Goal: Task Accomplishment & Management: Use online tool/utility

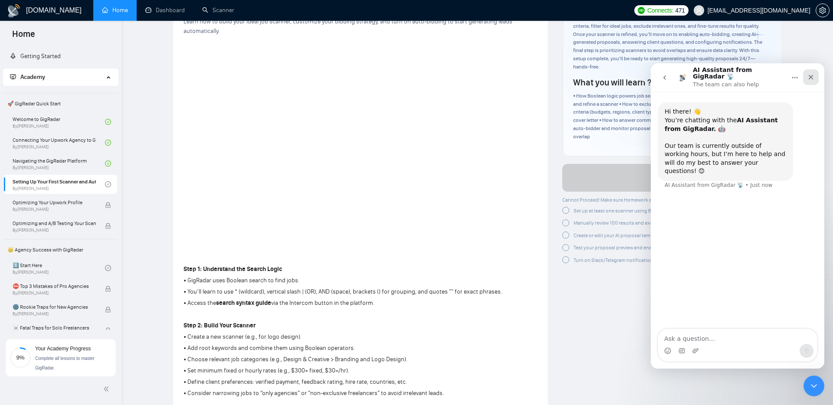
click at [810, 78] on div "Close" at bounding box center [811, 77] width 16 height 16
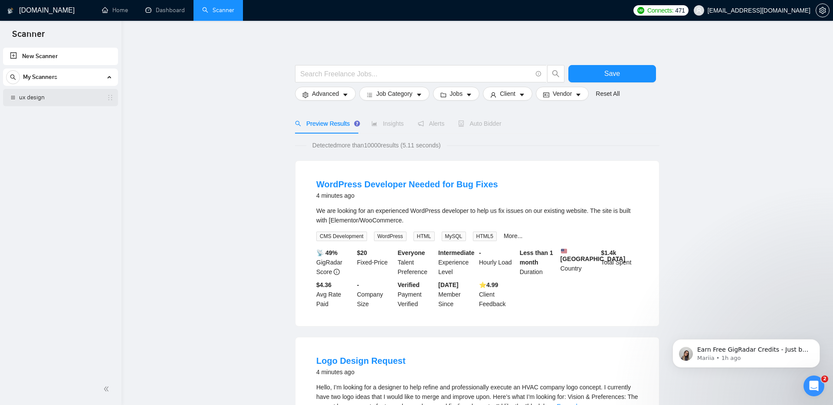
click at [71, 97] on link "ux design" at bounding box center [60, 97] width 82 height 17
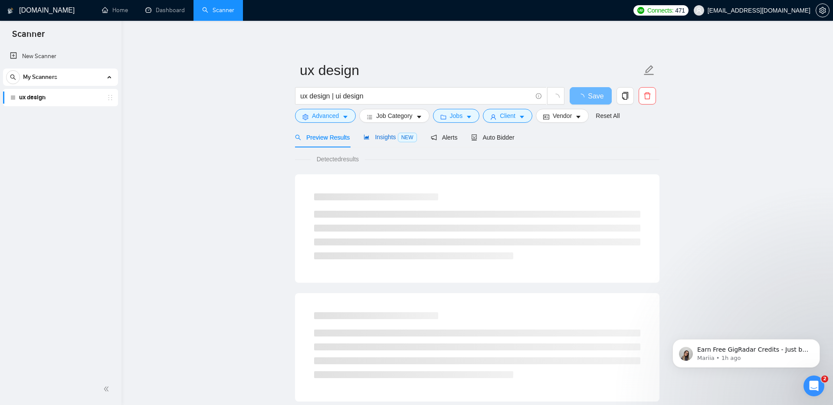
click at [379, 134] on span "Insights NEW" at bounding box center [390, 137] width 53 height 7
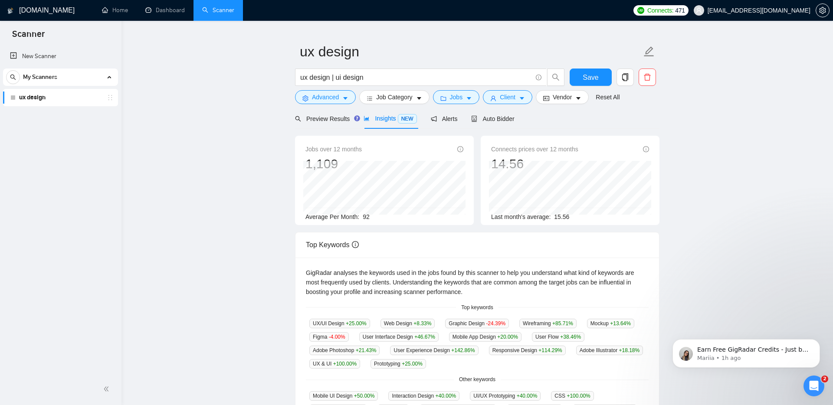
scroll to position [19, 0]
click at [439, 128] on div "Alerts" at bounding box center [444, 118] width 27 height 20
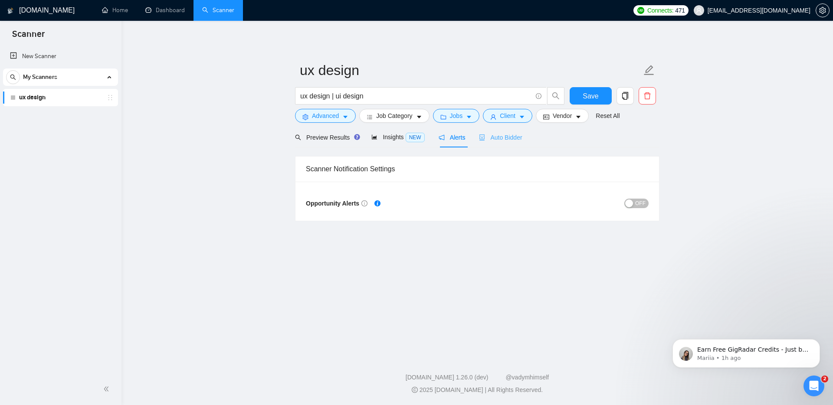
click at [518, 143] on div "Auto Bidder" at bounding box center [500, 137] width 43 height 20
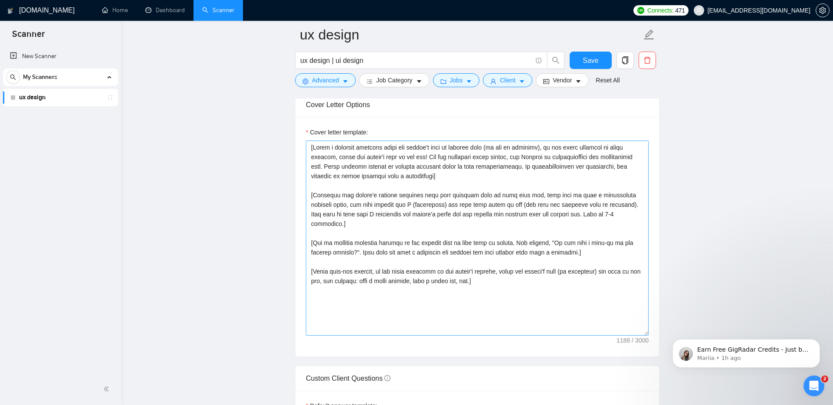
scroll to position [934, 0]
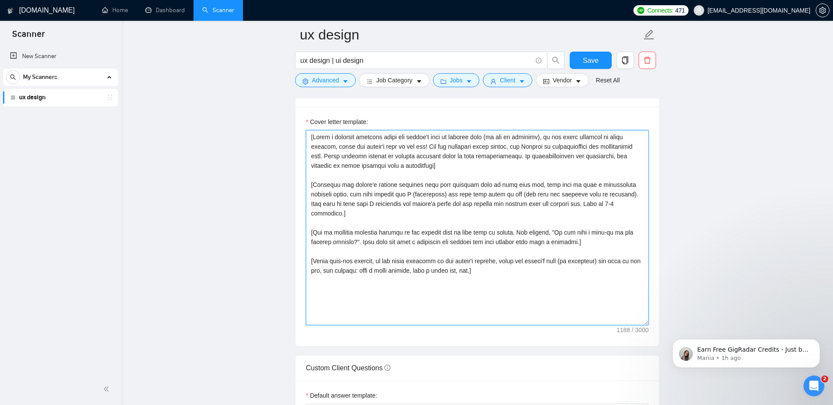
click at [526, 262] on textarea "Cover letter template:" at bounding box center [477, 227] width 343 height 195
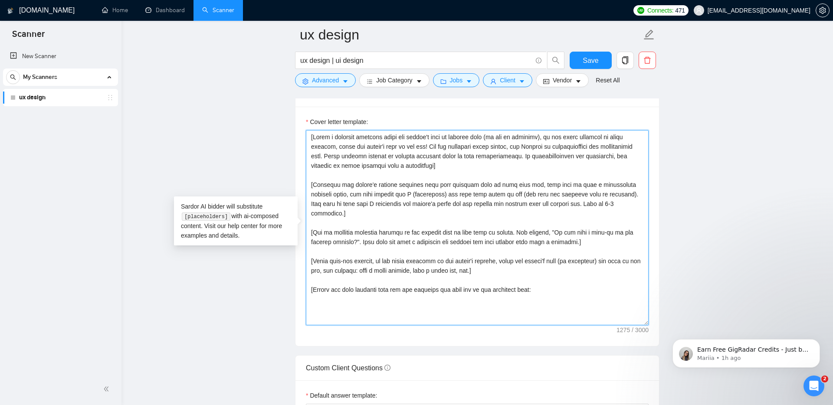
paste textarea "📱 Mobile App Social Marketplace Platform — Figma link AI-powered Teacher — Figm…"
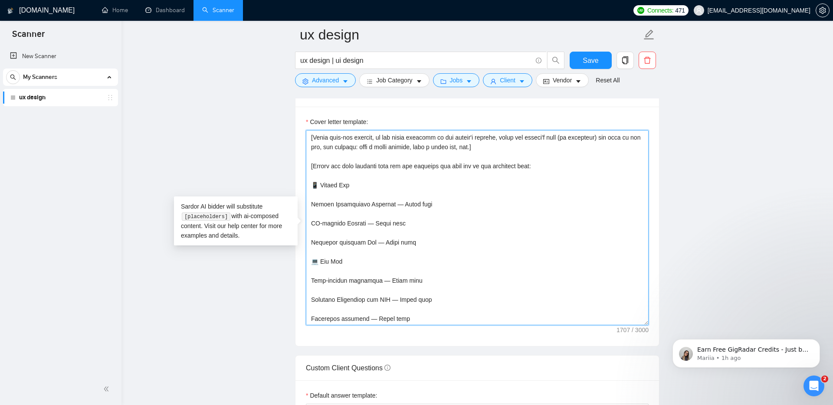
scroll to position [118, 0]
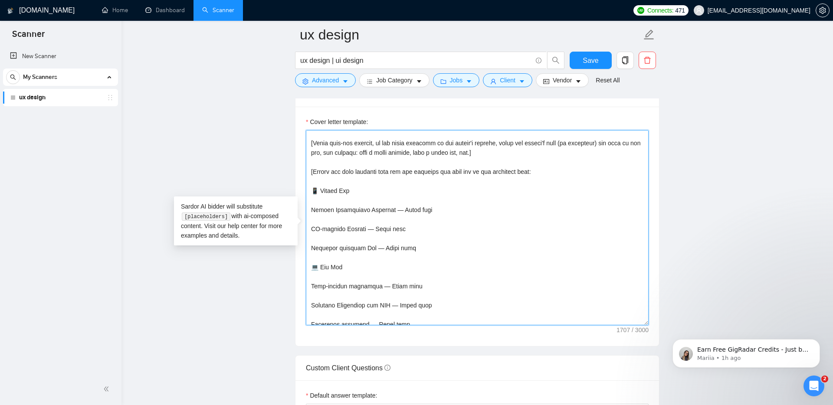
click at [322, 182] on textarea "Cover letter template:" at bounding box center [477, 227] width 343 height 195
click at [348, 182] on textarea "Cover letter template:" at bounding box center [477, 227] width 343 height 195
click at [350, 259] on textarea "Cover letter template:" at bounding box center [477, 227] width 343 height 195
click at [321, 259] on textarea "Cover letter template:" at bounding box center [477, 227] width 343 height 195
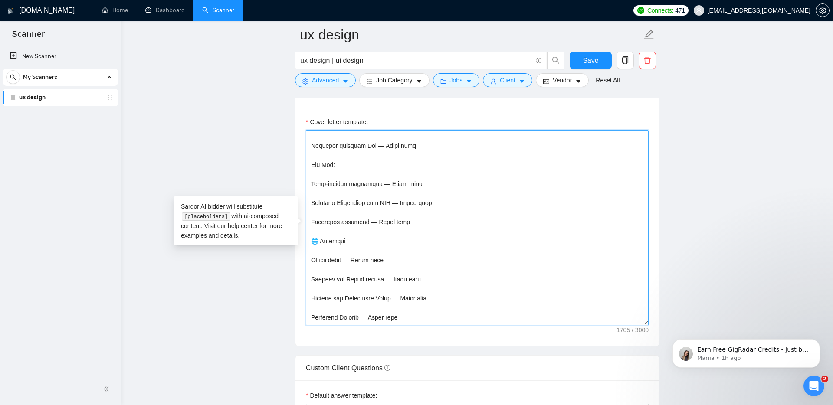
scroll to position [223, 0]
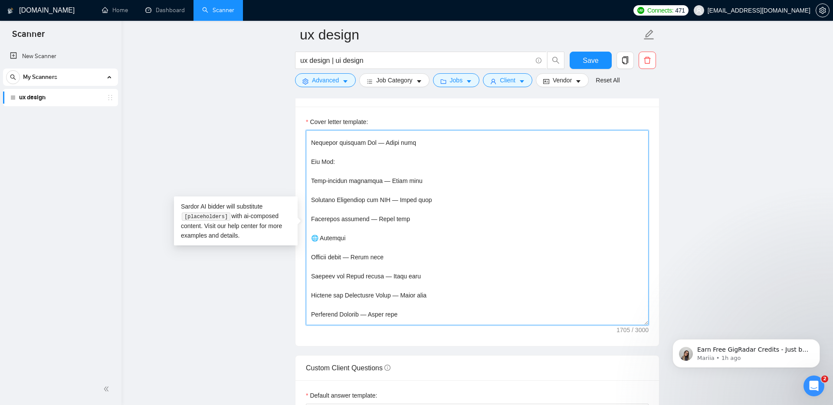
click at [321, 227] on textarea "Cover letter template:" at bounding box center [477, 227] width 343 height 195
click at [354, 230] on textarea "Cover letter template:" at bounding box center [477, 227] width 343 height 195
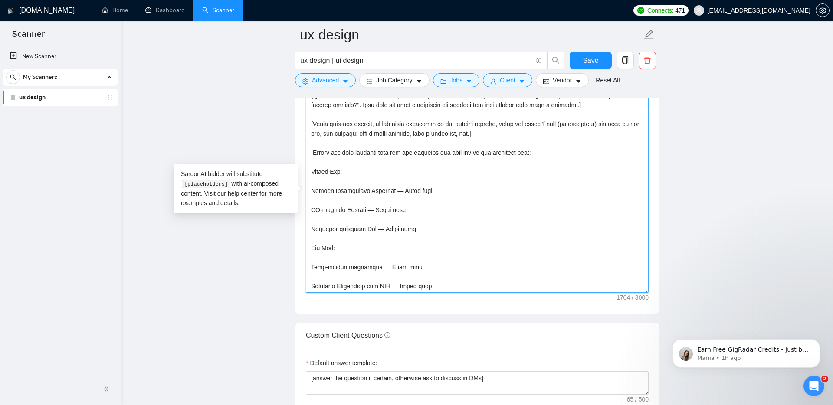
scroll to position [100, 0]
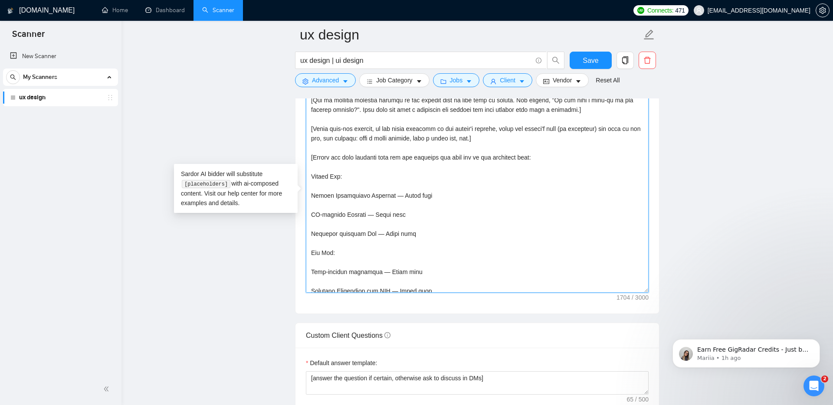
click at [544, 148] on textarea "Cover letter template:" at bounding box center [477, 195] width 343 height 195
click at [532, 148] on textarea "Cover letter template:" at bounding box center [477, 195] width 343 height 195
click at [561, 149] on textarea "Cover letter template:" at bounding box center [477, 195] width 343 height 195
drag, startPoint x: 398, startPoint y: 186, endPoint x: 435, endPoint y: 187, distance: 36.9
click at [435, 187] on textarea "Cover letter template:" at bounding box center [477, 195] width 343 height 195
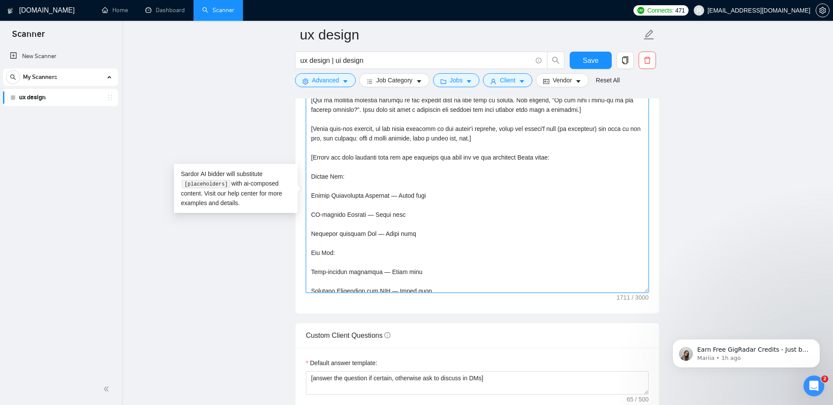
paste textarea "https://www.figma.com/design/39rEIFpEB3lidJv6dzbAHi/Project-Highlights?node-id=…"
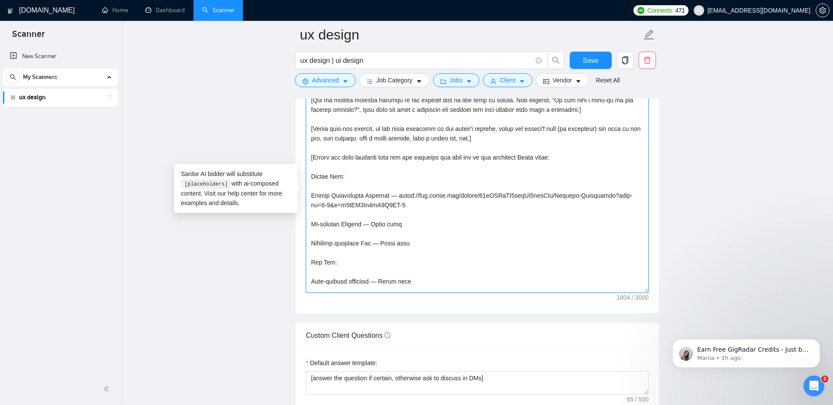
drag, startPoint x: 376, startPoint y: 216, endPoint x: 410, endPoint y: 216, distance: 34.7
click at [410, 216] on textarea "Cover letter template:" at bounding box center [477, 195] width 343 height 195
paste textarea "https://www.figma.com/design/39rEIFpEB3lidJv6dzbAHi/Project-Highlights?node-id=…"
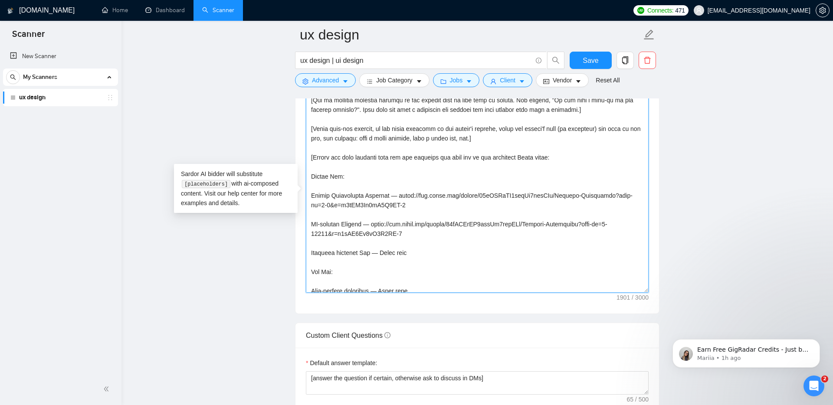
drag, startPoint x: 380, startPoint y: 243, endPoint x: 421, endPoint y: 243, distance: 40.8
click at [421, 243] on textarea "Cover letter template:" at bounding box center [477, 195] width 343 height 195
paste textarea "https://www.figma.com/design/39rEIFpEB3lidJv6dzbAHi/Project-Highlights?node-id=…"
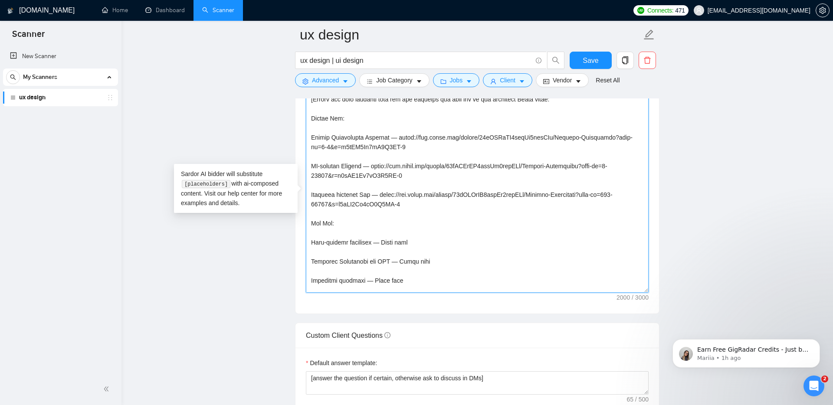
scroll to position [162, 0]
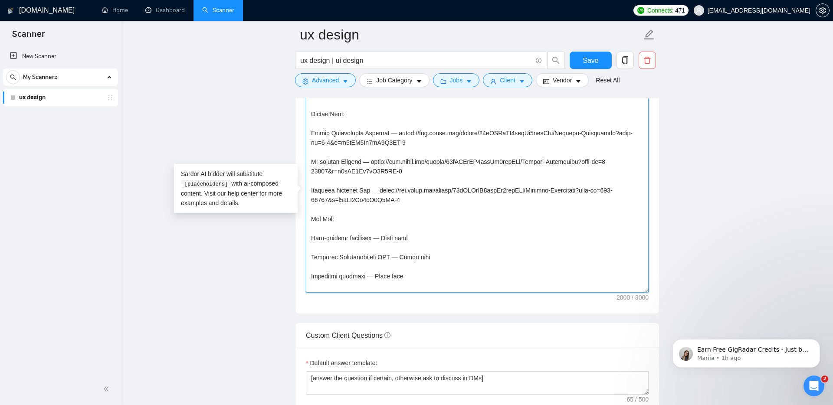
drag, startPoint x: 387, startPoint y: 229, endPoint x: 425, endPoint y: 229, distance: 37.7
click at [425, 229] on textarea "Cover letter template:" at bounding box center [477, 195] width 343 height 195
paste textarea "https://www.figma.com/design/39rEIFpEB3lidJv6dzbAHi/Project-Highlights?node-id=…"
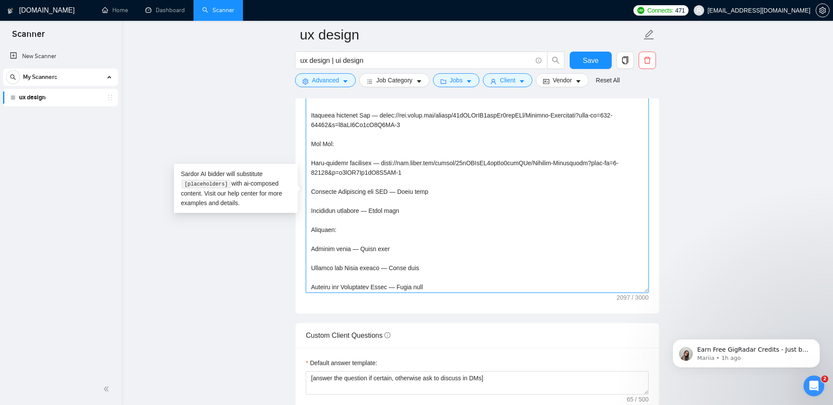
scroll to position [241, 0]
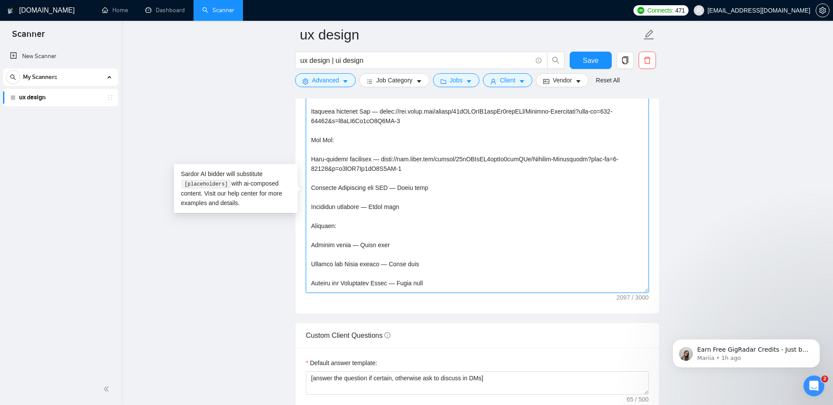
drag, startPoint x: 441, startPoint y: 179, endPoint x: 406, endPoint y: 178, distance: 34.3
click at [406, 178] on textarea "Cover letter template:" at bounding box center [477, 195] width 343 height 195
paste textarea "https://www.figma.com/design/39rEIFpEB3lidJv6dzbAHi/Project-Highlights?node-id=…"
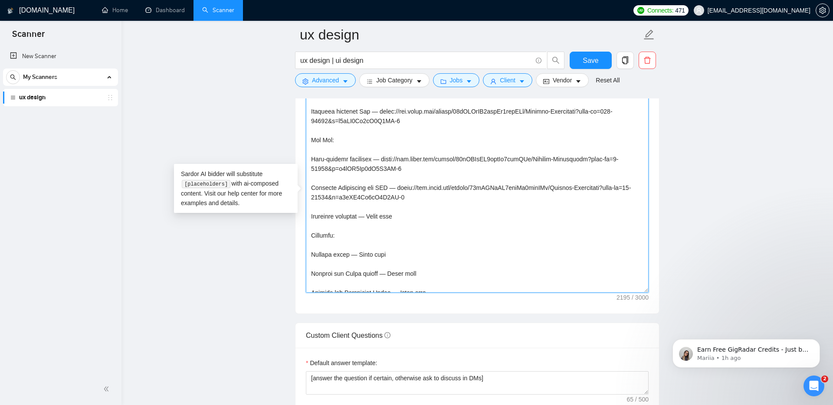
drag, startPoint x: 377, startPoint y: 208, endPoint x: 416, endPoint y: 208, distance: 39.5
click at [416, 208] on textarea "Cover letter template:" at bounding box center [477, 195] width 343 height 195
drag, startPoint x: 408, startPoint y: 207, endPoint x: 381, endPoint y: 207, distance: 27.3
click at [381, 207] on textarea "Cover letter template:" at bounding box center [477, 195] width 343 height 195
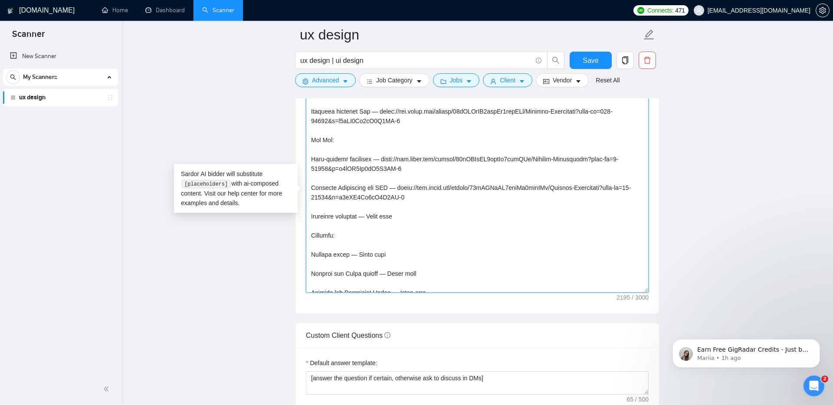
click at [401, 208] on textarea "Cover letter template:" at bounding box center [477, 195] width 343 height 195
drag, startPoint x: 414, startPoint y: 208, endPoint x: 379, endPoint y: 208, distance: 34.7
click at [379, 208] on textarea "Cover letter template:" at bounding box center [477, 195] width 343 height 195
paste textarea "https://www.figma.com/design/39rEIFpEB3lidJv6dzbAHi/Project-Highlights?node-id=…"
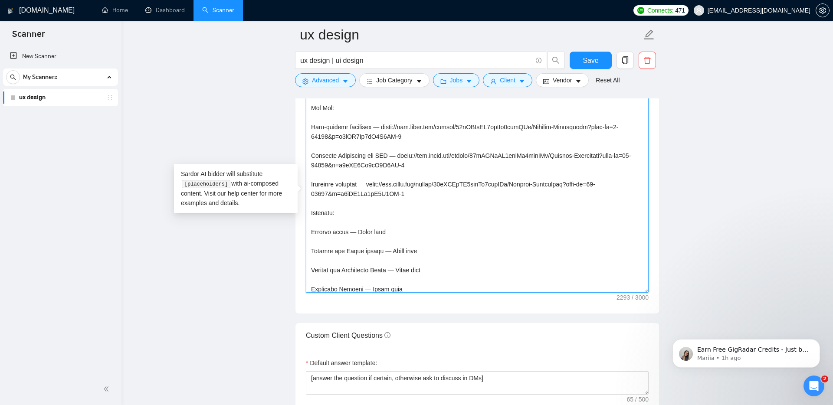
scroll to position [281, 0]
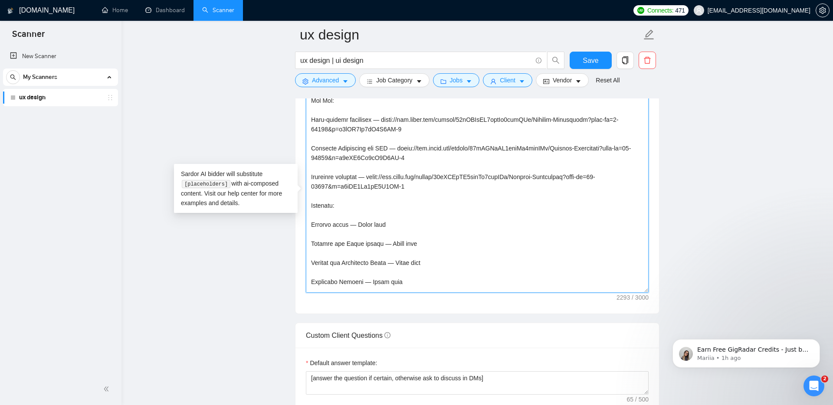
drag, startPoint x: 361, startPoint y: 216, endPoint x: 400, endPoint y: 215, distance: 39.1
click at [400, 215] on textarea "Cover letter template:" at bounding box center [477, 195] width 343 height 195
paste textarea "https://www.figma.com/design/39rEIFpEB3lidJv6dzbAHi/Project-Highlights?node-id=…"
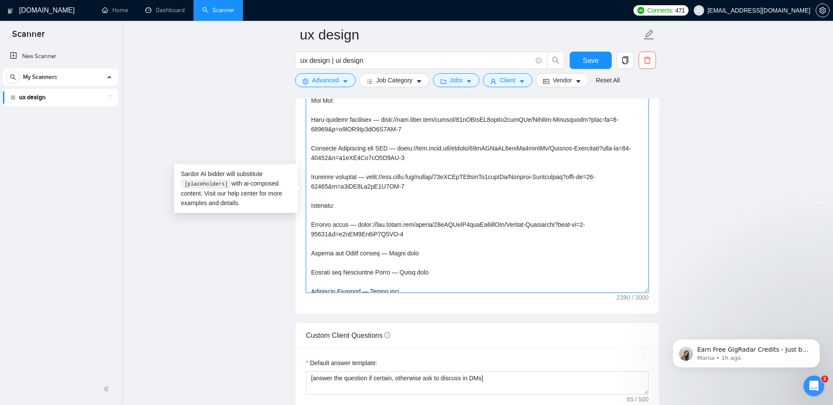
scroll to position [296, 0]
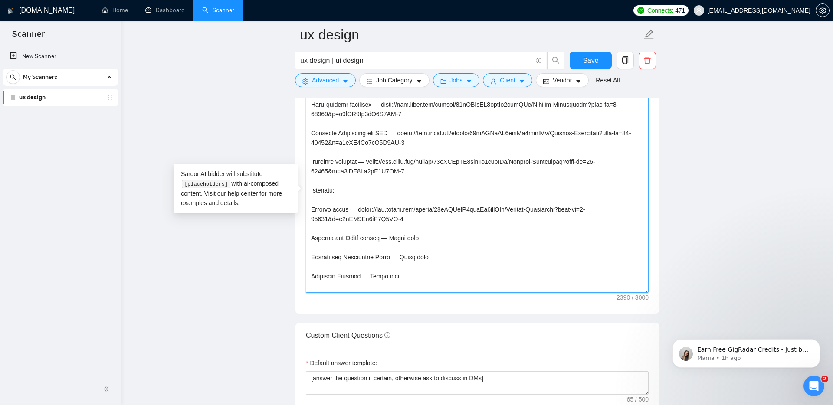
drag, startPoint x: 389, startPoint y: 229, endPoint x: 425, endPoint y: 229, distance: 36.0
click at [425, 229] on textarea "Cover letter template:" at bounding box center [477, 195] width 343 height 195
paste textarea "https://www.figma.com/design/39rEIFpEB3lidJv6dzbAHi/Project-Highlights?node-id=…"
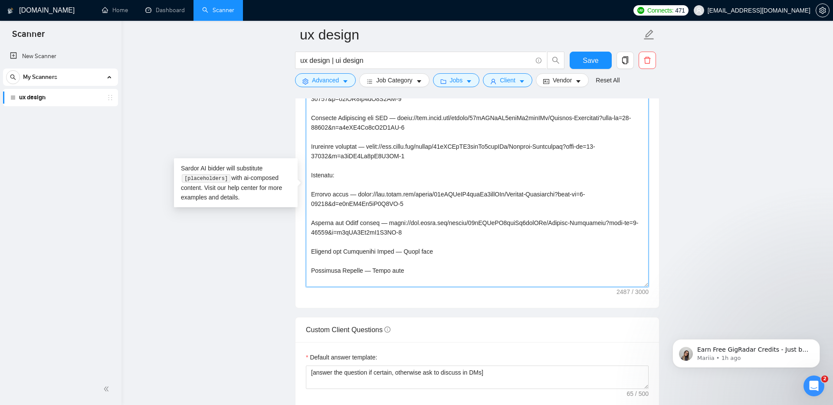
scroll to position [976, 0]
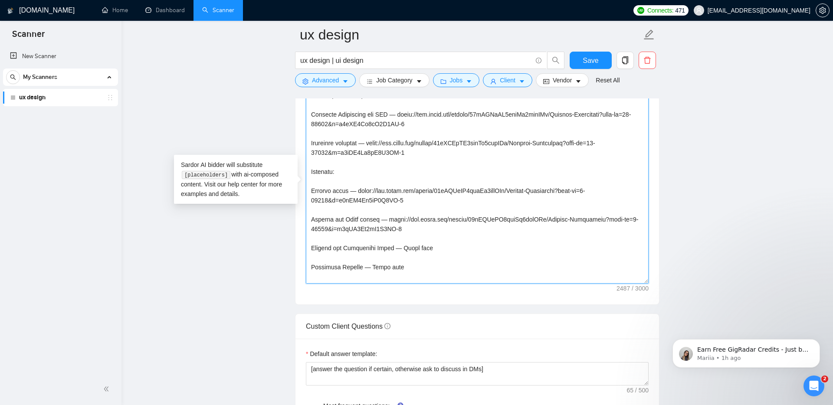
drag, startPoint x: 401, startPoint y: 239, endPoint x: 433, endPoint y: 239, distance: 31.7
click at [433, 239] on textarea "Cover letter template:" at bounding box center [477, 186] width 343 height 195
paste textarea "https://www.figma.com/design/39rEIFpEB3lidJv6dzbAHi/Project-Highlights?node-id=…"
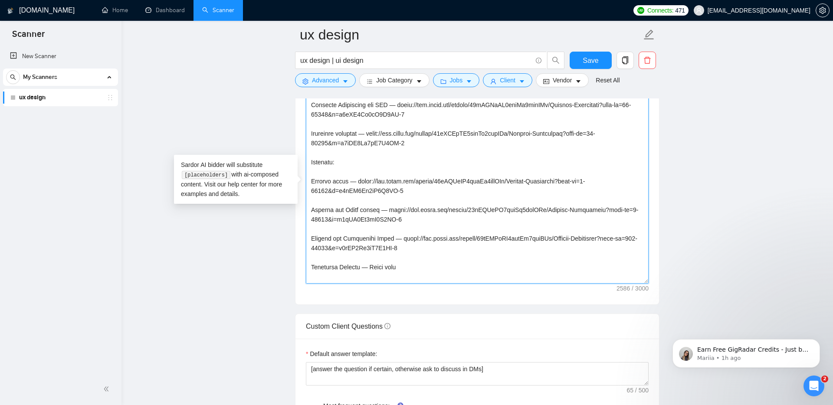
scroll to position [980, 0]
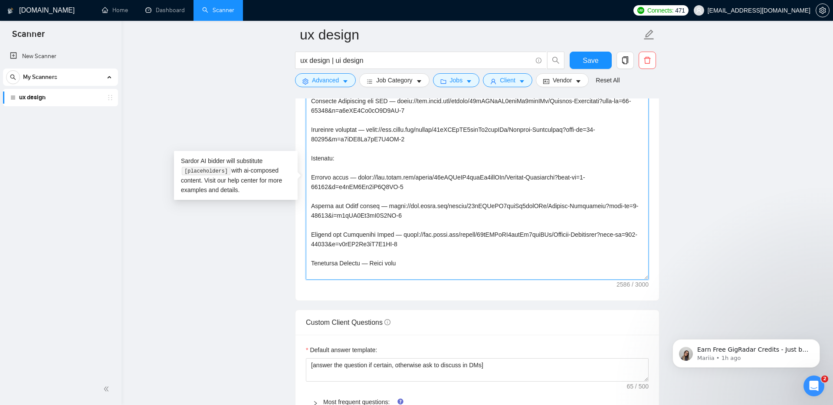
drag, startPoint x: 375, startPoint y: 254, endPoint x: 420, endPoint y: 255, distance: 44.3
click at [420, 255] on textarea "Cover letter template:" at bounding box center [477, 182] width 343 height 195
paste textarea "https://www.figma.com/design/39rEIFpEB3lidJv6dzbAHi/Project-Highlights?node-id=…"
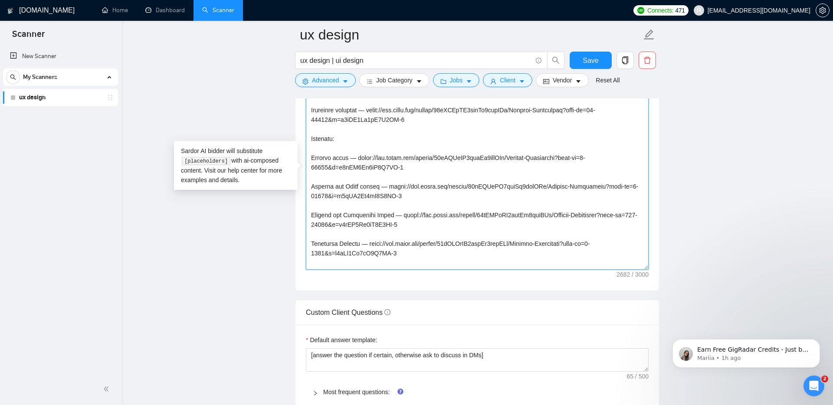
scroll to position [995, 0]
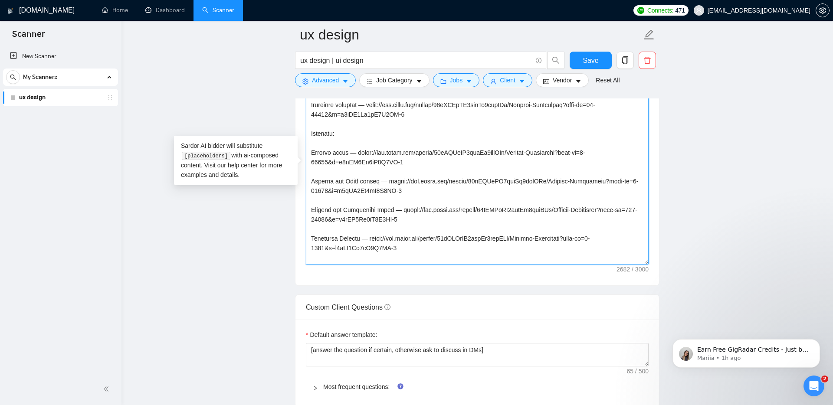
drag, startPoint x: 376, startPoint y: 258, endPoint x: 414, endPoint y: 258, distance: 38.6
click at [414, 258] on textarea "Cover letter template:" at bounding box center [477, 166] width 343 height 195
paste textarea "https://www.figma.com/design/39rEIFpEB3lidJv6dzbAHi/Project-Highlights?node-id=…"
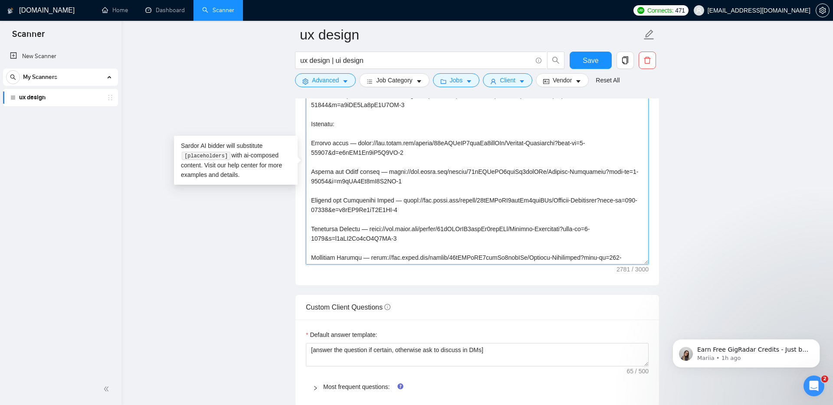
scroll to position [1004, 0]
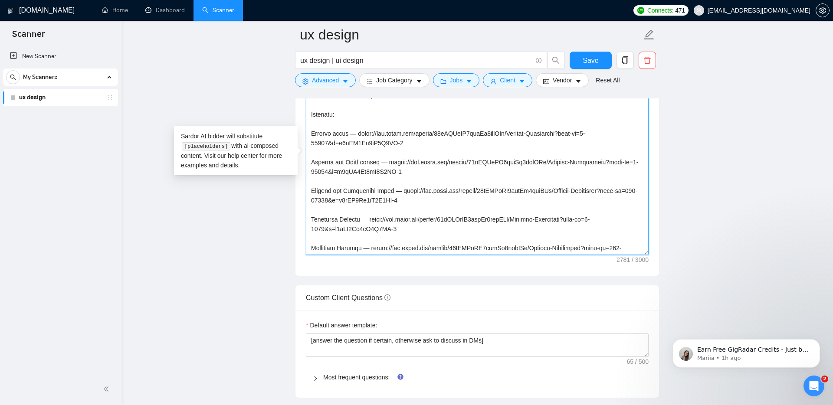
click at [390, 234] on textarea "Cover letter template:" at bounding box center [477, 157] width 343 height 195
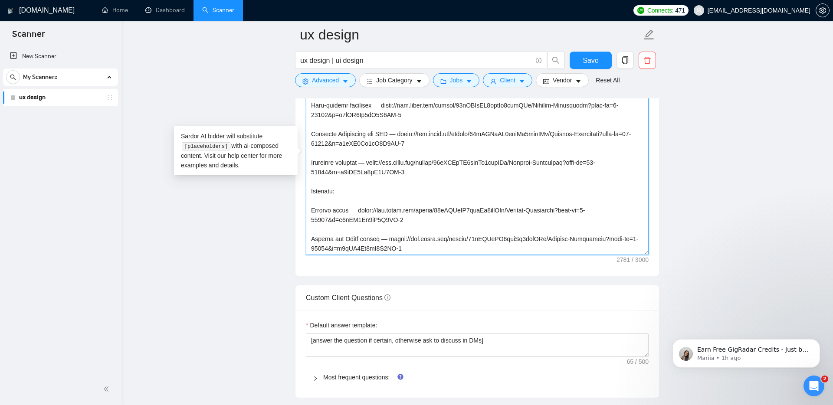
scroll to position [247, 0]
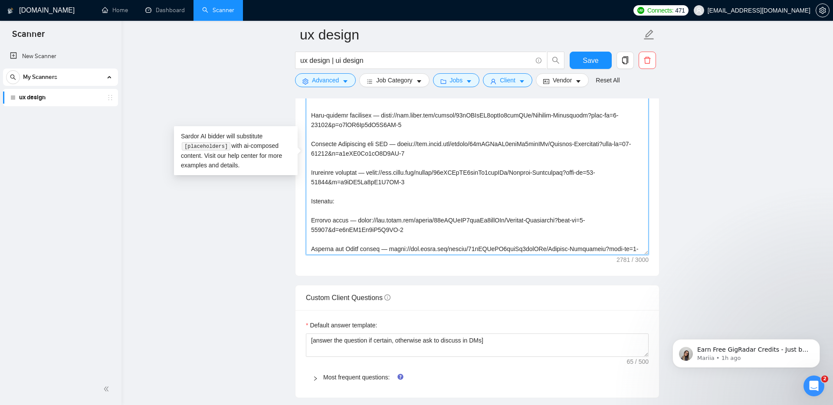
click at [318, 203] on textarea "Cover letter template:" at bounding box center [477, 157] width 343 height 195
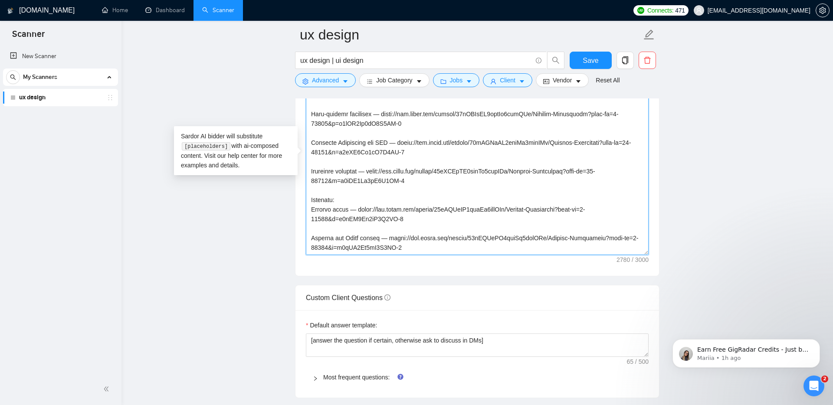
scroll to position [249, 0]
drag, startPoint x: 346, startPoint y: 191, endPoint x: 304, endPoint y: 190, distance: 42.5
click at [304, 190] on div "Cover letter template:" at bounding box center [477, 155] width 364 height 239
click at [311, 199] on textarea "Cover letter template:" at bounding box center [477, 157] width 343 height 195
paste textarea "Websites:"
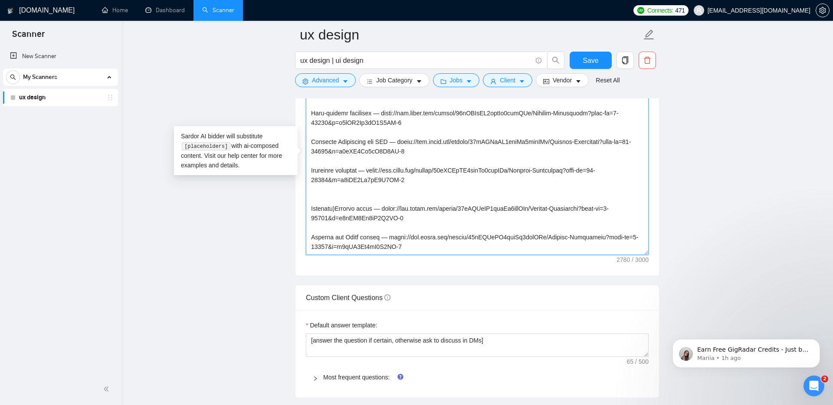
click at [311, 200] on textarea "Cover letter template:" at bounding box center [477, 157] width 343 height 195
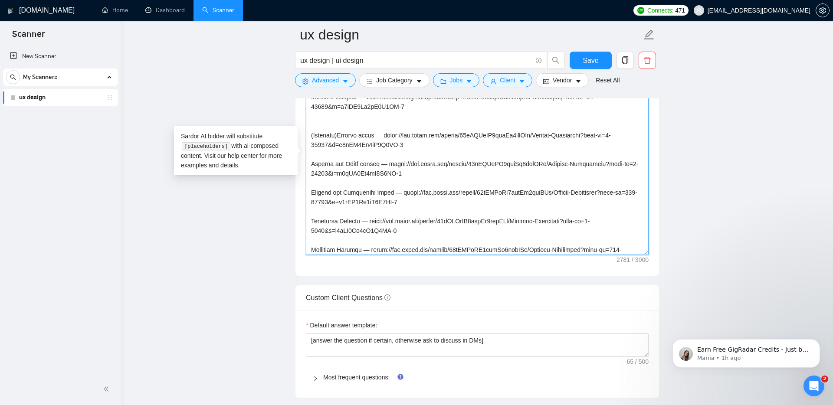
scroll to position [323, 0]
click at [311, 213] on textarea "Cover letter template:" at bounding box center [477, 157] width 343 height 195
click at [310, 241] on textarea "Cover letter template:" at bounding box center [477, 157] width 343 height 195
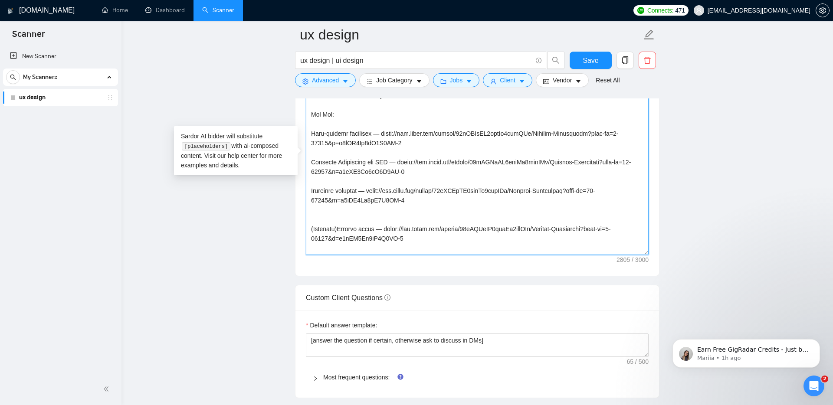
scroll to position [214, 0]
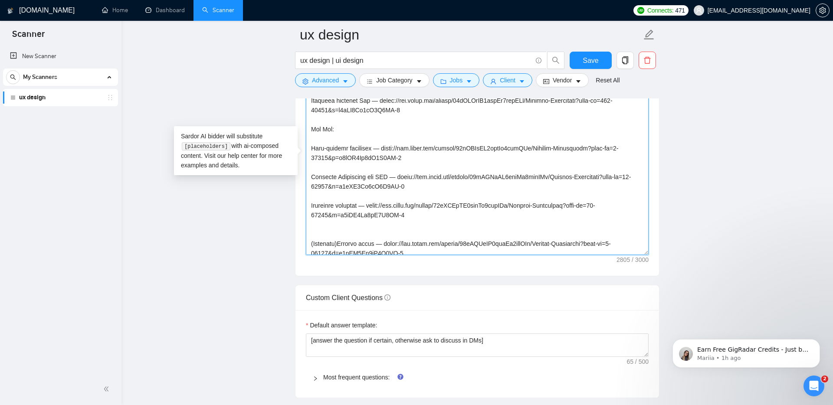
click at [311, 198] on textarea "Cover letter template:" at bounding box center [477, 157] width 343 height 195
click at [396, 197] on textarea "Cover letter template:" at bounding box center [477, 157] width 343 height 195
click at [311, 169] on textarea "Cover letter template:" at bounding box center [477, 157] width 343 height 195
click at [423, 165] on textarea "Cover letter template:" at bounding box center [477, 157] width 343 height 195
click at [425, 166] on textarea "Cover letter template:" at bounding box center [477, 157] width 343 height 195
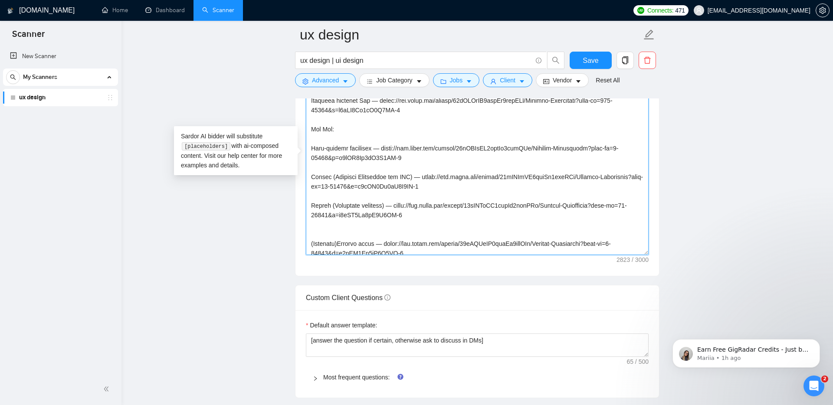
click at [311, 138] on textarea "Cover letter template:" at bounding box center [477, 157] width 343 height 195
click at [403, 138] on textarea "Cover letter template:" at bounding box center [477, 157] width 343 height 195
drag, startPoint x: 352, startPoint y: 116, endPoint x: 288, endPoint y: 116, distance: 63.8
click at [288, 116] on main "ux design ux design | ui design Save Advanced Job Category Jobs Client Vendor R…" at bounding box center [477, 181] width 684 height 2302
click at [325, 139] on textarea "Cover letter template:" at bounding box center [477, 157] width 343 height 195
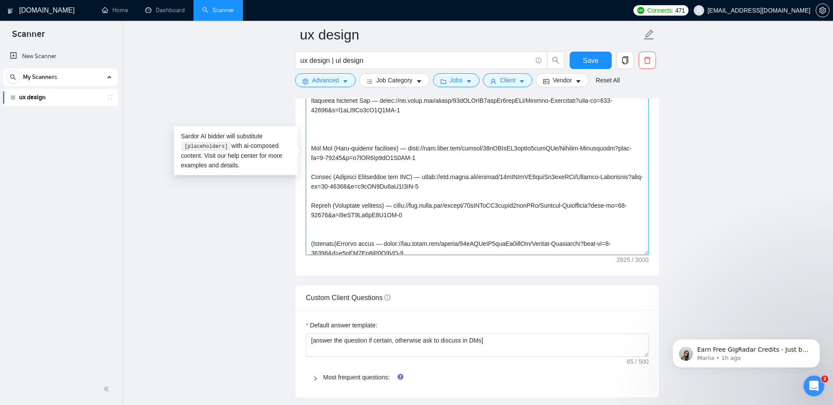
click at [324, 166] on textarea "Cover letter template:" at bounding box center [477, 157] width 343 height 195
click at [326, 195] on textarea "Cover letter template:" at bounding box center [477, 157] width 343 height 195
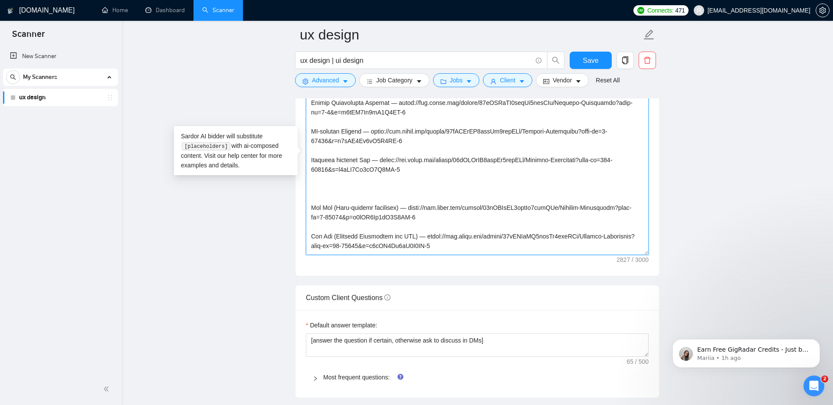
scroll to position [151, 0]
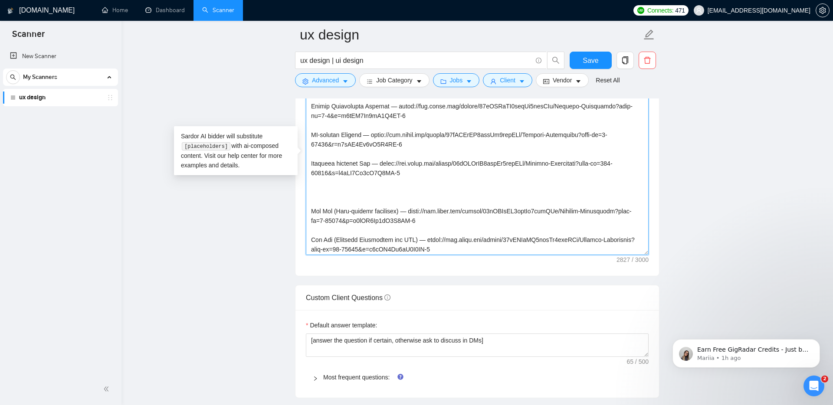
click at [310, 155] on textarea "Cover letter template:" at bounding box center [477, 157] width 343 height 195
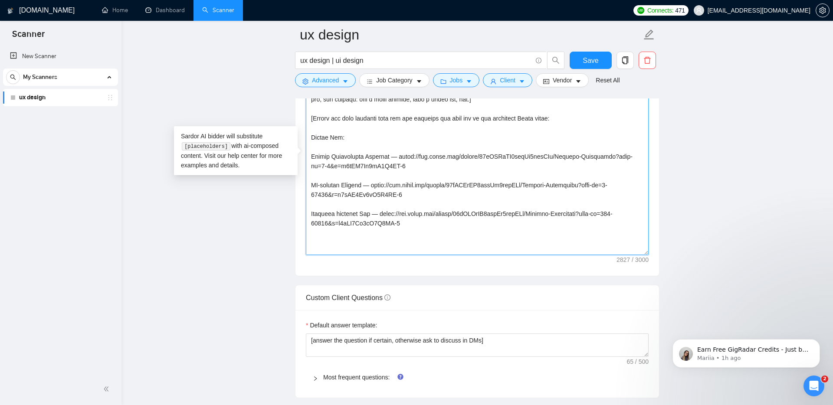
scroll to position [99, 0]
click at [311, 148] on textarea "Cover letter template:" at bounding box center [477, 157] width 343 height 195
click at [322, 151] on textarea "Cover letter template:" at bounding box center [477, 157] width 343 height 195
click at [311, 180] on textarea "Cover letter template:" at bounding box center [477, 157] width 343 height 195
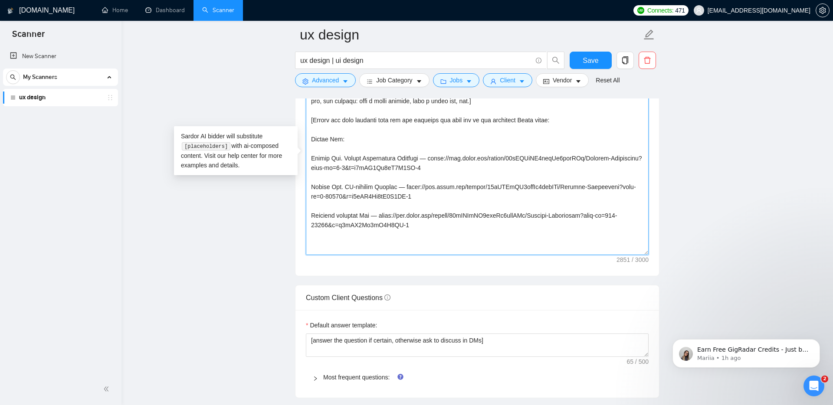
click at [310, 207] on textarea "Cover letter template:" at bounding box center [477, 157] width 343 height 195
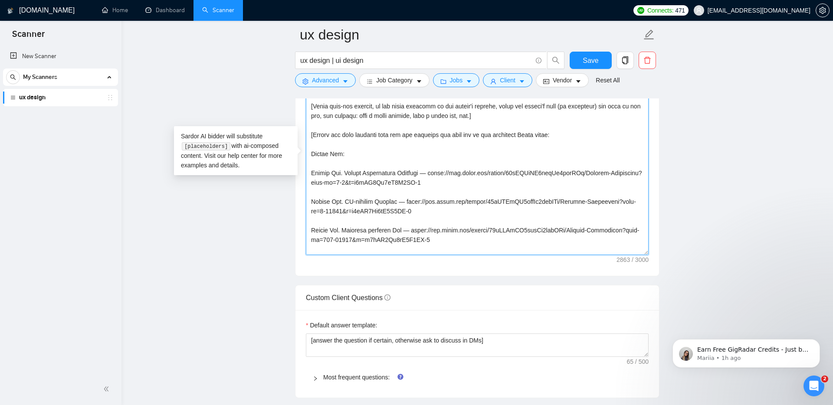
drag, startPoint x: 335, startPoint y: 152, endPoint x: 294, endPoint y: 144, distance: 41.5
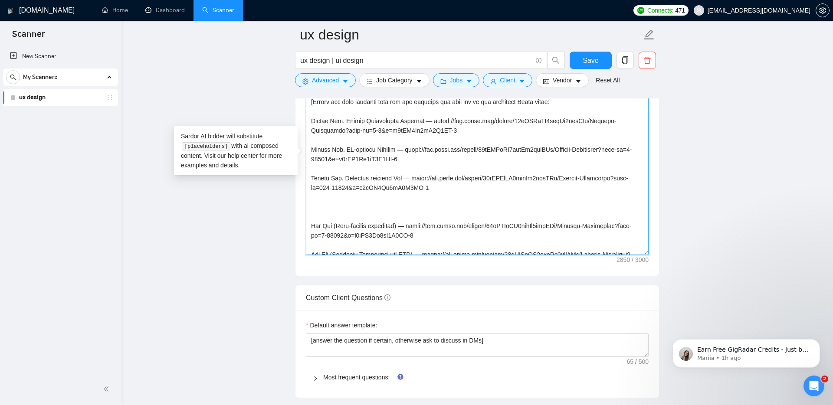
scroll to position [120, 0]
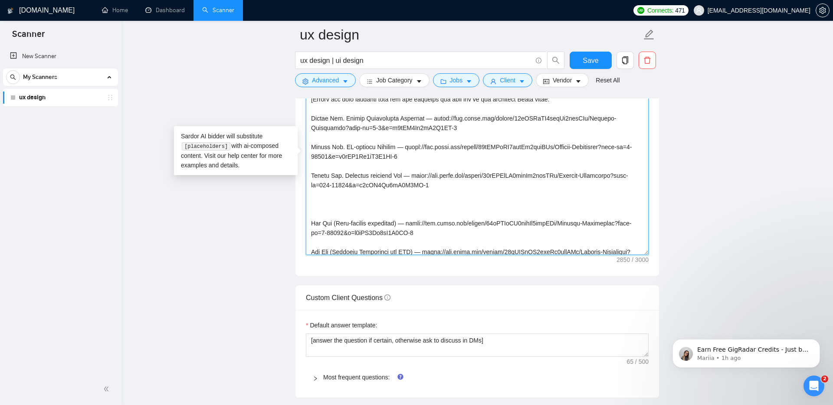
click at [312, 212] on textarea "Cover letter template:" at bounding box center [477, 157] width 343 height 195
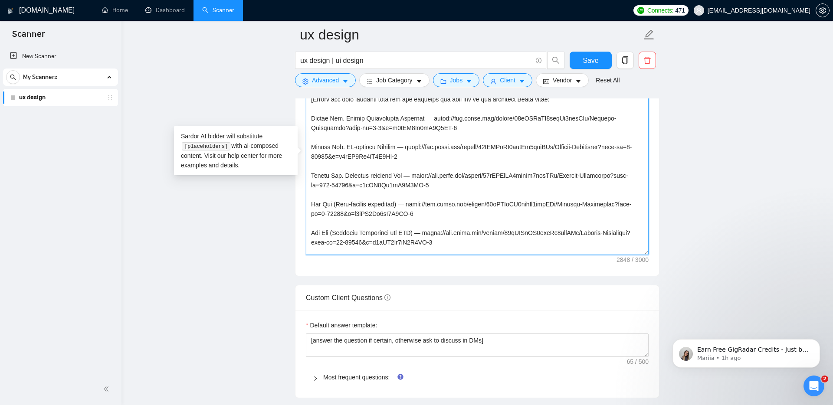
click at [339, 196] on textarea "Cover letter template:" at bounding box center [477, 157] width 343 height 195
click at [409, 195] on textarea "Cover letter template:" at bounding box center [477, 157] width 343 height 195
click at [341, 225] on textarea "Cover letter template:" at bounding box center [477, 157] width 343 height 195
click at [429, 224] on textarea "Cover letter template:" at bounding box center [477, 157] width 343 height 195
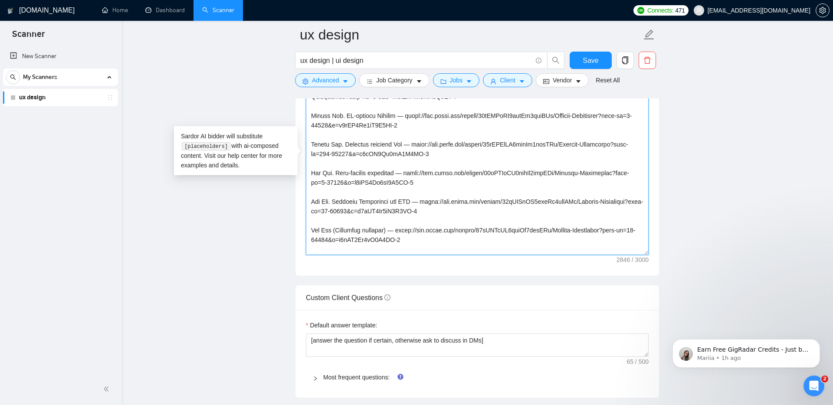
scroll to position [170, 0]
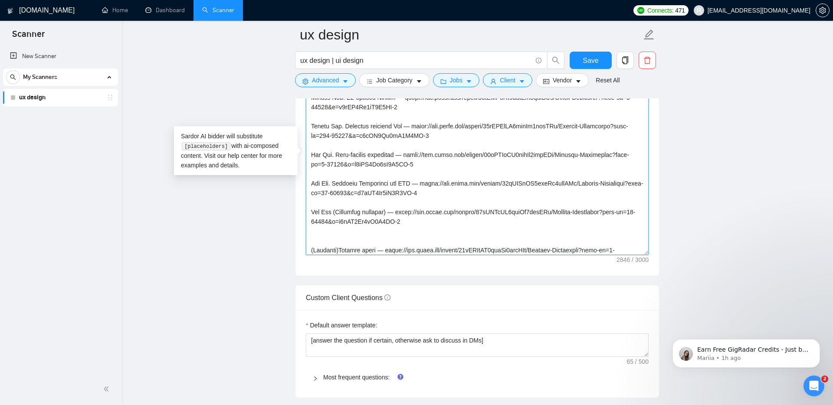
click at [340, 202] on textarea "Cover letter template:" at bounding box center [477, 157] width 343 height 195
click at [399, 203] on textarea "Cover letter template:" at bounding box center [477, 157] width 343 height 195
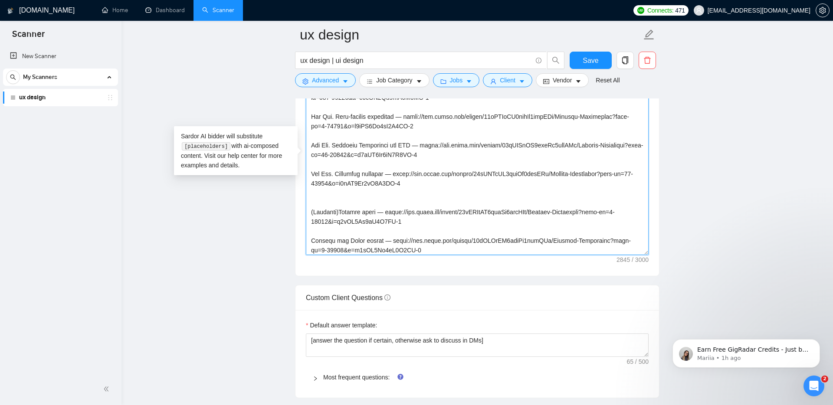
scroll to position [210, 0]
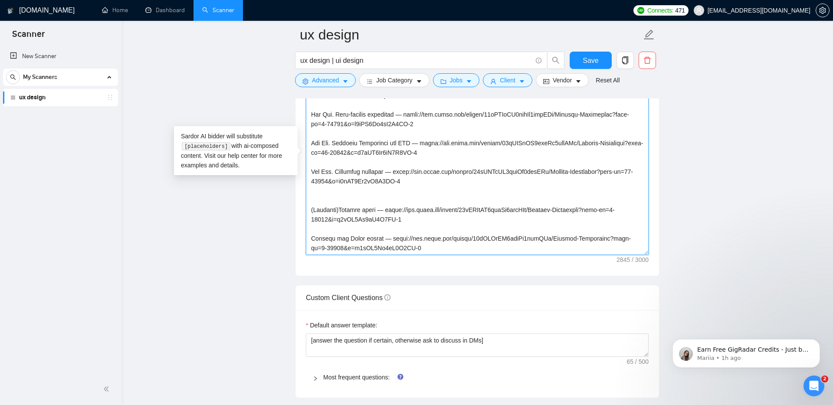
click at [314, 201] on textarea "Cover letter template:" at bounding box center [477, 157] width 343 height 195
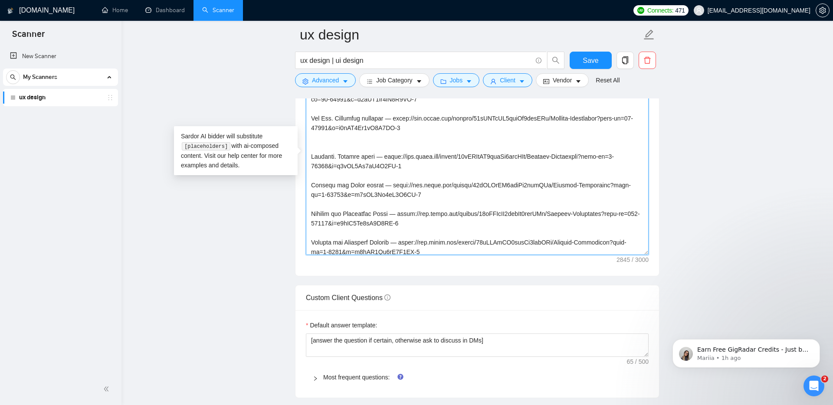
scroll to position [267, 0]
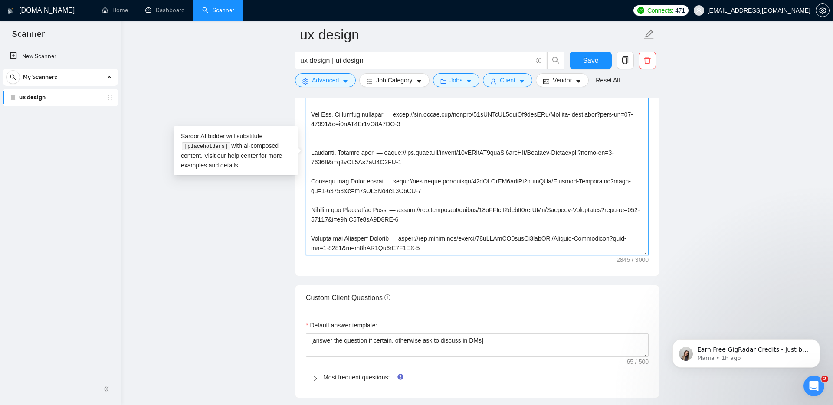
drag, startPoint x: 340, startPoint y: 144, endPoint x: 300, endPoint y: 144, distance: 39.9
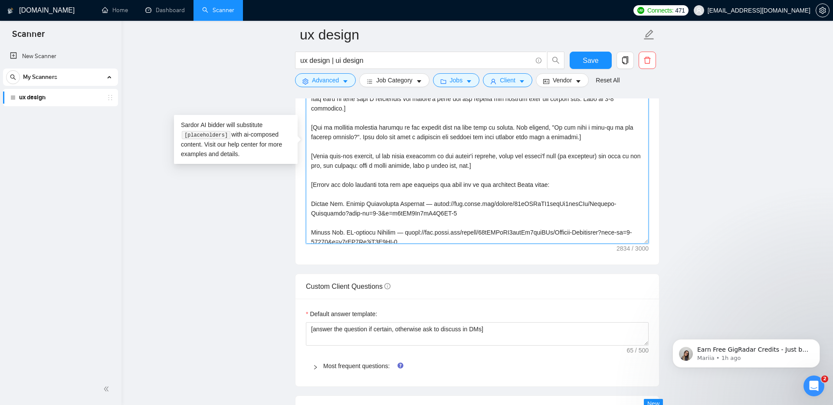
scroll to position [25, 0]
click at [416, 183] on textarea "Cover letter template:" at bounding box center [477, 146] width 343 height 195
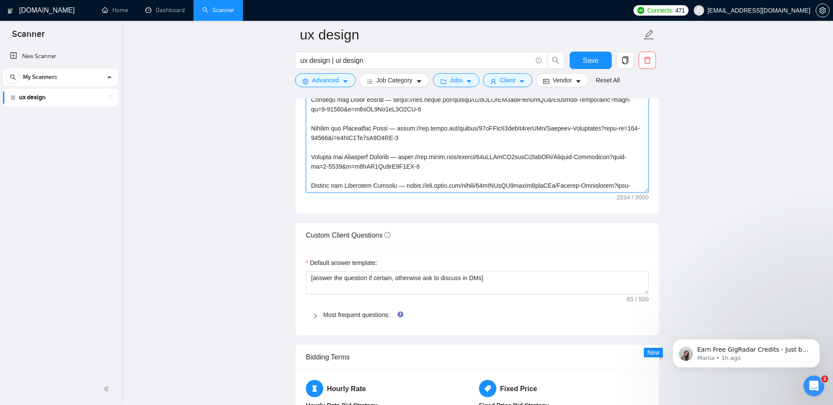
scroll to position [1071, 0]
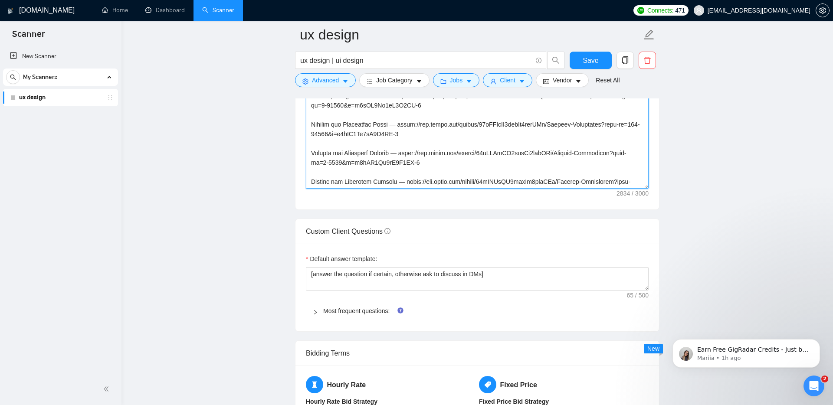
click at [443, 176] on textarea "Cover letter template:" at bounding box center [477, 90] width 343 height 195
click at [443, 181] on textarea "Cover letter template:" at bounding box center [477, 90] width 343 height 195
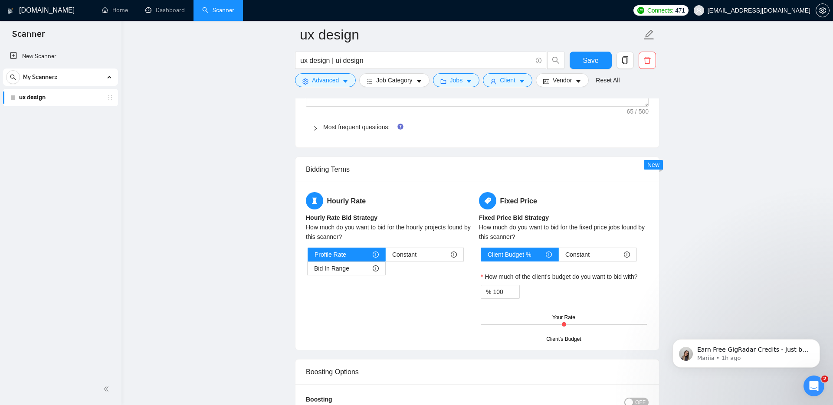
scroll to position [1255, 0]
type textarea "[Write a personal greeting using the client's name or company name (if any is p…"
click at [320, 127] on div at bounding box center [318, 126] width 10 height 10
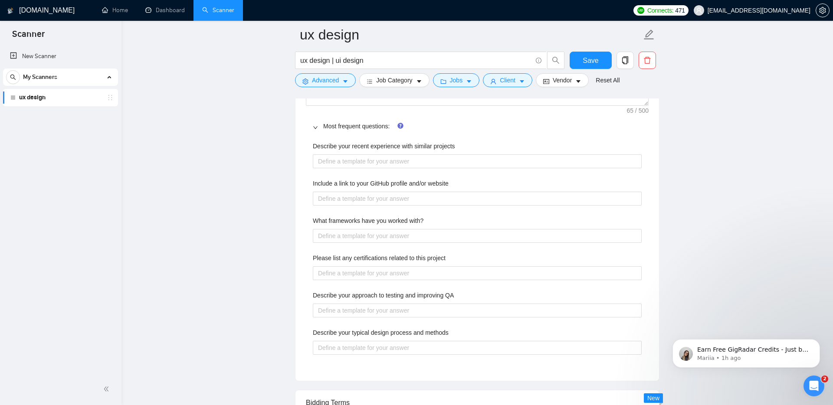
click at [320, 127] on div at bounding box center [318, 126] width 10 height 10
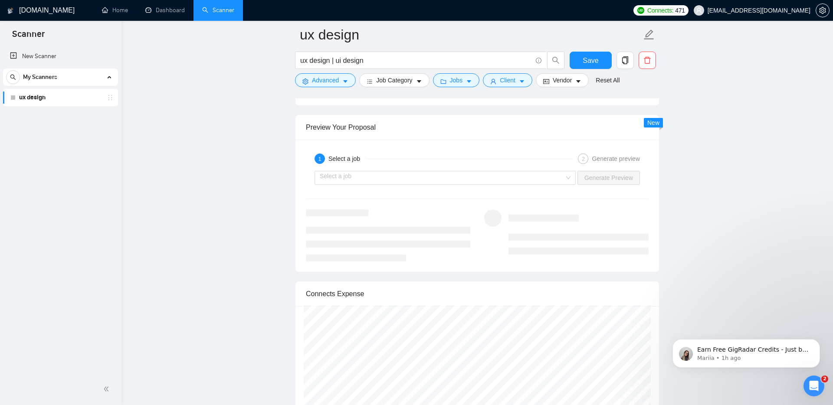
scroll to position [1581, 0]
click at [349, 167] on div "Select a job Generate Preview" at bounding box center [477, 176] width 344 height 21
click at [350, 177] on input "search" at bounding box center [442, 176] width 245 height 13
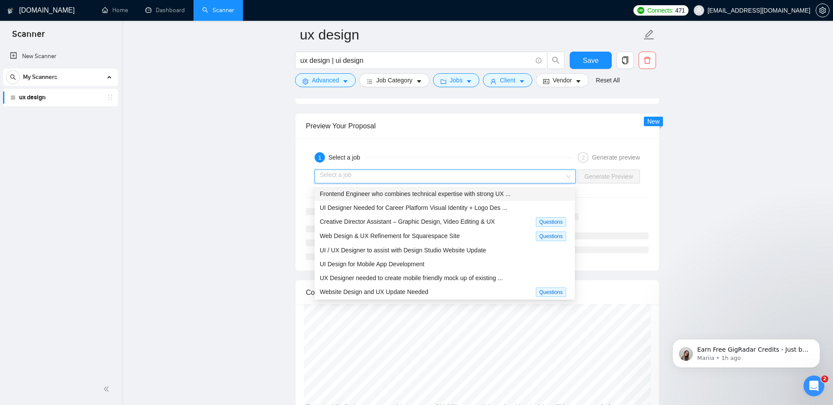
click at [356, 194] on span "Frontend Engineer who combines technical expertise with strong UX ..." at bounding box center [415, 193] width 191 height 7
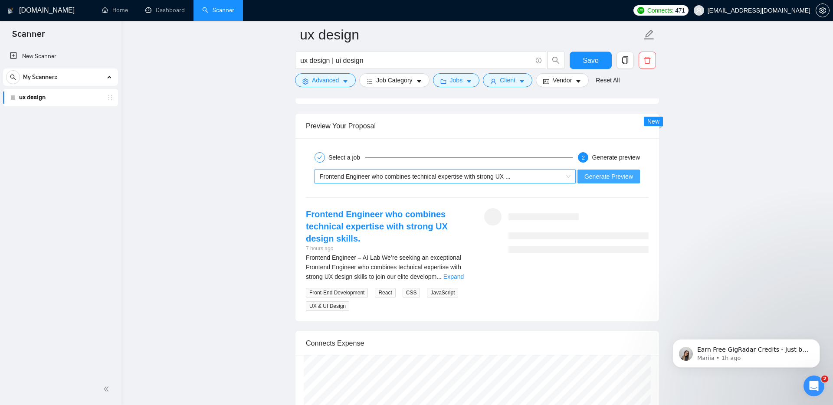
click at [585, 176] on span "Generate Preview" at bounding box center [608, 177] width 49 height 10
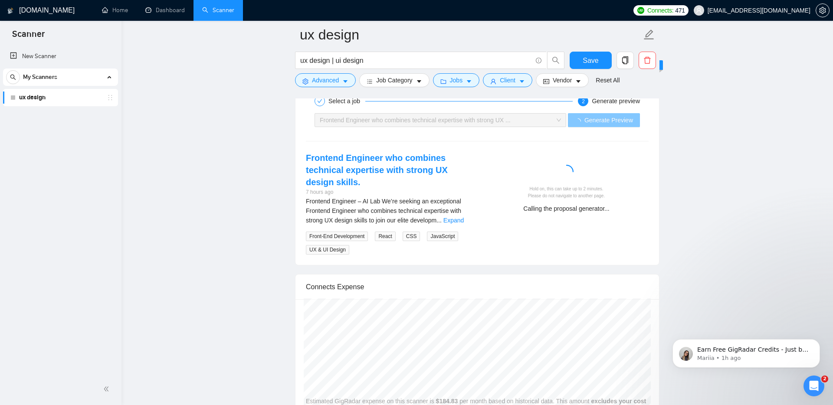
scroll to position [1629, 0]
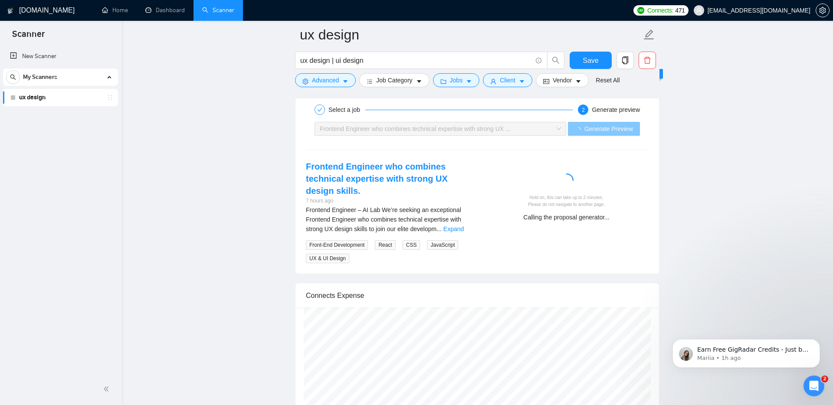
click at [349, 127] on span "Frontend Engineer who combines technical expertise with strong UX ..." at bounding box center [415, 128] width 191 height 7
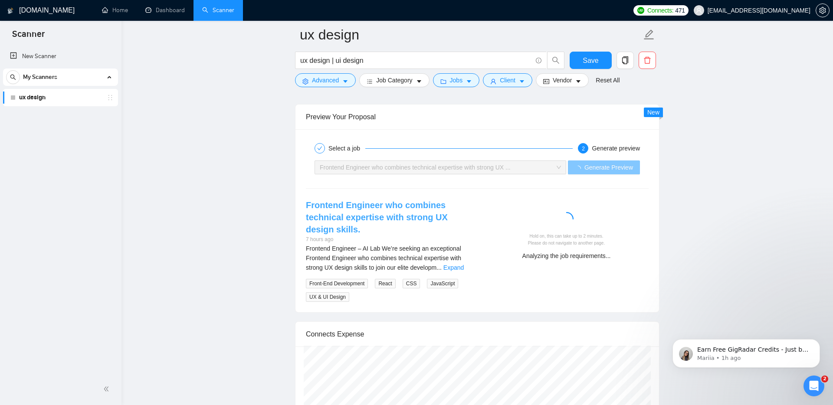
scroll to position [1591, 0]
click at [336, 79] on span "Advanced" at bounding box center [325, 80] width 27 height 10
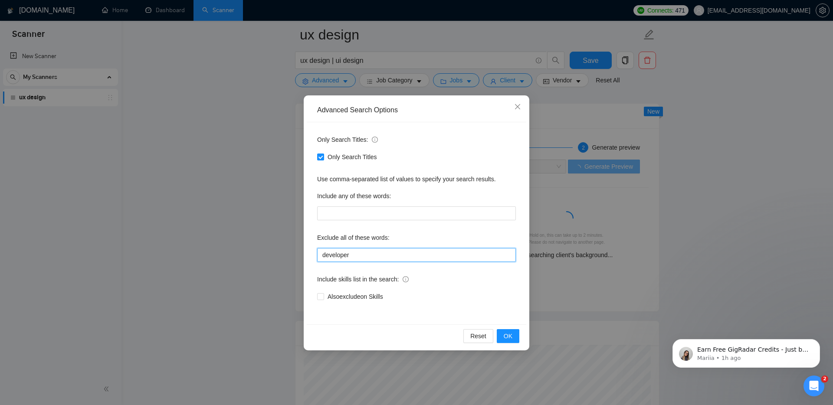
click at [364, 254] on input "developer" at bounding box center [416, 255] width 199 height 14
type input "developer frontend backend"
click at [506, 335] on span "OK" at bounding box center [508, 336] width 9 height 10
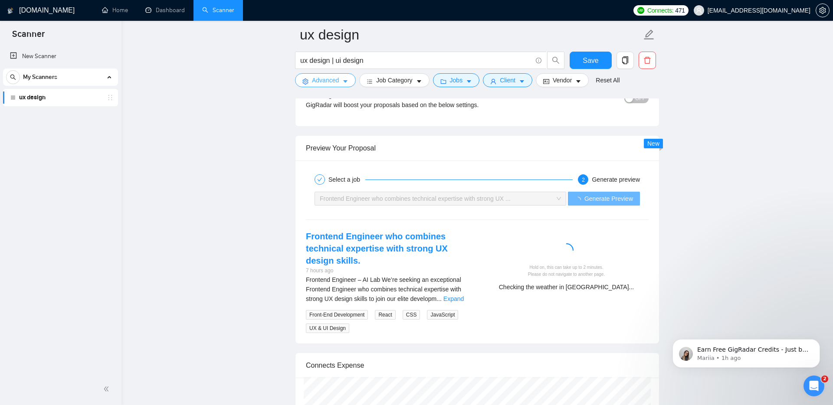
scroll to position [1550, 0]
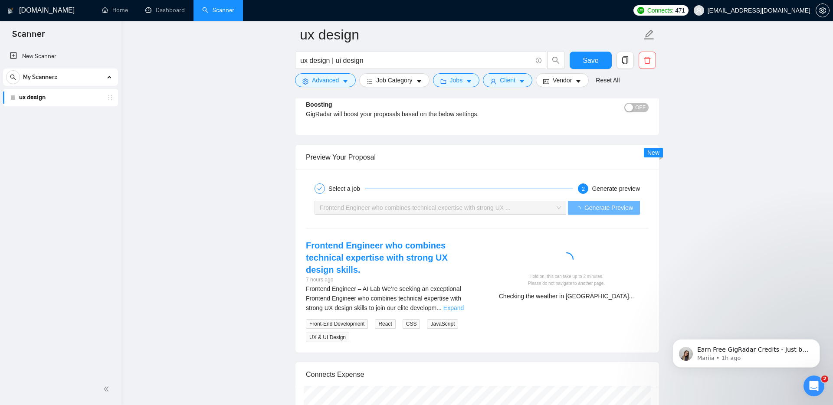
click at [451, 309] on link "Expand" at bounding box center [453, 308] width 20 height 7
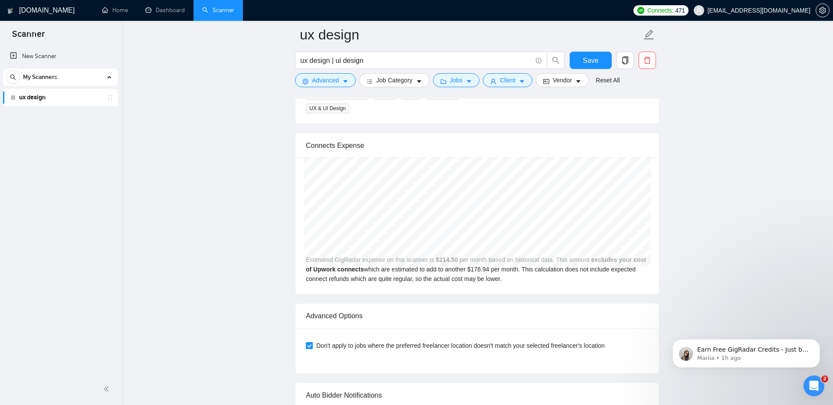
scroll to position [2048, 0]
click at [710, 353] on p "Earn Free GigRadar Credits - Just by Sharing Your Story! 💬 Want more credits fo…" at bounding box center [753, 350] width 112 height 9
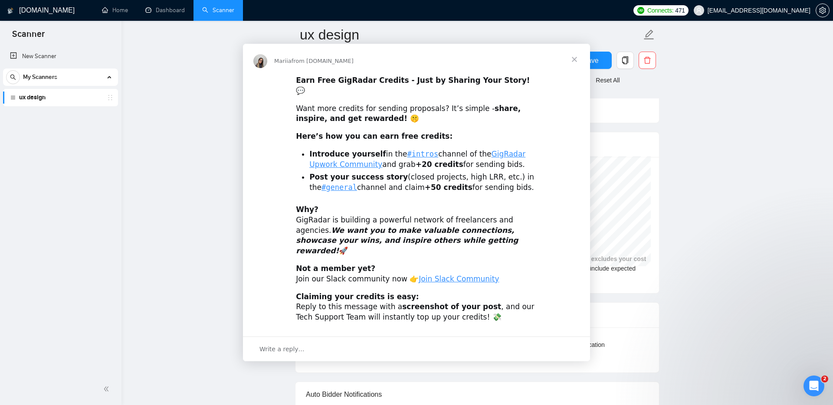
scroll to position [0, 0]
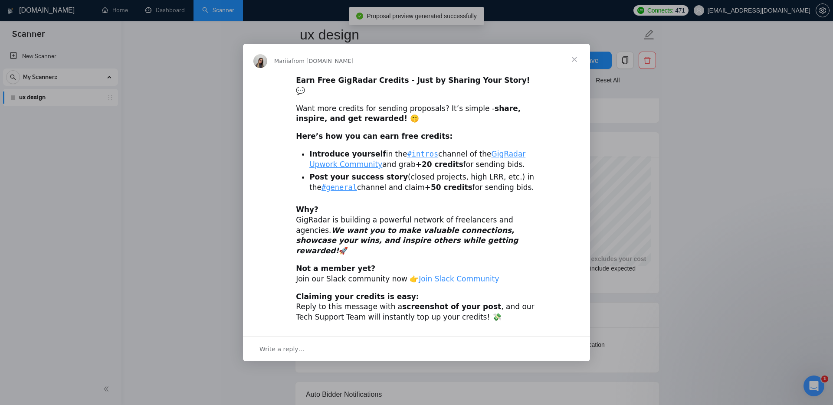
click at [573, 69] on span "Close" at bounding box center [574, 59] width 31 height 31
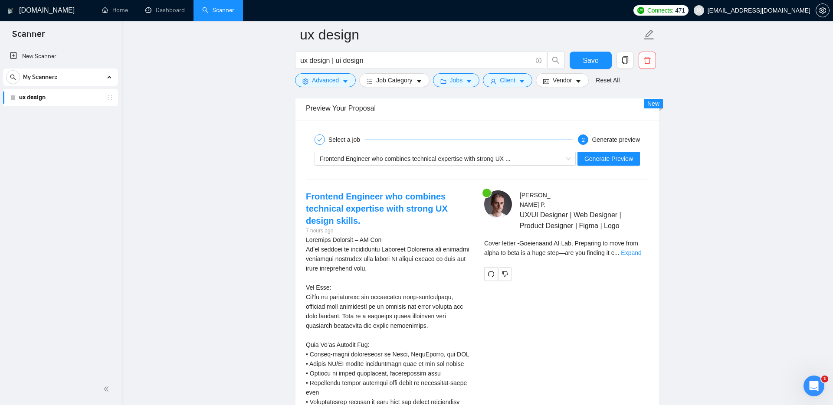
scroll to position [1597, 0]
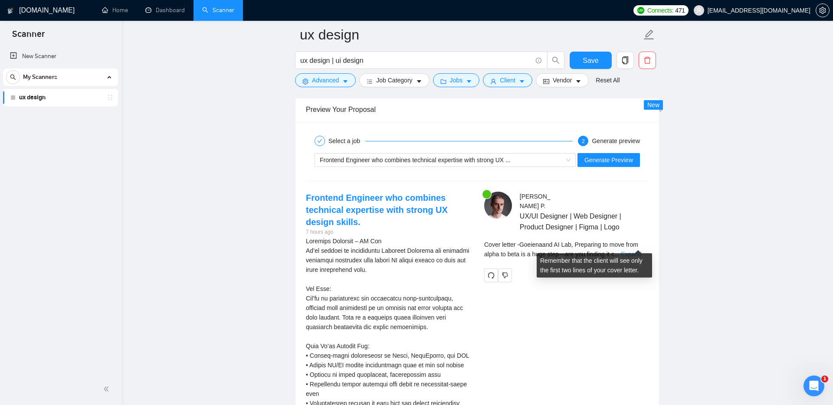
click at [641, 251] on link "Expand" at bounding box center [631, 254] width 20 height 7
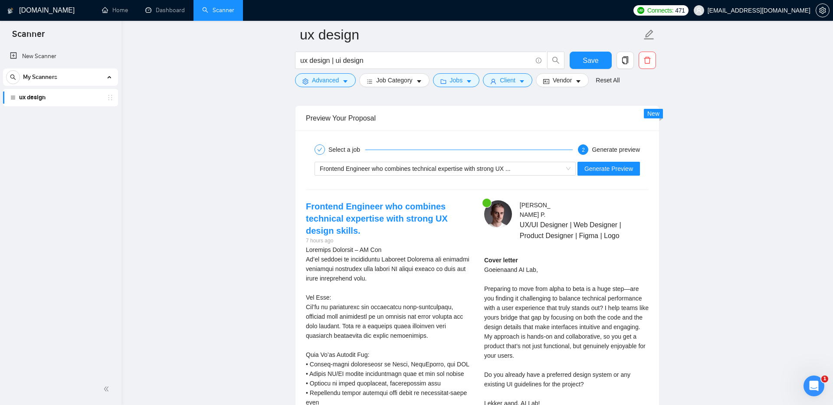
scroll to position [1586, 0]
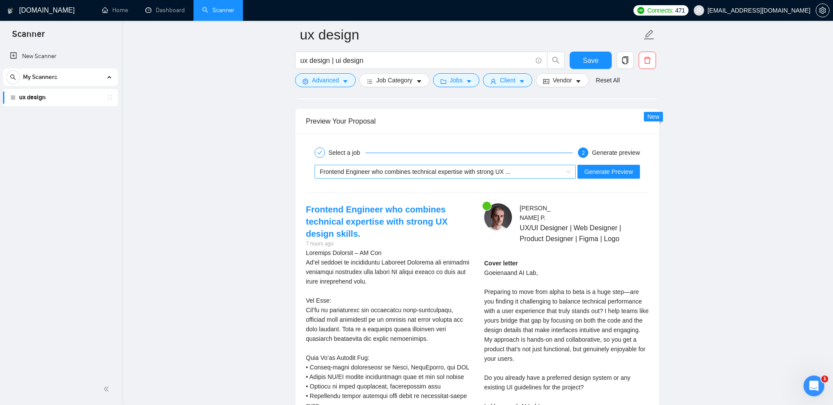
click at [405, 172] on span "Frontend Engineer who combines technical expertise with strong UX ..." at bounding box center [415, 171] width 191 height 7
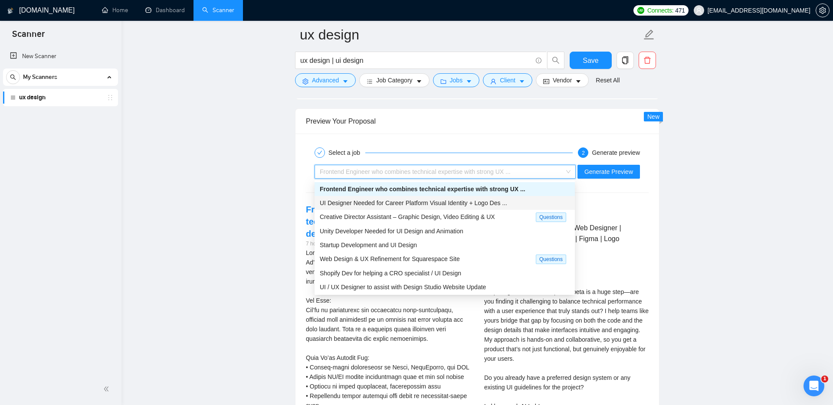
click at [374, 203] on span "UI Designer Needed for Career Platform Visual Identity + Logo Des ..." at bounding box center [413, 203] width 187 height 7
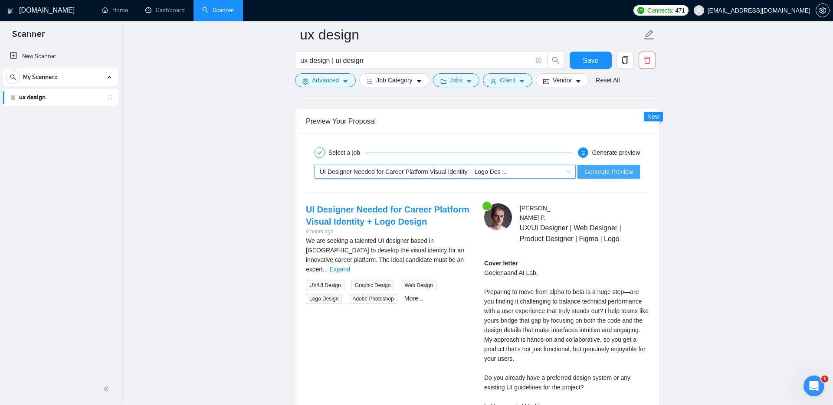
click at [598, 173] on span "Generate Preview" at bounding box center [608, 172] width 49 height 10
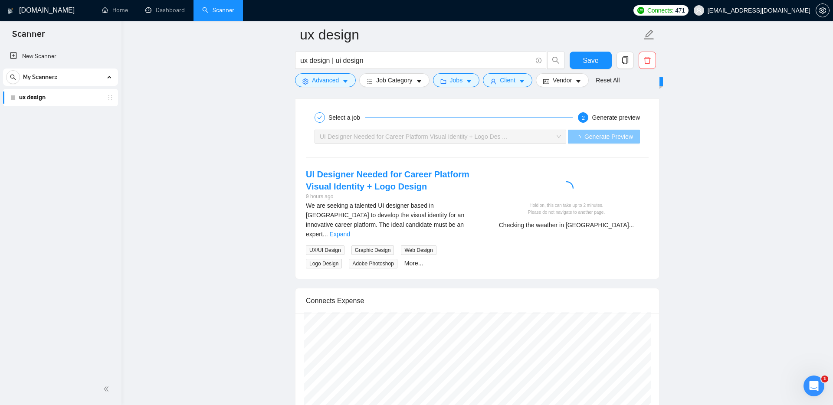
scroll to position [1623, 0]
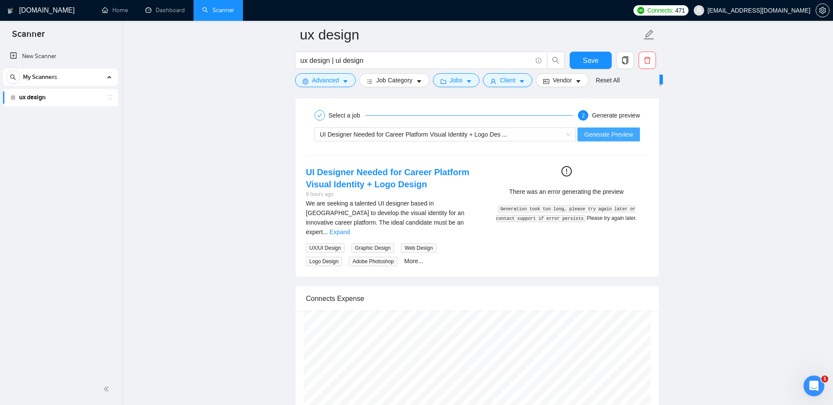
click at [593, 131] on span "Generate Preview" at bounding box center [608, 135] width 49 height 10
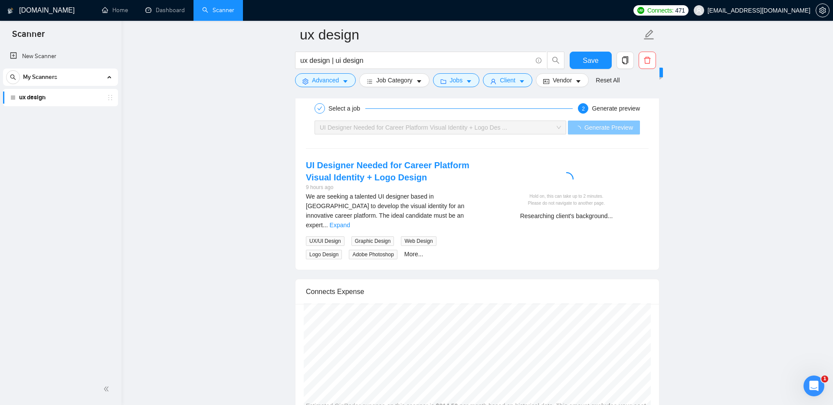
scroll to position [1631, 0]
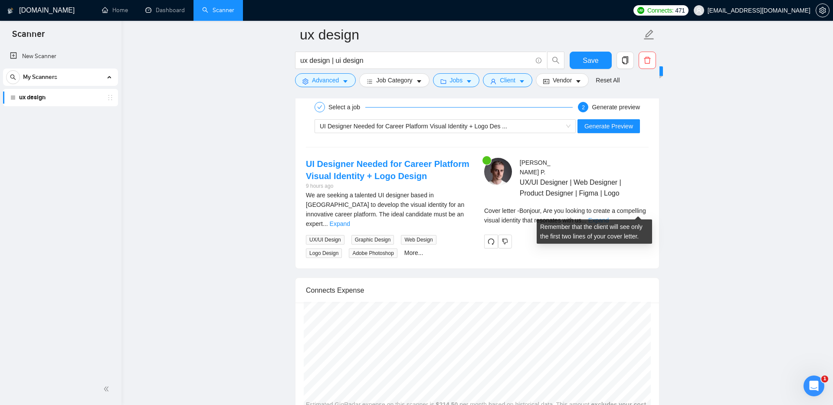
click at [609, 217] on link "Expand" at bounding box center [598, 220] width 20 height 7
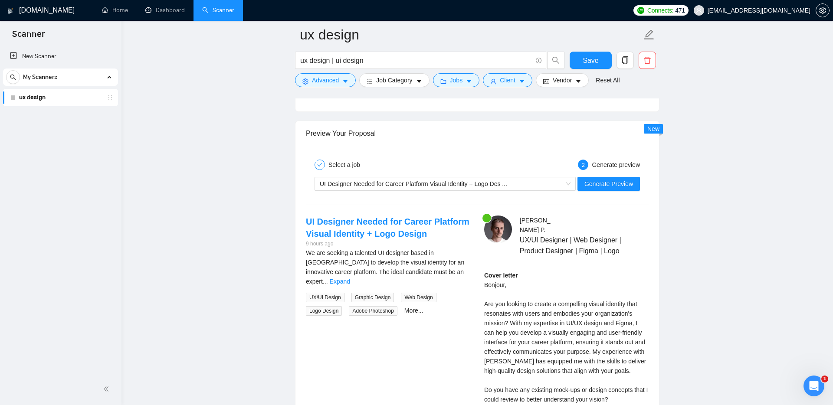
scroll to position [1576, 0]
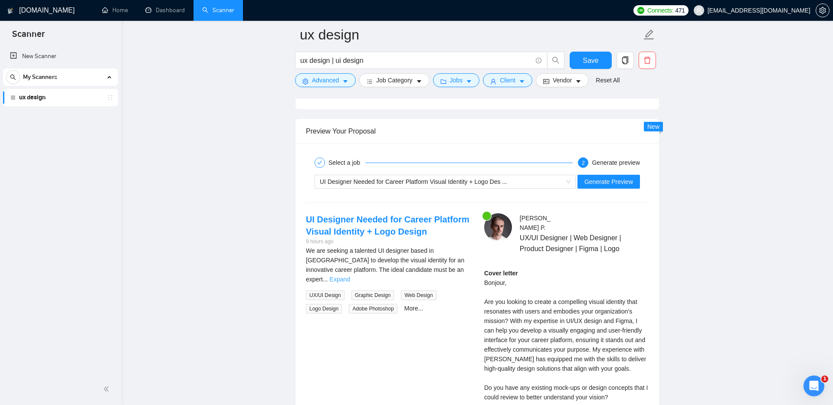
click at [350, 276] on link "Expand" at bounding box center [340, 279] width 20 height 7
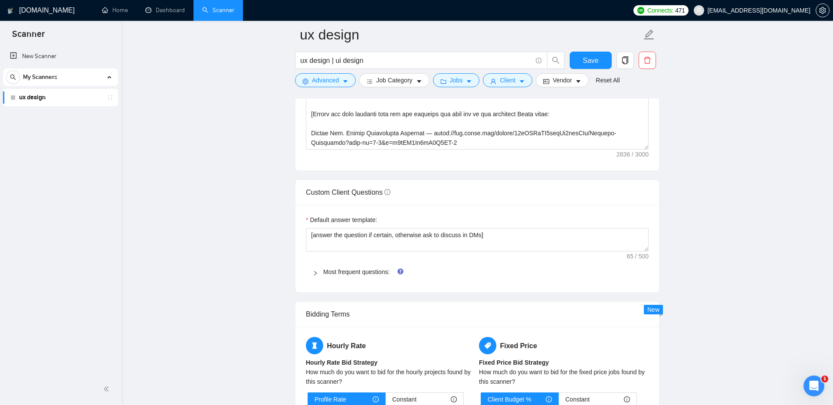
scroll to position [1108, 0]
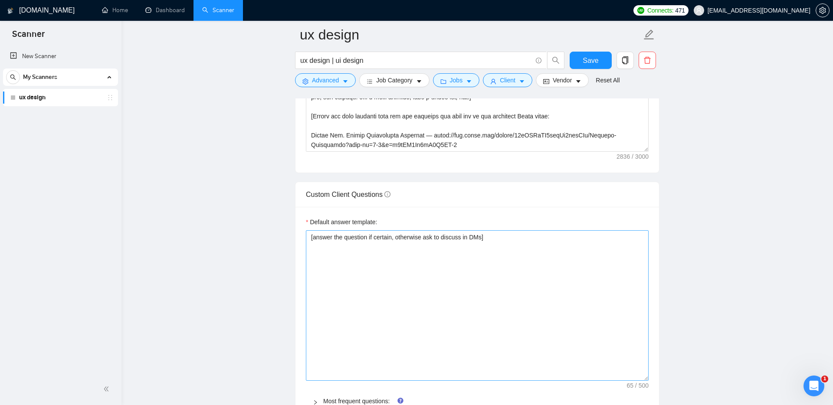
drag, startPoint x: 646, startPoint y: 252, endPoint x: 643, endPoint y: 379, distance: 127.1
click at [643, 379] on textarea "[answer the question if certain, otherwise ask to discuss in DMs]" at bounding box center [477, 305] width 343 height 151
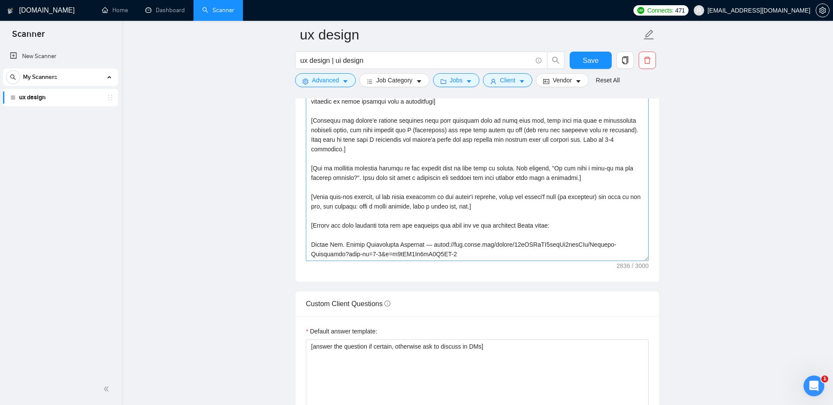
scroll to position [998, 0]
click at [473, 246] on textarea "Cover letter template:" at bounding box center [477, 163] width 343 height 195
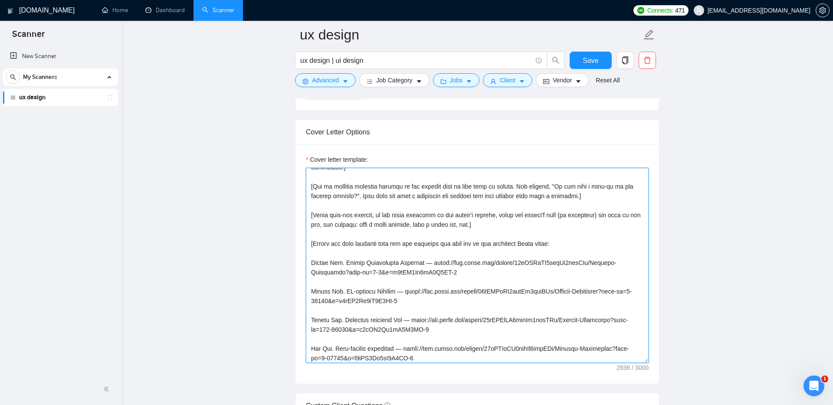
scroll to position [80, 0]
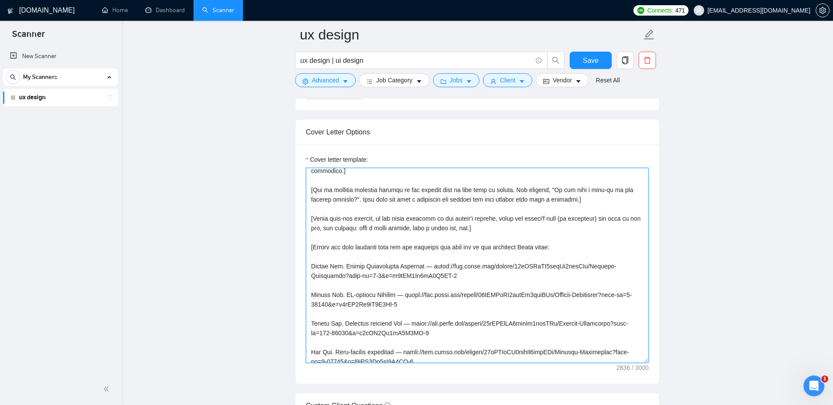
click at [423, 242] on textarea "Cover letter template:" at bounding box center [477, 265] width 343 height 195
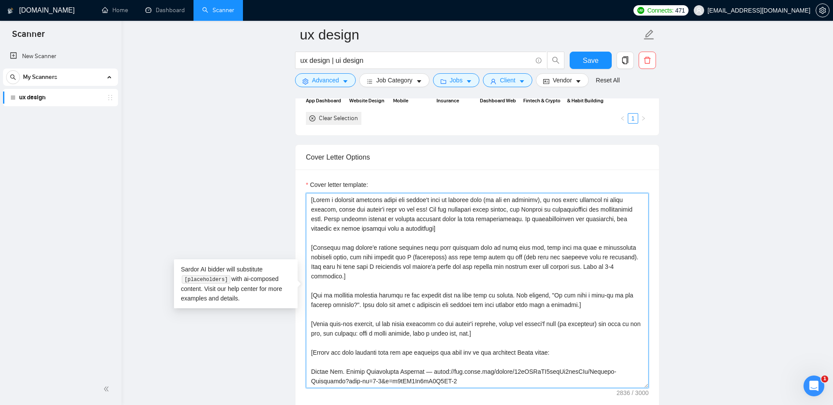
scroll to position [871, 0]
click at [364, 223] on textarea "Cover letter template:" at bounding box center [477, 290] width 343 height 195
click at [467, 228] on textarea "Cover letter template:" at bounding box center [477, 290] width 343 height 195
click at [310, 201] on textarea "Cover letter template:" at bounding box center [477, 290] width 343 height 195
paste textarea
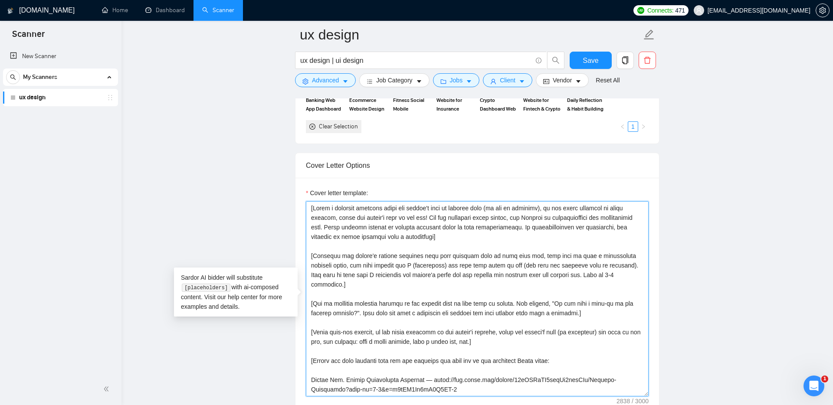
scroll to position [836, 0]
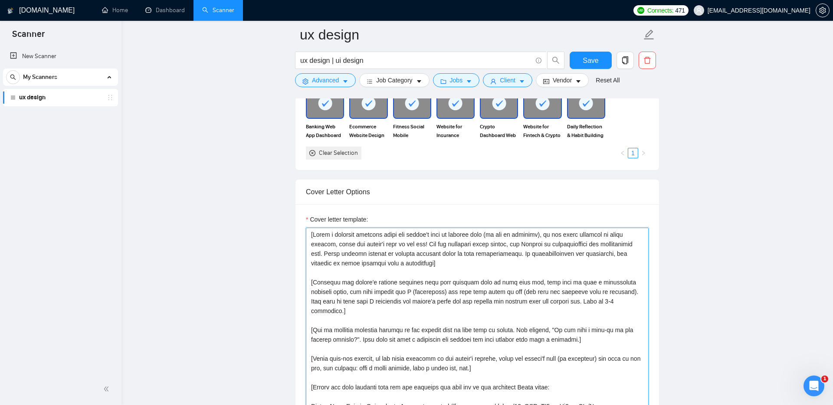
click at [320, 233] on textarea "Cover letter template:" at bounding box center [477, 325] width 343 height 195
paste textarea
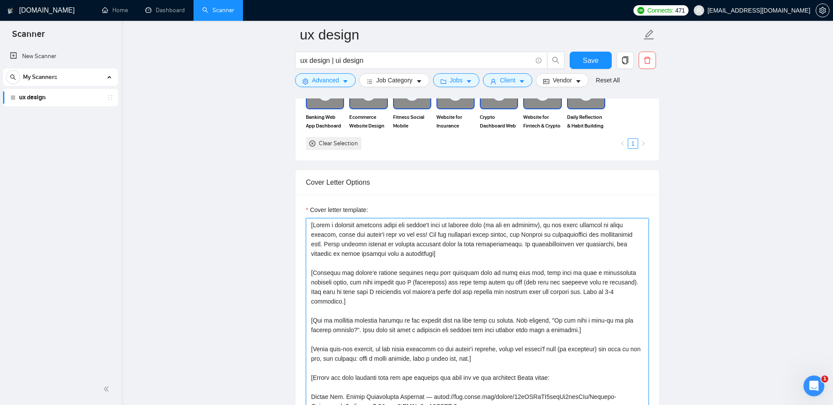
scroll to position [846, 0]
click at [327, 230] on textarea "Cover letter template:" at bounding box center [477, 316] width 343 height 195
click at [323, 226] on textarea "Cover letter template:" at bounding box center [477, 316] width 343 height 195
paste textarea
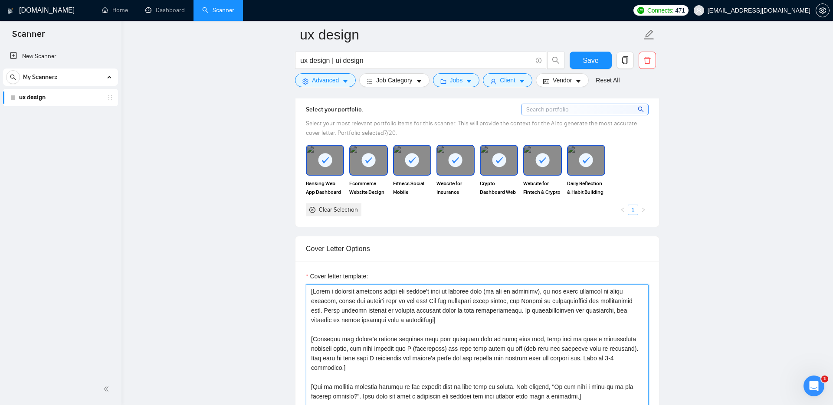
scroll to position [779, 0]
click at [325, 295] on textarea "Cover letter template:" at bounding box center [477, 382] width 343 height 195
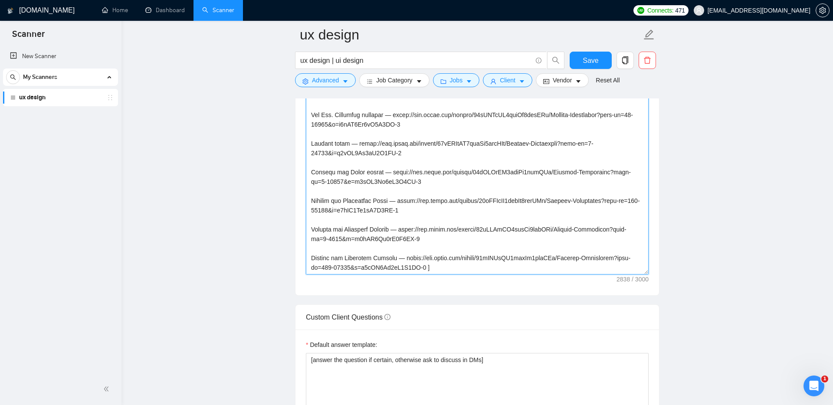
scroll to position [987, 0]
click at [312, 256] on textarea "Cover letter template:" at bounding box center [477, 174] width 343 height 195
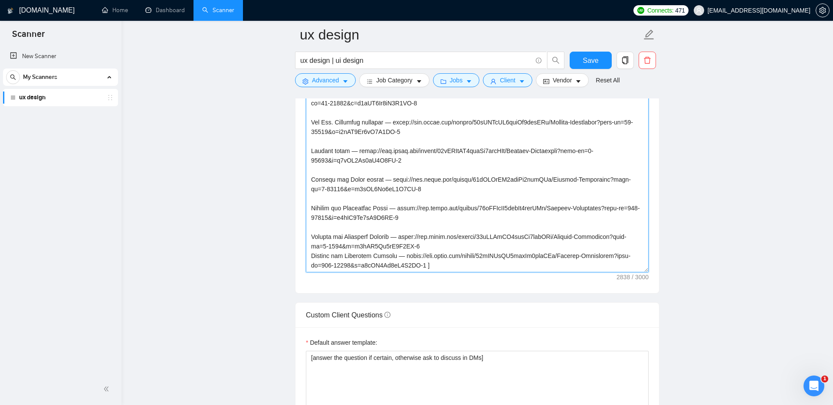
scroll to position [286, 0]
click at [312, 235] on textarea "Cover letter template:" at bounding box center [477, 174] width 343 height 195
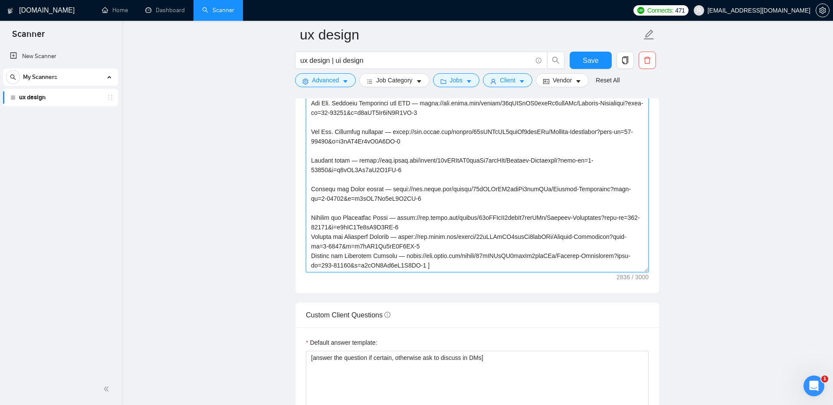
click at [312, 216] on textarea "Cover letter template:" at bounding box center [477, 174] width 343 height 195
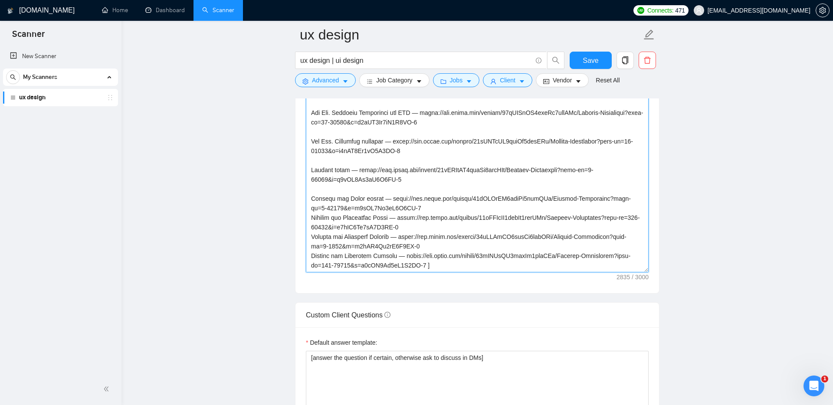
click at [310, 199] on textarea "Cover letter template:" at bounding box center [477, 174] width 343 height 195
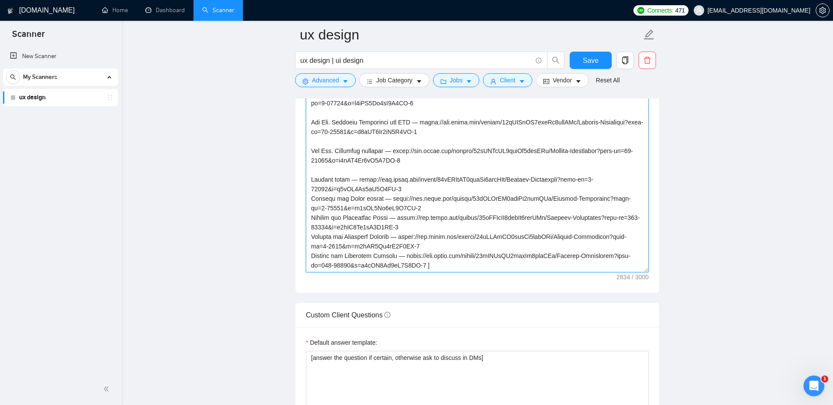
click at [311, 180] on textarea "Cover letter template:" at bounding box center [477, 174] width 343 height 195
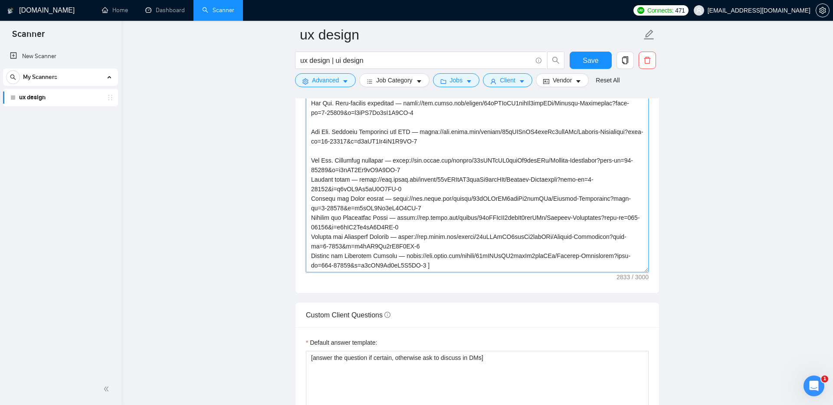
click at [311, 160] on textarea "Cover letter template:" at bounding box center [477, 174] width 343 height 195
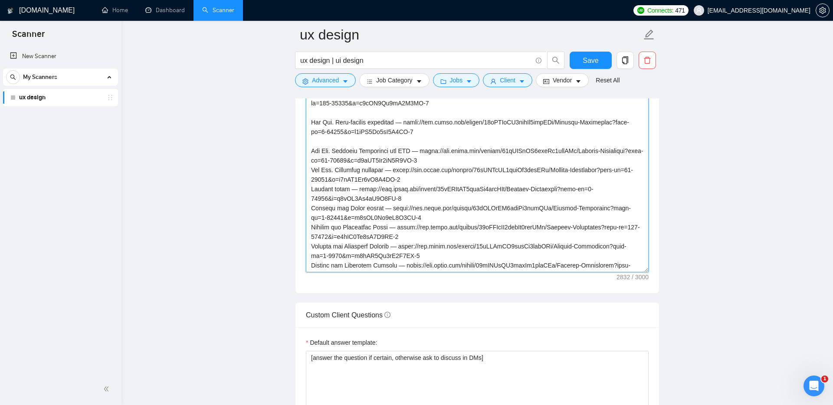
scroll to position [218, 0]
click at [311, 164] on textarea "Cover letter template:" at bounding box center [477, 174] width 343 height 195
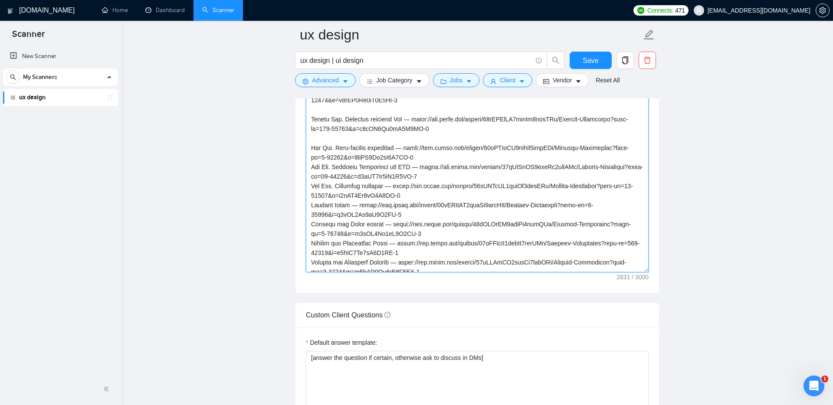
scroll to position [190, 0]
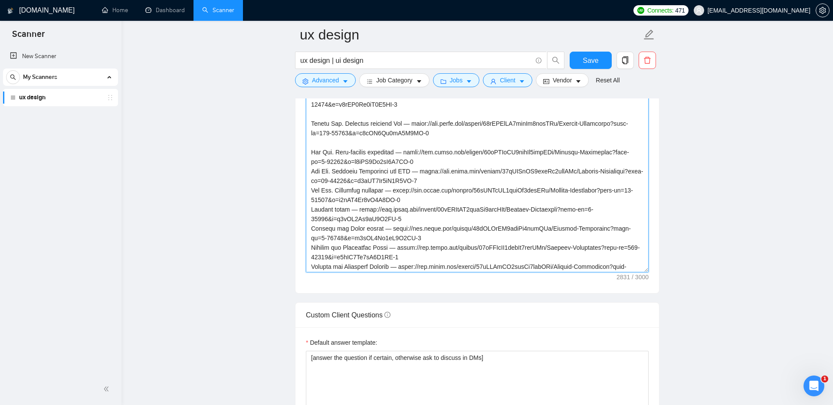
click at [310, 159] on textarea "Cover letter template:" at bounding box center [477, 174] width 343 height 195
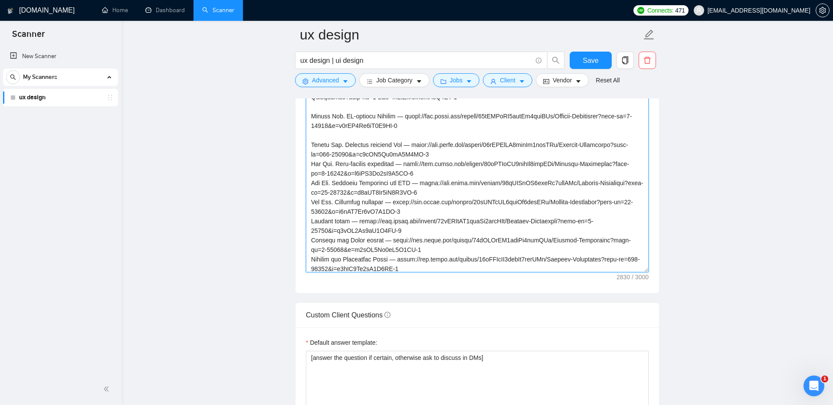
scroll to position [168, 0]
click at [311, 157] on textarea "Cover letter template:" at bounding box center [477, 174] width 343 height 195
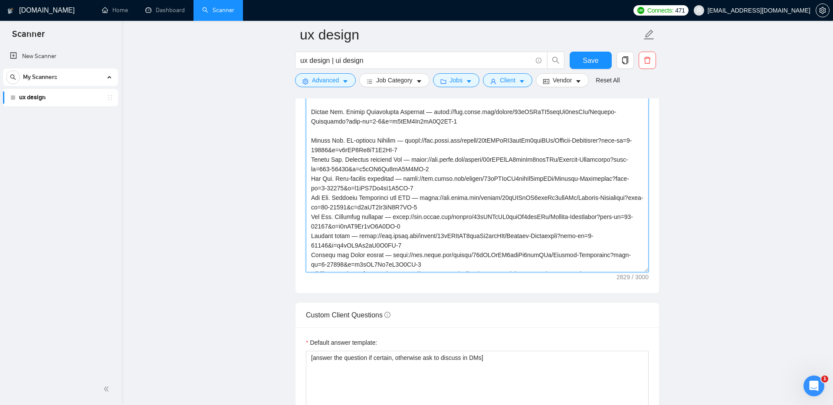
scroll to position [144, 0]
click at [312, 151] on textarea "Cover letter template:" at bounding box center [477, 174] width 343 height 195
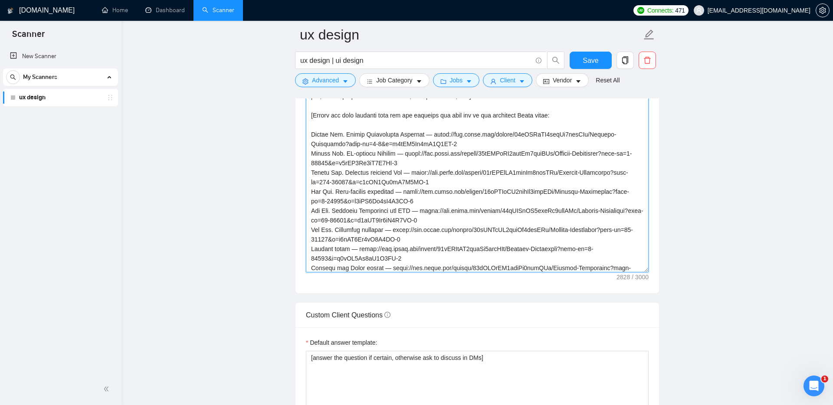
scroll to position [121, 0]
click at [312, 144] on textarea "Cover letter template:" at bounding box center [477, 174] width 343 height 195
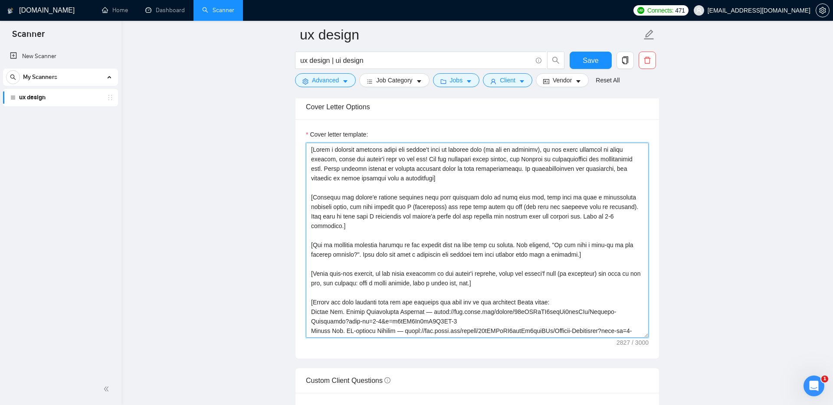
scroll to position [913, 0]
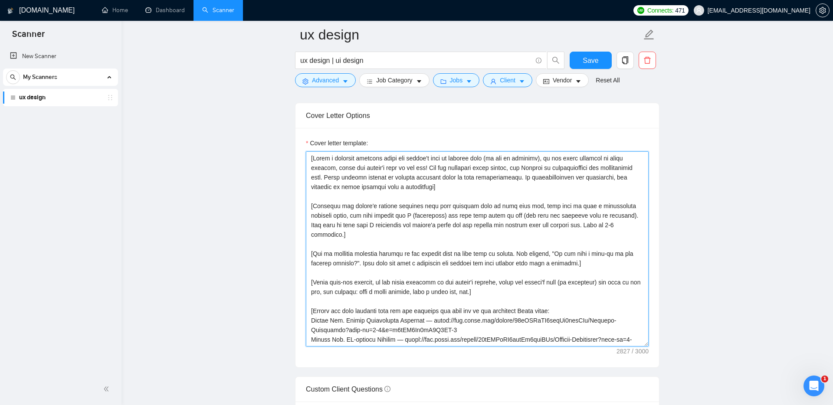
click at [318, 155] on textarea "Cover letter template:" at bounding box center [477, 248] width 343 height 195
paste textarea
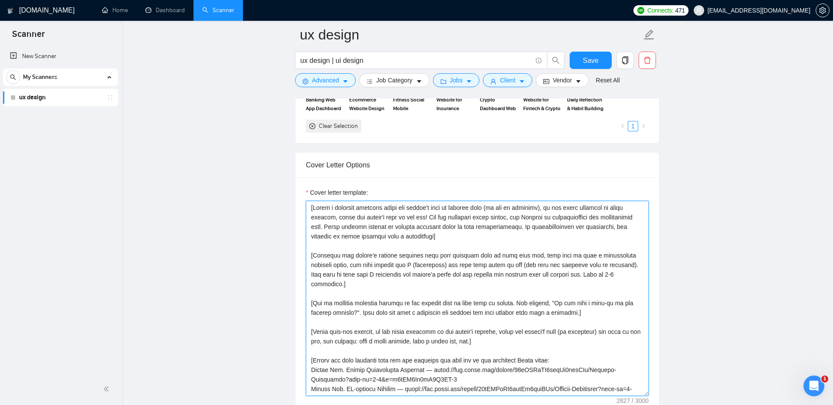
scroll to position [872, 0]
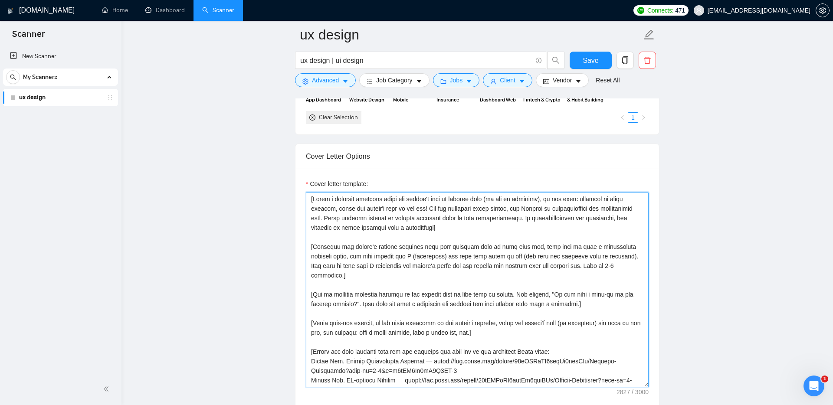
click at [335, 200] on textarea "Cover letter template:" at bounding box center [477, 289] width 343 height 195
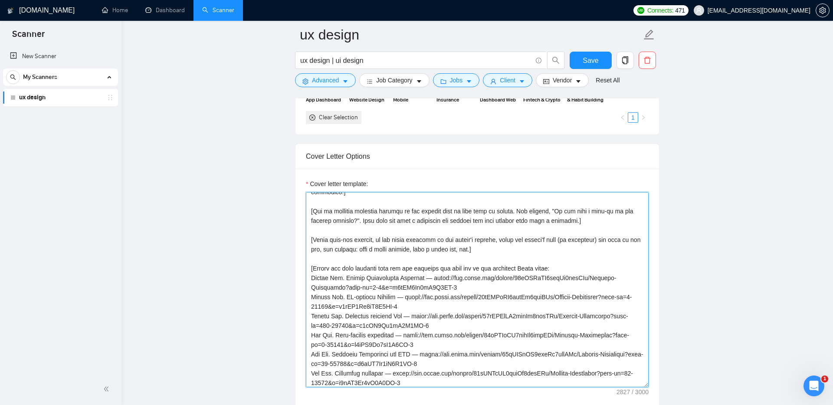
scroll to position [0, 0]
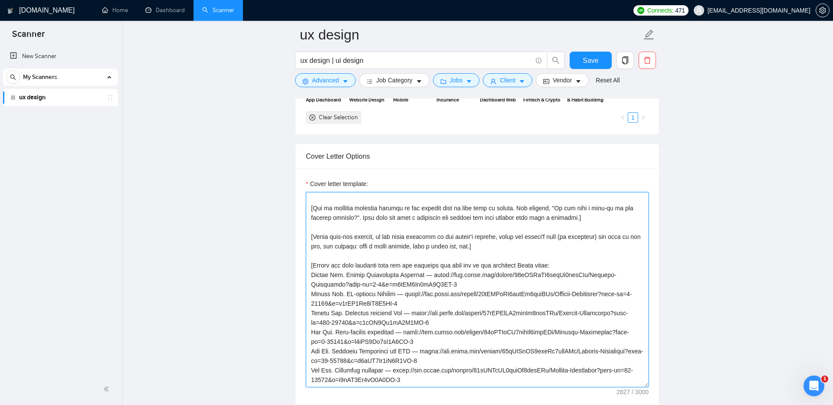
drag, startPoint x: 510, startPoint y: 256, endPoint x: 298, endPoint y: 247, distance: 212.3
click at [298, 247] on div "Cover letter template:" at bounding box center [477, 288] width 364 height 239
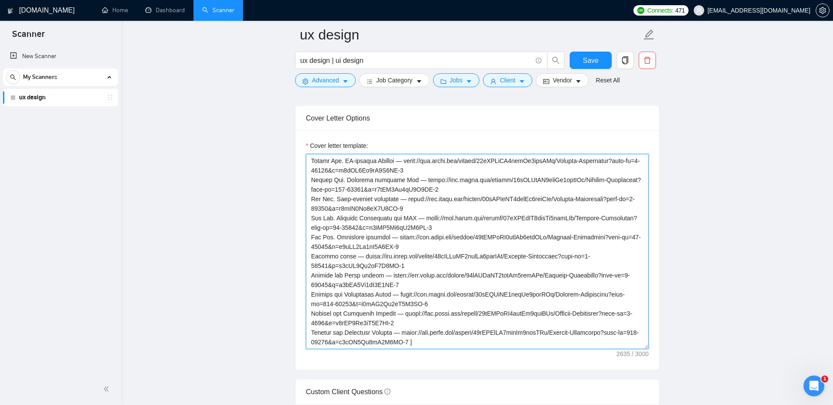
click at [457, 344] on textarea "Cover letter template:" at bounding box center [477, 251] width 343 height 195
paste textarea "[Funny sign-off message, in the local language of the client's country, using t…"
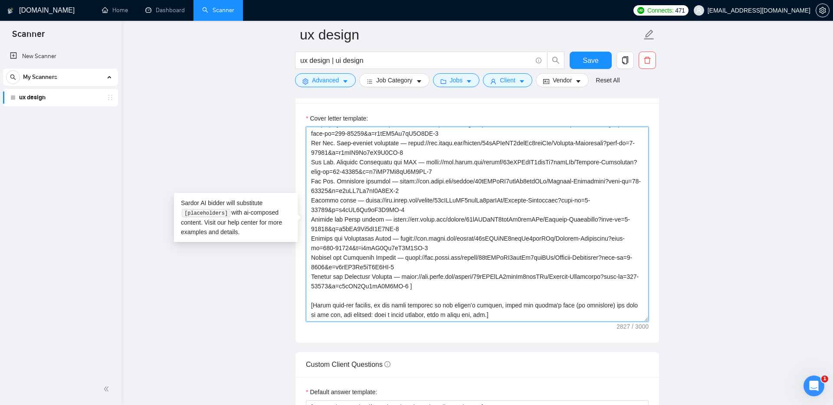
scroll to position [946, 0]
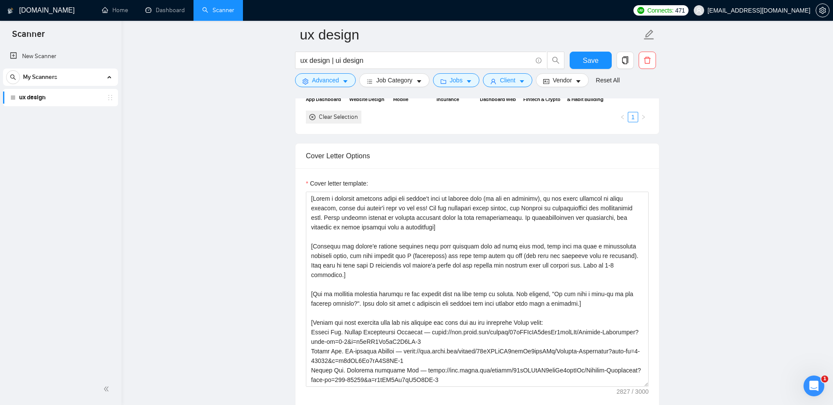
scroll to position [862, 0]
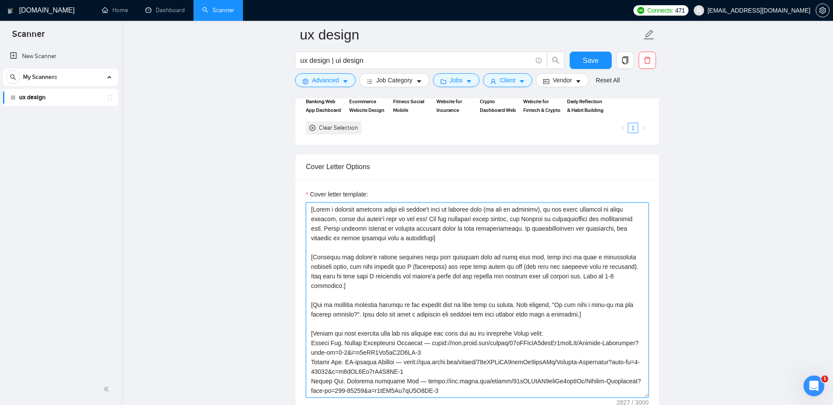
click at [311, 230] on textarea "Cover letter template:" at bounding box center [477, 300] width 343 height 195
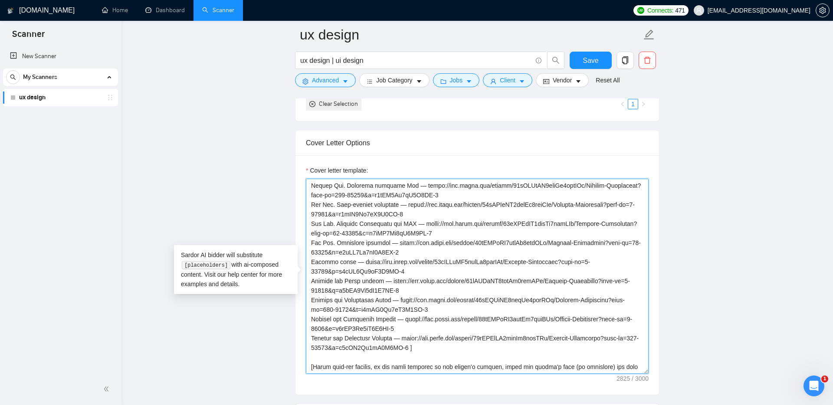
scroll to position [936, 0]
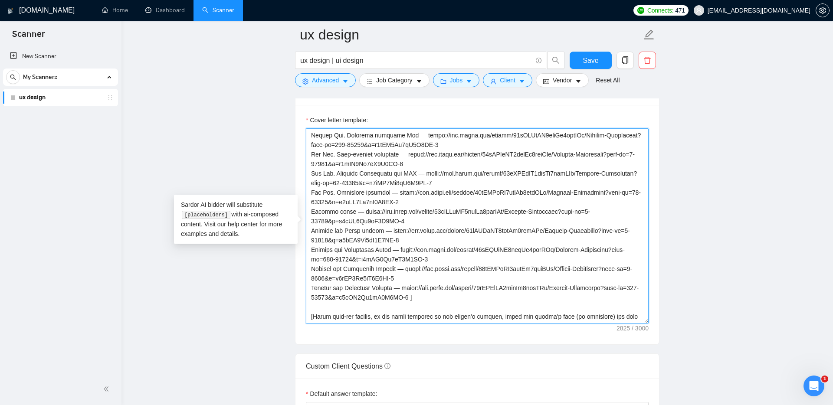
click at [502, 315] on textarea "Cover letter template:" at bounding box center [477, 225] width 343 height 195
click at [427, 289] on textarea "Cover letter template:" at bounding box center [477, 225] width 343 height 195
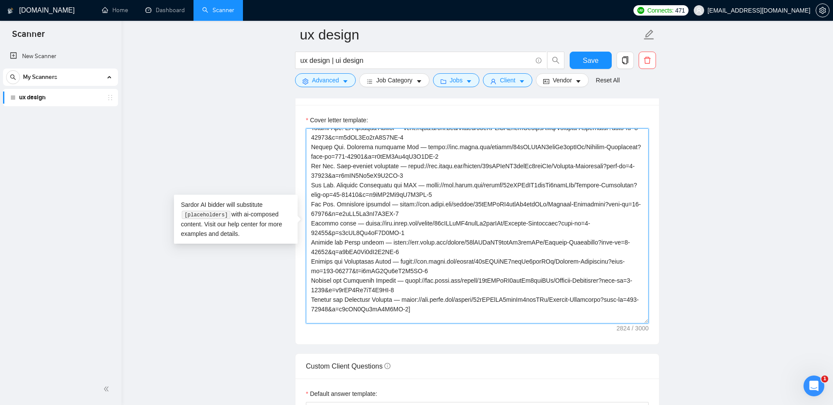
scroll to position [167, 0]
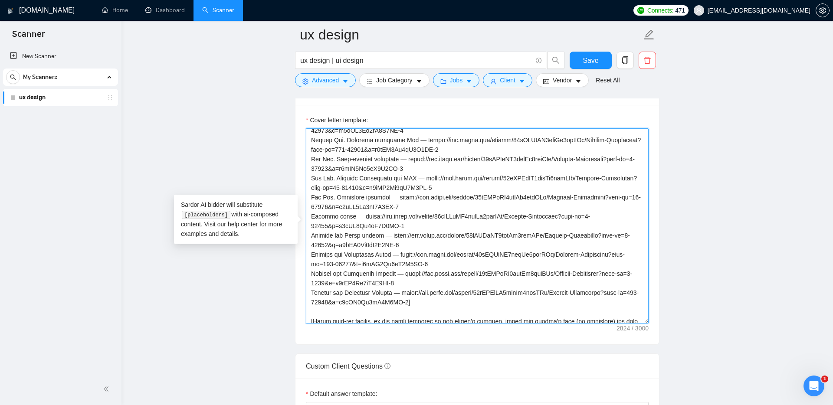
click at [382, 226] on textarea "Cover letter template:" at bounding box center [477, 225] width 343 height 195
click at [387, 226] on textarea "Cover letter template:" at bounding box center [477, 225] width 343 height 195
click at [380, 227] on textarea "Cover letter template:" at bounding box center [477, 225] width 343 height 195
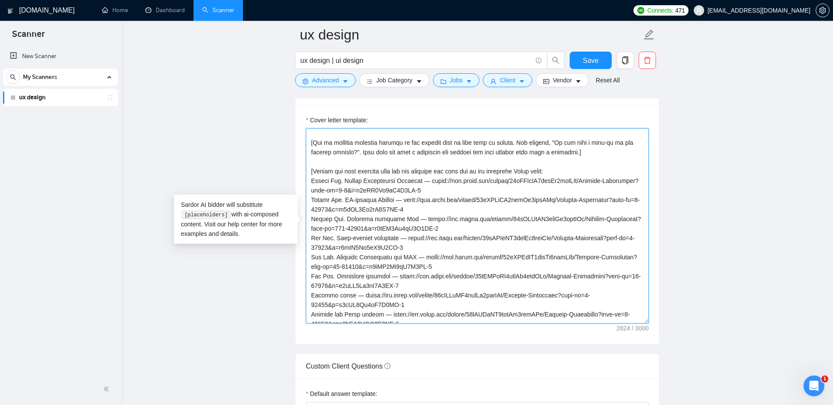
scroll to position [81, 0]
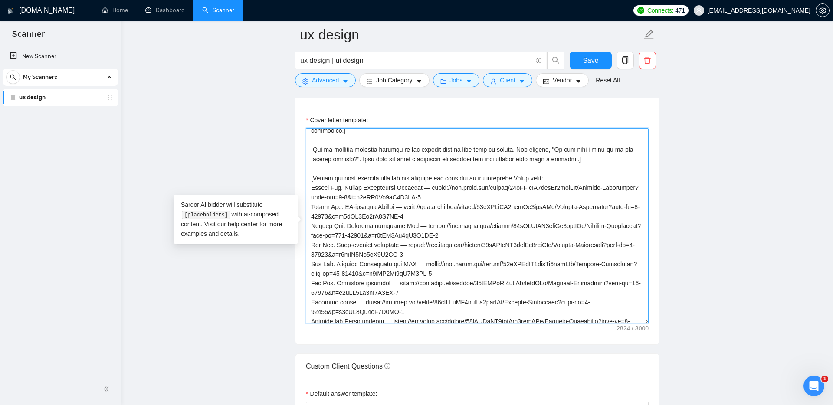
click at [432, 180] on textarea "Cover letter template:" at bounding box center [477, 225] width 343 height 195
click at [413, 198] on textarea "Cover letter template:" at bounding box center [477, 225] width 343 height 195
click at [415, 217] on textarea "Cover letter template:" at bounding box center [477, 225] width 343 height 195
click at [415, 237] on textarea "Cover letter template:" at bounding box center [477, 225] width 343 height 195
click at [435, 256] on textarea "Cover letter template:" at bounding box center [477, 225] width 343 height 195
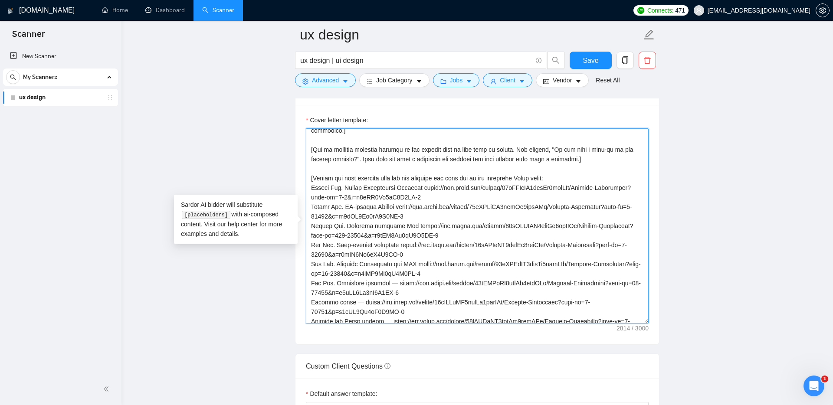
click at [407, 273] on textarea "Cover letter template:" at bounding box center [477, 225] width 343 height 195
click at [361, 294] on textarea "Cover letter template:" at bounding box center [477, 225] width 343 height 195
click at [388, 312] on textarea "Cover letter template:" at bounding box center [477, 225] width 343 height 195
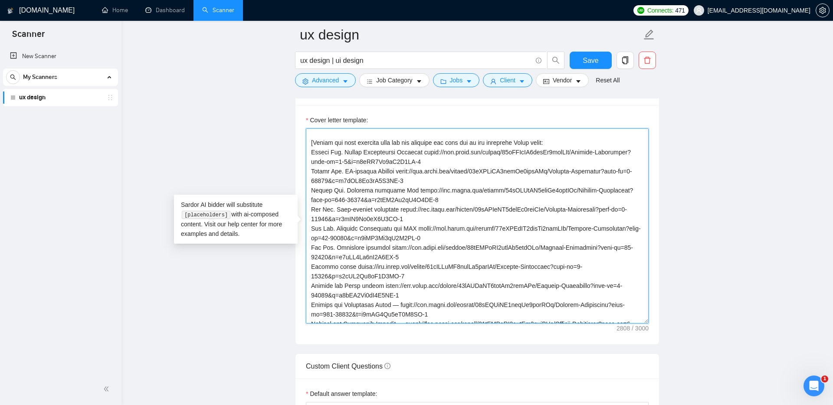
scroll to position [120, 0]
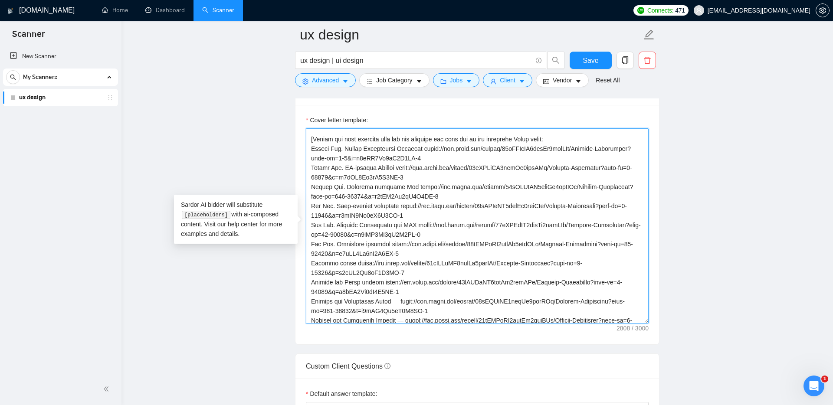
click at [401, 291] on textarea "Cover letter template:" at bounding box center [477, 225] width 343 height 195
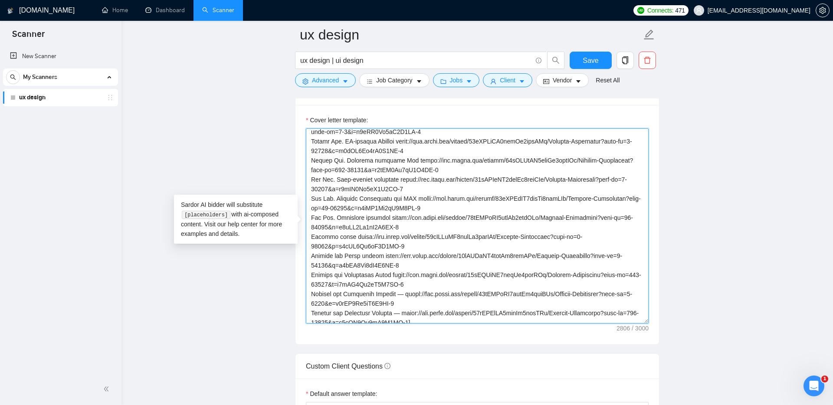
scroll to position [151, 0]
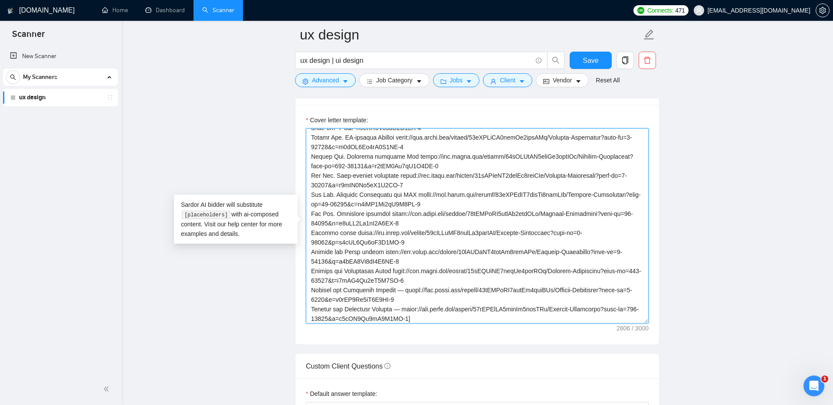
click at [410, 281] on textarea "Cover letter template:" at bounding box center [477, 225] width 343 height 195
click at [409, 301] on textarea "Cover letter template:" at bounding box center [477, 225] width 343 height 195
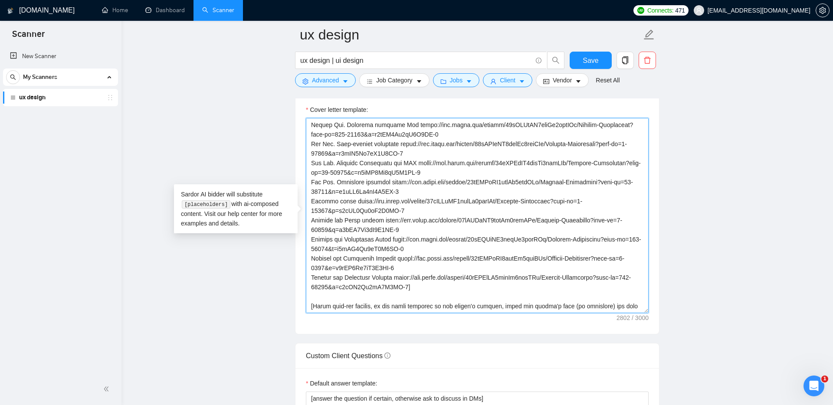
scroll to position [951, 0]
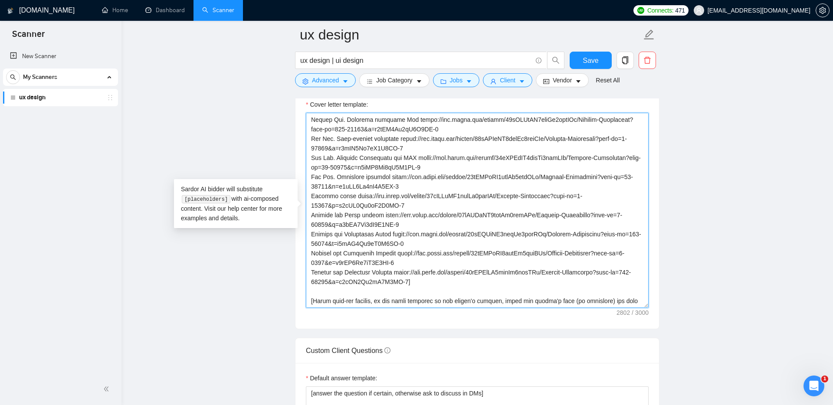
click at [339, 280] on textarea "Cover letter template:" at bounding box center [477, 210] width 343 height 195
click at [505, 298] on textarea "Cover letter template:" at bounding box center [477, 210] width 343 height 195
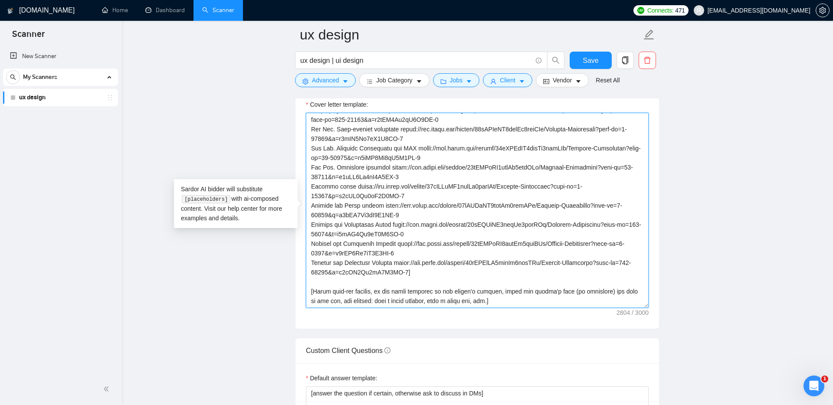
paste textarea "https://www.figma.com/design/39rEIFpEB3lidJv6dzbAHi/Project-Highlights?node-id=…"
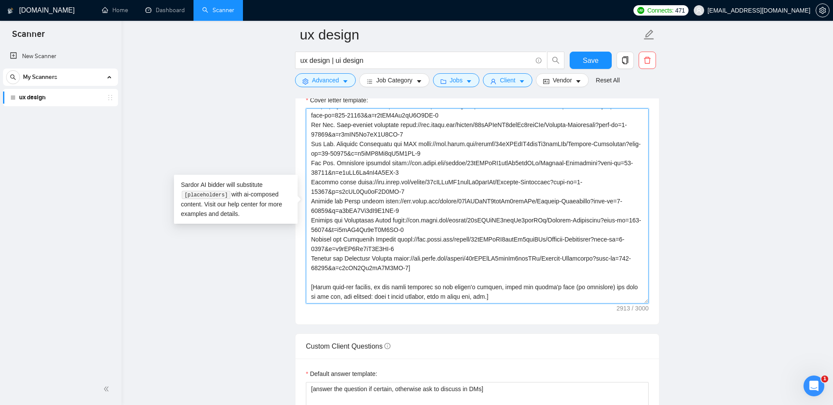
scroll to position [191, 0]
paste textarea "[Do not reference or identify as OpenAI, GPT-4, or any AI. Do not provide meta-…"
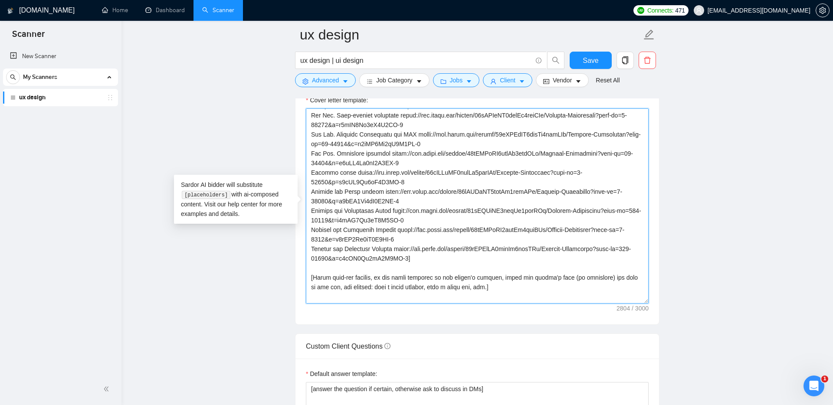
scroll to position [200, 0]
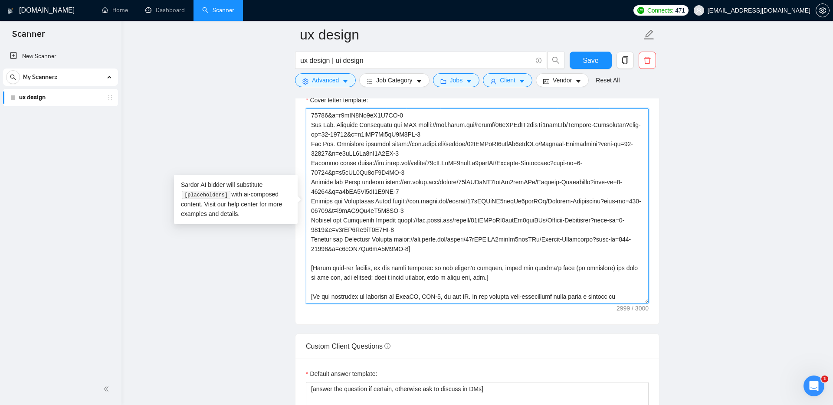
drag, startPoint x: 400, startPoint y: 288, endPoint x: 464, endPoint y: 289, distance: 64.6
click at [464, 289] on textarea "Cover letter template:" at bounding box center [477, 205] width 343 height 195
click at [437, 286] on textarea "Cover letter template:" at bounding box center [477, 205] width 343 height 195
click at [496, 297] on textarea "Cover letter template:" at bounding box center [477, 205] width 343 height 195
type textarea "[Write a personal greeting using the client's name or company name (if any is p…"
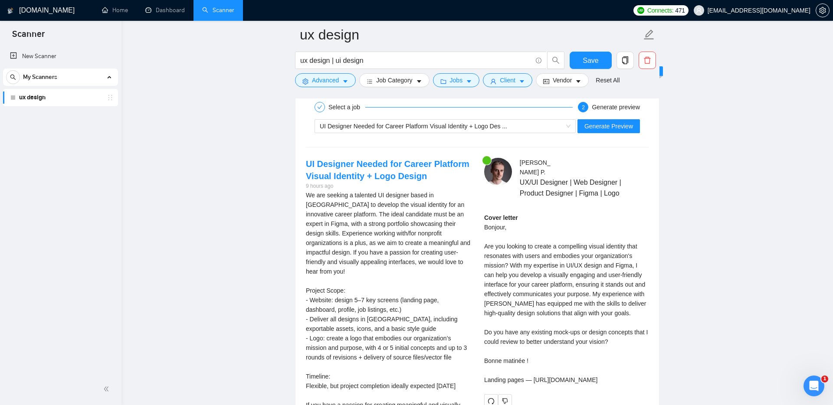
scroll to position [1757, 0]
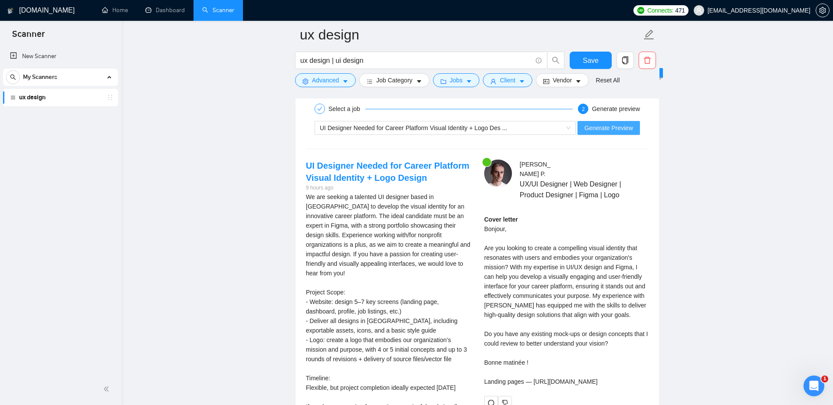
click at [602, 131] on span "Generate Preview" at bounding box center [608, 128] width 49 height 10
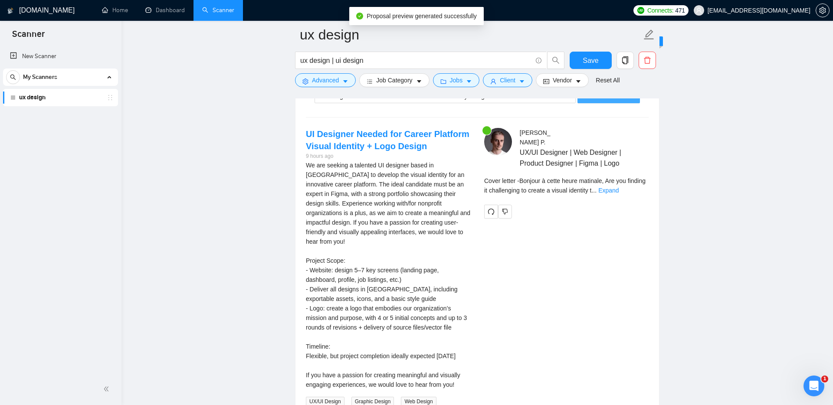
scroll to position [1788, 0]
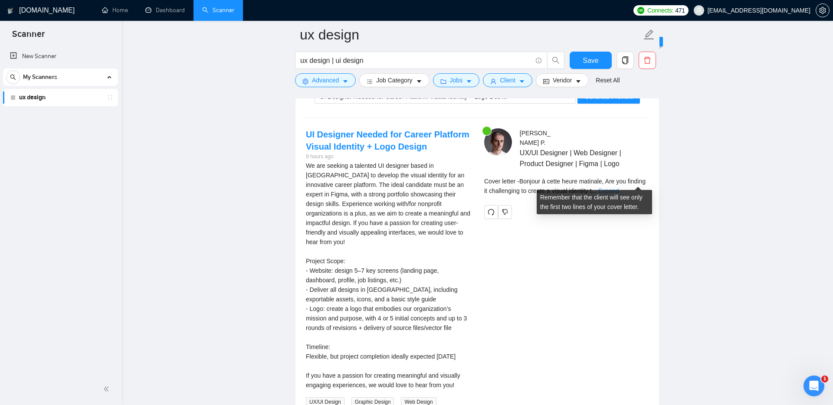
click at [619, 187] on link "Expand" at bounding box center [608, 190] width 20 height 7
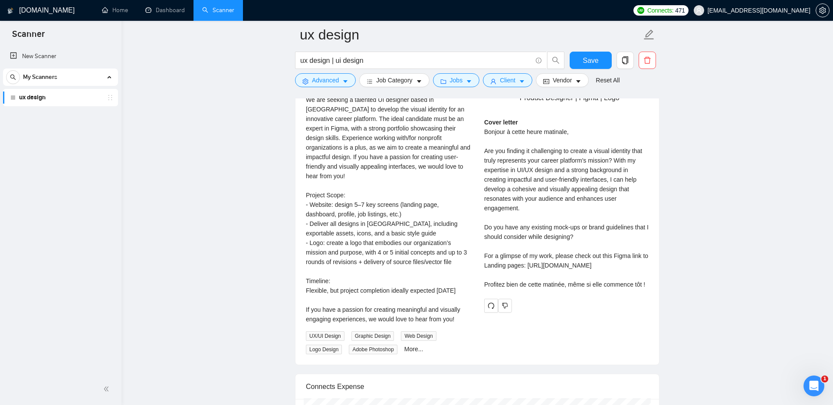
scroll to position [1854, 0]
click at [490, 309] on icon "redo" at bounding box center [491, 305] width 7 height 7
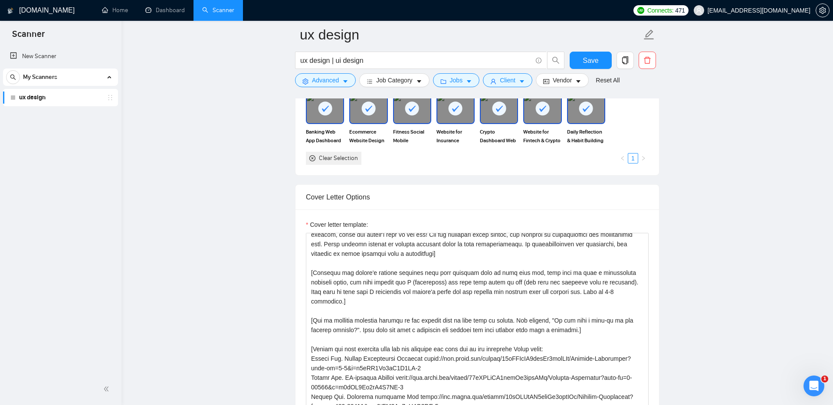
scroll to position [17, 0]
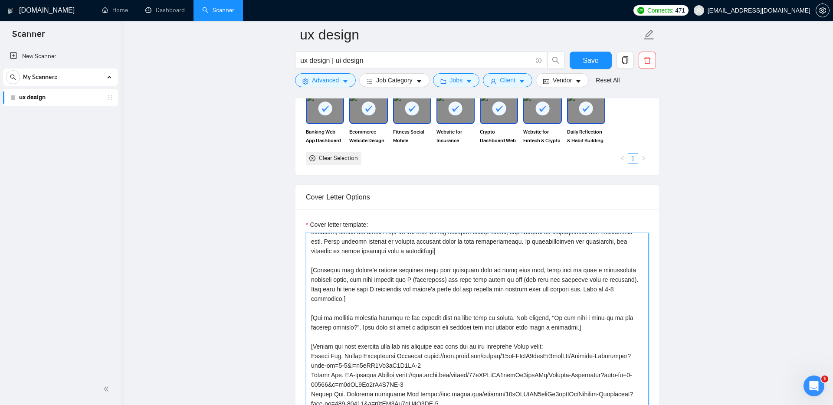
click at [376, 281] on textarea "Cover letter template:" at bounding box center [477, 330] width 343 height 195
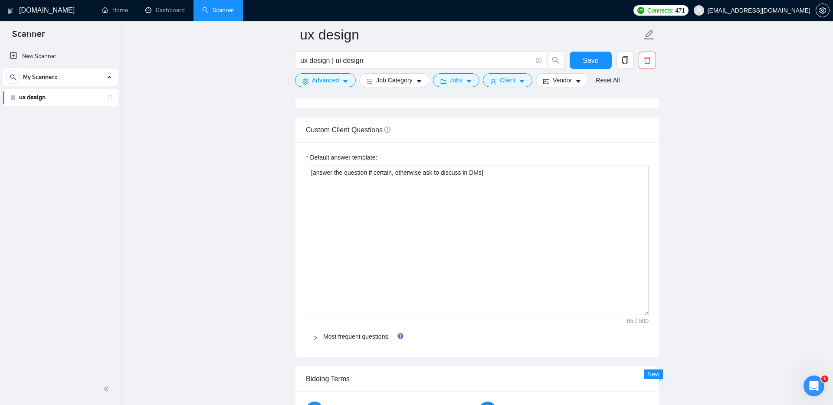
scroll to position [1177, 0]
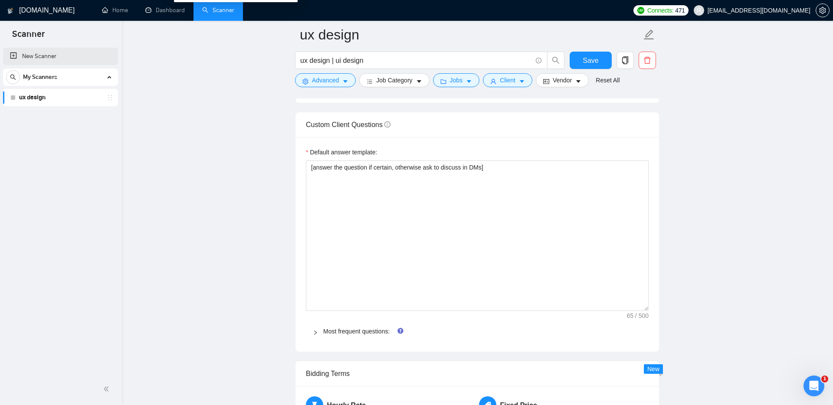
click at [37, 59] on link "New Scanner" at bounding box center [60, 56] width 101 height 17
click at [626, 59] on icon "copy" at bounding box center [625, 60] width 6 height 8
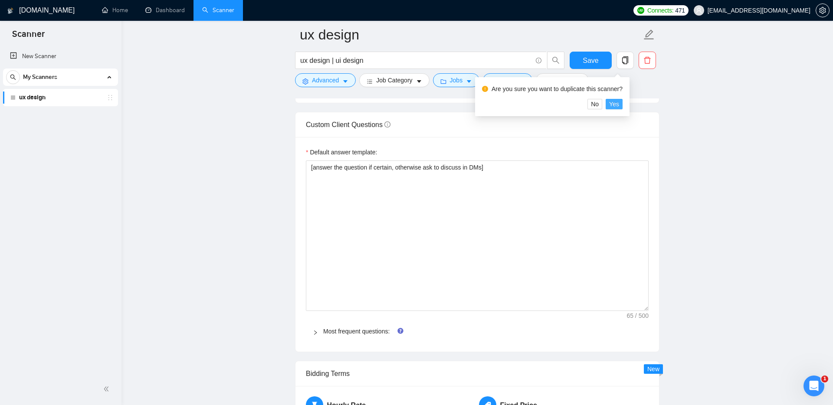
click at [619, 105] on span "Yes" at bounding box center [614, 104] width 10 height 10
click at [582, 62] on button "Save" at bounding box center [591, 60] width 42 height 17
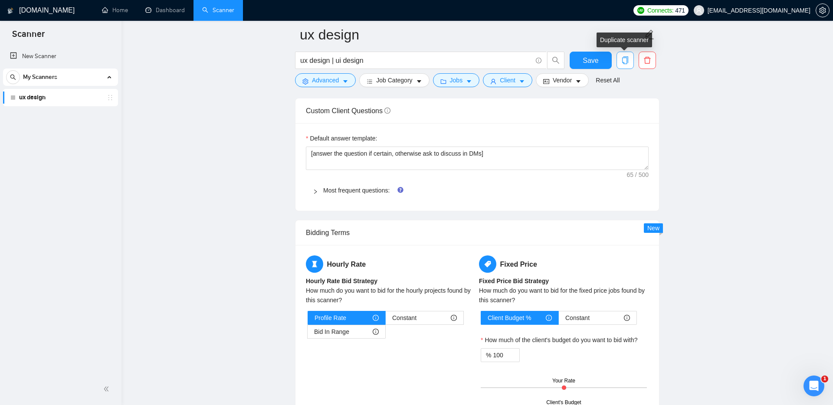
click at [625, 61] on icon "copy" at bounding box center [625, 60] width 8 height 8
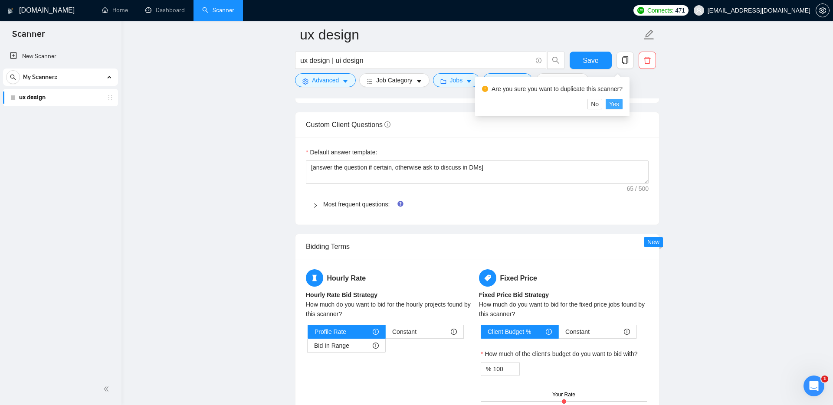
click at [618, 102] on span "Yes" at bounding box center [614, 104] width 10 height 10
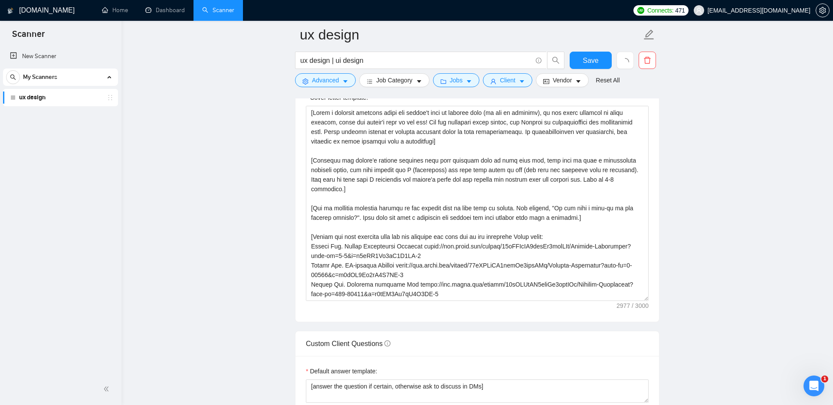
scroll to position [957, 0]
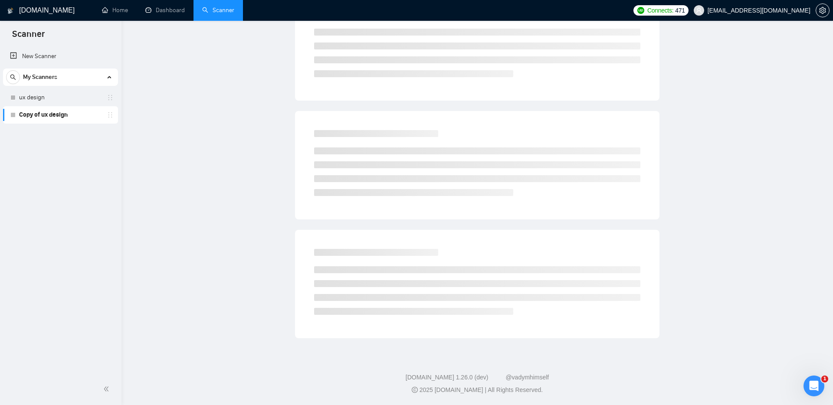
scroll to position [23, 0]
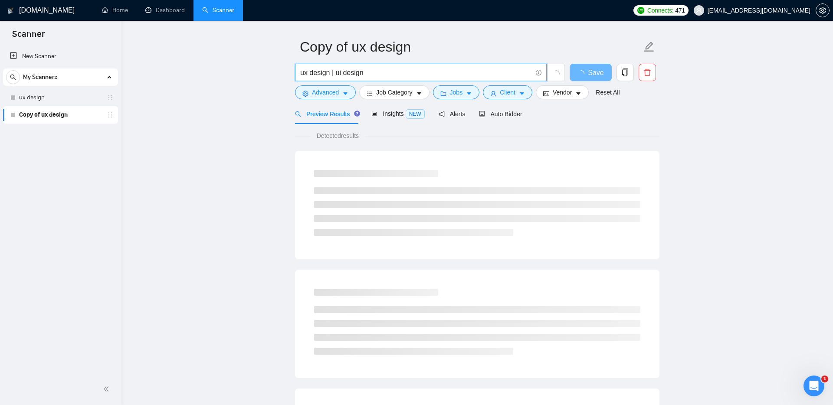
drag, startPoint x: 372, startPoint y: 75, endPoint x: 281, endPoint y: 75, distance: 91.1
click at [281, 75] on main "Copy of ux design ux design | ui design Save Advanced Job Category Jobs Client …" at bounding box center [477, 373] width 684 height 724
paste input "(web*) (design*) | (redesign*) | "re design" | "re-design")"
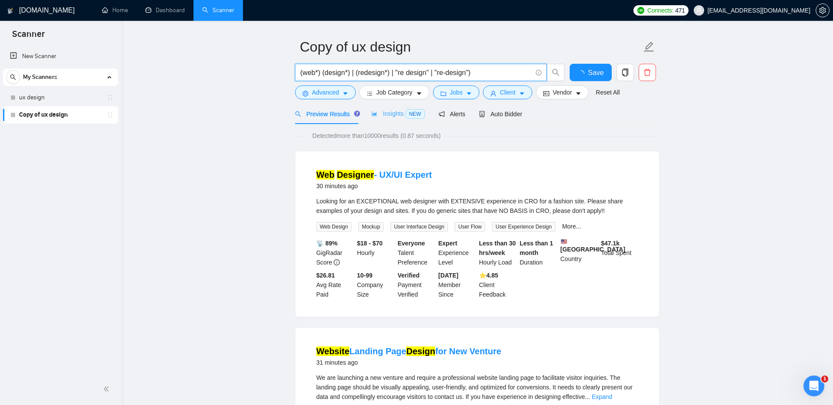
type input "(web*) (design*) | (redesign*) | "re design" | "re-design")"
click at [394, 114] on span "Insights NEW" at bounding box center [397, 113] width 53 height 7
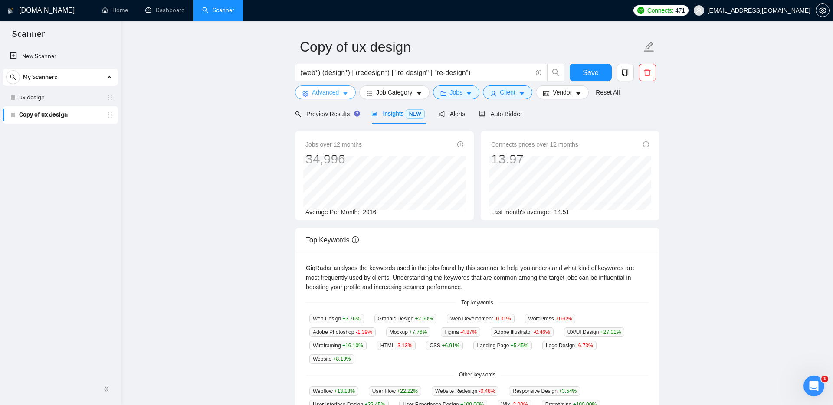
click at [331, 95] on span "Advanced" at bounding box center [325, 93] width 27 height 10
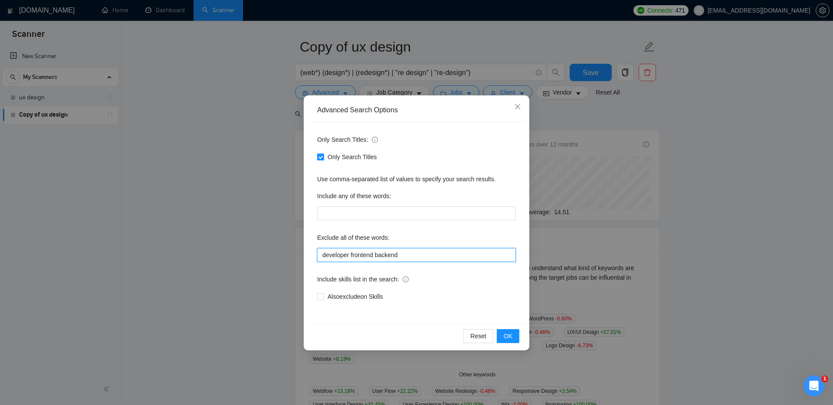
click at [415, 255] on input "developer frontend backend" at bounding box center [416, 255] width 199 height 14
paste input "(web*) (design*) | (redesign*) | "re design" | "re-design")"
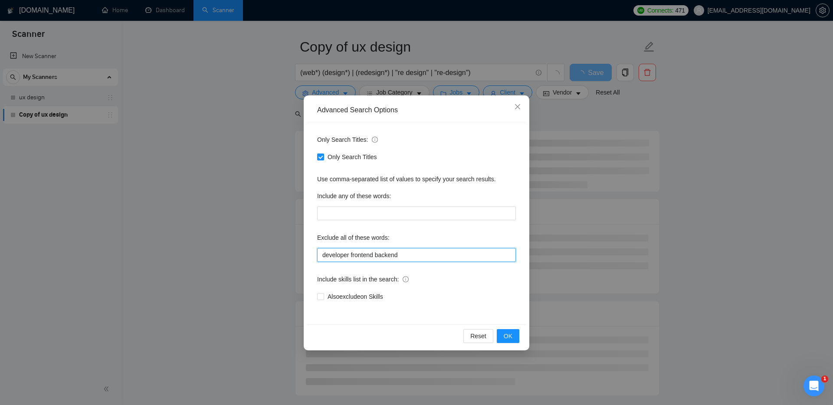
paste input ""No agency", "No agencies", "[No agency]", "(No agency)", "[No agencies]", "(No…"
type input "developer frontend backend "No agency", "No agencies", "[No agency]", "(No agen…"
click at [509, 338] on span "OK" at bounding box center [508, 336] width 9 height 10
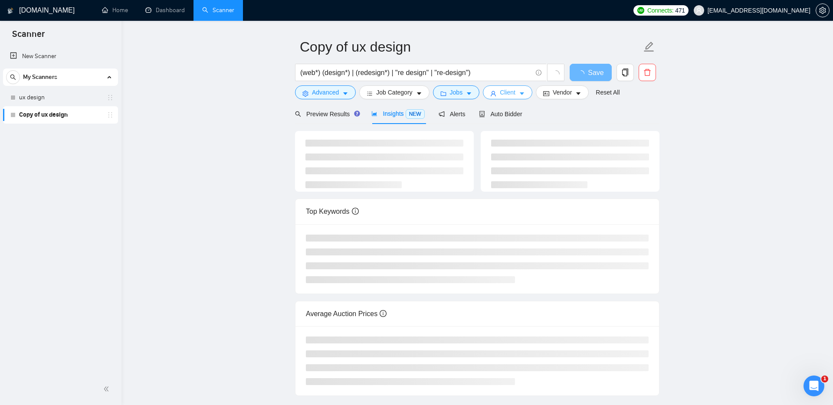
click at [511, 94] on span "Client" at bounding box center [508, 93] width 16 height 10
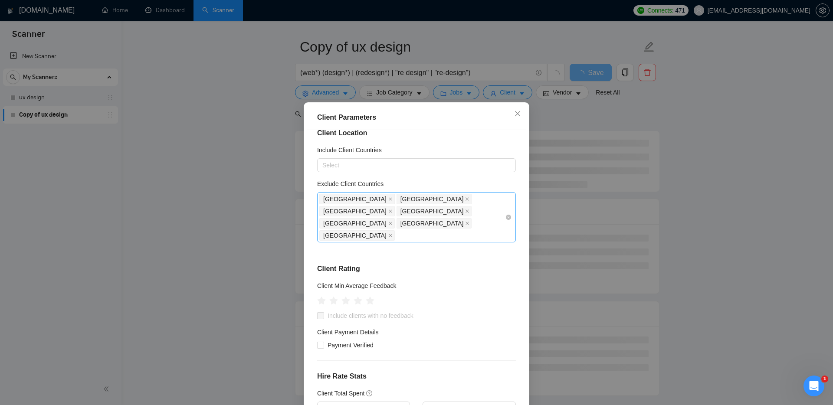
scroll to position [13, 0]
click at [444, 210] on div "Philippines India Pakistan Bangladesh Turkey Albania Turkmenistan" at bounding box center [412, 216] width 186 height 49
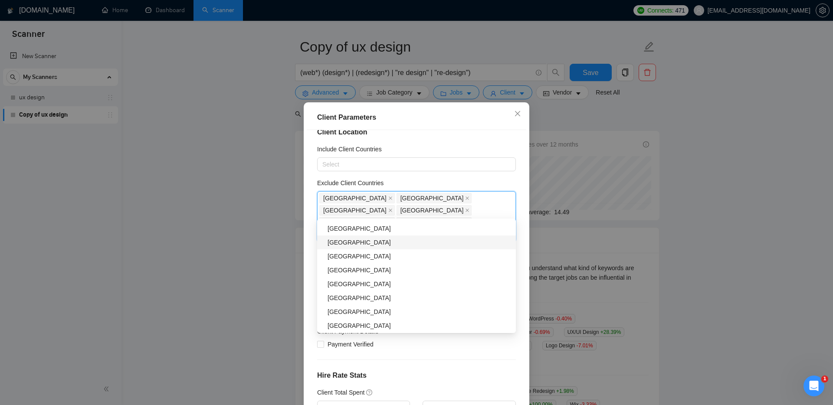
scroll to position [381, 0]
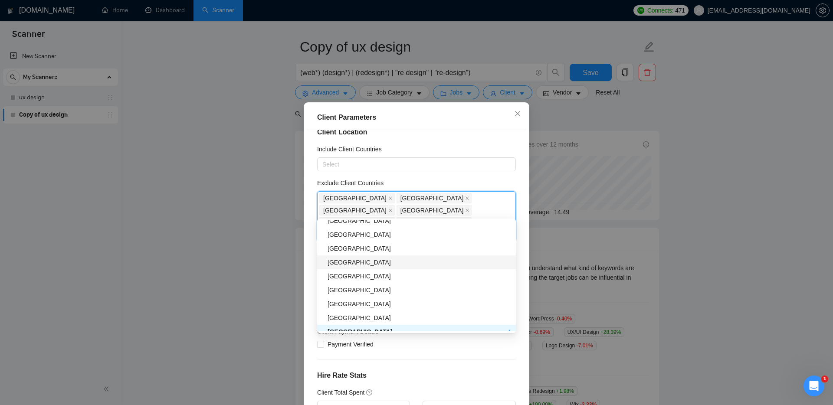
click at [340, 264] on div "[GEOGRAPHIC_DATA]" at bounding box center [419, 263] width 183 height 10
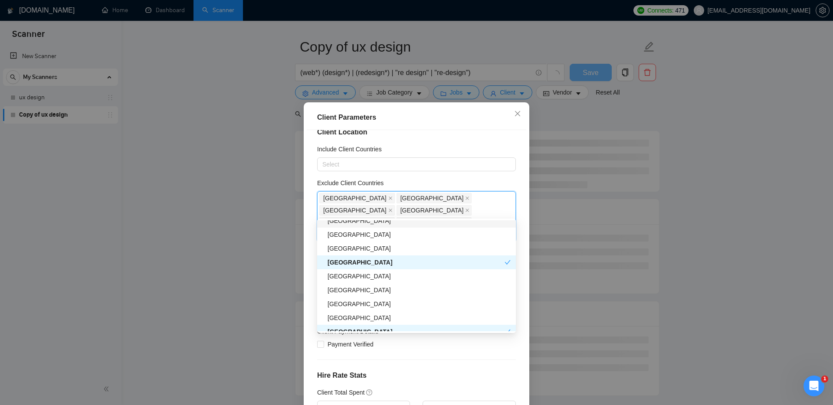
click at [508, 177] on div "Client Location Include Client Countries Select Exclude Client Countries Philip…" at bounding box center [417, 272] width 220 height 284
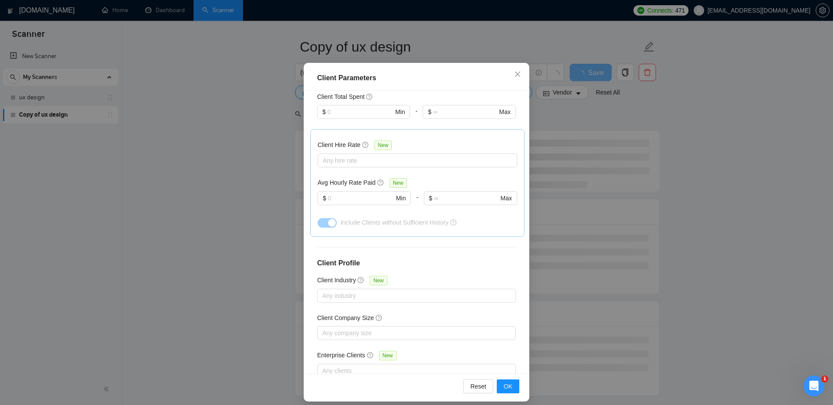
scroll to position [45, 0]
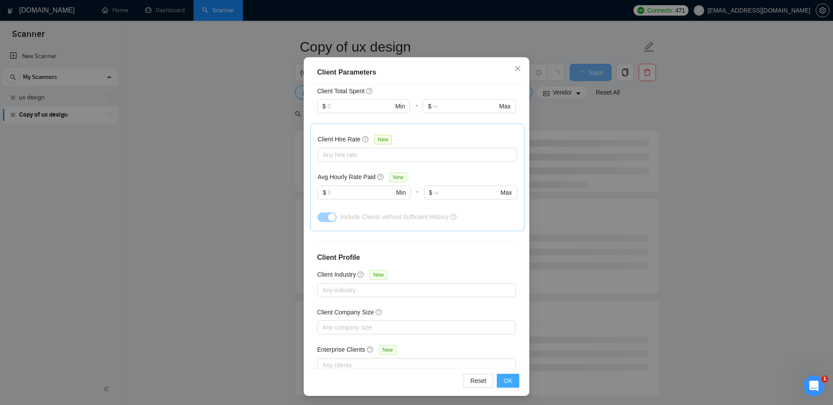
click at [505, 383] on span "OK" at bounding box center [508, 381] width 9 height 10
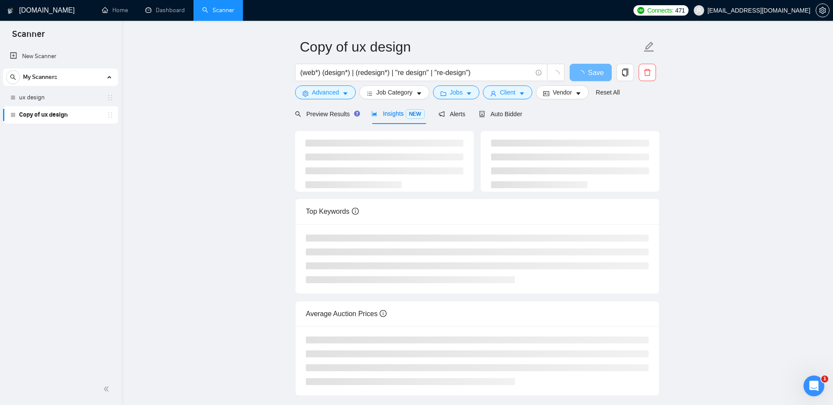
scroll to position [0, 0]
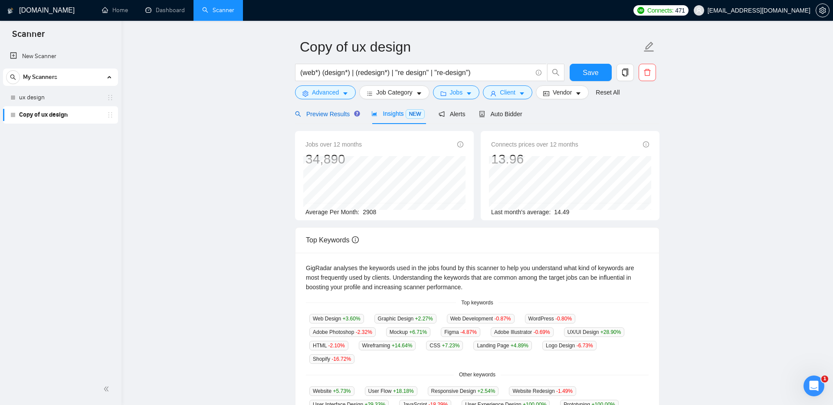
drag, startPoint x: 331, startPoint y: 113, endPoint x: 326, endPoint y: 106, distance: 8.4
click at [331, 113] on span "Preview Results" at bounding box center [326, 114] width 62 height 7
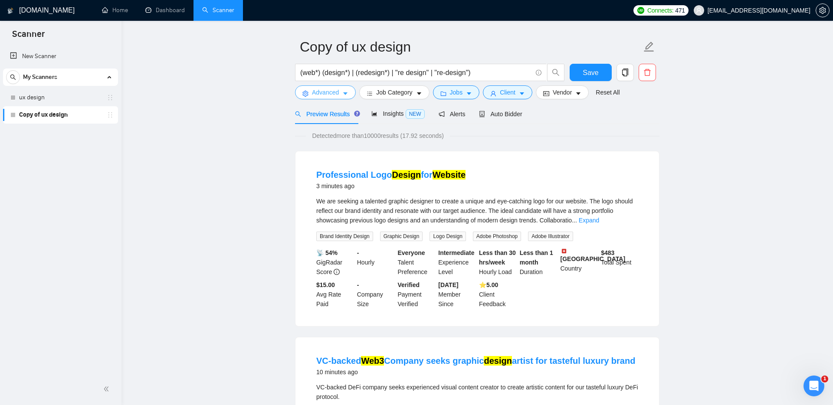
click at [315, 93] on span "Advanced" at bounding box center [325, 93] width 27 height 10
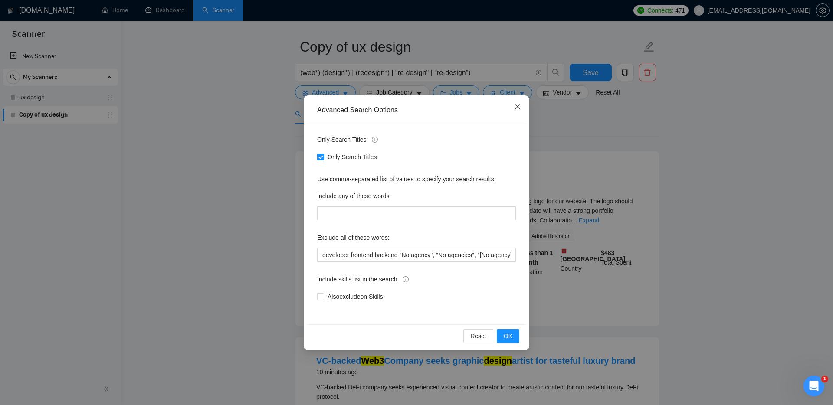
click at [516, 107] on icon "close" at bounding box center [517, 106] width 7 height 7
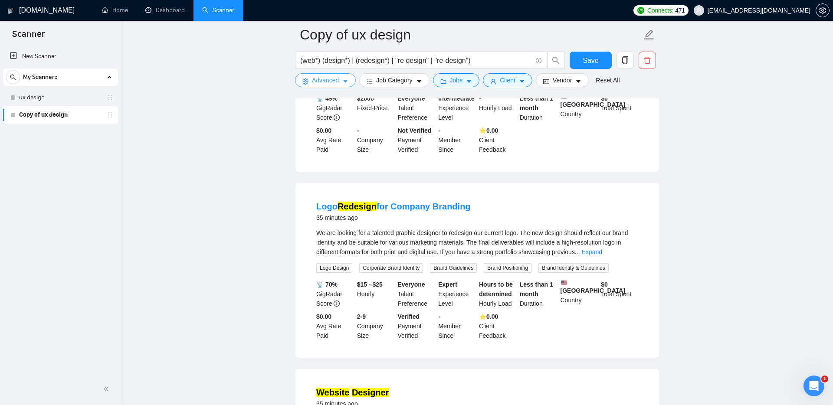
scroll to position [739, 0]
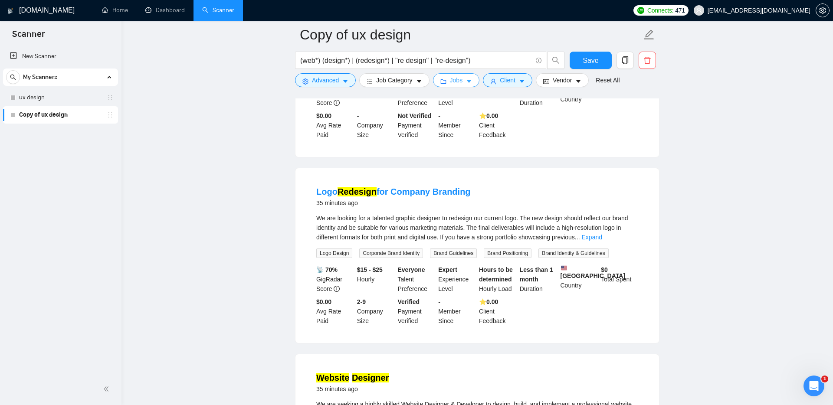
click at [462, 80] on span "Jobs" at bounding box center [456, 80] width 13 height 10
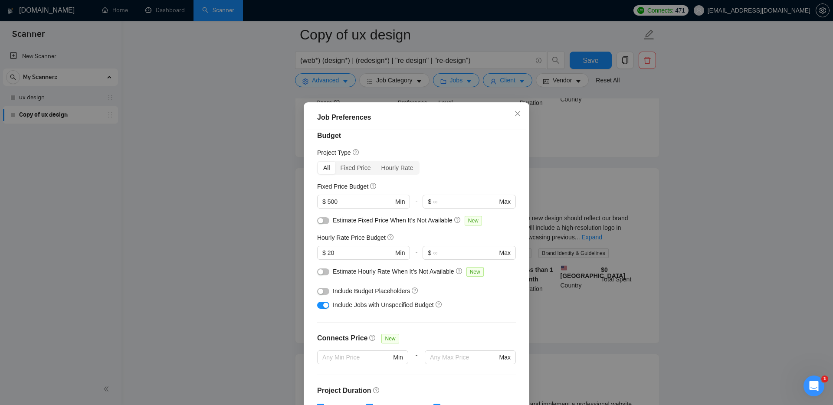
scroll to position [16, 0]
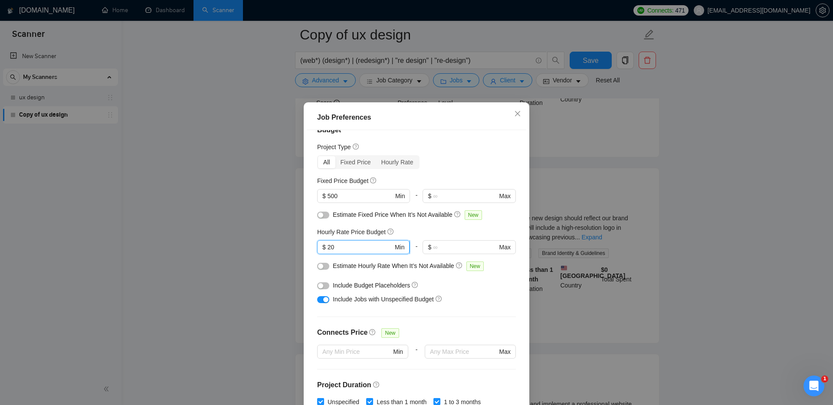
click at [356, 249] on input "20" at bounding box center [361, 248] width 66 height 10
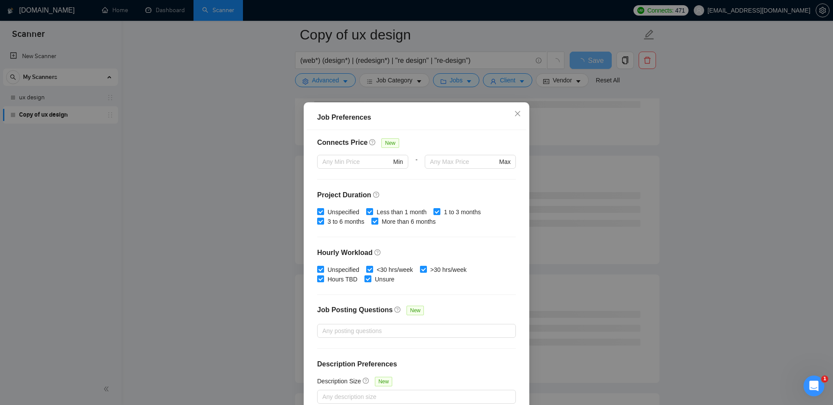
scroll to position [46, 0]
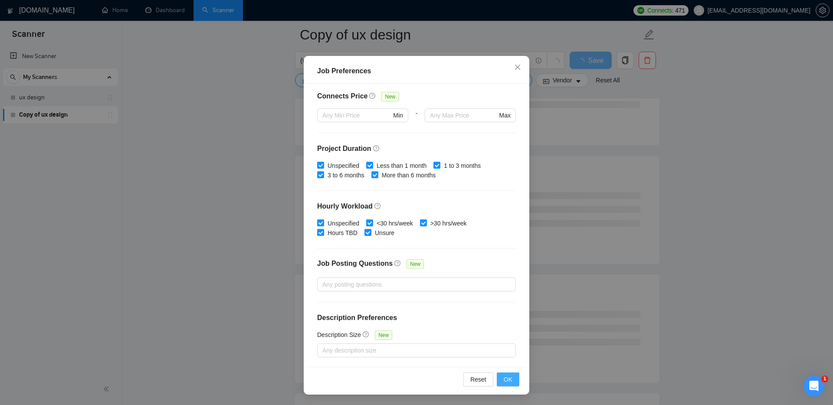
type input "25"
click at [509, 383] on span "OK" at bounding box center [508, 380] width 9 height 10
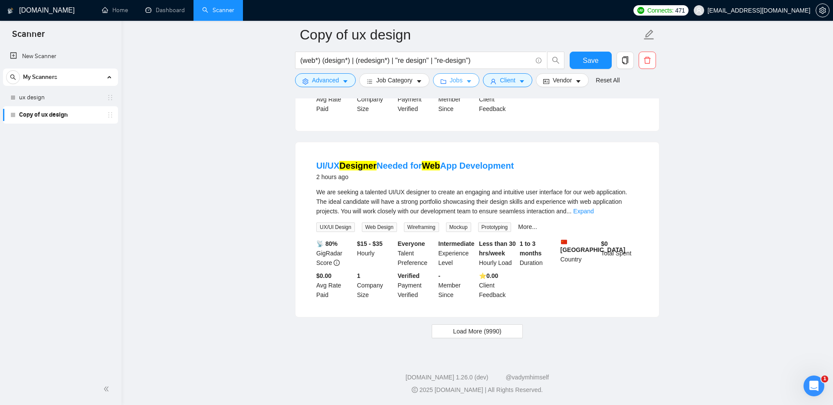
scroll to position [1745, 0]
click at [475, 331] on span "Load More (9990)" at bounding box center [477, 332] width 48 height 10
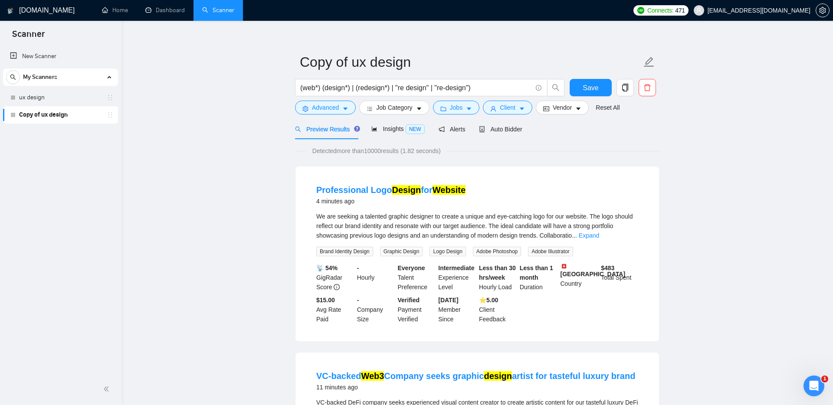
scroll to position [1, 0]
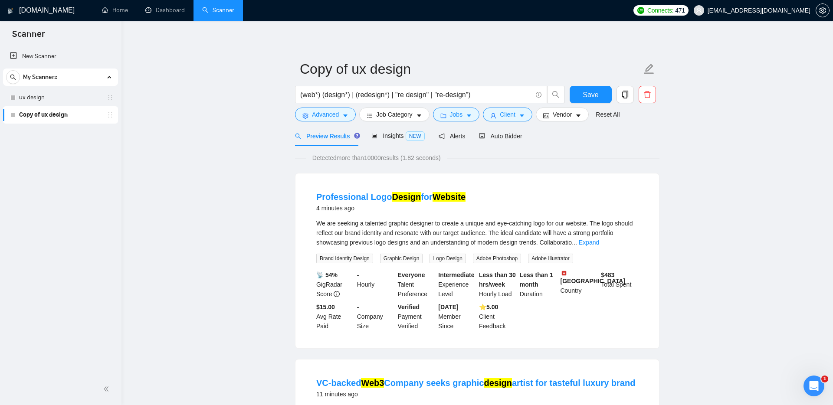
click at [613, 240] on div "We are seeking a talented graphic designer to create a unique and eye-catching …" at bounding box center [477, 233] width 322 height 29
click at [599, 243] on link "Expand" at bounding box center [589, 242] width 20 height 7
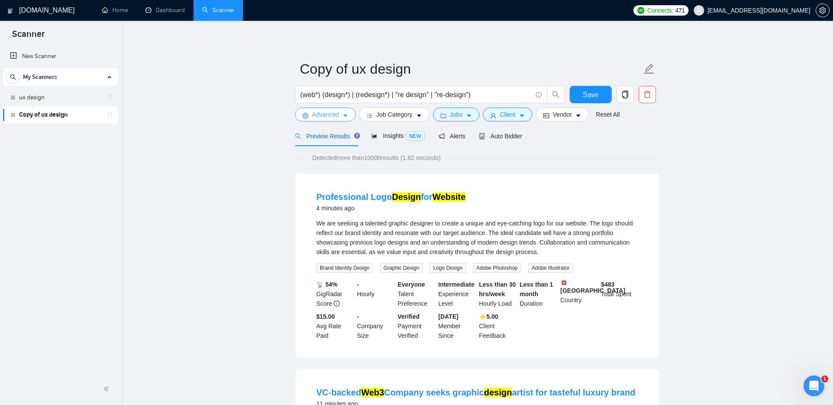
click at [309, 119] on button "Advanced" at bounding box center [325, 115] width 61 height 14
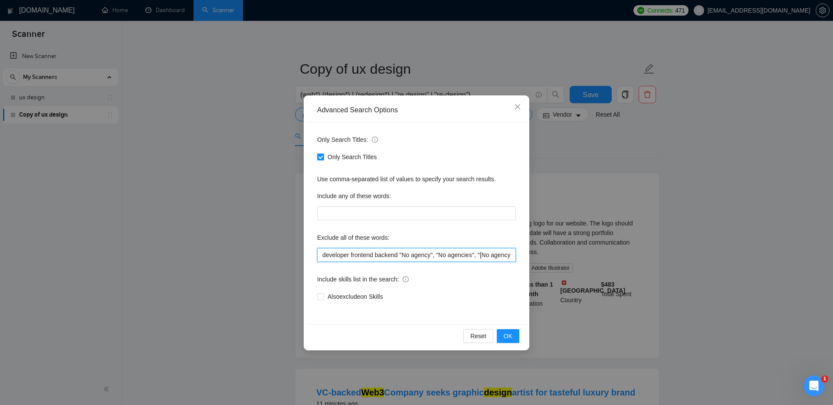
click at [322, 256] on input "developer frontend backend "No agency", "No agencies", "[No agency]", "(No agen…" at bounding box center [416, 255] width 199 height 14
click at [512, 334] on button "OK" at bounding box center [508, 336] width 23 height 14
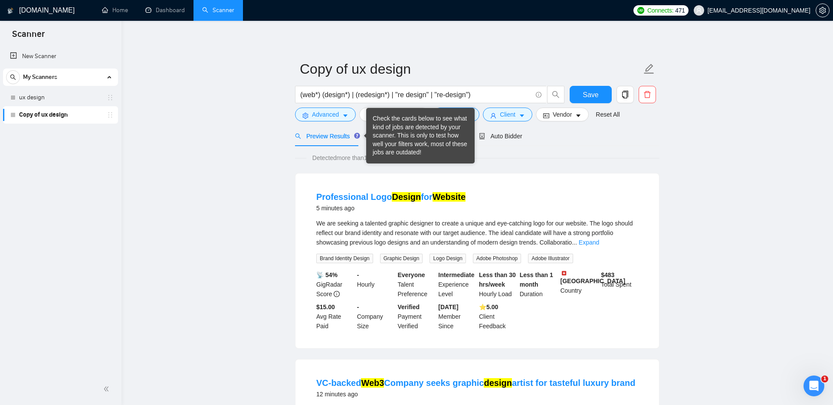
click at [392, 134] on div "Check the cards below to see what kind of jobs are detected by your scanner. Th…" at bounding box center [420, 136] width 95 height 43
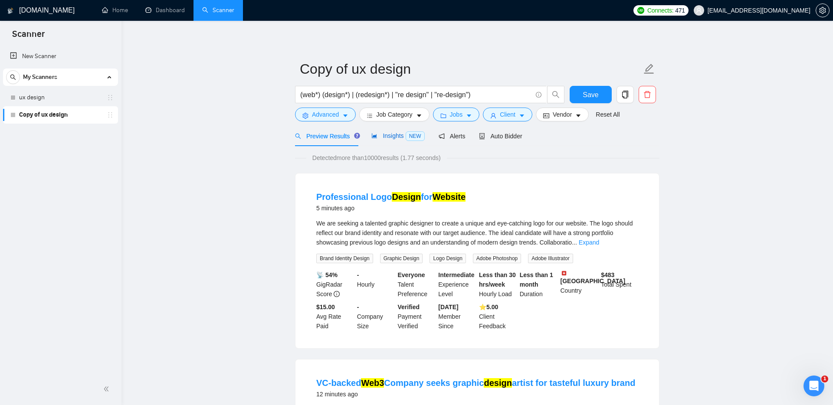
click at [382, 137] on span "Insights NEW" at bounding box center [397, 135] width 53 height 7
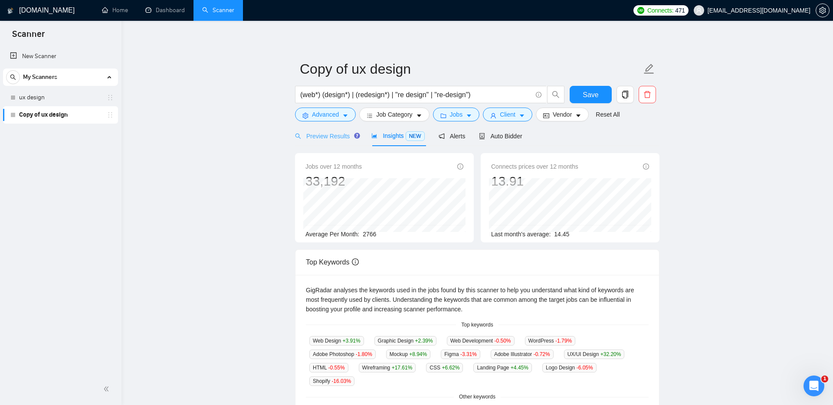
click at [328, 141] on div "Preview Results" at bounding box center [326, 136] width 62 height 20
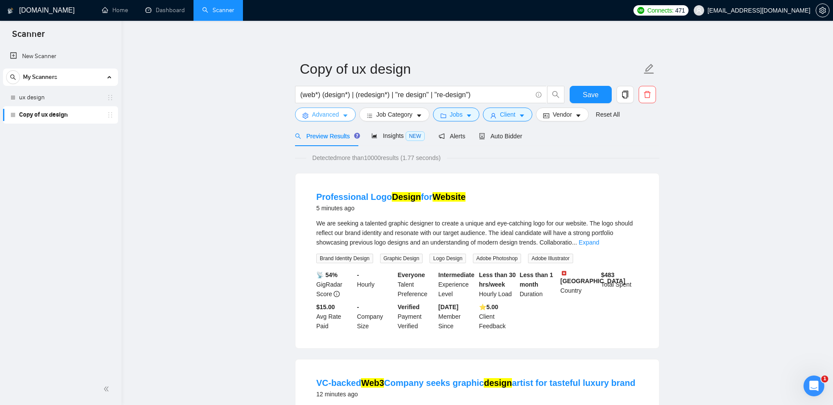
click at [317, 119] on span "Advanced" at bounding box center [325, 115] width 27 height 10
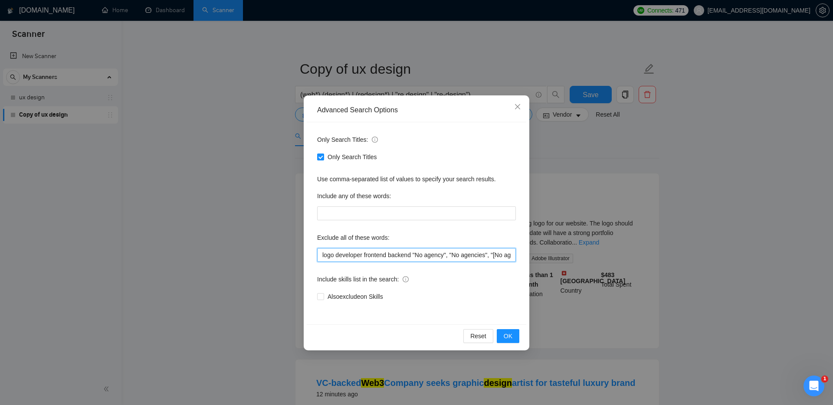
click at [320, 256] on input "logo developer frontend backend "No agency", "No agencies", "[No agency]", "(No…" at bounding box center [416, 255] width 199 height 14
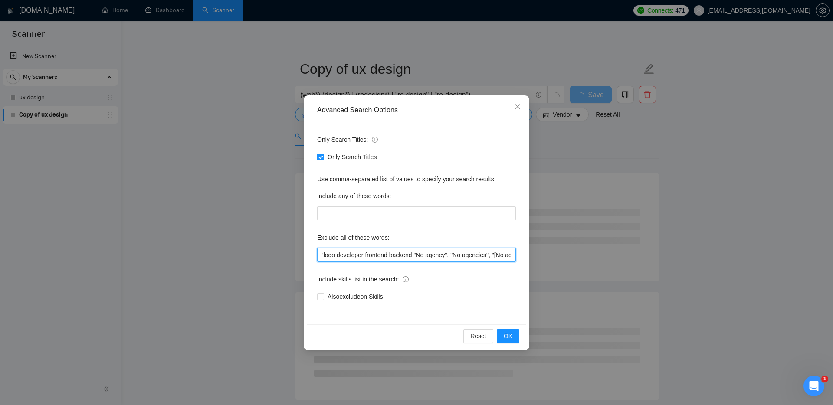
click at [334, 255] on input "'logo developer frontend backend "No agency", "No agencies", "[No agency]", "(N…" at bounding box center [416, 255] width 199 height 14
click at [322, 257] on input "'logo developer frontend backend "No agency", "No agencies", "[No agency]", "(N…" at bounding box center [416, 255] width 199 height 14
type input ""logo", "developer", "frontend", "backend", "No agency", "No agencies", "[No ag…"
click at [510, 331] on span "OK" at bounding box center [508, 336] width 9 height 10
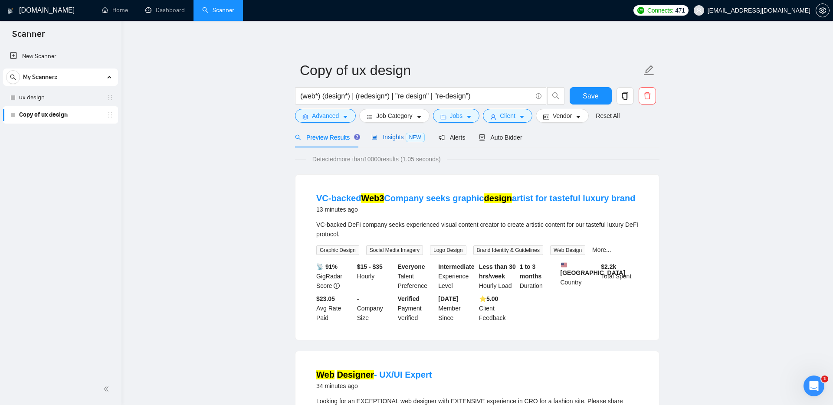
click at [393, 138] on span "Insights NEW" at bounding box center [397, 137] width 53 height 7
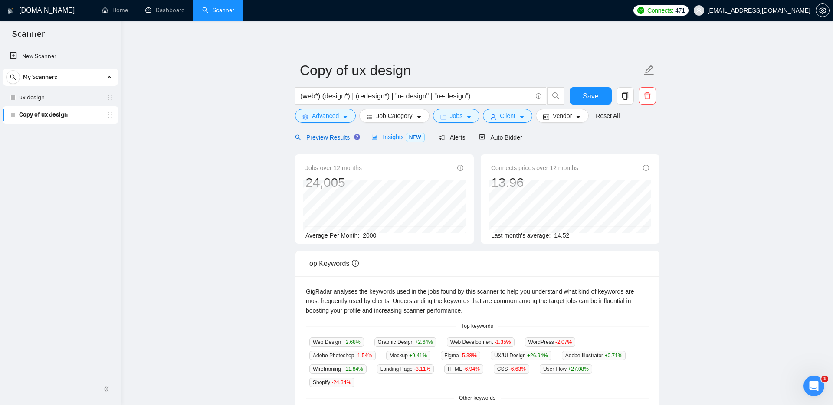
click at [325, 139] on span "Preview Results" at bounding box center [326, 137] width 62 height 7
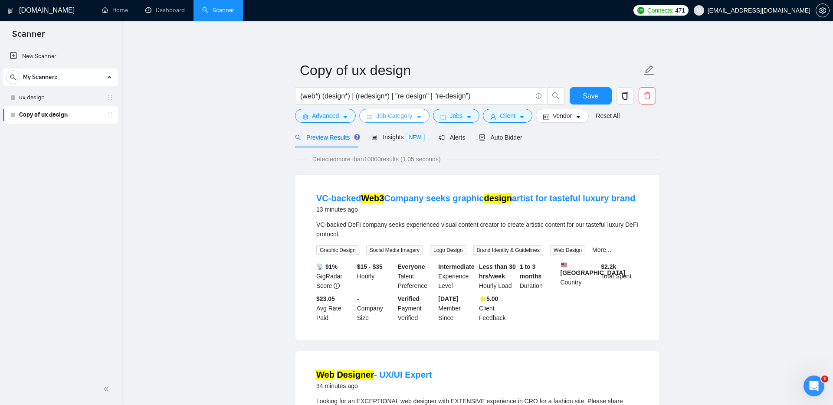
click at [407, 120] on span "Job Category" at bounding box center [394, 116] width 36 height 10
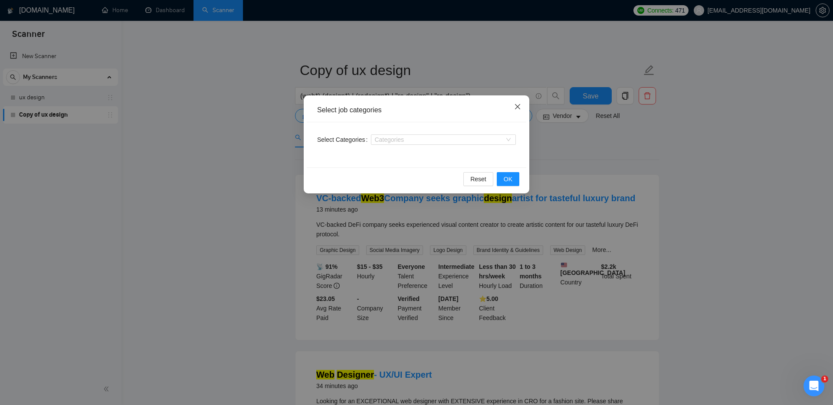
click at [519, 104] on icon "close" at bounding box center [517, 106] width 7 height 7
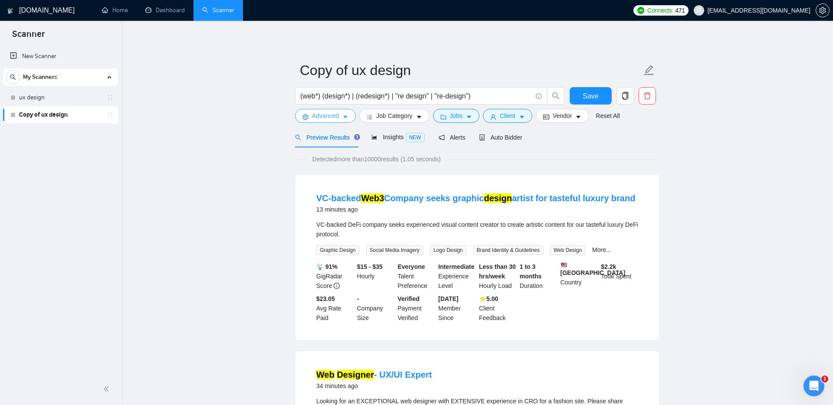
click at [313, 115] on span "Advanced" at bounding box center [325, 116] width 27 height 10
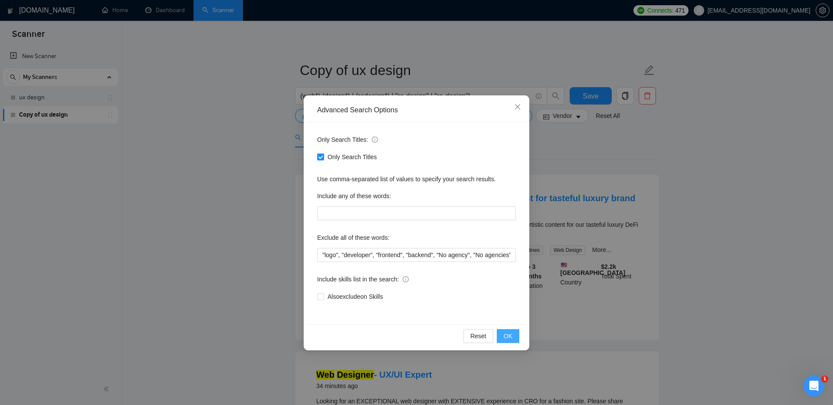
click at [511, 332] on span "OK" at bounding box center [508, 336] width 9 height 10
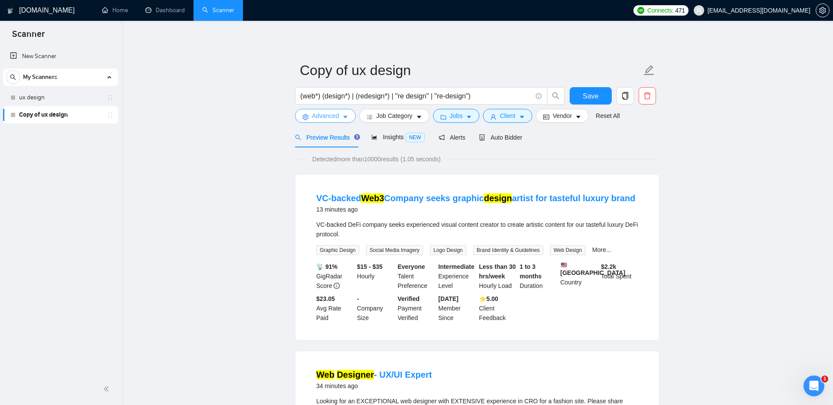
click at [322, 112] on span "Advanced" at bounding box center [325, 116] width 27 height 10
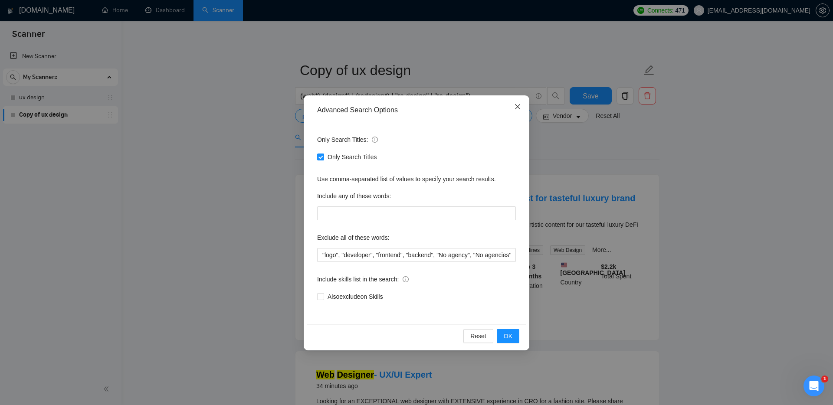
click at [521, 103] on span "Close" at bounding box center [517, 106] width 23 height 23
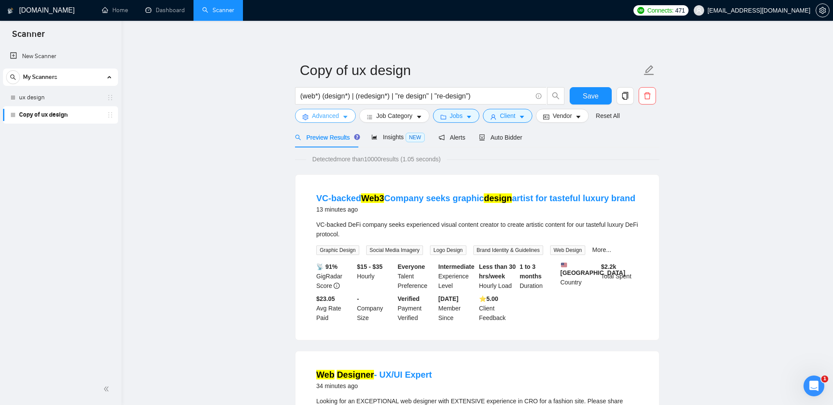
click at [304, 119] on icon "setting" at bounding box center [305, 117] width 6 height 6
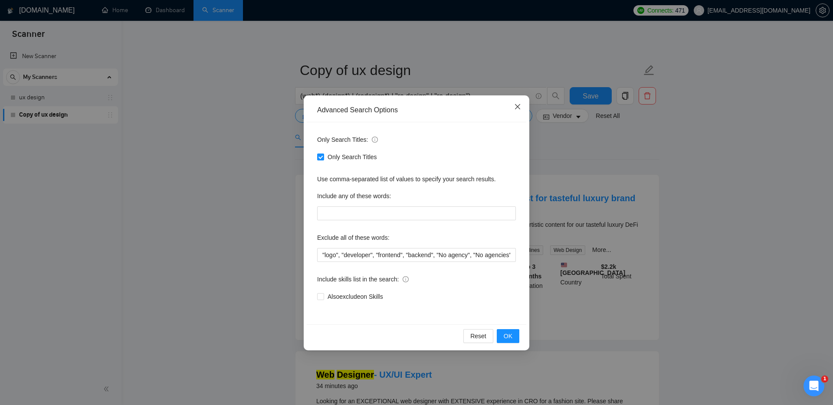
click at [518, 105] on icon "close" at bounding box center [517, 106] width 7 height 7
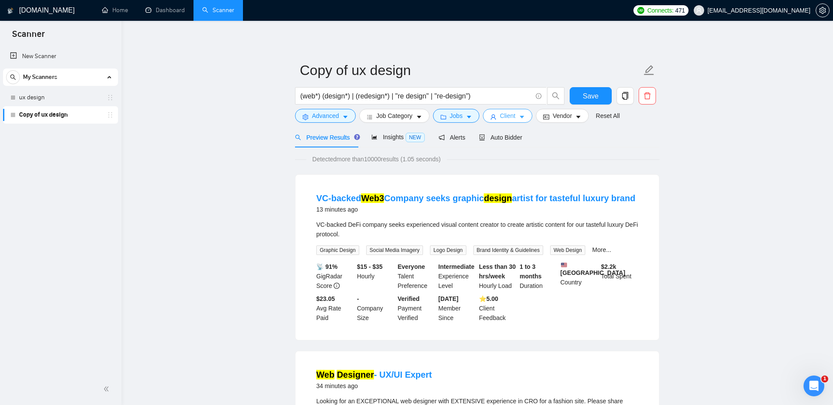
click at [512, 116] on span "Client" at bounding box center [508, 116] width 16 height 10
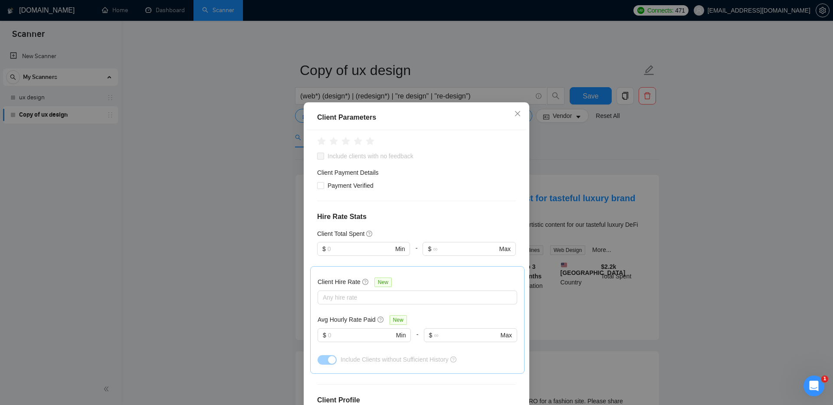
scroll to position [175, 0]
click at [514, 115] on icon "close" at bounding box center [517, 113] width 7 height 7
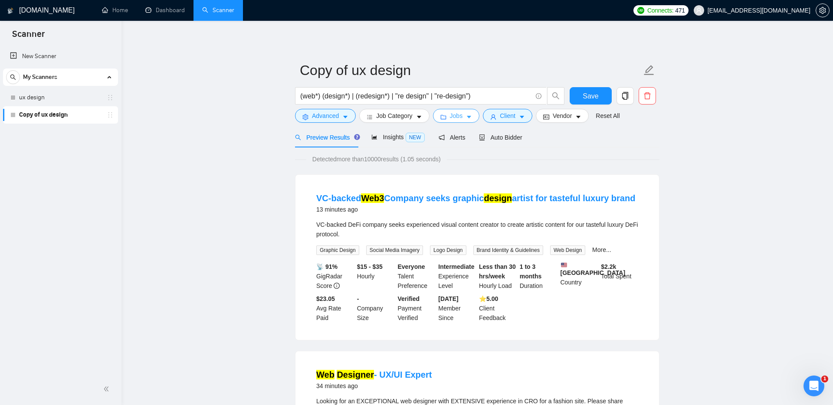
click at [453, 114] on span "Jobs" at bounding box center [456, 116] width 13 height 10
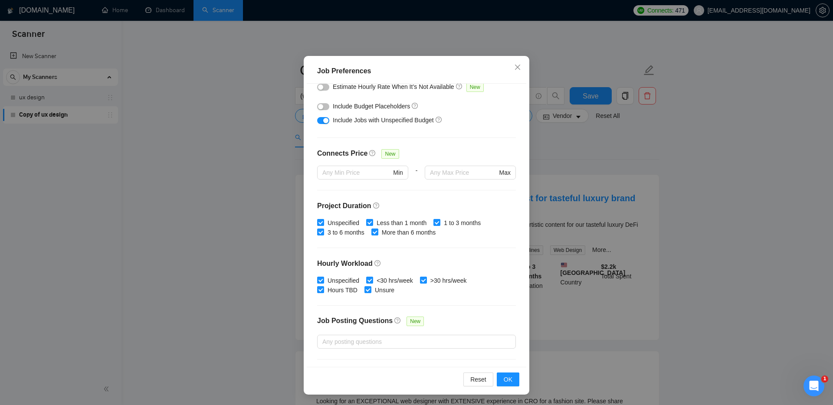
scroll to position [206, 0]
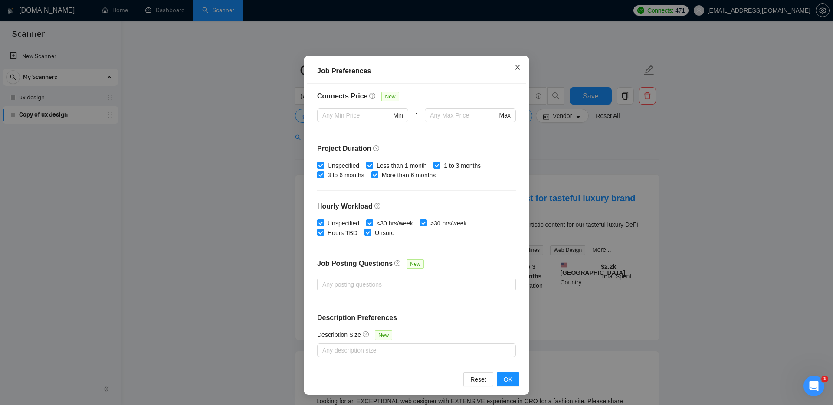
click at [519, 67] on icon "close" at bounding box center [517, 67] width 7 height 7
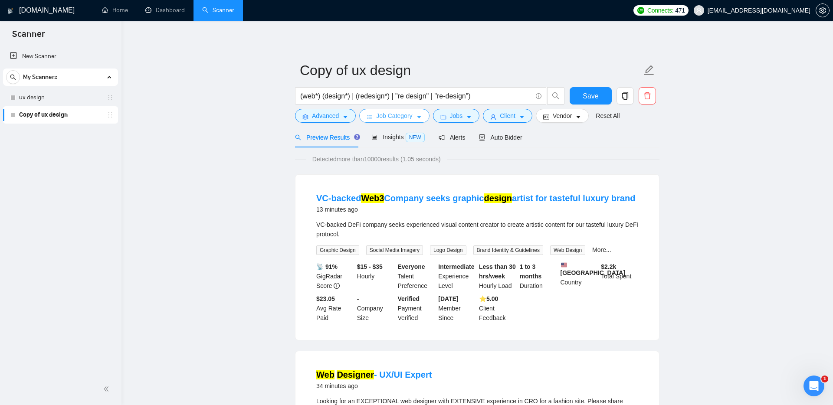
click at [396, 111] on span "Job Category" at bounding box center [394, 116] width 36 height 10
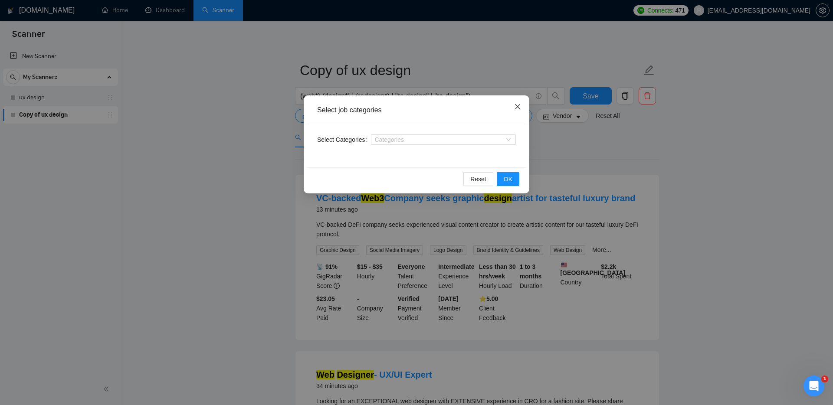
click at [513, 104] on span "Close" at bounding box center [517, 106] width 23 height 23
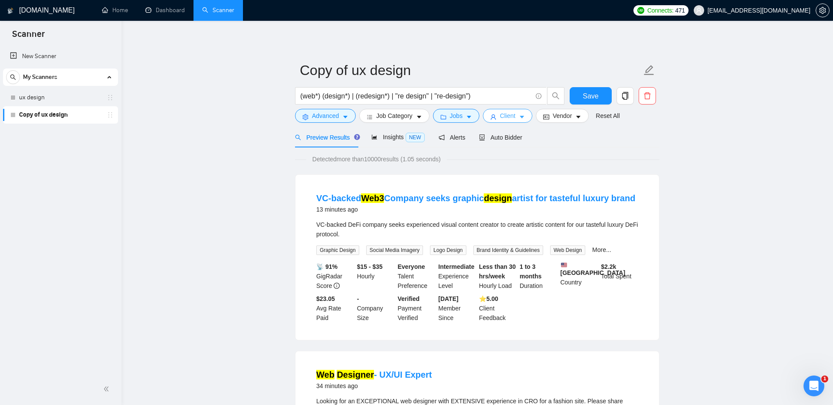
click at [506, 121] on button "Client" at bounding box center [507, 116] width 49 height 14
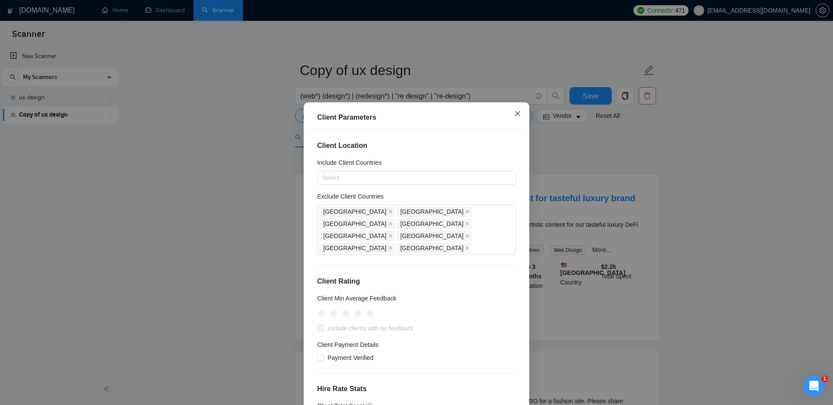
click at [517, 115] on icon "close" at bounding box center [517, 113] width 7 height 7
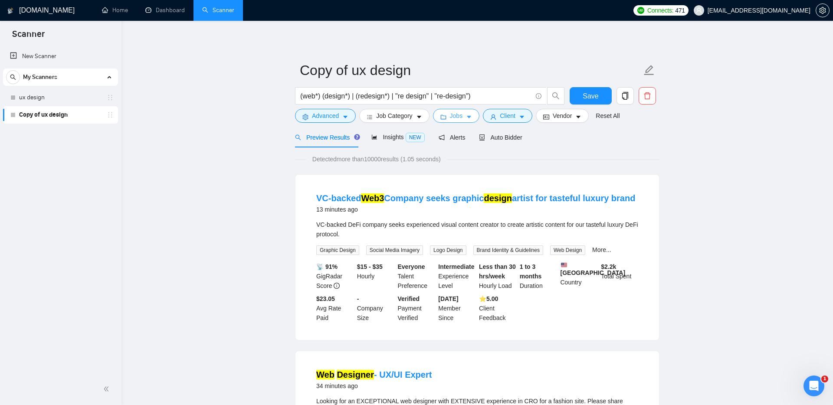
click at [446, 115] on icon "folder" at bounding box center [443, 117] width 6 height 6
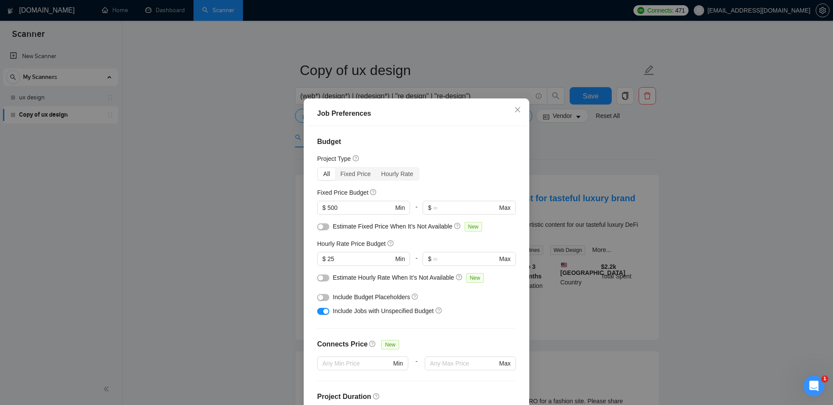
scroll to position [0, 0]
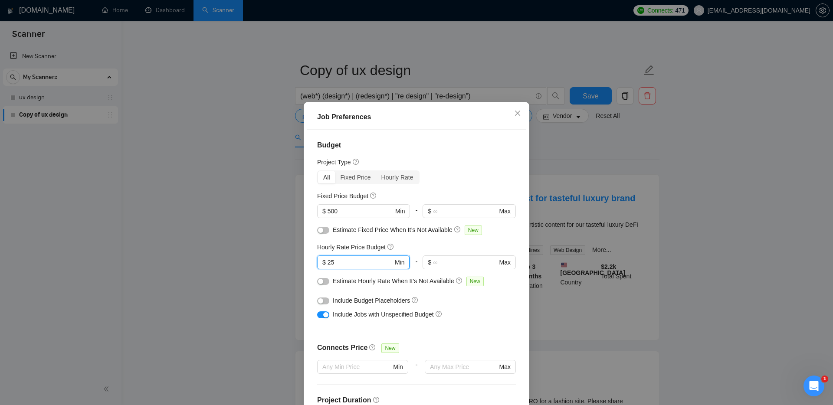
click at [350, 264] on input "25" at bounding box center [361, 263] width 66 height 10
click at [515, 111] on icon "close" at bounding box center [517, 113] width 7 height 7
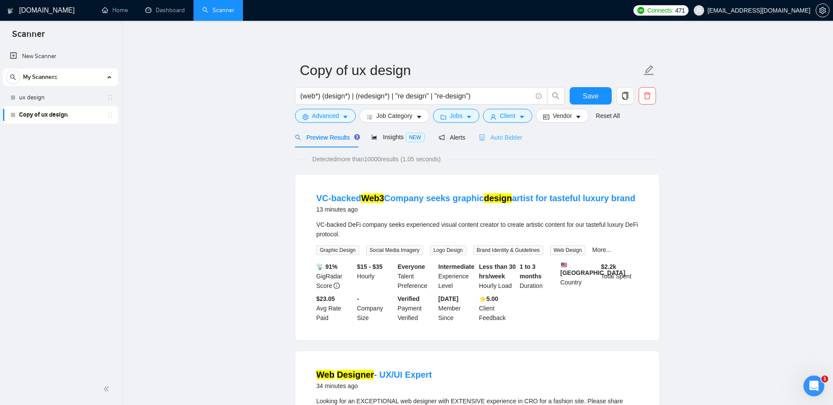
scroll to position [0, 0]
click at [494, 139] on span "Auto Bidder" at bounding box center [500, 137] width 43 height 7
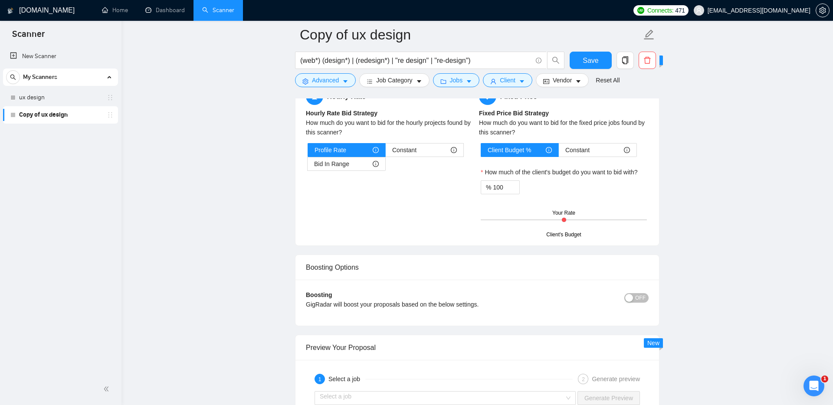
scroll to position [1393, 0]
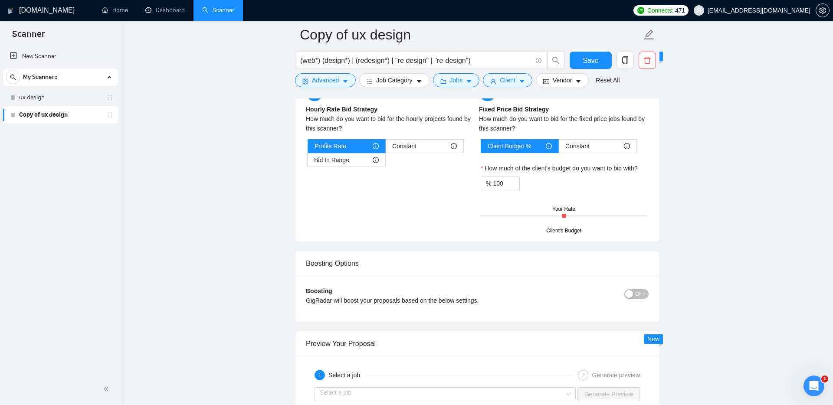
drag, startPoint x: 564, startPoint y: 224, endPoint x: 551, endPoint y: 225, distance: 12.6
click at [550, 225] on div "Client's Budget Your Rate" at bounding box center [564, 216] width 166 height 30
drag, startPoint x: 562, startPoint y: 223, endPoint x: 550, endPoint y: 225, distance: 12.3
click at [550, 225] on div "Client's Budget Your Rate" at bounding box center [564, 216] width 166 height 30
click at [505, 190] on input "100" at bounding box center [506, 183] width 26 height 13
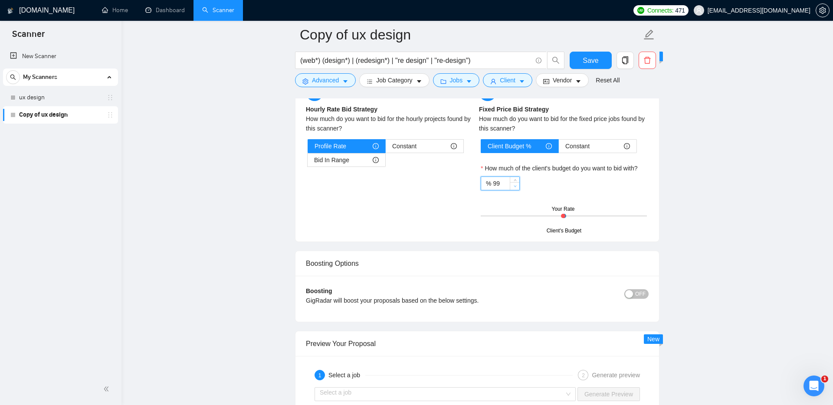
click at [515, 189] on span "down" at bounding box center [514, 186] width 5 height 5
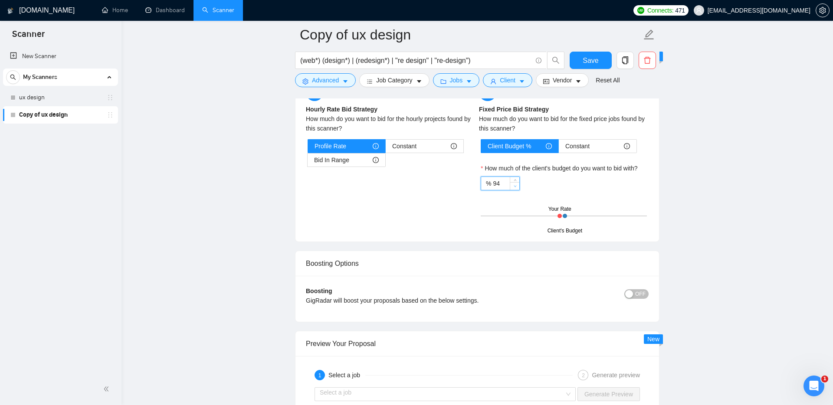
click at [515, 189] on span "down" at bounding box center [514, 186] width 5 height 5
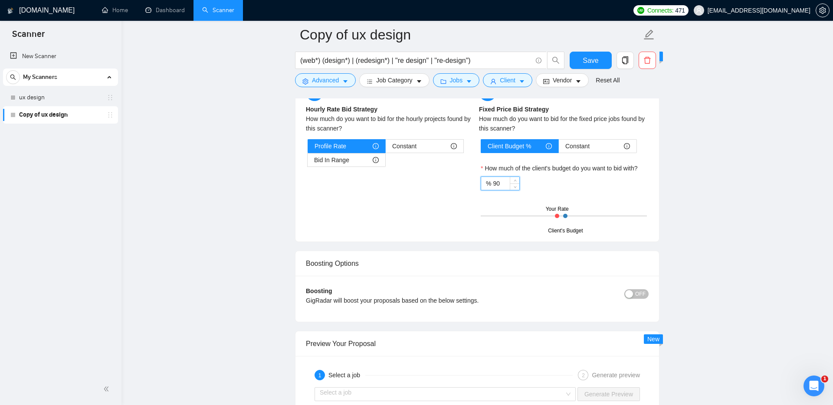
click at [431, 205] on div "Hourly Rate Hourly Rate Bid Strategy How much do you want to bid for the hourly…" at bounding box center [477, 158] width 346 height 148
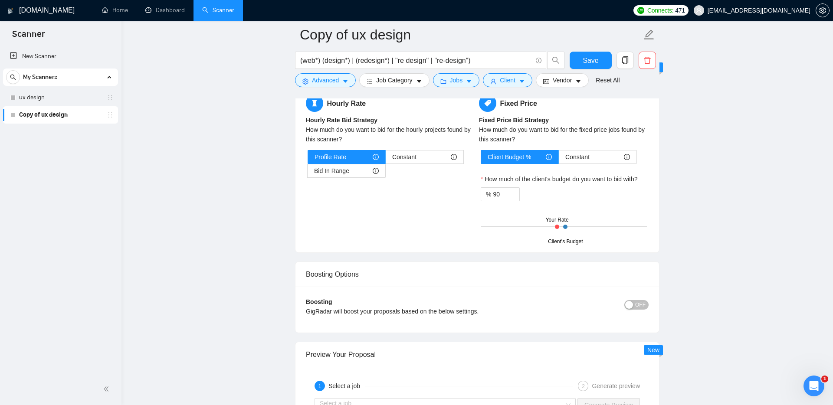
scroll to position [1379, 0]
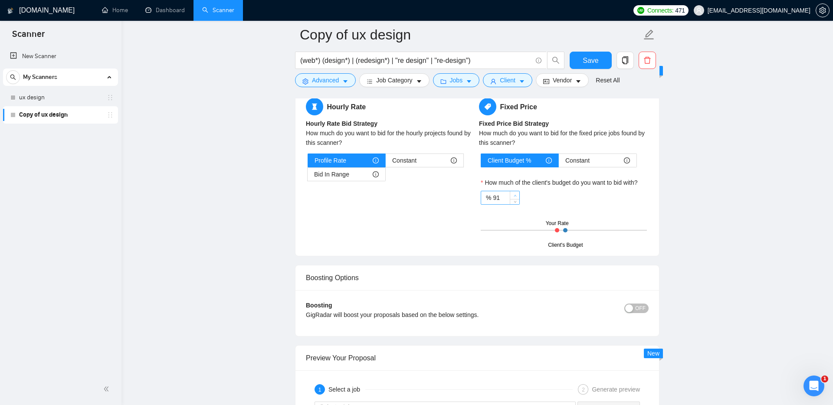
click at [515, 197] on icon "up" at bounding box center [515, 195] width 3 height 3
type input "95"
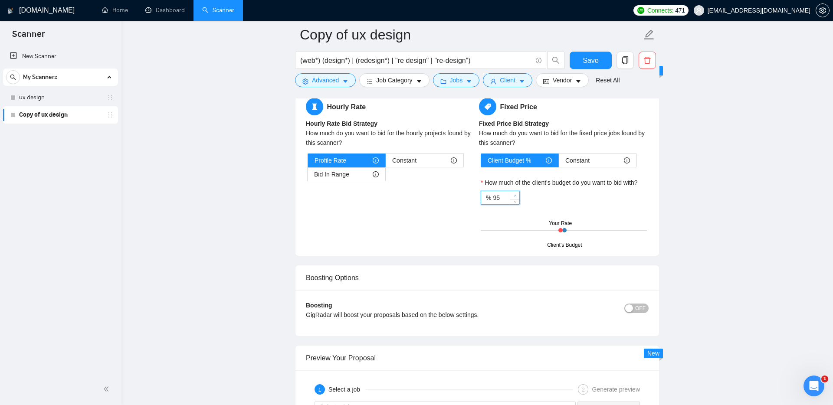
click at [515, 197] on icon "up" at bounding box center [515, 195] width 3 height 3
click at [420, 223] on div "Hourly Rate Hourly Rate Bid Strategy How much do you want to bid for the hourly…" at bounding box center [477, 172] width 346 height 148
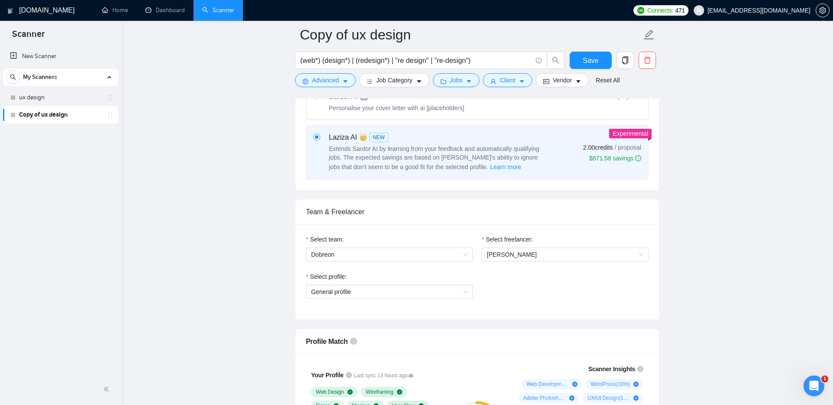
scroll to position [372, 0]
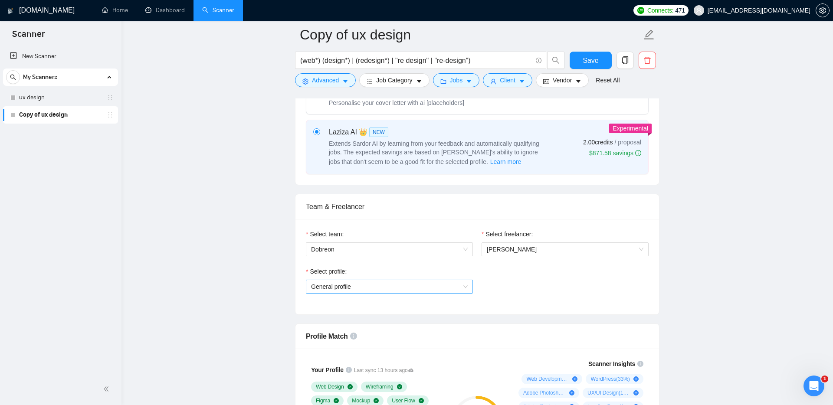
click at [412, 293] on span "General profile" at bounding box center [389, 286] width 157 height 13
click at [408, 293] on span "General profile" at bounding box center [389, 286] width 157 height 13
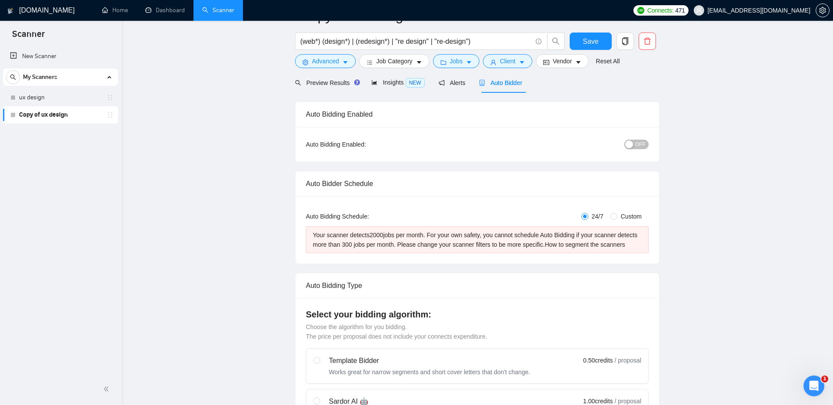
scroll to position [0, 0]
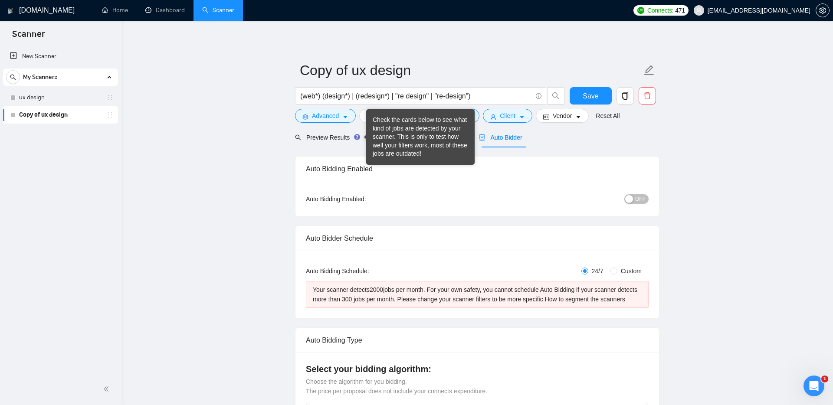
click at [385, 136] on div "Check the cards below to see what kind of jobs are detected by your scanner. Th…" at bounding box center [420, 137] width 95 height 43
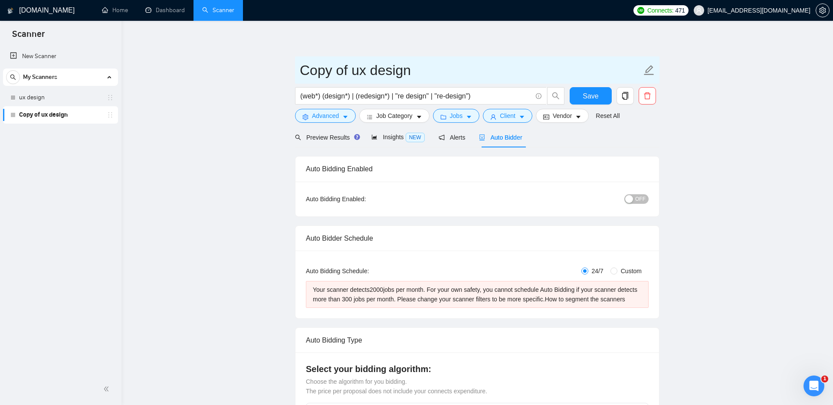
drag, startPoint x: 346, startPoint y: 71, endPoint x: 291, endPoint y: 69, distance: 54.7
click at [649, 71] on icon "edit" at bounding box center [648, 70] width 11 height 11
click at [645, 69] on icon "edit" at bounding box center [648, 70] width 11 height 11
click at [385, 75] on input "Copy of ux design" at bounding box center [471, 70] width 342 height 22
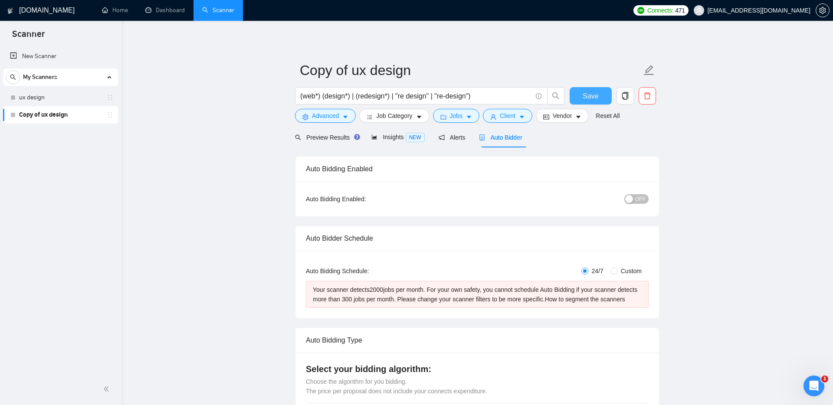
click at [591, 97] on span "Save" at bounding box center [591, 96] width 16 height 11
click at [381, 118] on span "Job Category" at bounding box center [394, 116] width 36 height 10
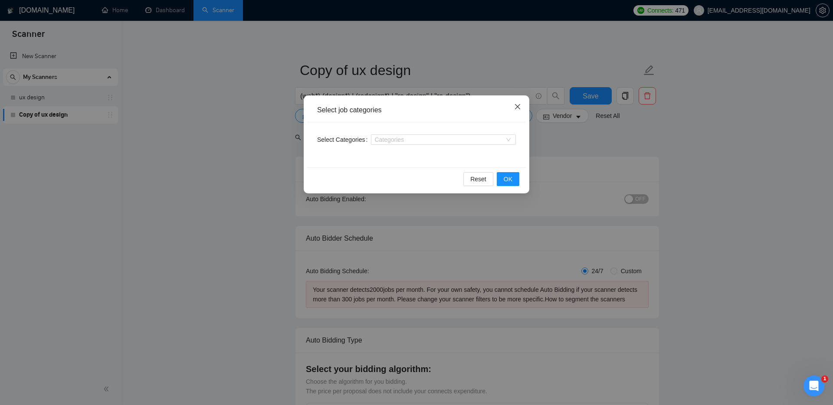
click at [515, 106] on icon "close" at bounding box center [517, 106] width 7 height 7
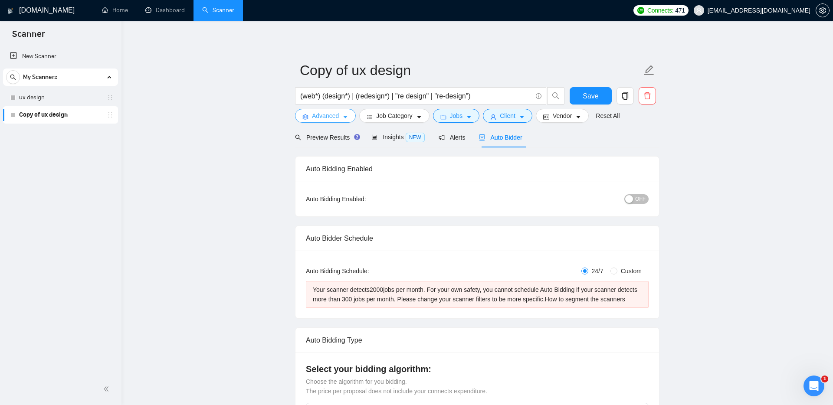
click at [335, 116] on span "Advanced" at bounding box center [325, 116] width 27 height 10
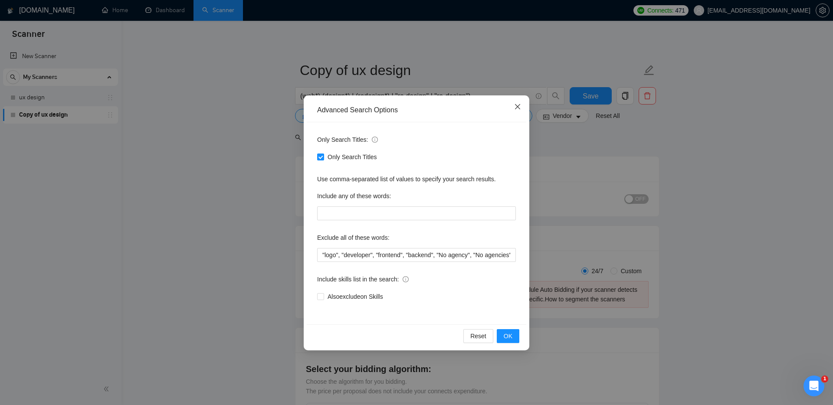
click at [513, 109] on span "Close" at bounding box center [517, 106] width 23 height 23
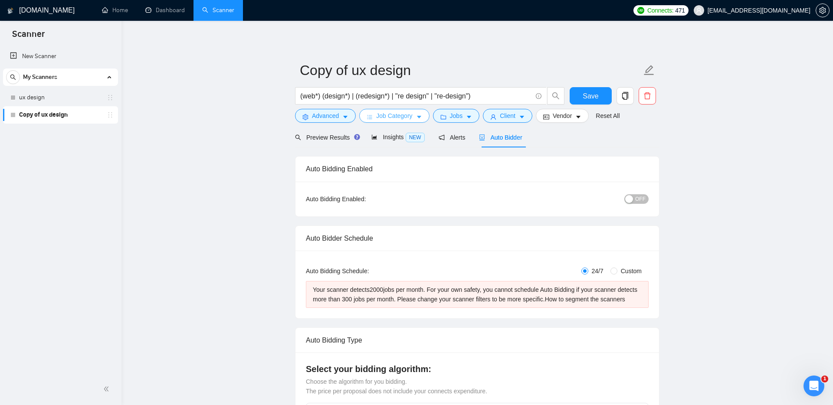
click at [387, 115] on span "Job Category" at bounding box center [394, 116] width 36 height 10
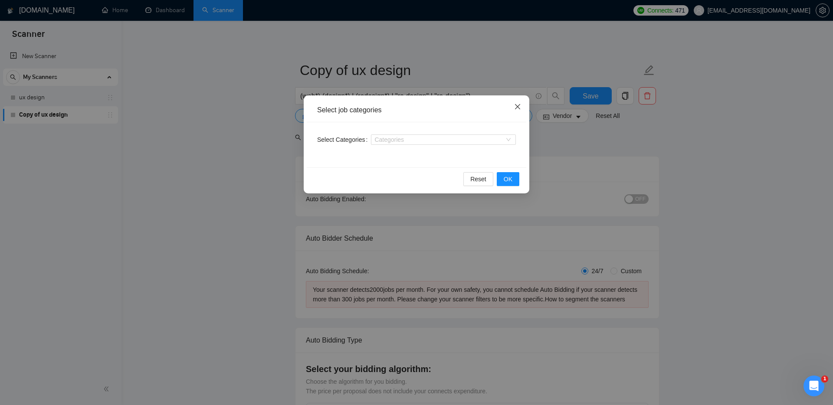
click at [522, 108] on span "Close" at bounding box center [517, 106] width 23 height 23
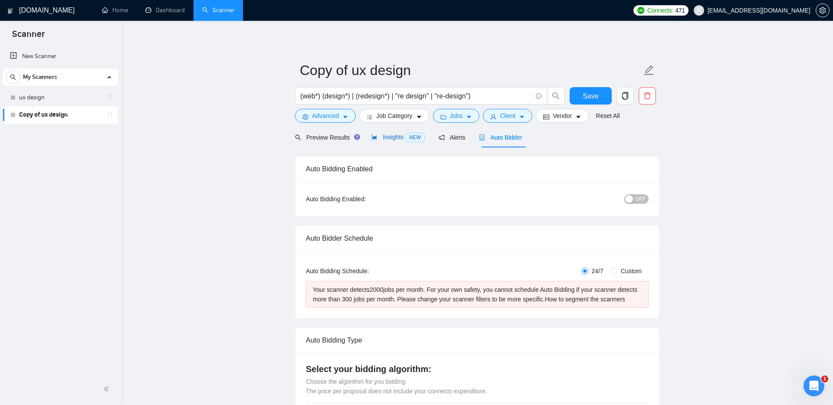
click at [399, 137] on span "Insights NEW" at bounding box center [397, 137] width 53 height 7
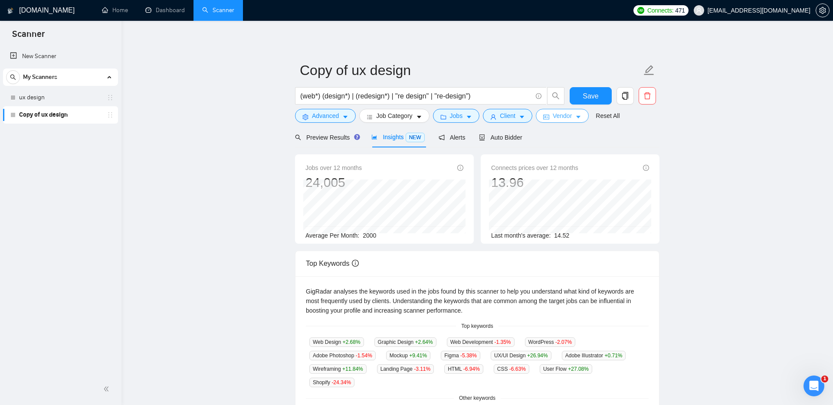
click at [581, 118] on icon "caret-down" at bounding box center [578, 117] width 6 height 6
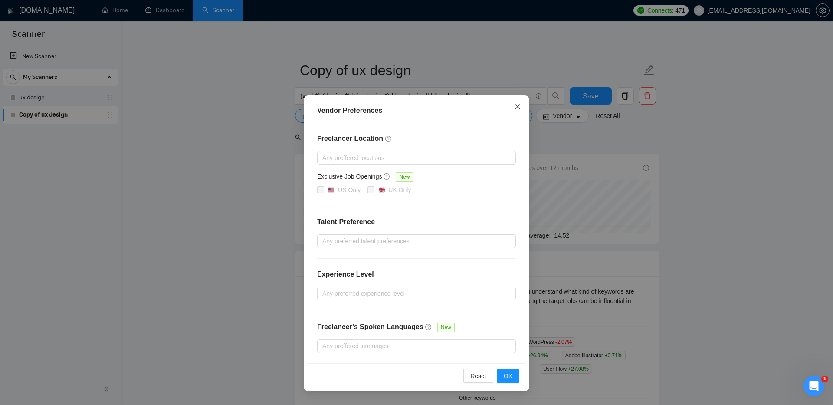
click at [515, 108] on icon "close" at bounding box center [517, 106] width 7 height 7
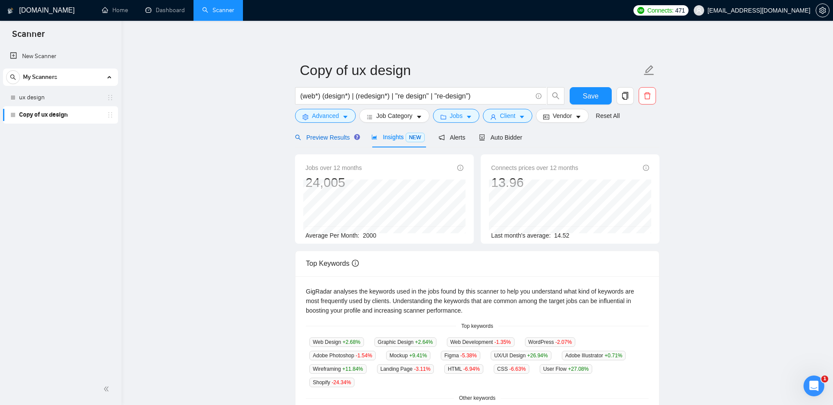
click at [321, 139] on span "Preview Results" at bounding box center [326, 137] width 62 height 7
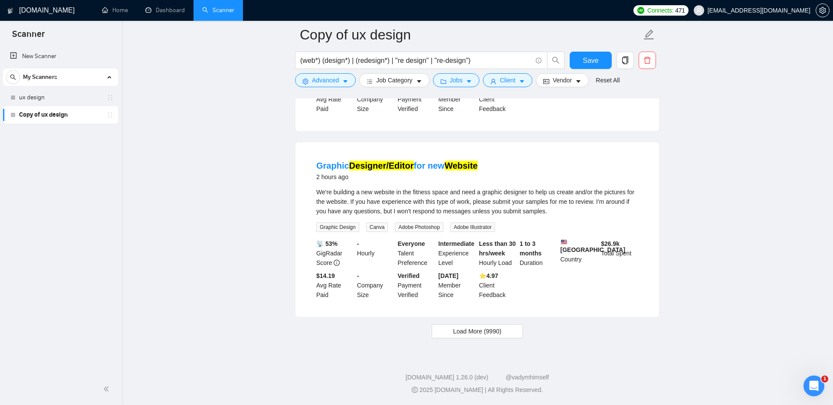
scroll to position [1769, 0]
click at [473, 334] on span "Load More (9990)" at bounding box center [477, 332] width 48 height 10
click at [508, 79] on span "Client" at bounding box center [508, 80] width 16 height 10
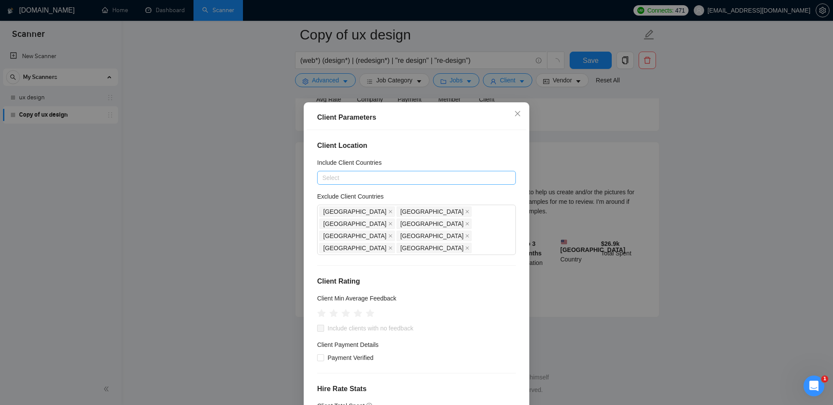
click at [402, 179] on div at bounding box center [412, 178] width 186 height 10
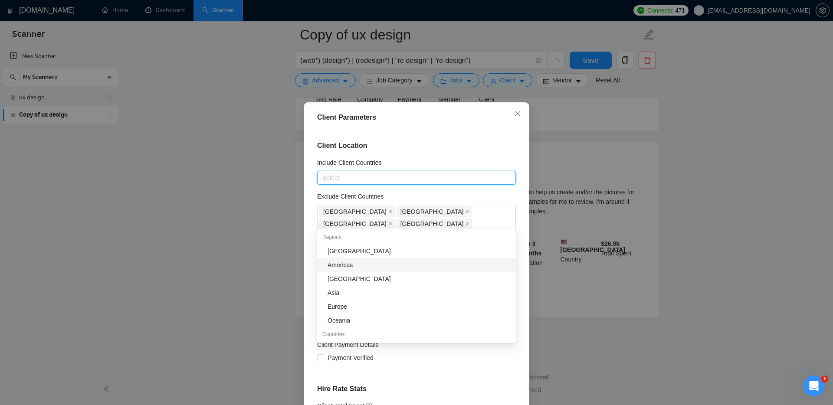
click at [343, 260] on div "Americas" at bounding box center [419, 265] width 183 height 10
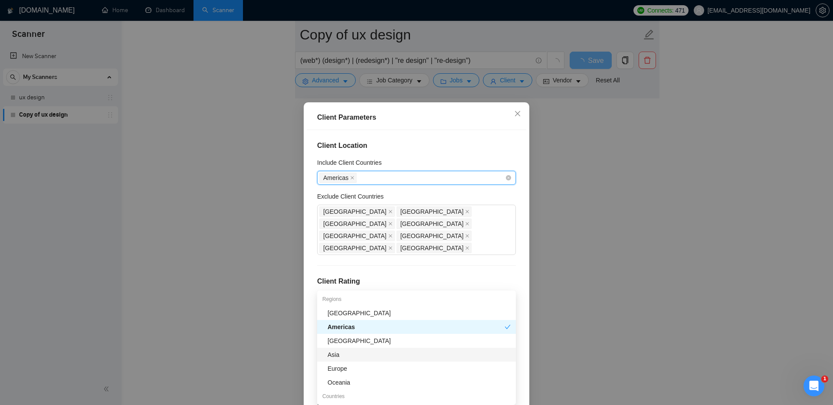
scroll to position [1042, 0]
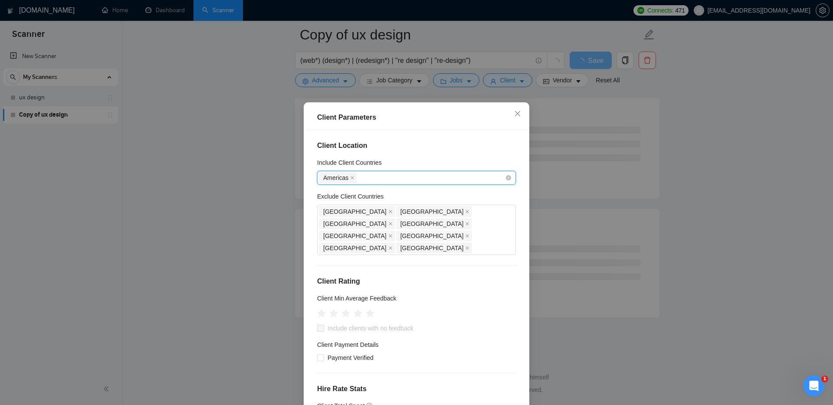
click at [370, 179] on div "Americas" at bounding box center [412, 178] width 186 height 12
click at [364, 179] on div "Americas" at bounding box center [412, 178] width 186 height 12
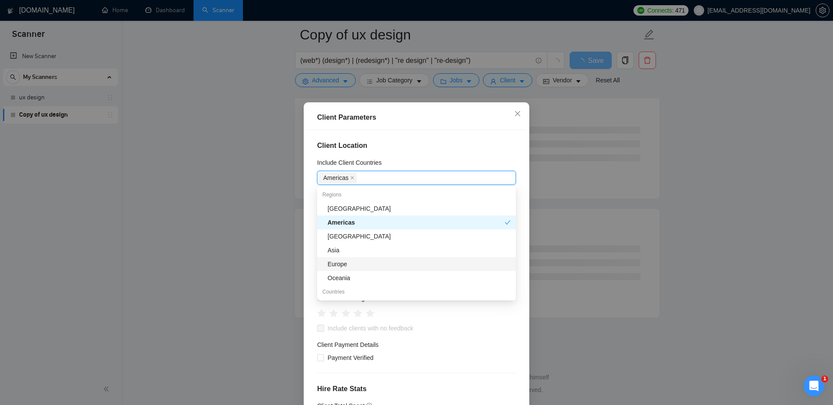
click at [342, 264] on div "Europe" at bounding box center [419, 264] width 183 height 10
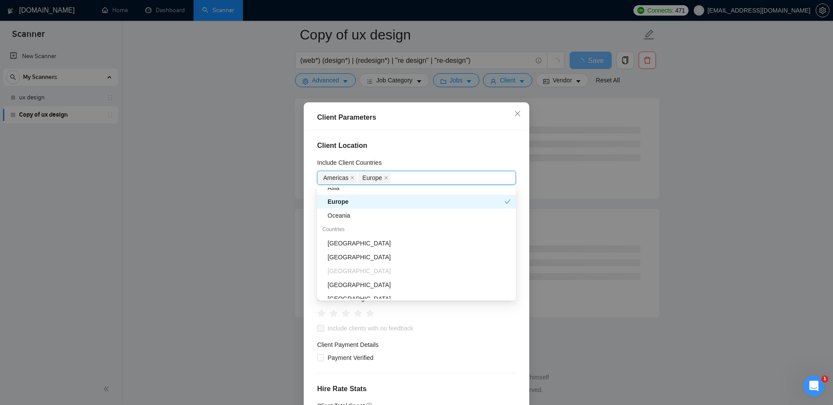
scroll to position [68, 0]
click at [357, 237] on div "[GEOGRAPHIC_DATA]" at bounding box center [419, 238] width 183 height 10
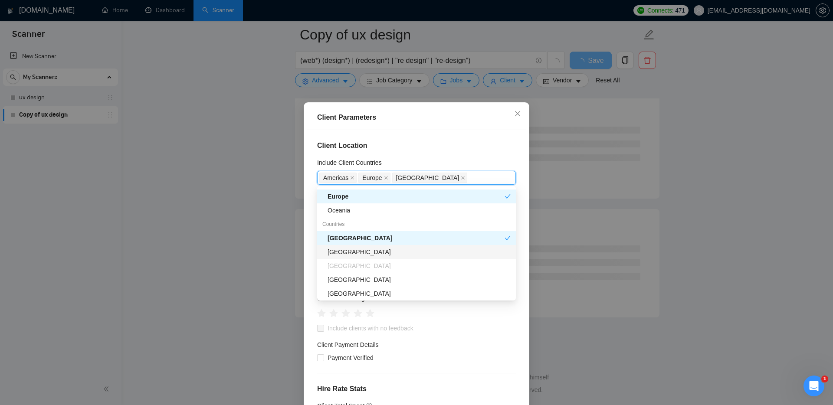
click at [359, 256] on div "[GEOGRAPHIC_DATA]" at bounding box center [419, 252] width 183 height 10
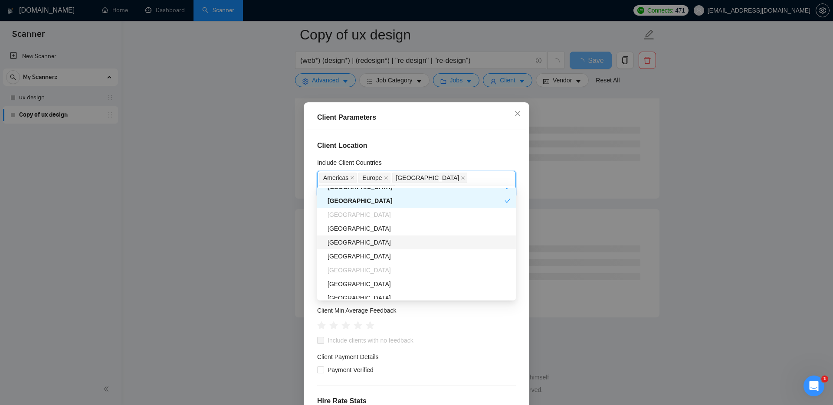
scroll to position [119, 0]
click at [347, 225] on div "[GEOGRAPHIC_DATA]" at bounding box center [419, 228] width 183 height 10
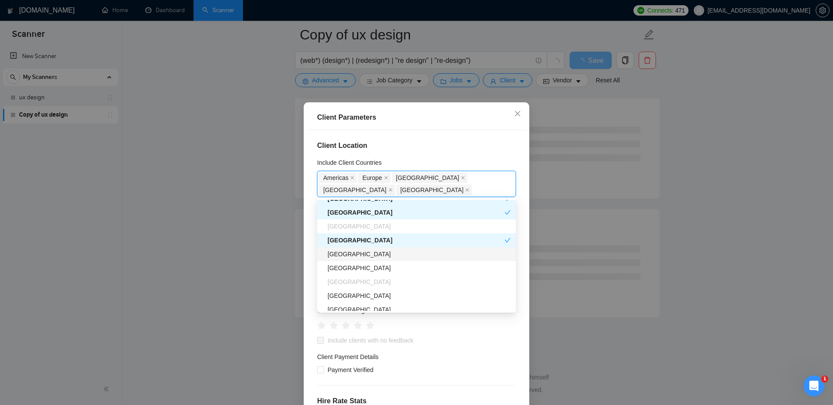
click at [352, 254] on div "[GEOGRAPHIC_DATA]" at bounding box center [419, 254] width 183 height 10
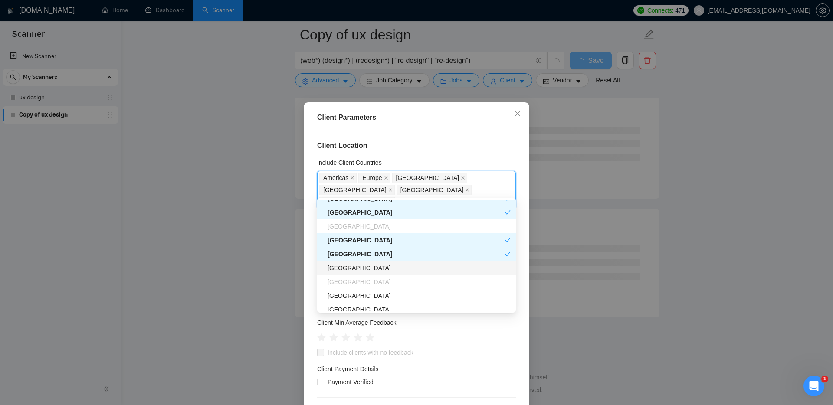
click at [350, 269] on div "[GEOGRAPHIC_DATA]" at bounding box center [419, 268] width 183 height 10
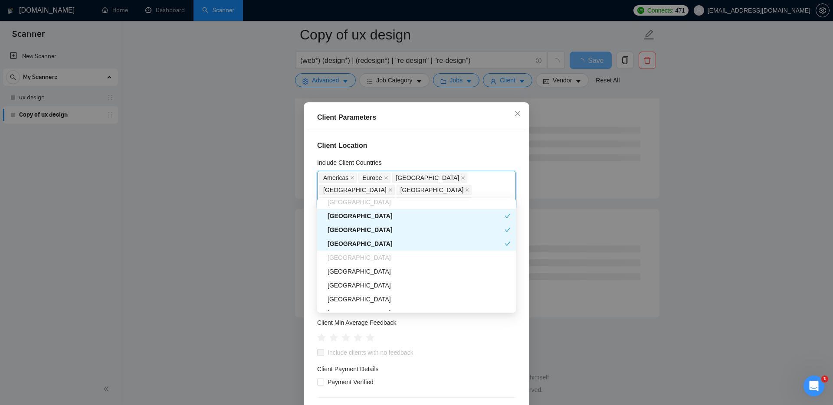
scroll to position [145, 0]
click at [357, 270] on div "[GEOGRAPHIC_DATA]" at bounding box center [419, 270] width 183 height 10
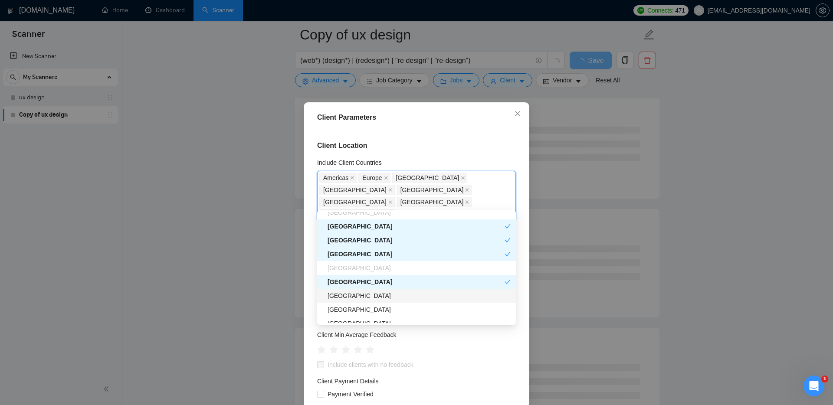
click at [354, 295] on div "[GEOGRAPHIC_DATA]" at bounding box center [419, 296] width 183 height 10
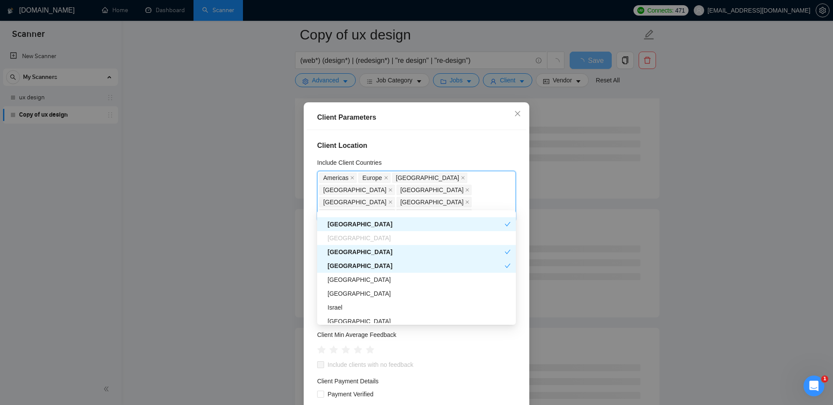
scroll to position [187, 0]
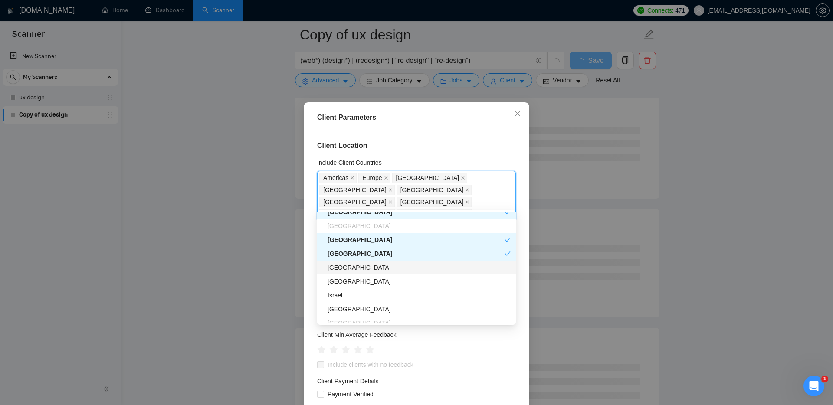
click at [355, 267] on div "[GEOGRAPHIC_DATA]" at bounding box center [419, 268] width 183 height 10
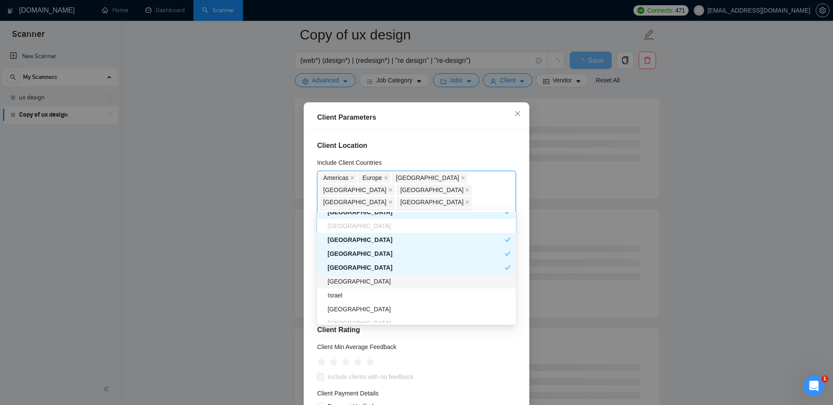
click at [351, 282] on div "[GEOGRAPHIC_DATA]" at bounding box center [419, 282] width 183 height 10
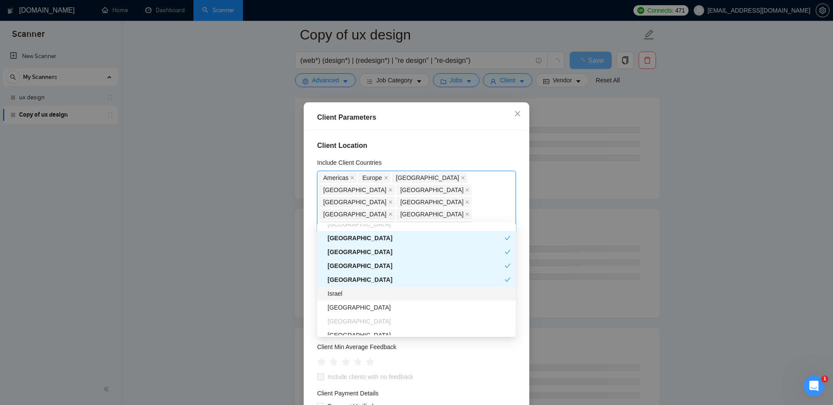
scroll to position [210, 0]
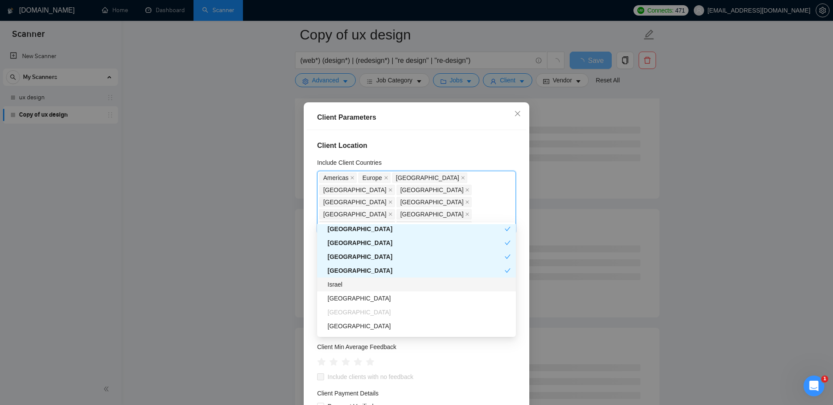
click at [346, 283] on div "Israel" at bounding box center [419, 285] width 183 height 10
click at [351, 301] on div "[GEOGRAPHIC_DATA]" at bounding box center [419, 299] width 183 height 10
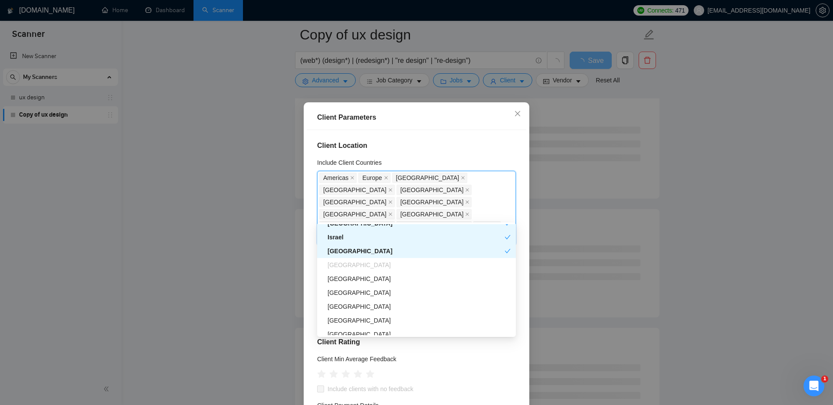
scroll to position [264, 0]
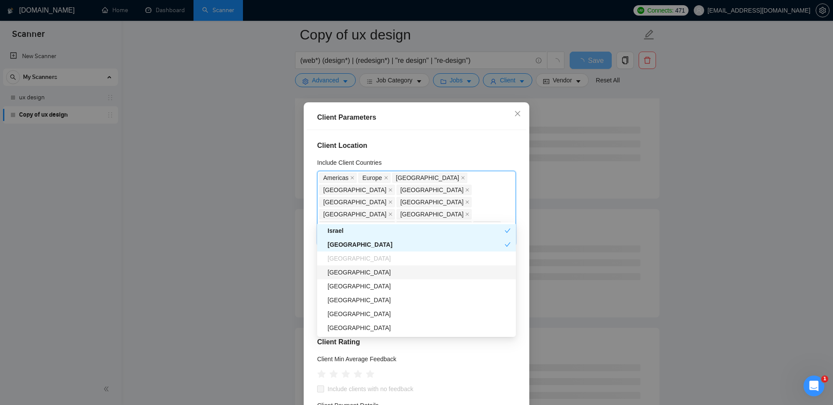
click at [348, 272] on div "[GEOGRAPHIC_DATA]" at bounding box center [419, 273] width 183 height 10
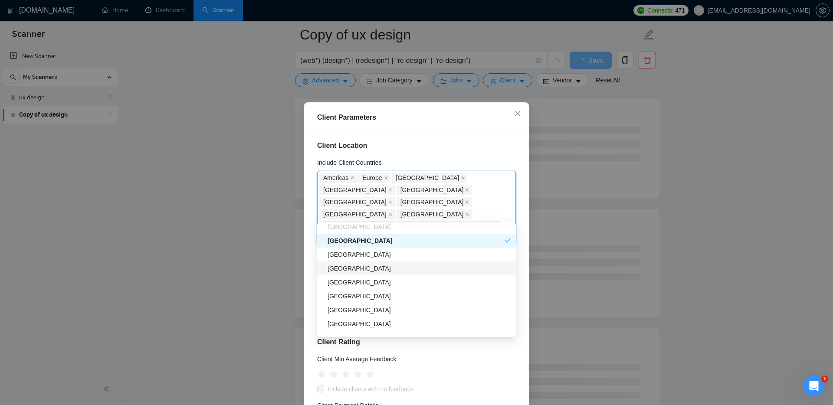
click at [348, 271] on div "[GEOGRAPHIC_DATA]" at bounding box center [419, 269] width 183 height 10
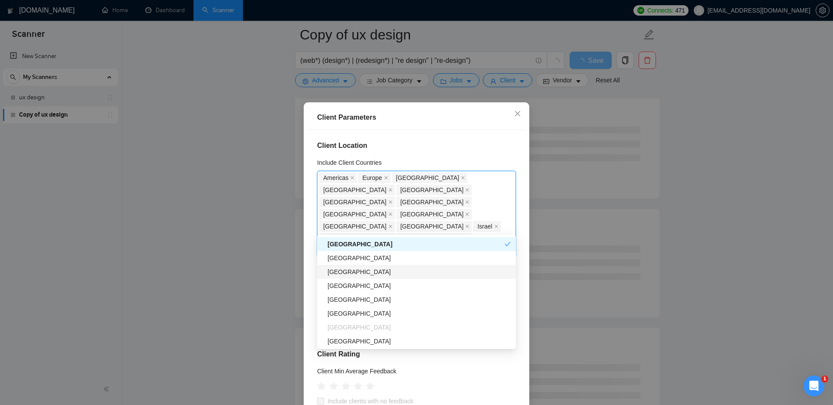
scroll to position [336, 0]
click at [349, 282] on div "[GEOGRAPHIC_DATA]" at bounding box center [419, 283] width 183 height 10
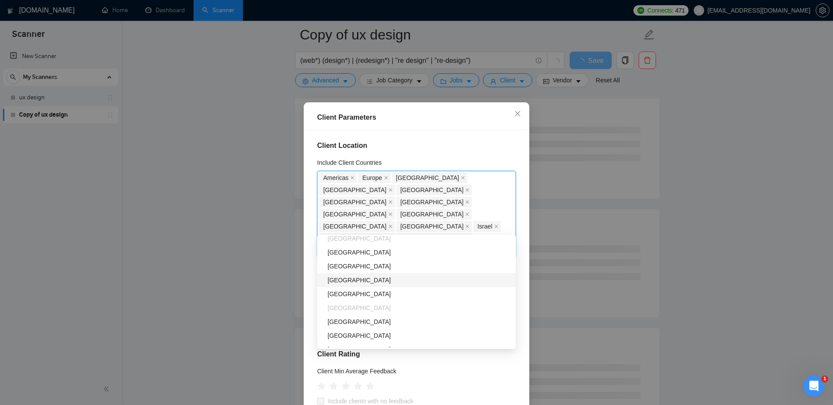
scroll to position [424, 0]
click at [353, 264] on div "[GEOGRAPHIC_DATA]" at bounding box center [419, 264] width 183 height 10
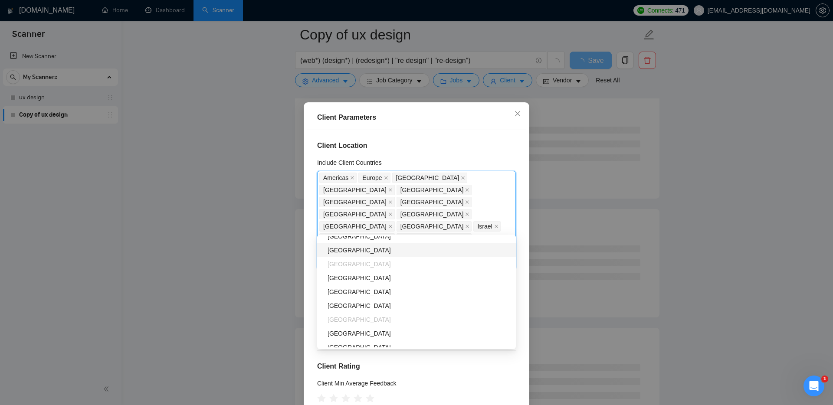
scroll to position [469, 0]
click at [359, 292] on div "[GEOGRAPHIC_DATA]" at bounding box center [416, 288] width 199 height 14
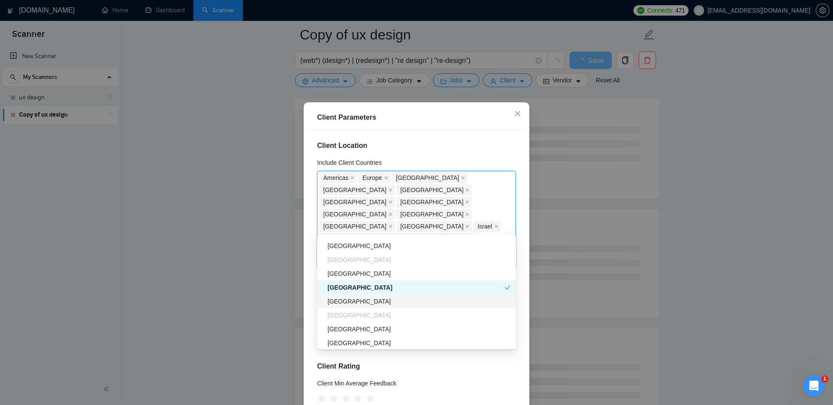
click at [360, 305] on div "[GEOGRAPHIC_DATA]" at bounding box center [419, 302] width 183 height 10
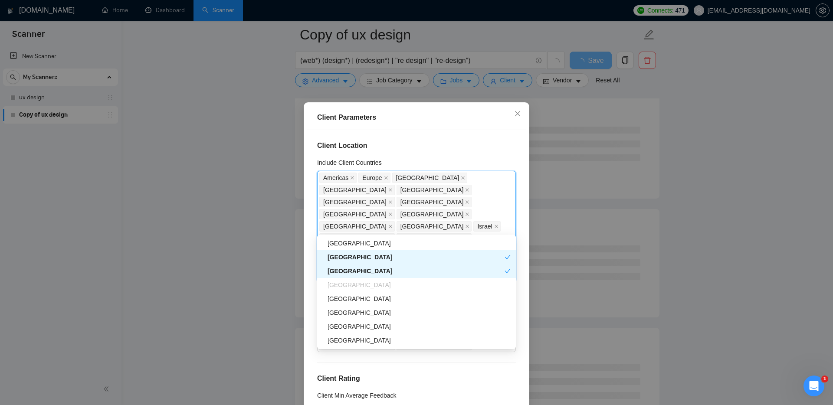
scroll to position [503, 0]
click at [353, 300] on div "[GEOGRAPHIC_DATA]" at bounding box center [419, 296] width 183 height 10
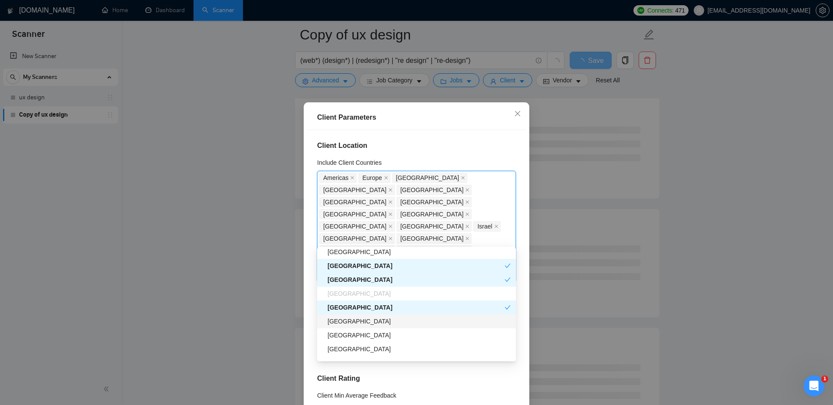
click at [348, 324] on div "[GEOGRAPHIC_DATA]" at bounding box center [419, 322] width 183 height 10
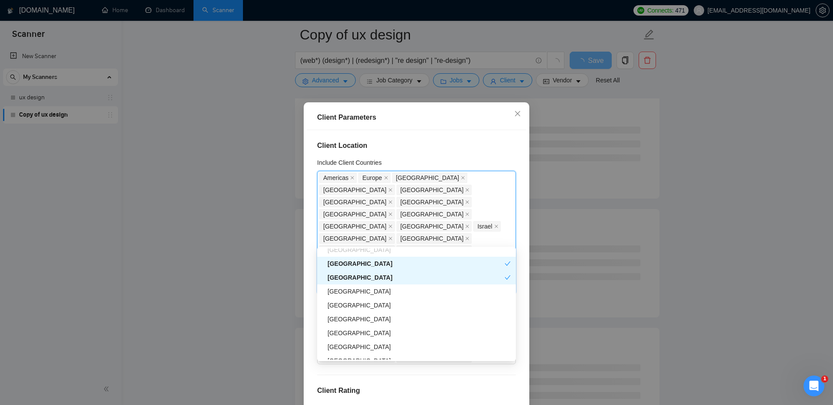
scroll to position [550, 0]
click at [344, 306] on div "[GEOGRAPHIC_DATA]" at bounding box center [419, 303] width 183 height 10
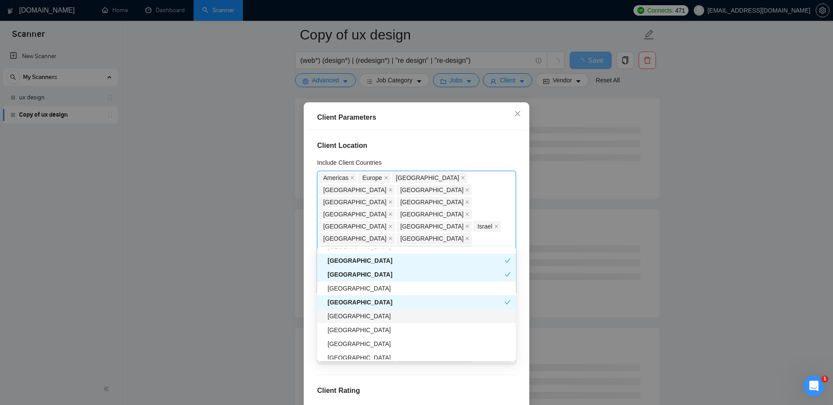
click at [343, 320] on div "[GEOGRAPHIC_DATA]" at bounding box center [419, 316] width 183 height 10
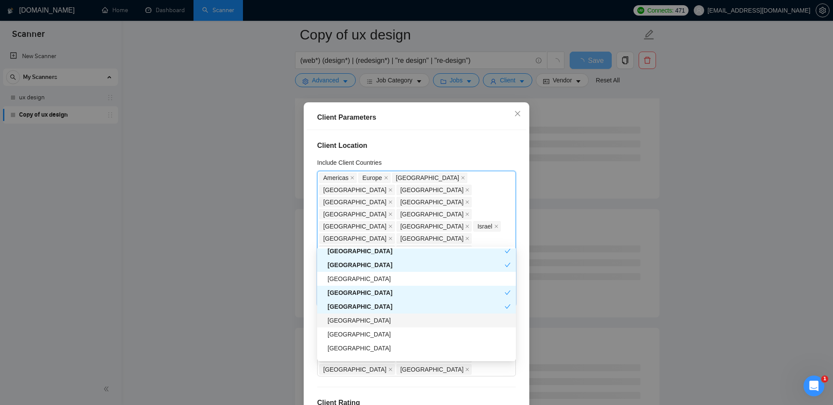
scroll to position [566, 0]
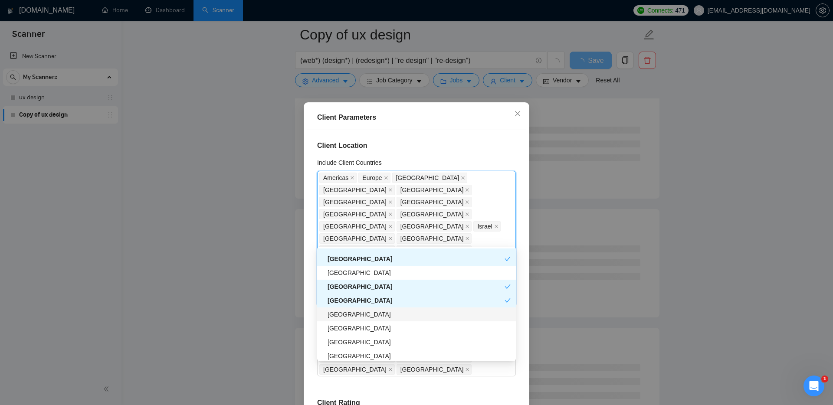
click at [344, 313] on div "[GEOGRAPHIC_DATA]" at bounding box center [419, 315] width 183 height 10
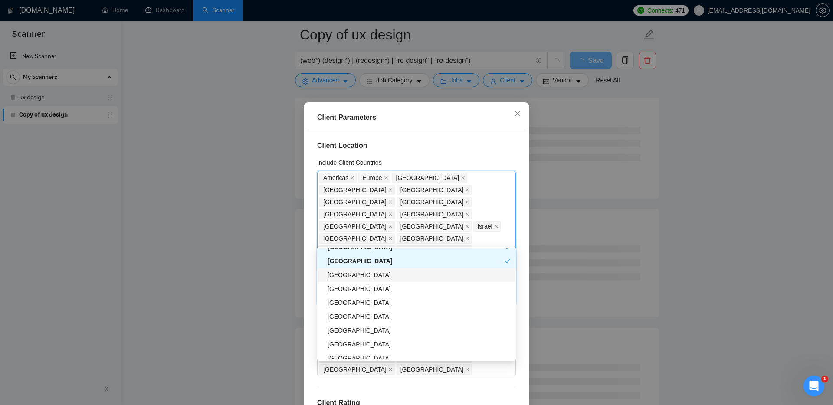
scroll to position [620, 0]
click at [347, 304] on div "[GEOGRAPHIC_DATA]" at bounding box center [419, 303] width 183 height 10
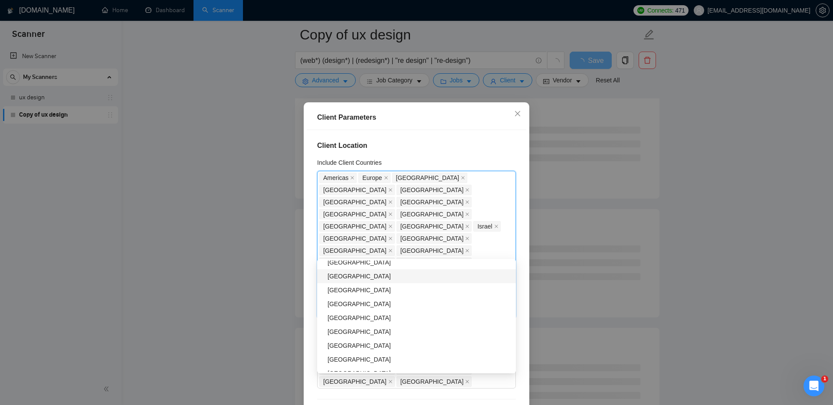
scroll to position [690, 0]
click at [341, 314] on div "[GEOGRAPHIC_DATA]" at bounding box center [419, 314] width 183 height 10
click at [346, 290] on div "[GEOGRAPHIC_DATA]" at bounding box center [419, 289] width 183 height 10
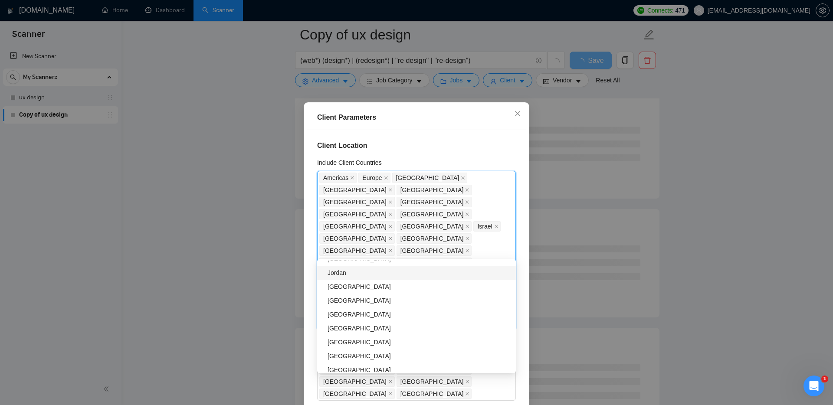
scroll to position [829, 0]
click at [347, 317] on div "[GEOGRAPHIC_DATA]" at bounding box center [419, 314] width 183 height 10
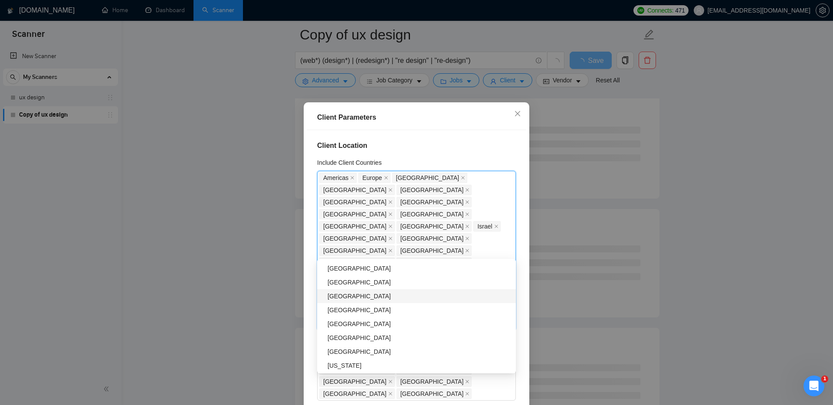
click at [342, 295] on div "[GEOGRAPHIC_DATA]" at bounding box center [419, 297] width 183 height 10
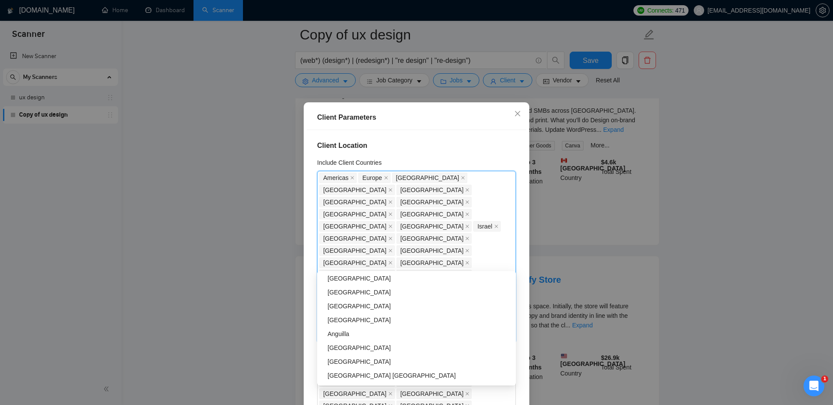
scroll to position [1931, 0]
click at [344, 303] on div "[GEOGRAPHIC_DATA]" at bounding box center [419, 306] width 183 height 10
click at [467, 147] on h4 "Client Location" at bounding box center [416, 146] width 199 height 10
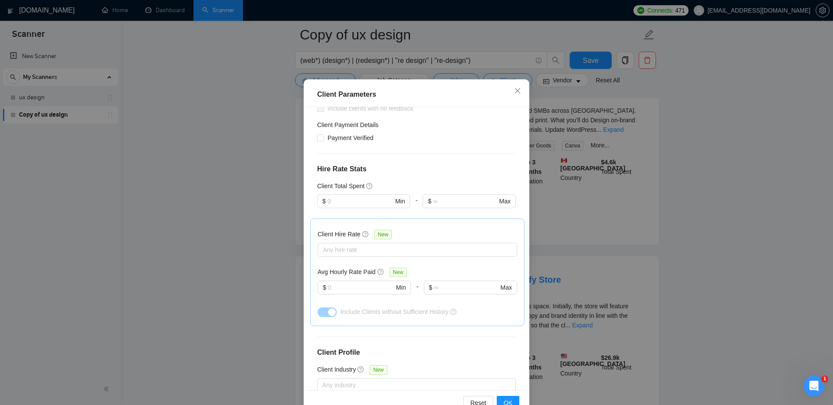
scroll to position [46, 0]
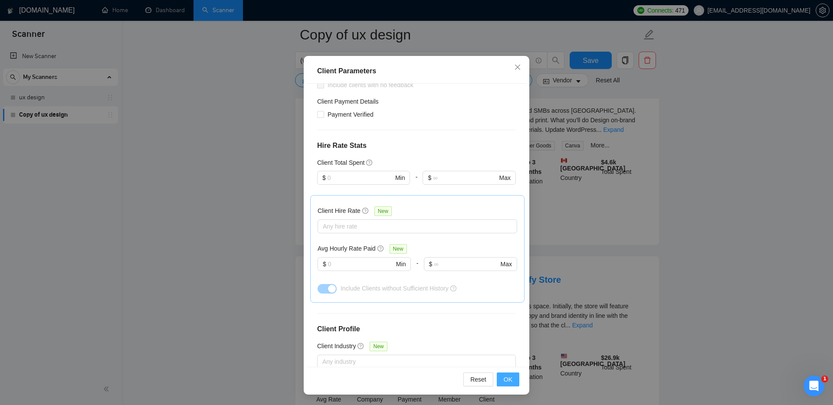
click at [502, 380] on button "OK" at bounding box center [508, 380] width 23 height 14
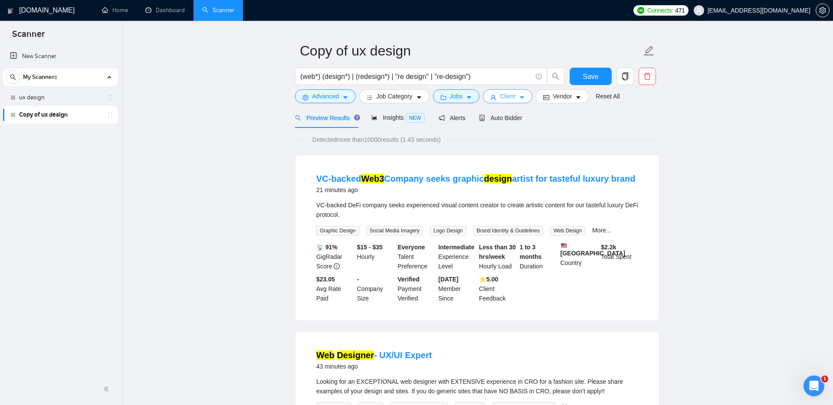
scroll to position [0, 0]
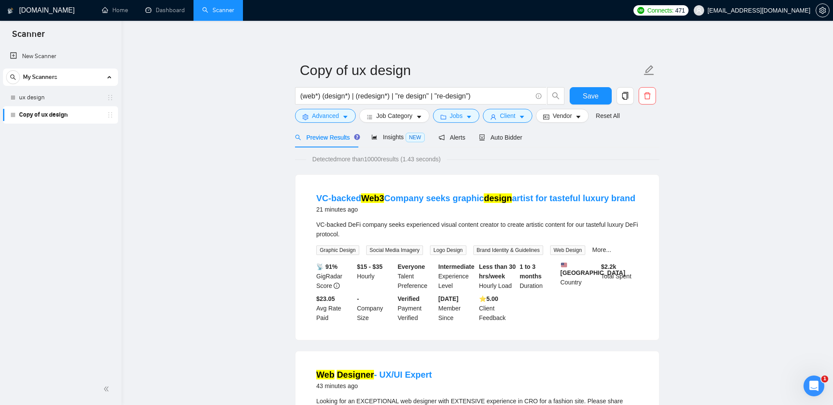
click at [393, 138] on span "Insights NEW" at bounding box center [397, 137] width 53 height 7
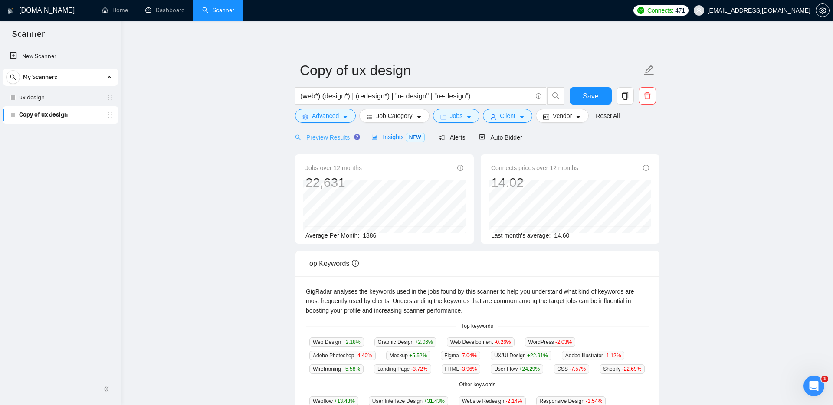
click at [343, 131] on div "Preview Results" at bounding box center [326, 137] width 62 height 20
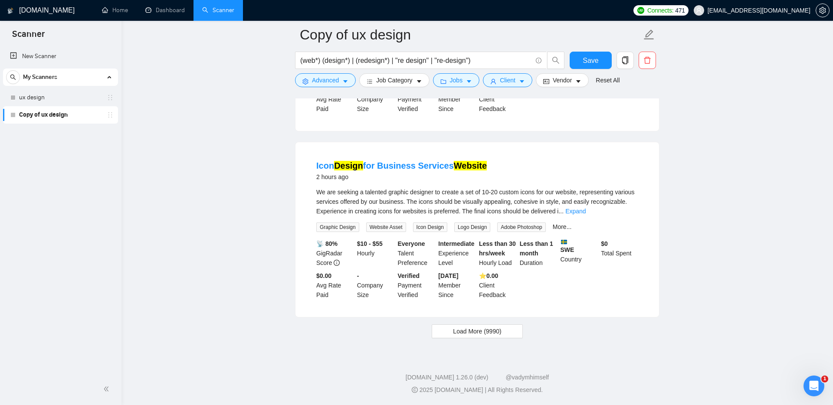
scroll to position [1769, 0]
click at [490, 332] on span "Load More (9990)" at bounding box center [477, 332] width 48 height 10
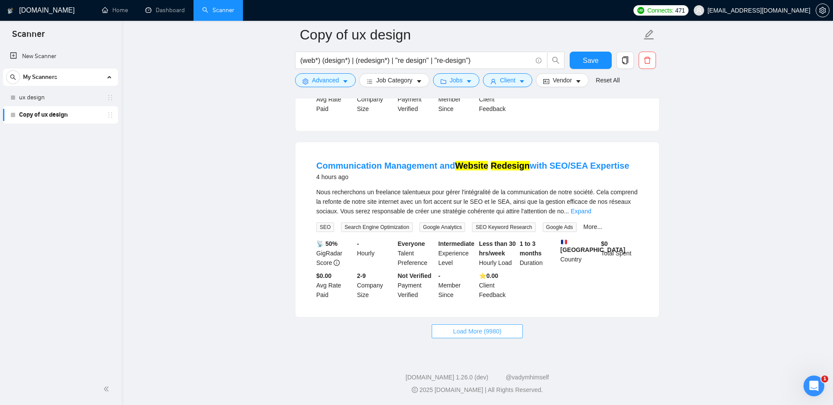
scroll to position [3673, 0]
click at [462, 332] on span "Load More (9980)" at bounding box center [477, 332] width 48 height 10
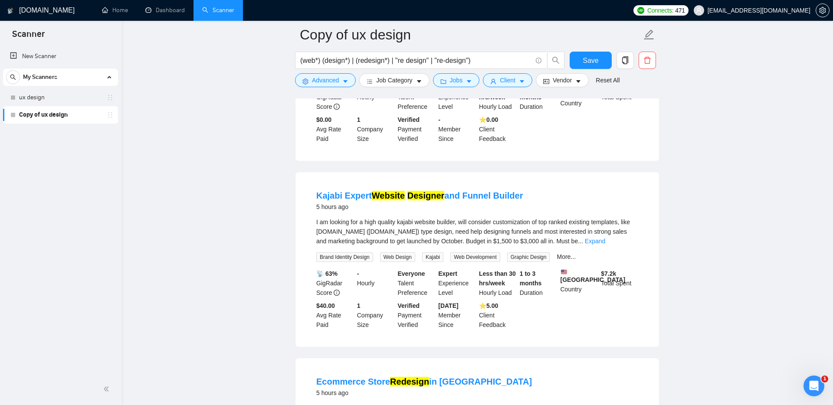
scroll to position [4718, 0]
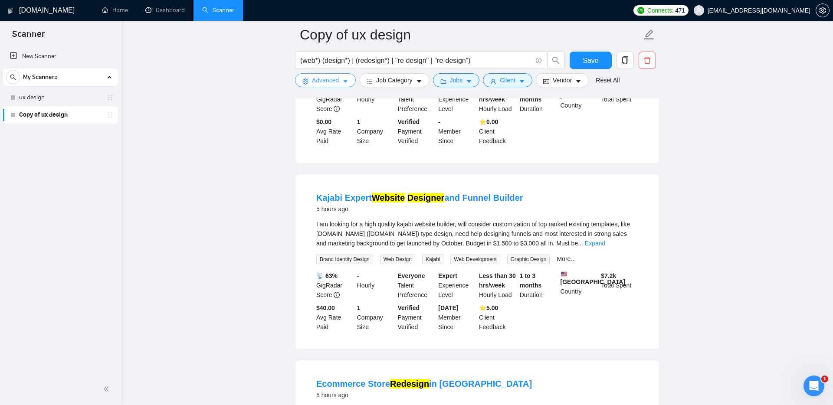
click at [336, 79] on span "Advanced" at bounding box center [325, 80] width 27 height 10
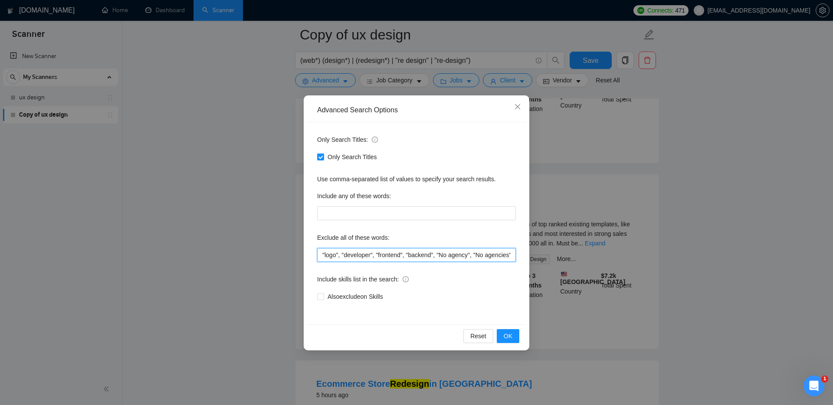
click at [322, 256] on input ""logo", "developer", "frontend", "backend", "No agency", "No agencies", "[No ag…" at bounding box center [416, 255] width 199 height 14
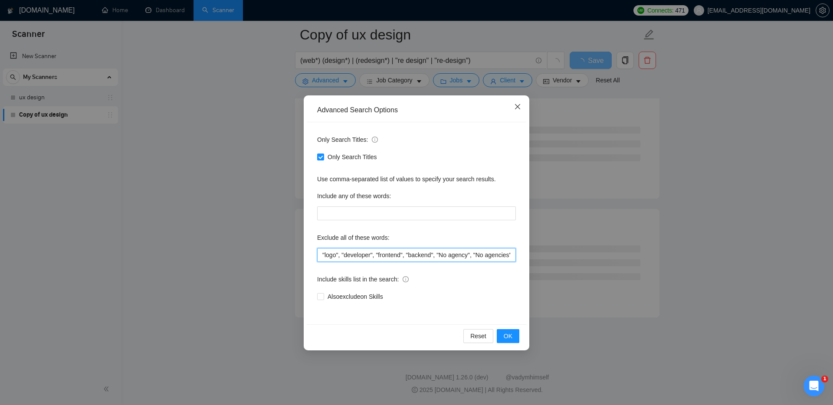
scroll to position [3419, 0]
click at [518, 107] on icon "close" at bounding box center [517, 106] width 5 height 5
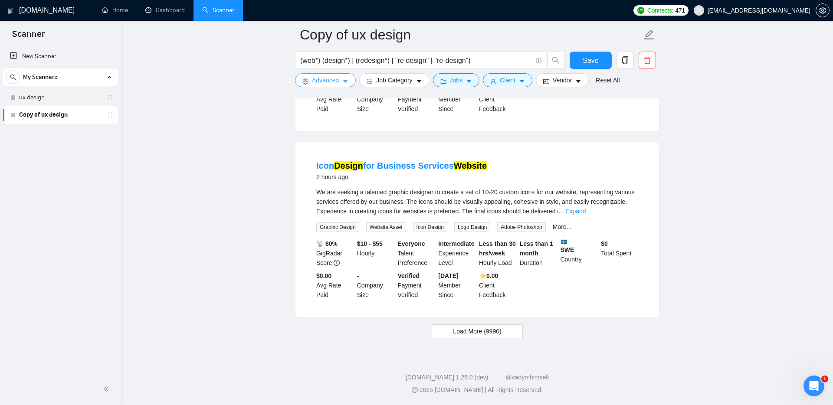
scroll to position [1769, 0]
click at [467, 328] on span "Load More (9990)" at bounding box center [477, 332] width 48 height 10
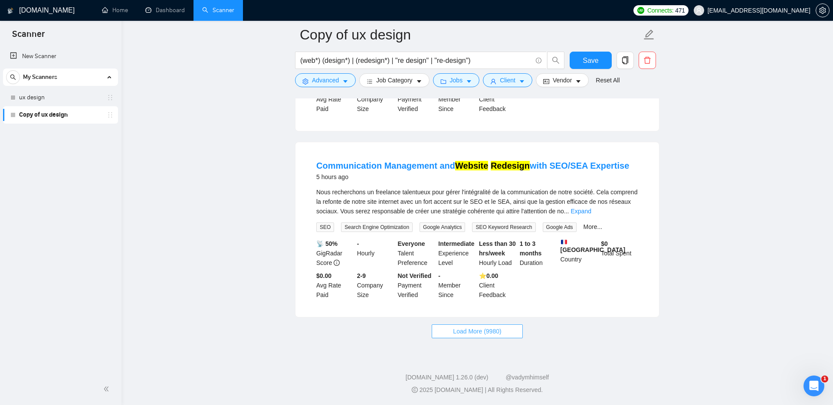
scroll to position [3673, 0]
click at [462, 331] on span "Load More (9980)" at bounding box center [477, 332] width 48 height 10
click at [318, 79] on span "Advanced" at bounding box center [325, 80] width 27 height 10
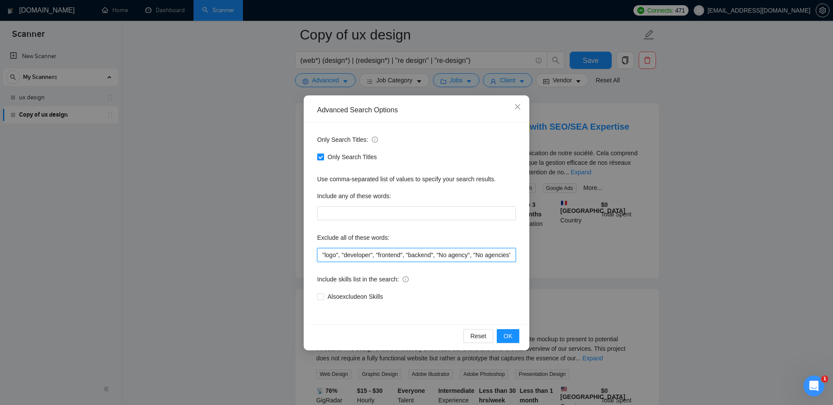
click at [320, 255] on input ""logo", "developer", "frontend", "backend", "No agency", "No agencies", "[No ag…" at bounding box center [416, 255] width 199 height 14
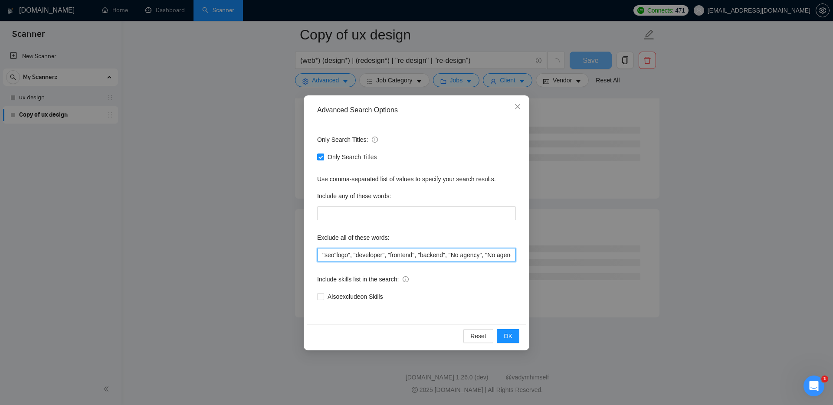
scroll to position [3419, 0]
type input ""seo", "logo", "developer", "frontend", "backend", "No agency", "No agencies", …"
click at [510, 337] on span "OK" at bounding box center [508, 336] width 9 height 10
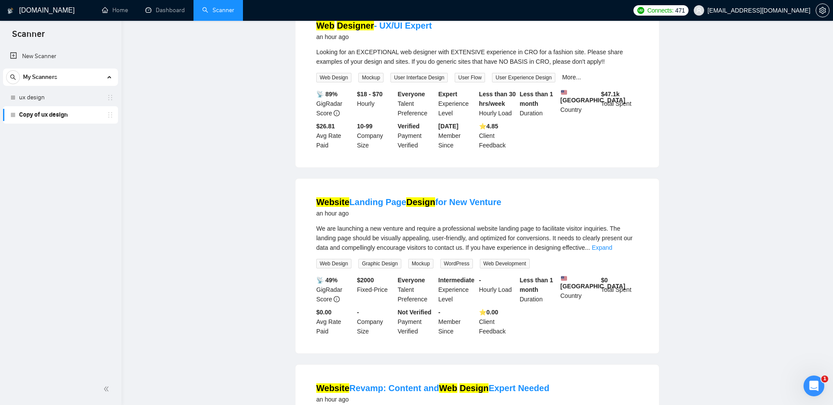
scroll to position [0, 0]
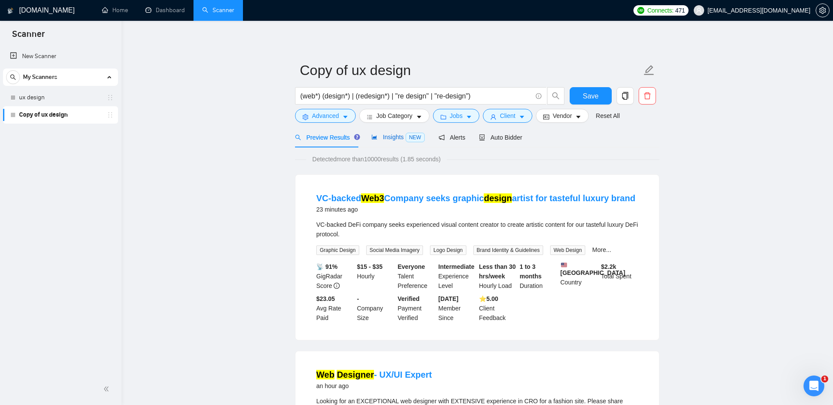
click at [394, 139] on span "Insights NEW" at bounding box center [397, 137] width 53 height 7
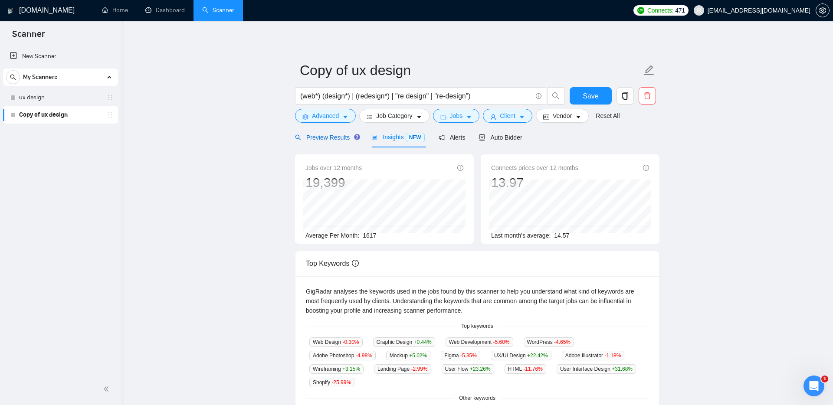
click at [315, 139] on span "Preview Results" at bounding box center [326, 137] width 62 height 7
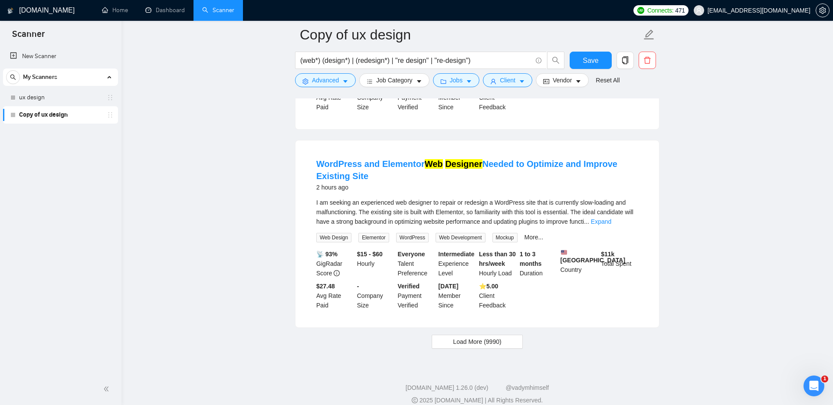
scroll to position [1781, 0]
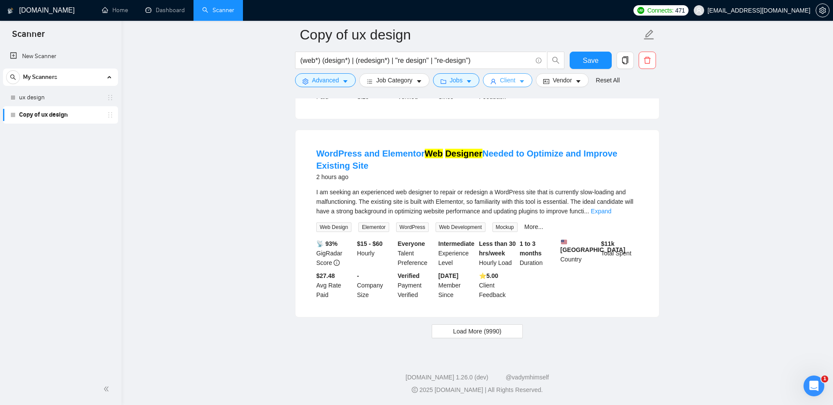
click at [511, 79] on span "Client" at bounding box center [508, 80] width 16 height 10
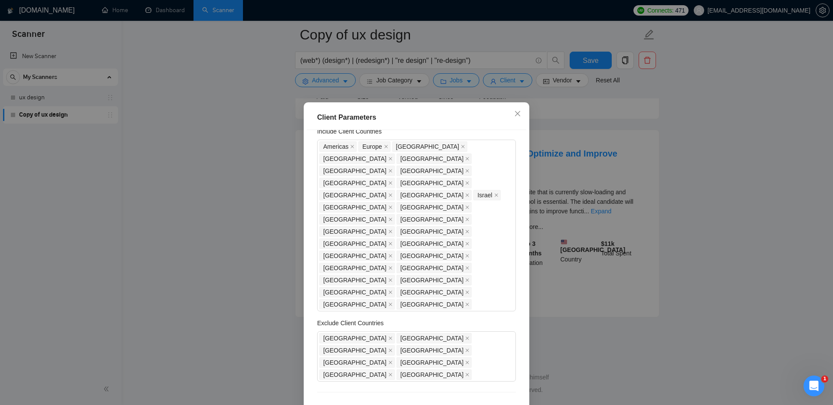
scroll to position [0, 0]
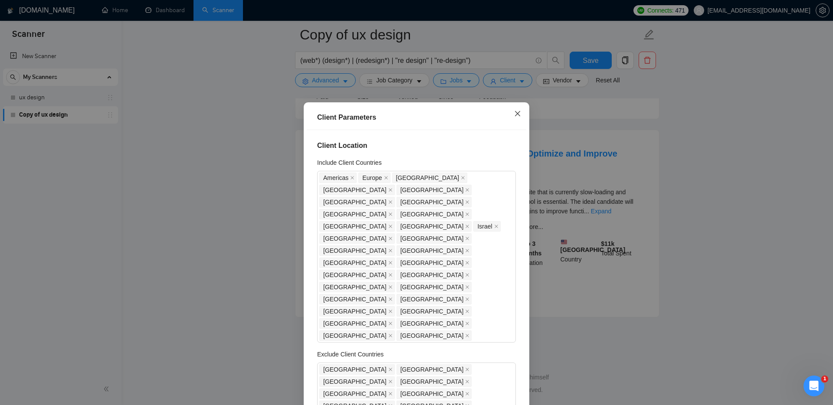
click at [518, 114] on icon "close" at bounding box center [517, 113] width 5 height 5
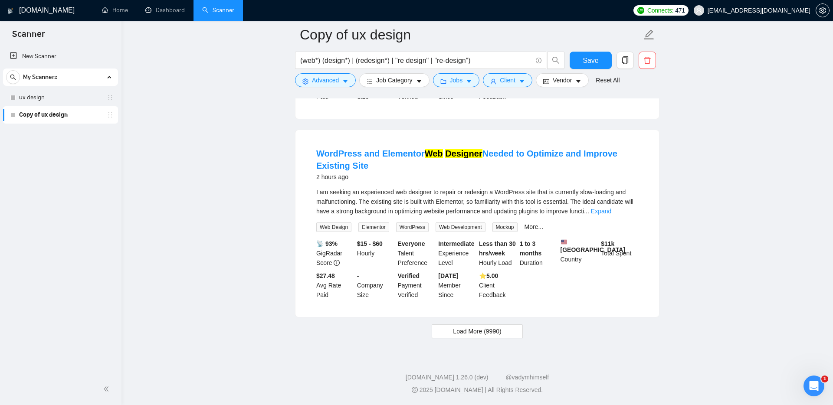
click at [470, 327] on span "Load More (9990)" at bounding box center [477, 332] width 48 height 10
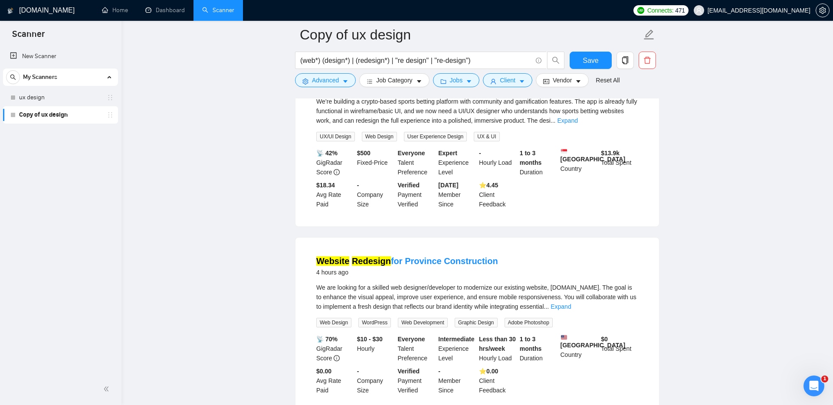
scroll to position [2770, 0]
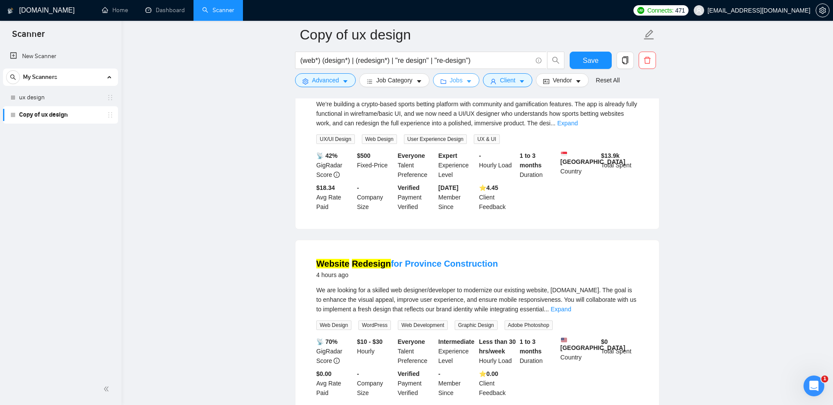
click at [461, 84] on span "Jobs" at bounding box center [456, 80] width 13 height 10
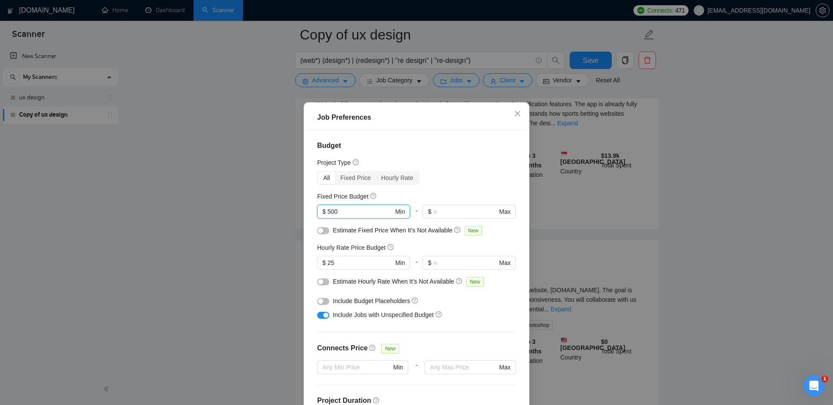
drag, startPoint x: 354, startPoint y: 211, endPoint x: 273, endPoint y: 204, distance: 81.4
click at [272, 203] on div "Job Preferences Budget Project Type All Fixed Price Hourly Rate Fixed Price Bud…" at bounding box center [416, 202] width 833 height 405
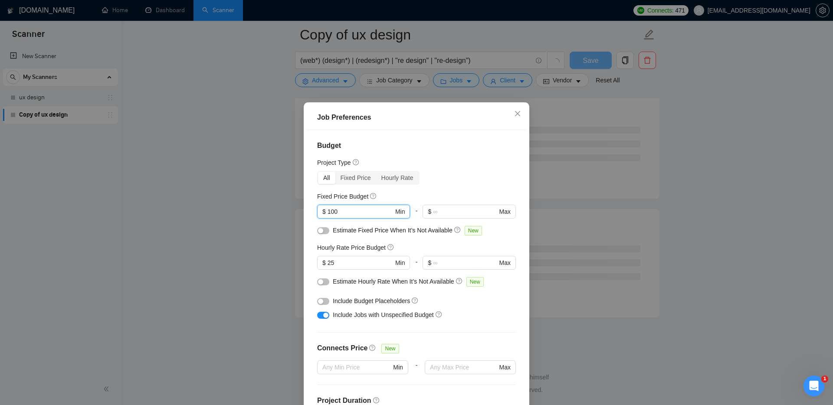
scroll to position [2231, 0]
type input "1000"
click at [384, 192] on div "Fixed Price Budget" at bounding box center [416, 197] width 199 height 10
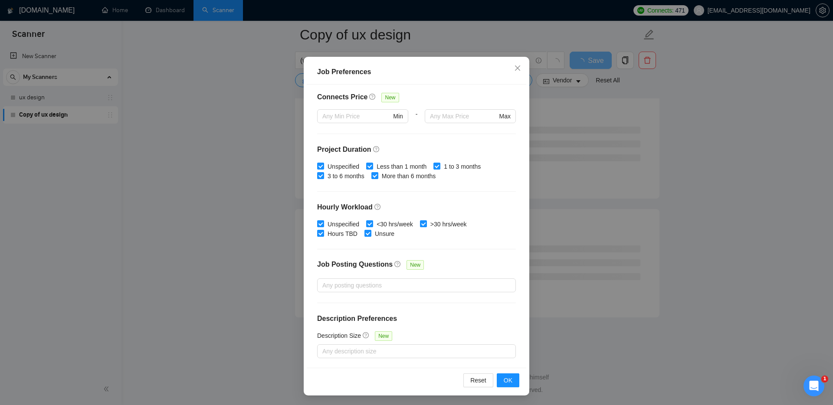
scroll to position [46, 0]
click at [507, 384] on span "OK" at bounding box center [508, 380] width 9 height 10
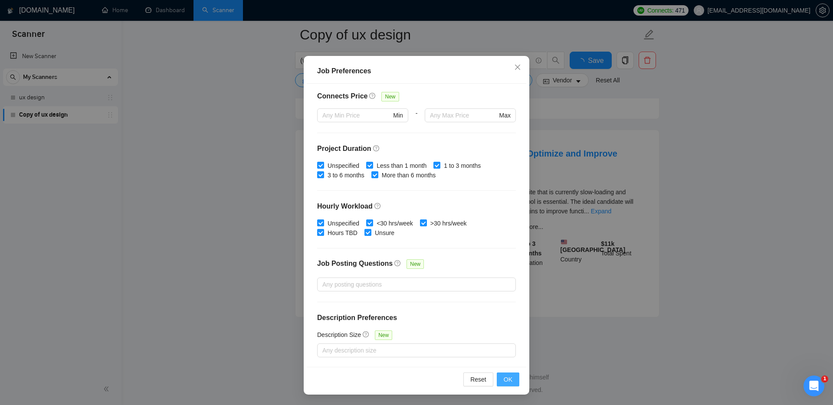
scroll to position [0, 0]
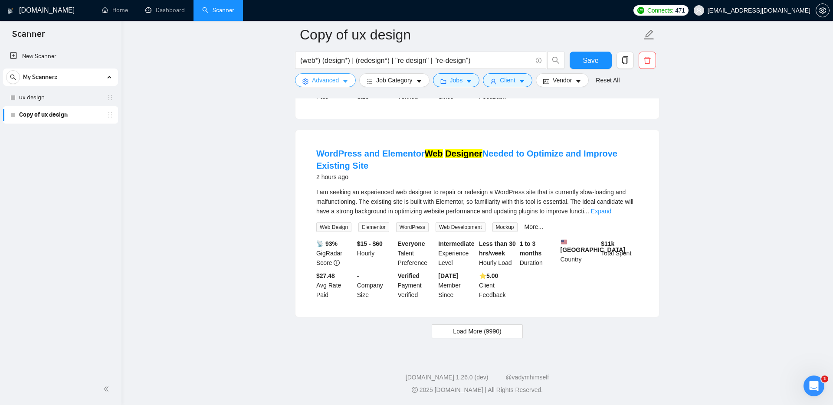
click at [318, 81] on span "Advanced" at bounding box center [325, 80] width 27 height 10
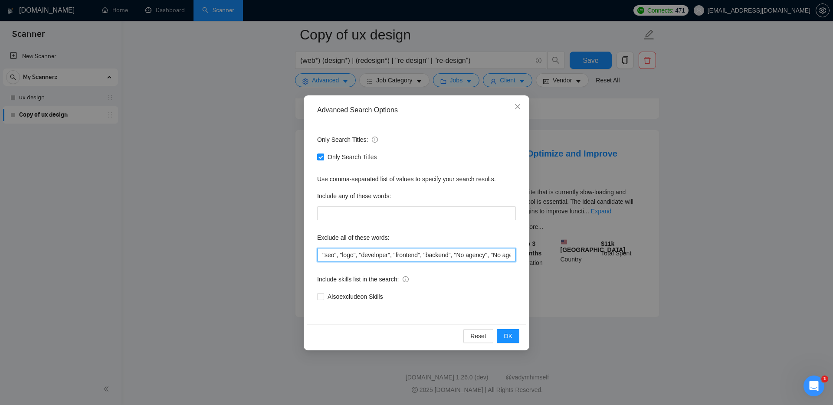
click at [320, 255] on input ""seo", "logo", "developer", "frontend", "backend", "No agency", "No agencies", …" at bounding box center [416, 255] width 199 height 14
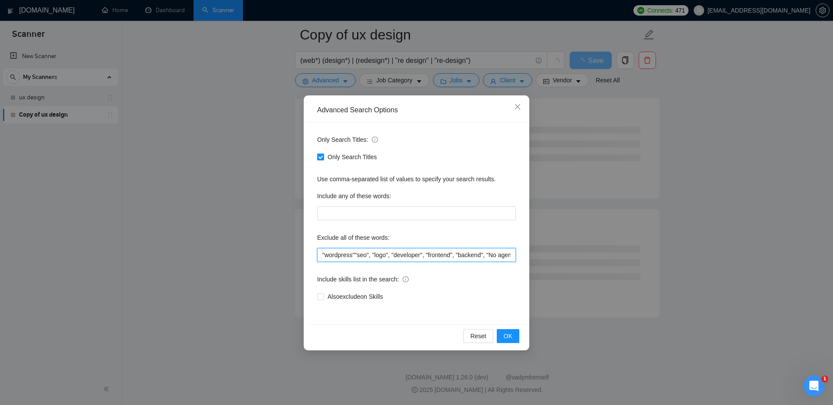
click at [358, 255] on input ""wordpress""seo", "logo", "developer", "frontend", "backend", "No agency", "No …" at bounding box center [416, 255] width 199 height 14
click at [505, 332] on span "OK" at bounding box center [508, 336] width 9 height 10
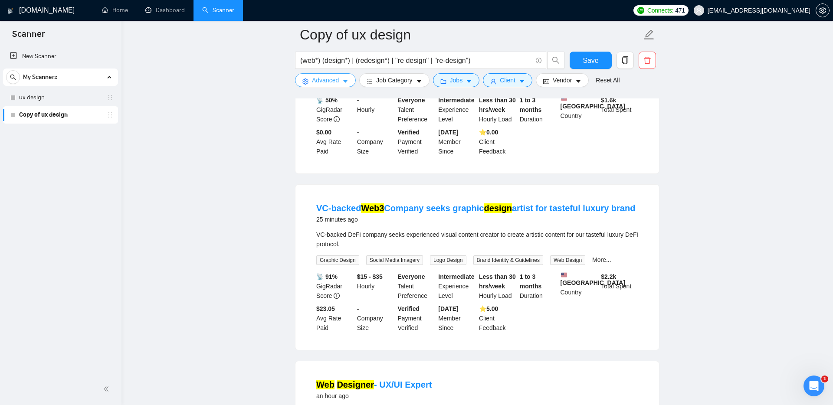
scroll to position [0, 0]
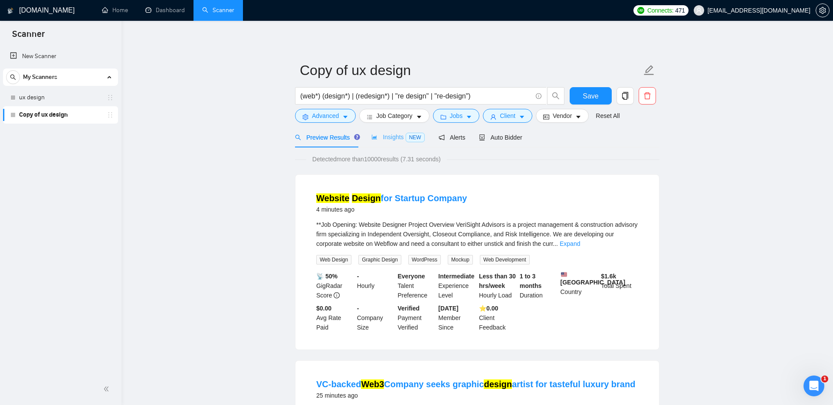
click at [387, 143] on div "Insights NEW" at bounding box center [397, 137] width 53 height 20
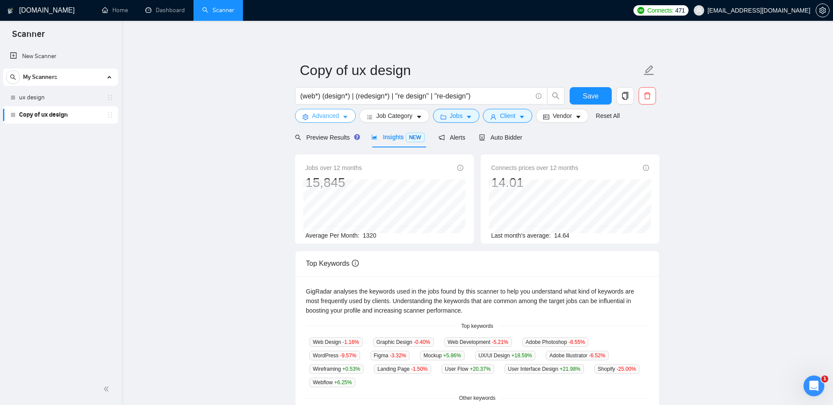
click at [329, 116] on span "Advanced" at bounding box center [325, 116] width 27 height 10
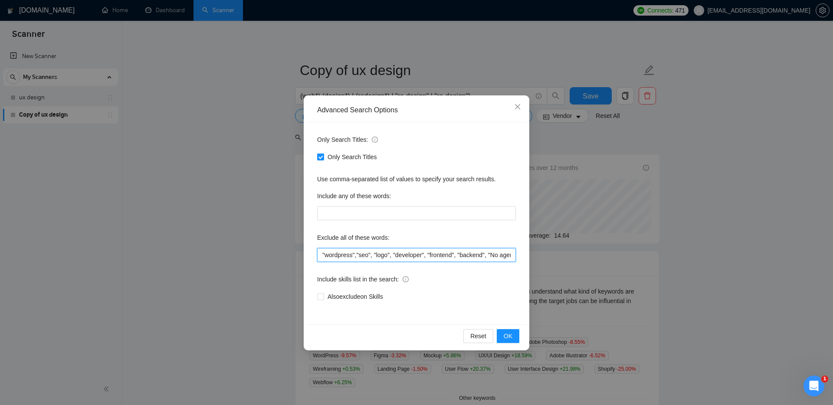
click at [358, 256] on input ""wordpress","seo", "logo", "developer", "frontend", "backend", "No agency", "No…" at bounding box center [416, 255] width 199 height 14
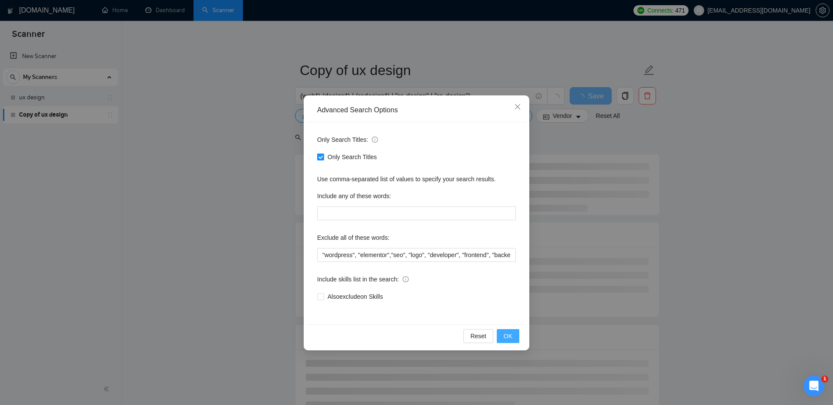
click at [508, 335] on span "OK" at bounding box center [508, 336] width 9 height 10
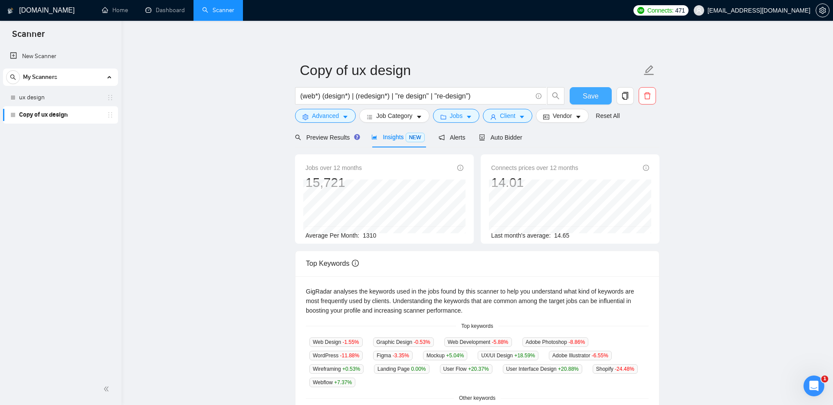
click at [590, 93] on span "Save" at bounding box center [591, 96] width 16 height 11
click at [332, 140] on span "Preview Results" at bounding box center [326, 137] width 62 height 7
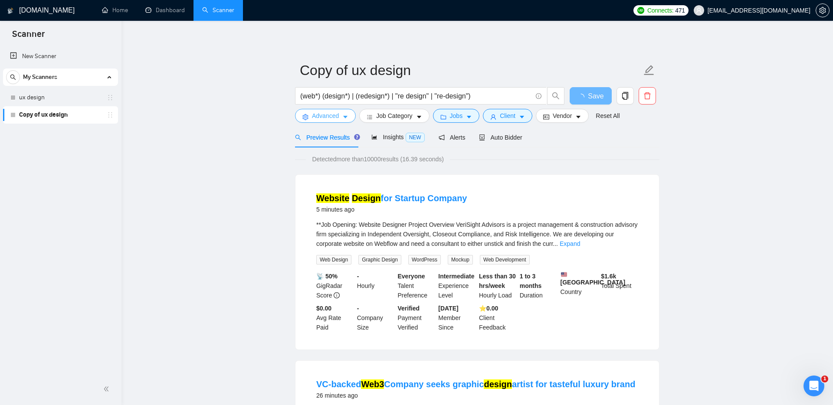
click at [319, 115] on span "Advanced" at bounding box center [325, 116] width 27 height 10
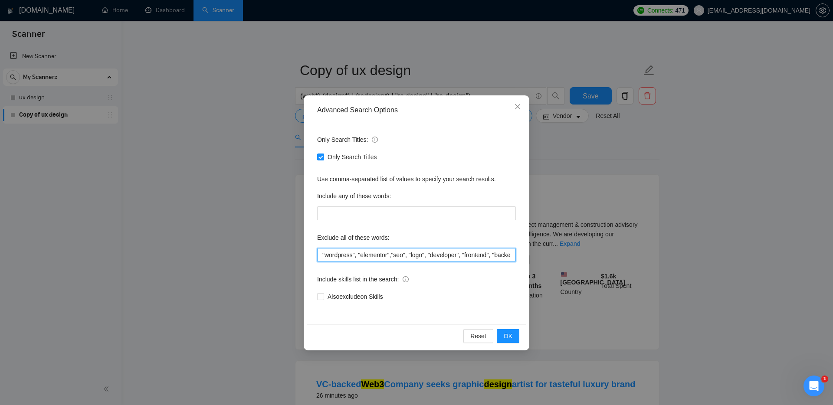
click at [397, 256] on input ""wordpress", "elementor","seo", "logo", "developer", "frontend", "backend", "No…" at bounding box center [416, 255] width 199 height 14
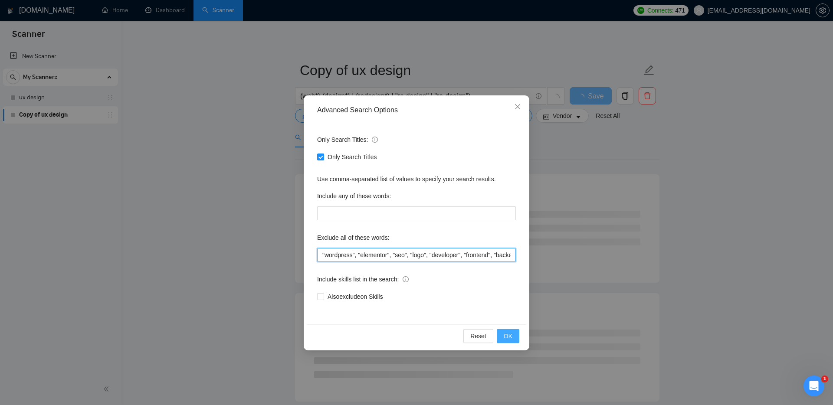
type input ""wordpress", "elementor", "seo", "logo", "developer", "frontend", "backend", "N…"
click at [504, 333] on span "OK" at bounding box center [508, 336] width 9 height 10
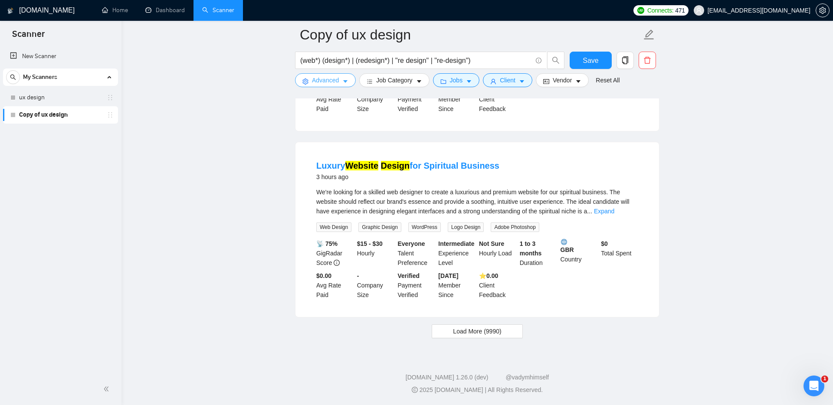
scroll to position [1735, 0]
click at [459, 332] on span "Load More (9990)" at bounding box center [477, 332] width 48 height 10
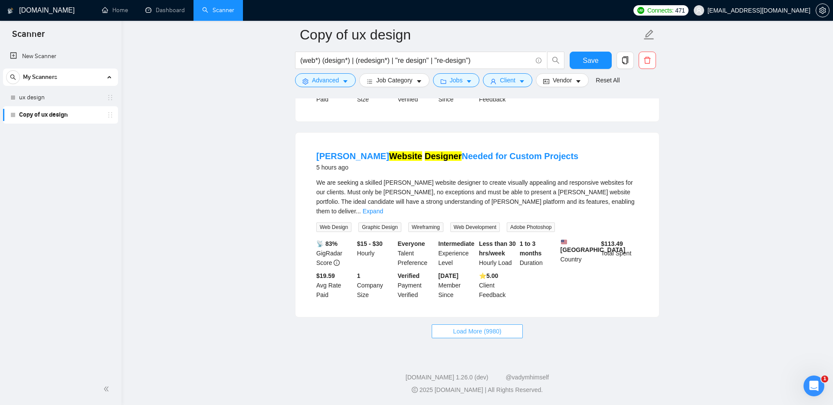
scroll to position [3639, 0]
click at [443, 332] on button "Load More (9980)" at bounding box center [477, 332] width 91 height 14
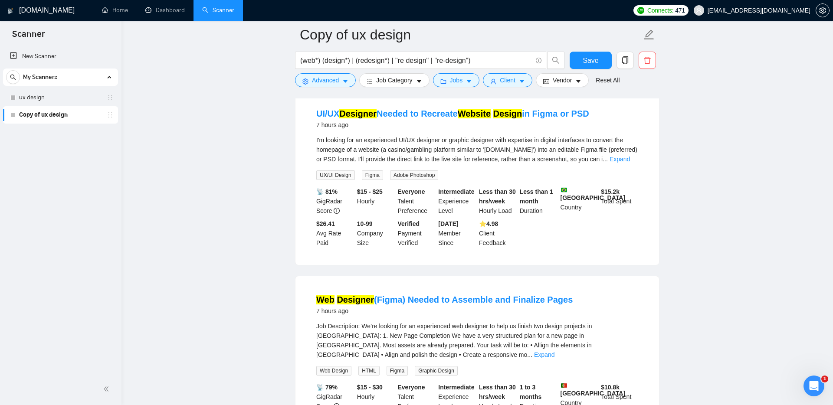
scroll to position [4019, 0]
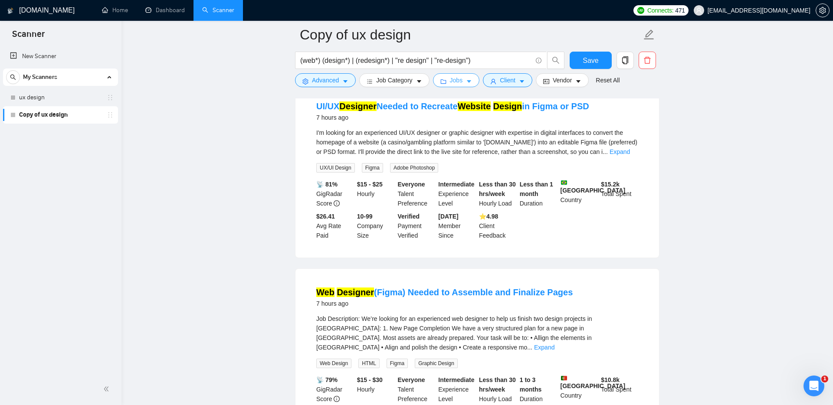
click at [452, 79] on span "Jobs" at bounding box center [456, 80] width 13 height 10
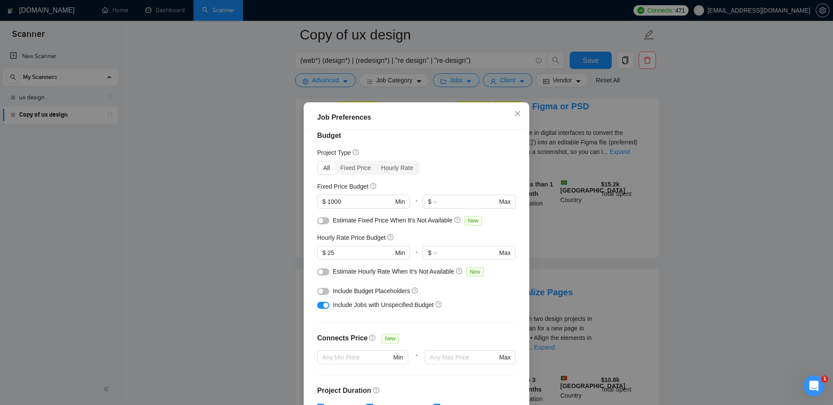
scroll to position [0, 0]
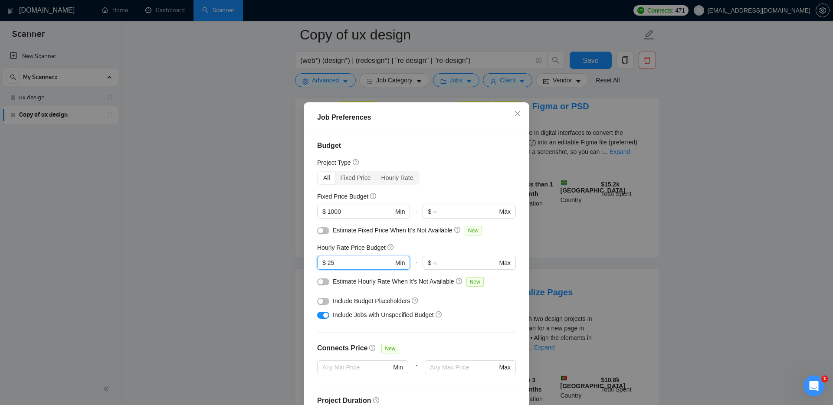
drag, startPoint x: 350, startPoint y: 264, endPoint x: 306, endPoint y: 264, distance: 43.4
click at [307, 264] on div "Budget Project Type All Fixed Price Hourly Rate Fixed Price Budget $ 1000 Min -…" at bounding box center [417, 272] width 220 height 284
type input "3"
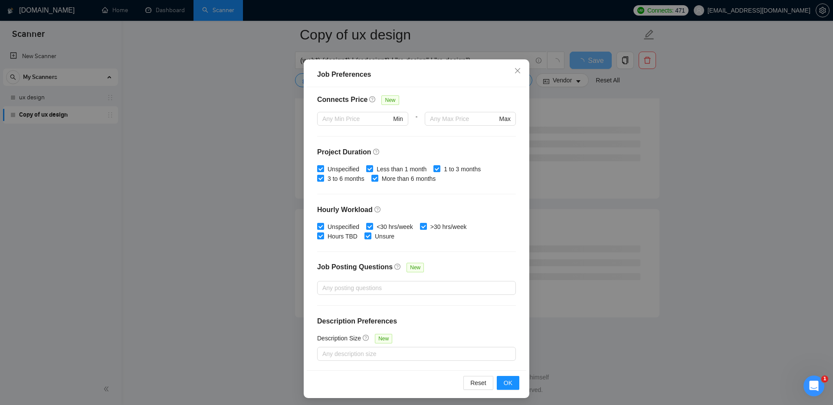
scroll to position [46, 0]
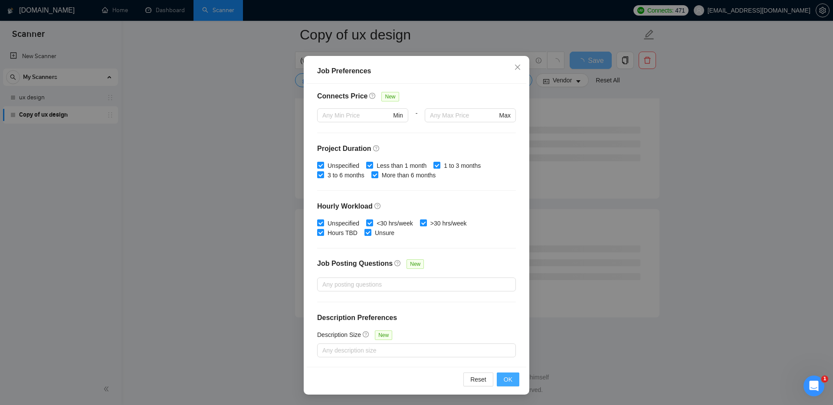
type input "28"
click at [503, 380] on button "OK" at bounding box center [508, 380] width 23 height 14
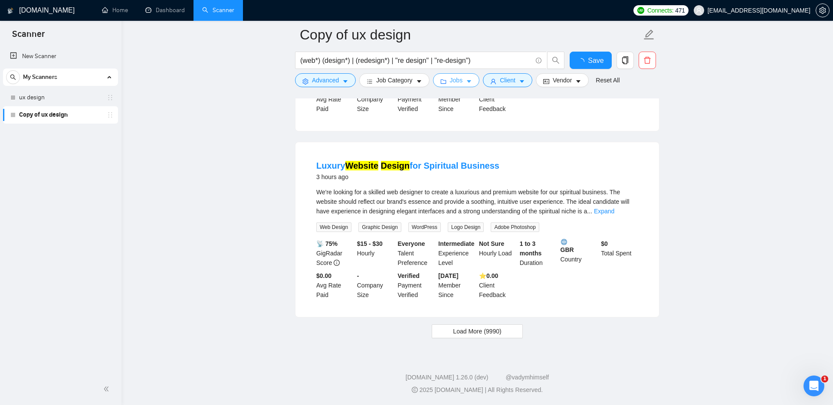
scroll to position [1735, 0]
click at [459, 328] on span "Load More (9990)" at bounding box center [477, 332] width 48 height 10
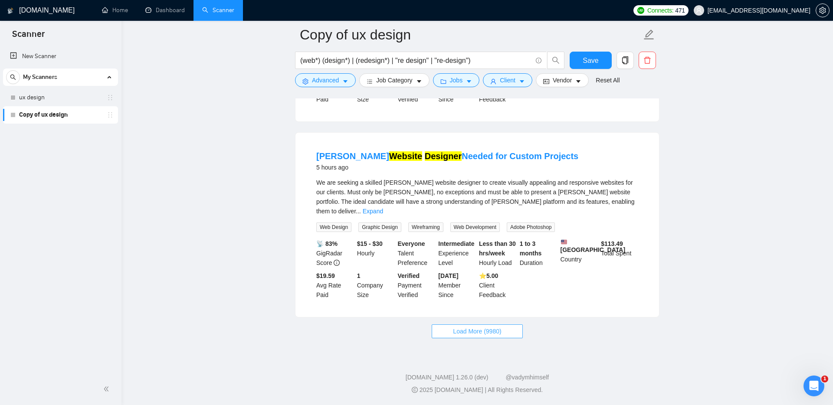
scroll to position [3639, 0]
click at [478, 335] on span "Load More (9980)" at bounding box center [477, 332] width 48 height 10
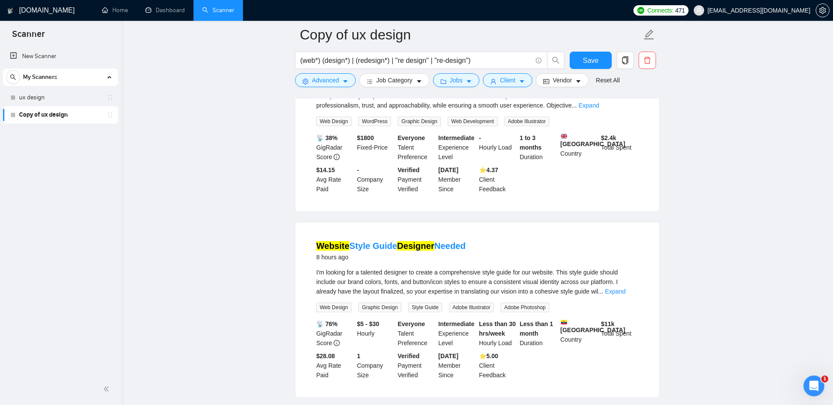
scroll to position [4435, 0]
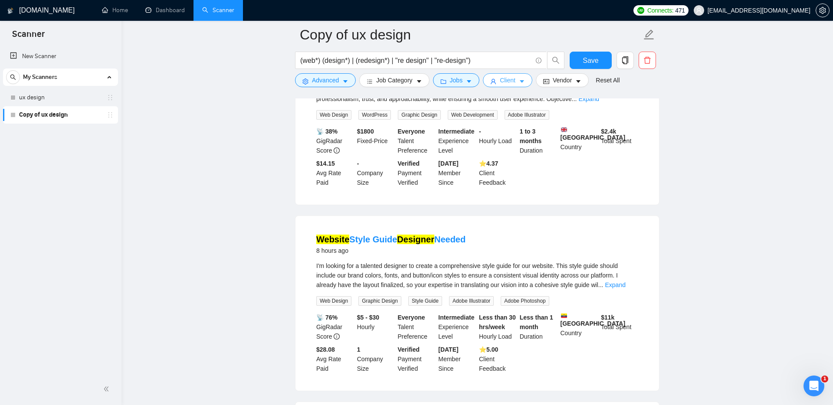
click at [495, 81] on icon "user" at bounding box center [493, 82] width 6 height 6
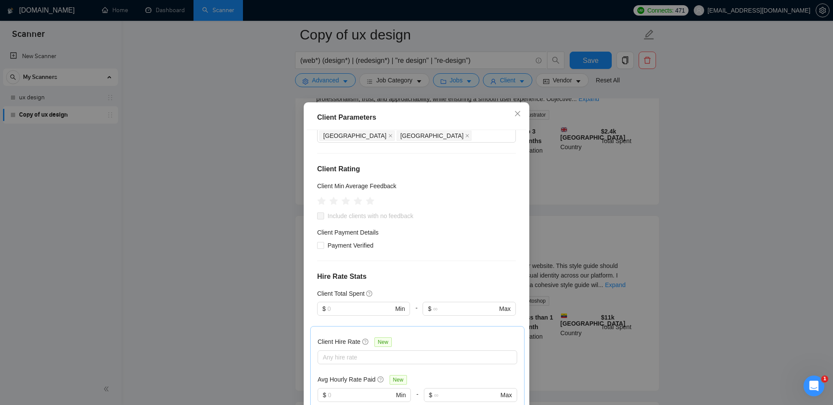
scroll to position [272, 0]
click at [338, 389] on input "text" at bounding box center [361, 394] width 66 height 10
click at [445, 389] on input "text" at bounding box center [466, 394] width 64 height 10
click at [363, 389] on input "text" at bounding box center [361, 394] width 66 height 10
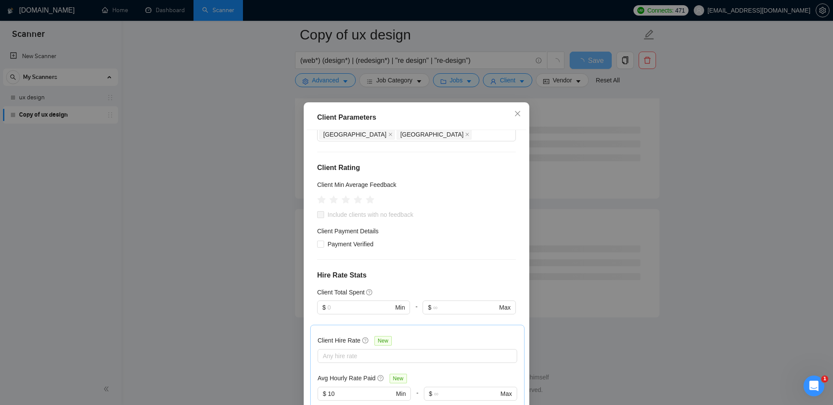
click at [332, 401] on div at bounding box center [364, 406] width 93 height 10
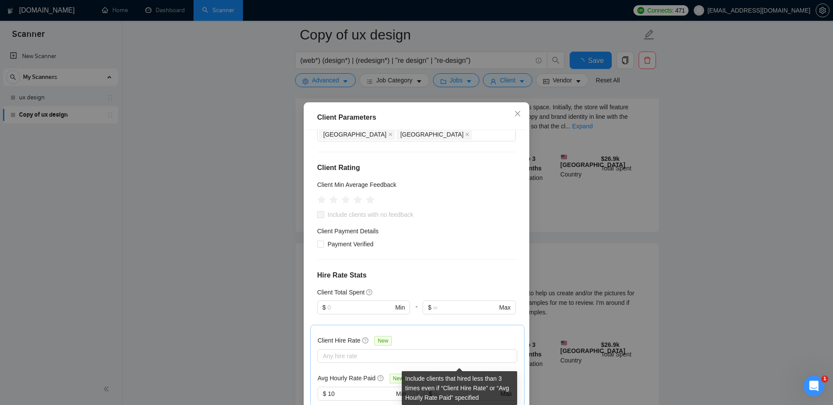
scroll to position [1735, 0]
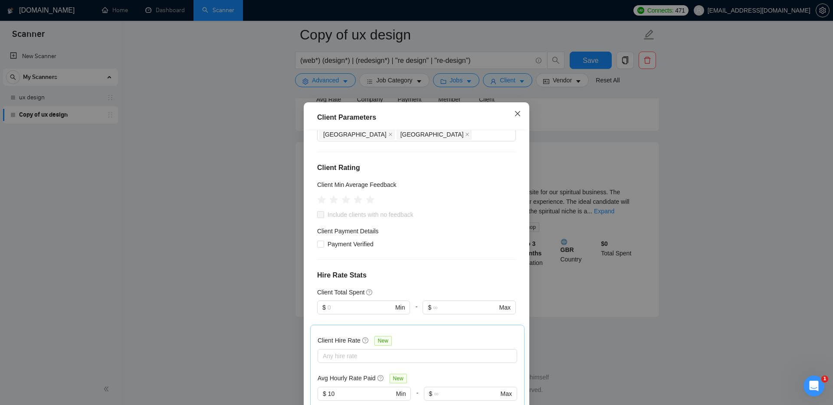
click at [516, 112] on icon "close" at bounding box center [517, 113] width 5 height 5
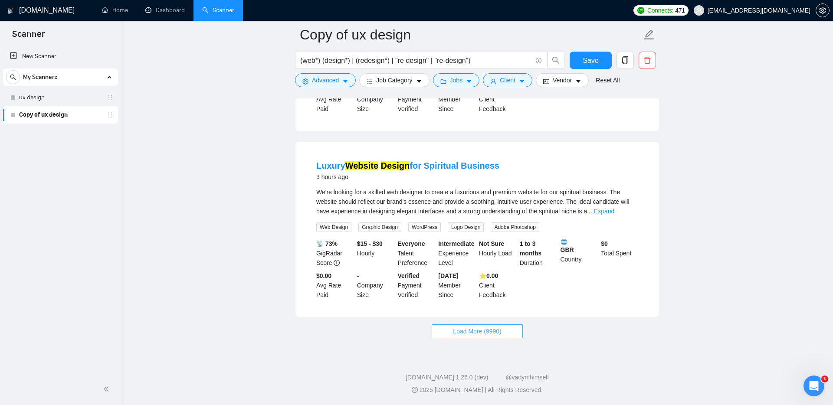
click at [453, 329] on span "Load More (9990)" at bounding box center [477, 332] width 48 height 10
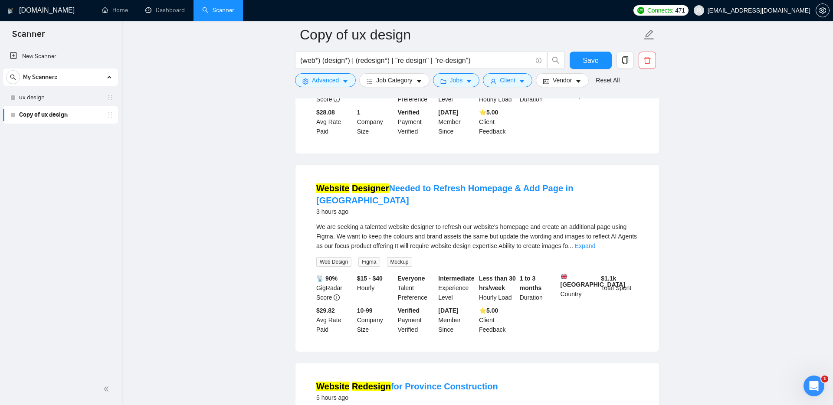
scroll to position [2052, 0]
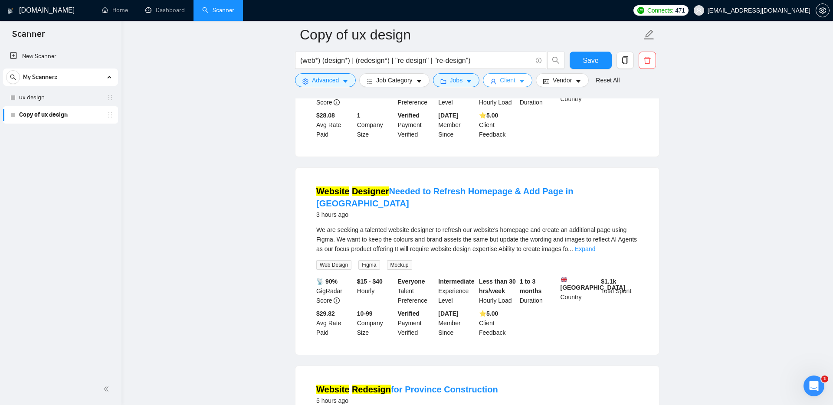
click at [503, 79] on span "Client" at bounding box center [508, 80] width 16 height 10
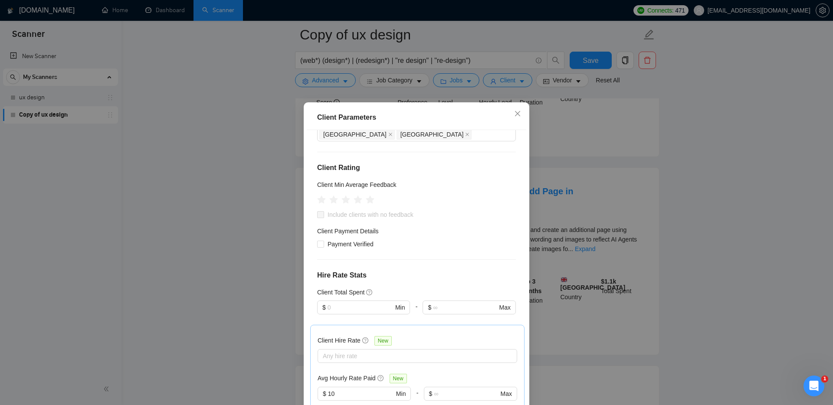
scroll to position [283, 0]
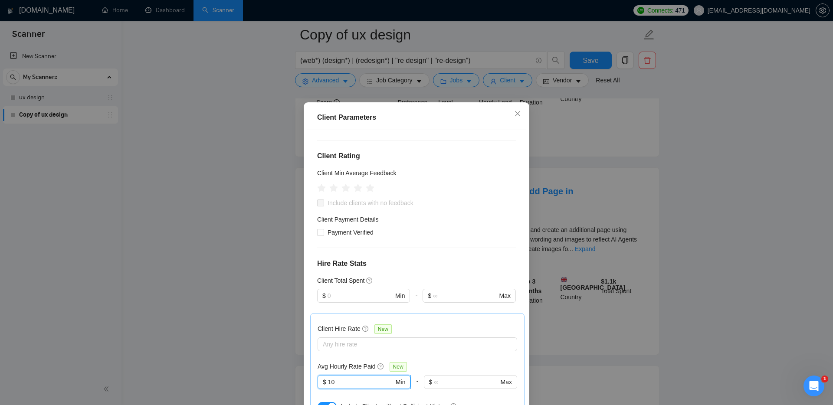
drag, startPoint x: 349, startPoint y: 287, endPoint x: 322, endPoint y: 287, distance: 27.3
click at [322, 375] on span "$ 10 Min" at bounding box center [364, 382] width 93 height 14
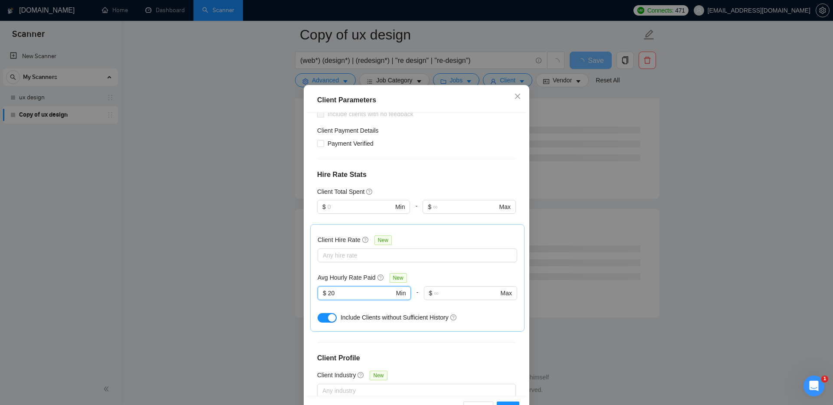
scroll to position [46, 0]
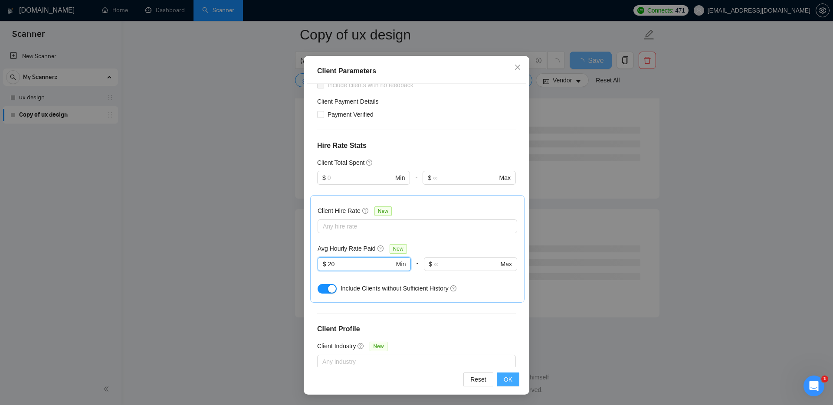
type input "20"
click at [512, 377] on button "OK" at bounding box center [508, 380] width 23 height 14
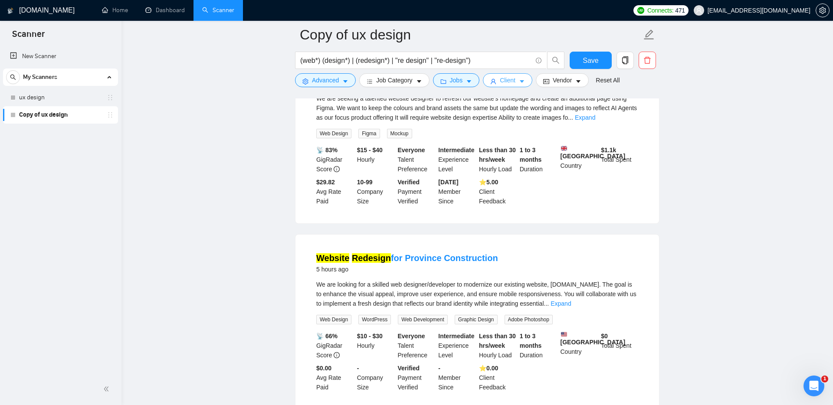
scroll to position [1626, 0]
click at [587, 59] on span "Save" at bounding box center [591, 60] width 16 height 11
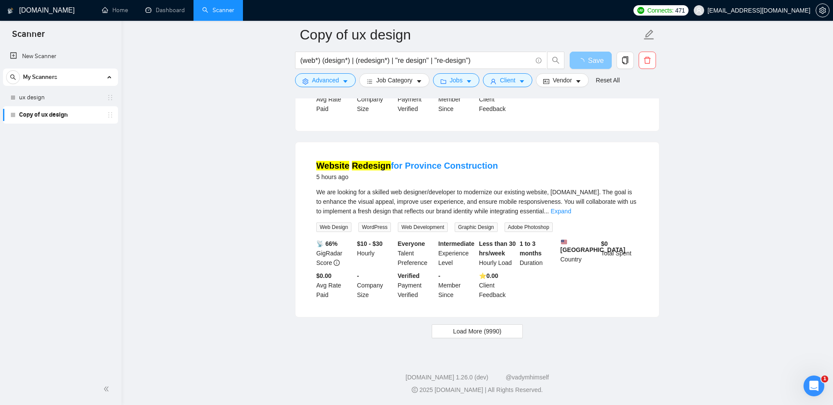
scroll to position [1735, 0]
click at [478, 334] on span "Load More (9990)" at bounding box center [477, 332] width 48 height 10
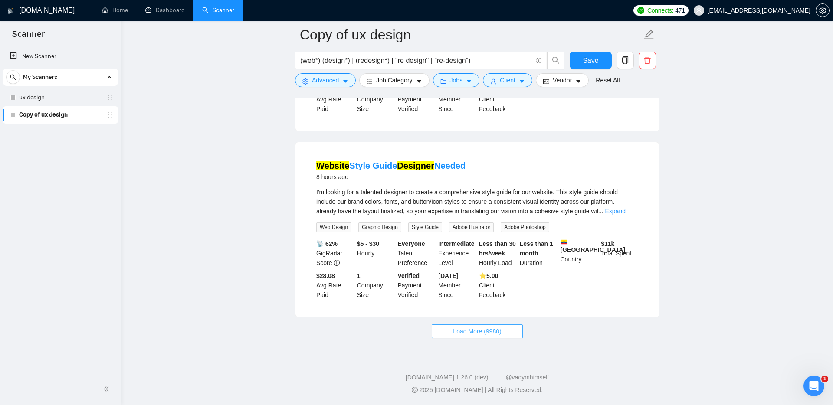
scroll to position [3627, 0]
click at [456, 330] on span "Load More (9980)" at bounding box center [477, 332] width 48 height 10
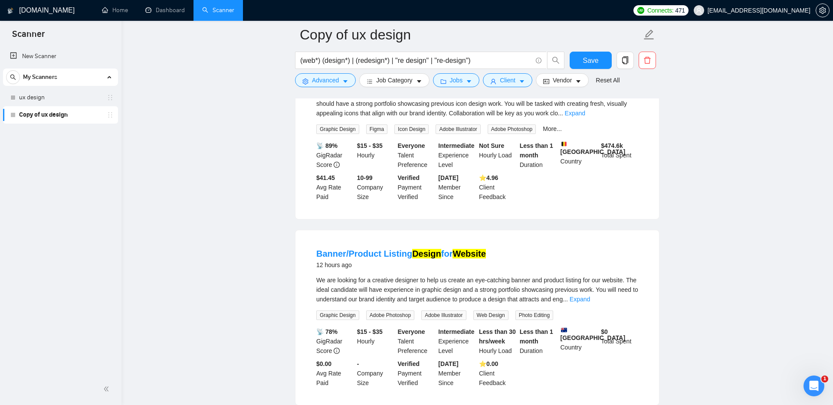
scroll to position [4996, 0]
click at [311, 80] on button "Advanced" at bounding box center [325, 80] width 61 height 14
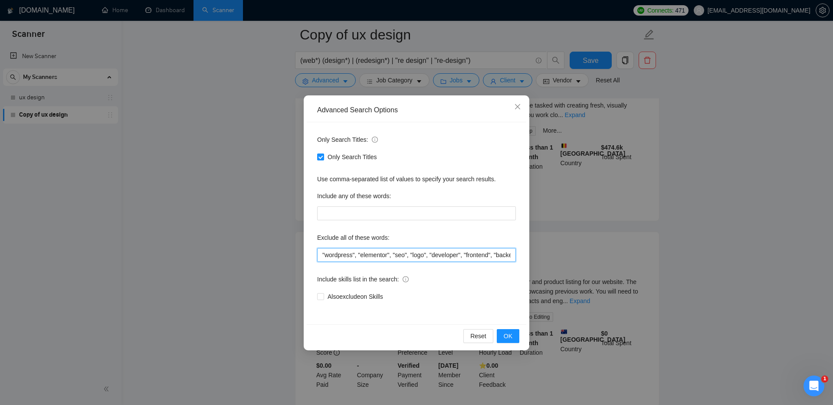
click at [321, 257] on input ""wordpress", "elementor", "seo", "logo", "developer", "frontend", "backend", "N…" at bounding box center [416, 255] width 199 height 14
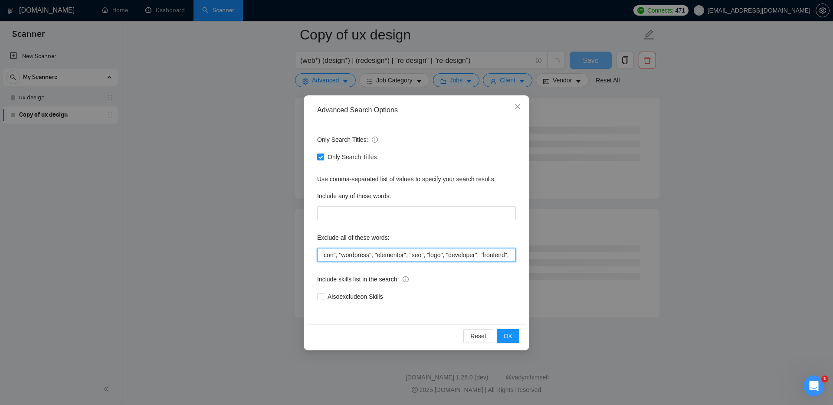
scroll to position [3419, 0]
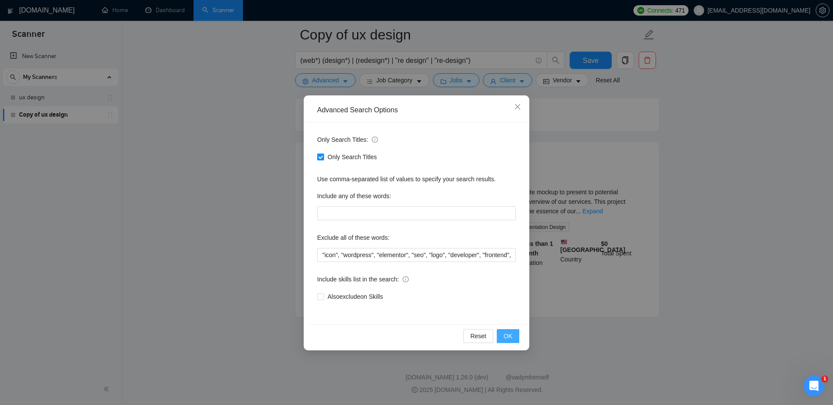
click at [505, 334] on span "OK" at bounding box center [508, 336] width 9 height 10
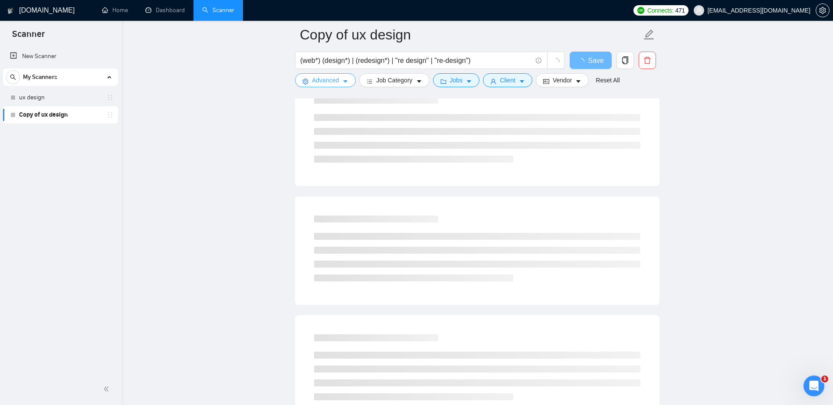
scroll to position [815, 0]
click at [570, 80] on span "Vendor" at bounding box center [562, 80] width 19 height 10
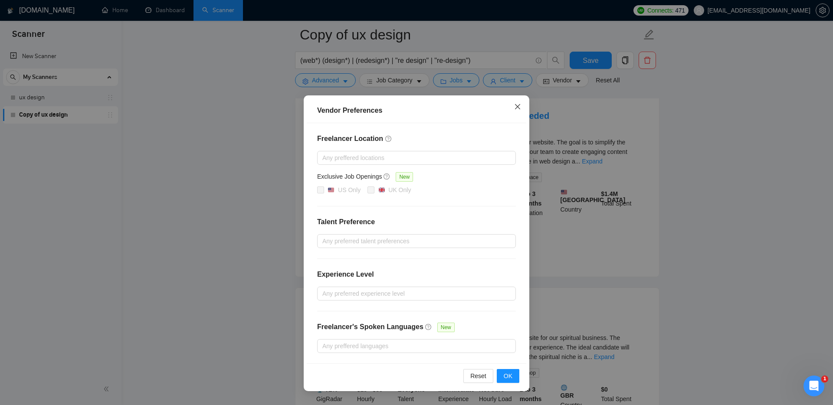
click at [518, 106] on icon "close" at bounding box center [517, 106] width 7 height 7
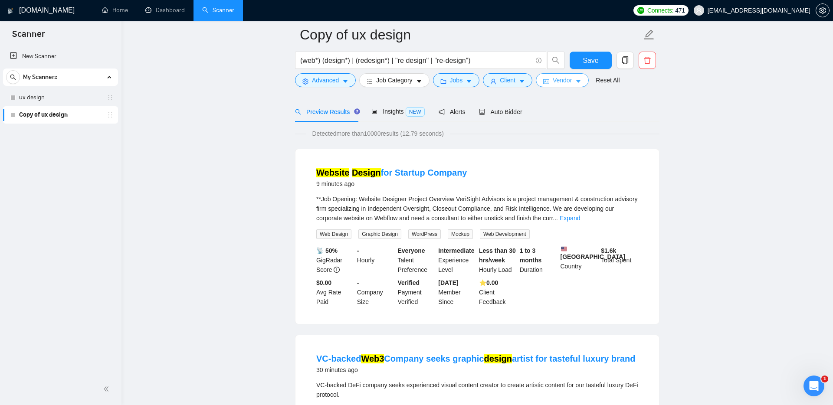
scroll to position [0, 0]
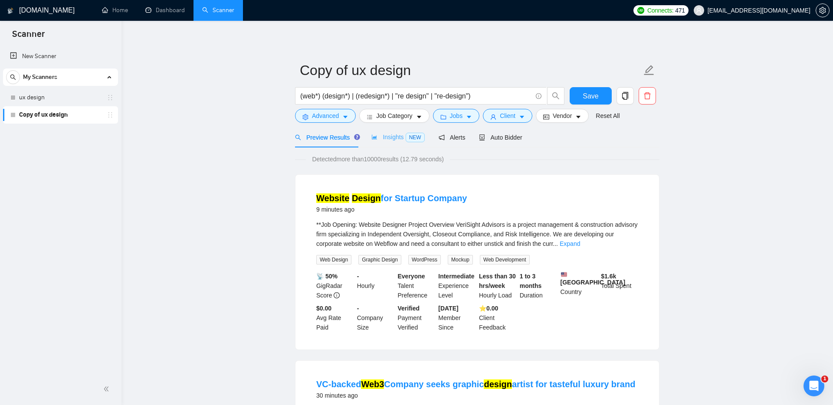
click at [393, 129] on div "Insights NEW" at bounding box center [397, 137] width 53 height 20
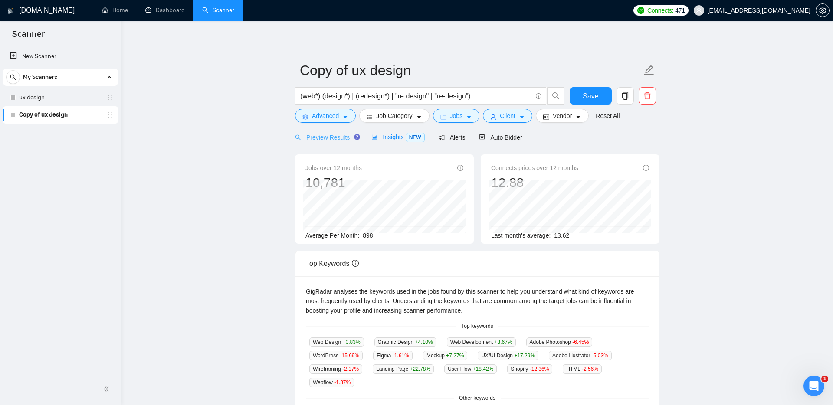
click at [336, 132] on div "Preview Results" at bounding box center [326, 137] width 62 height 20
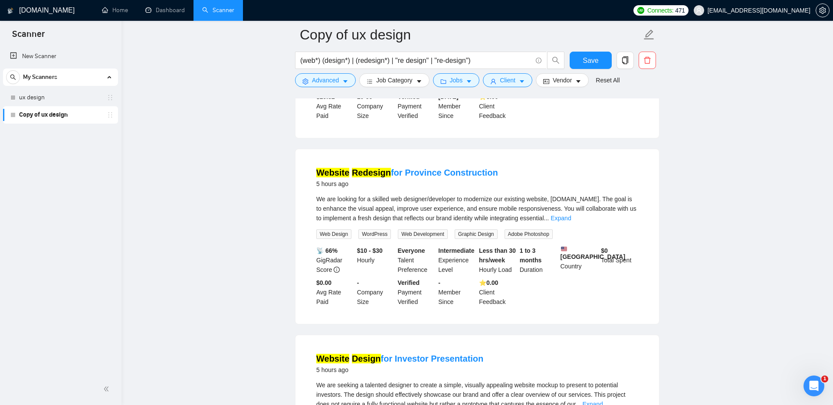
scroll to position [1741, 0]
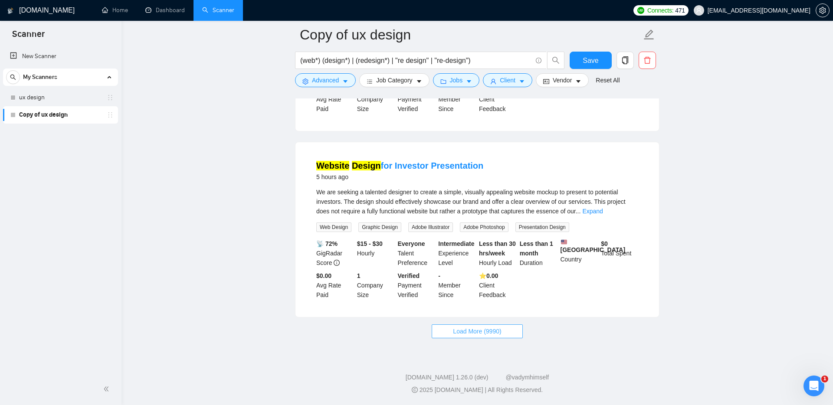
click at [460, 338] on button "Load More (9990)" at bounding box center [477, 332] width 91 height 14
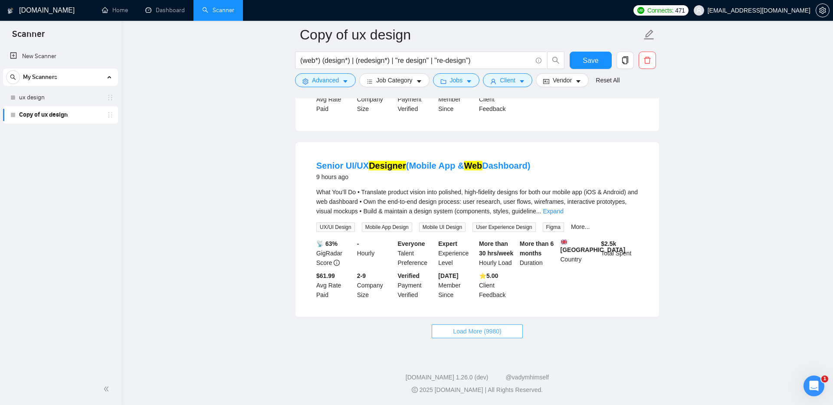
scroll to position [3633, 0]
click at [465, 331] on span "Load More (9980)" at bounding box center [477, 332] width 48 height 10
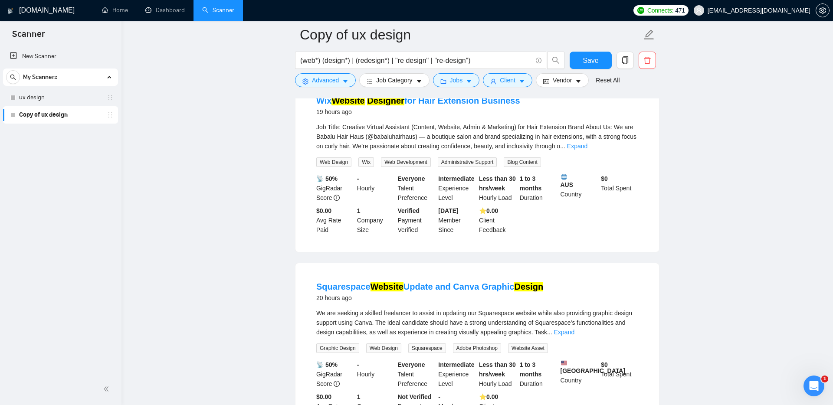
scroll to position [5512, 0]
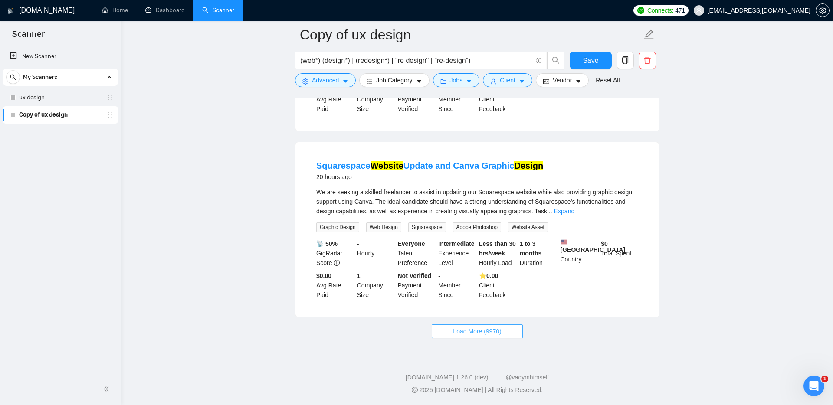
click at [440, 333] on button "Load More (9970)" at bounding box center [477, 332] width 91 height 14
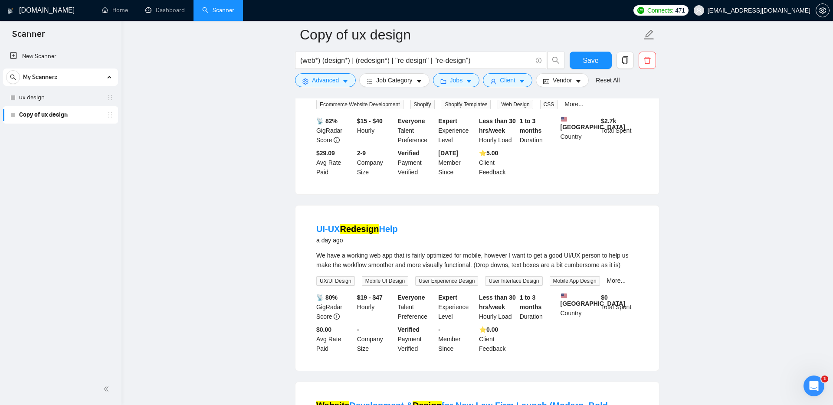
scroll to position [5947, 0]
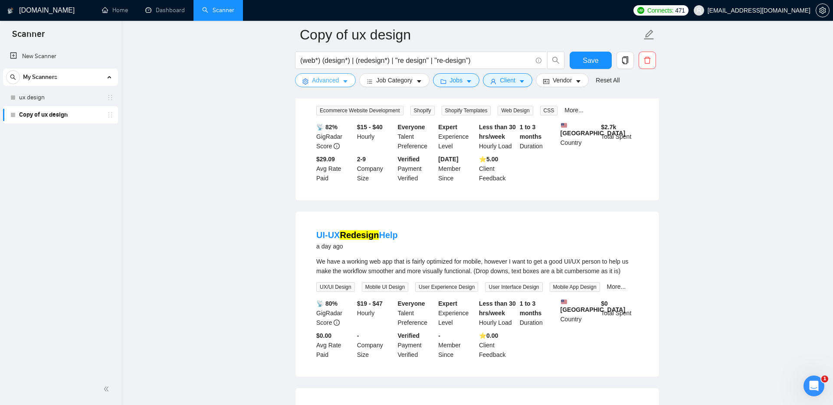
click at [319, 75] on span "Advanced" at bounding box center [325, 80] width 27 height 10
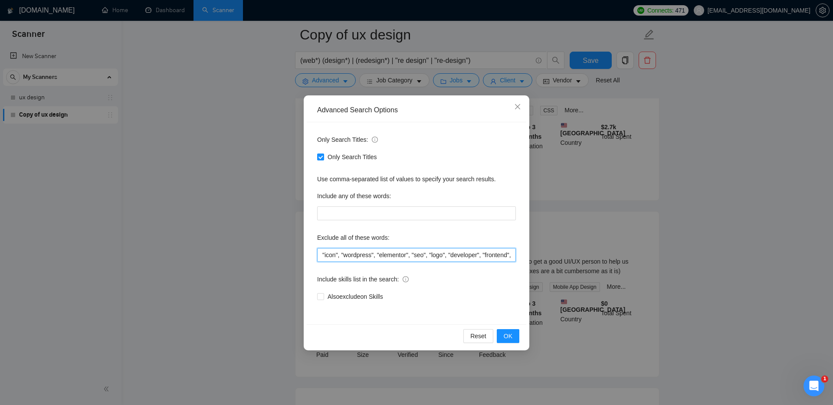
click at [320, 256] on input ""icon", "wordpress", "elementor", "seo", "logo", "developer", "frontend", "back…" at bounding box center [416, 255] width 199 height 14
type input ""shopify", "icon", "wordpress", "elementor", "seo", "logo", "developer", "front…"
click at [505, 334] on span "OK" at bounding box center [508, 336] width 9 height 10
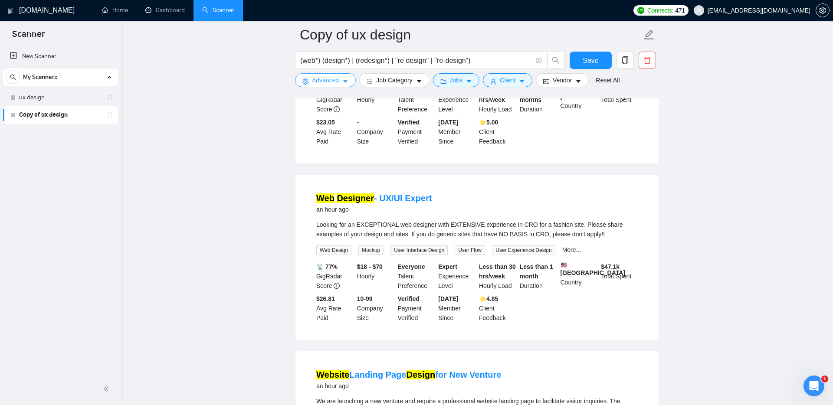
scroll to position [0, 0]
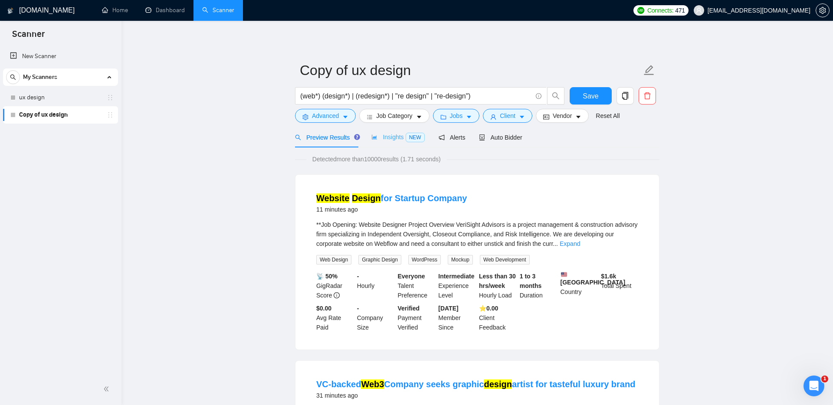
click at [402, 131] on div "Insights NEW" at bounding box center [397, 137] width 53 height 20
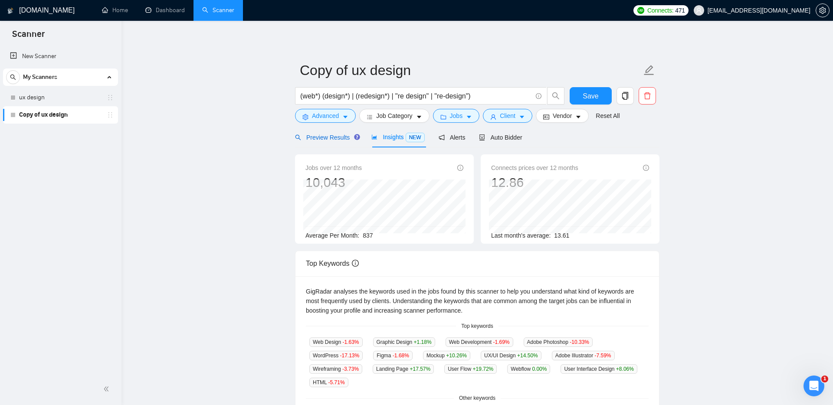
click at [333, 137] on span "Preview Results" at bounding box center [326, 137] width 62 height 7
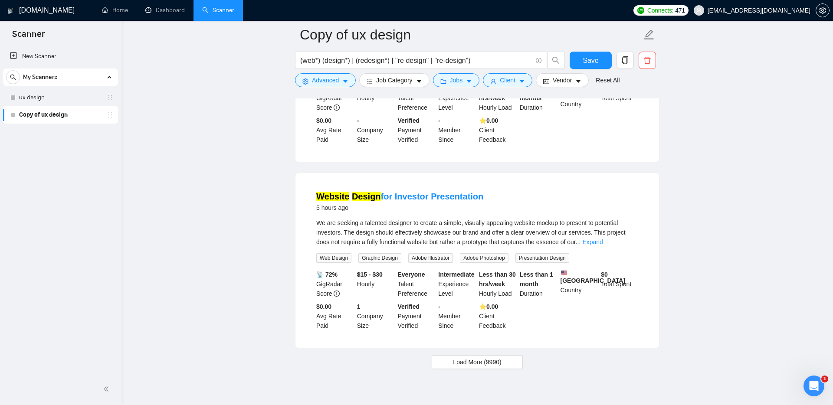
scroll to position [1741, 0]
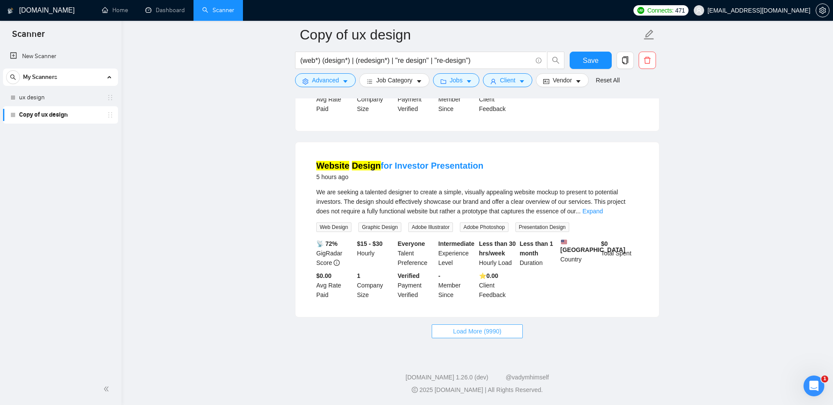
click at [456, 333] on span "Load More (9990)" at bounding box center [477, 332] width 48 height 10
click at [456, 78] on span "Jobs" at bounding box center [456, 80] width 13 height 10
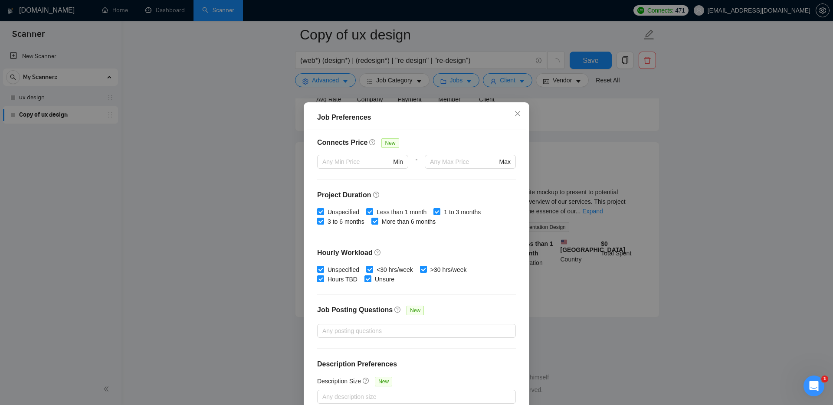
click at [512, 80] on div "Job Preferences Budget Project Type All Fixed Price Hourly Rate Fixed Price Bud…" at bounding box center [416, 202] width 833 height 405
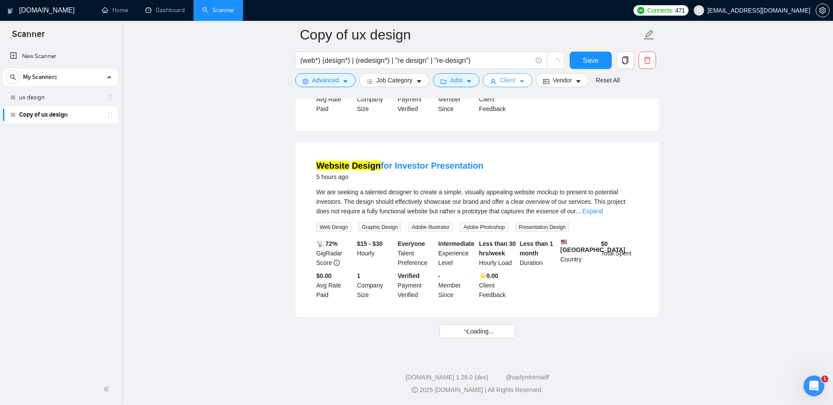
click at [509, 79] on span "Client" at bounding box center [508, 80] width 16 height 10
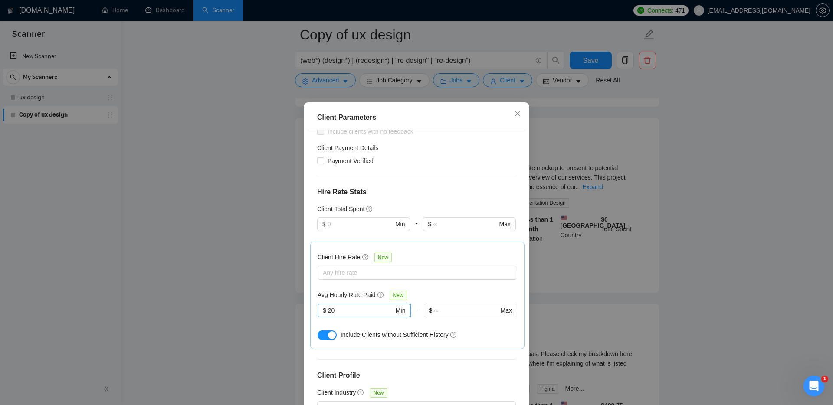
click at [354, 306] on input "20" at bounding box center [361, 311] width 66 height 10
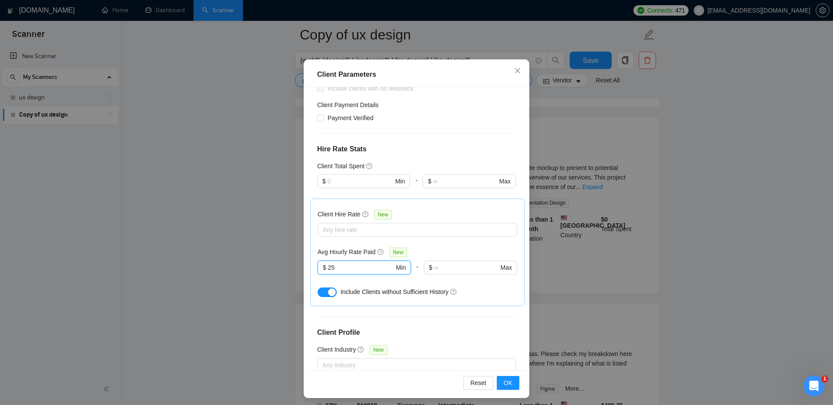
scroll to position [46, 0]
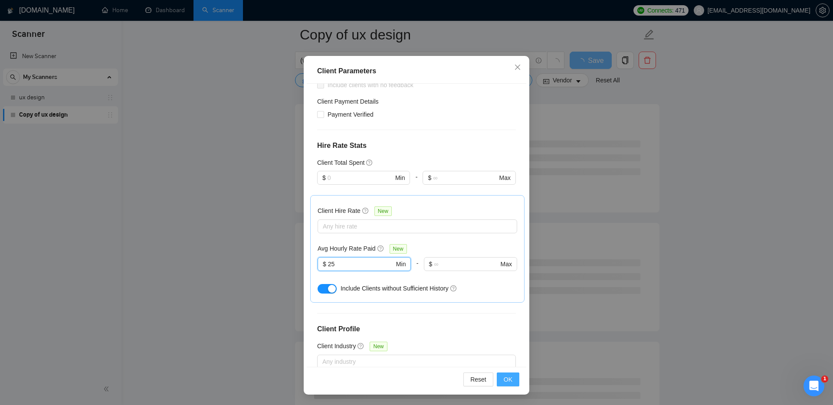
type input "25"
click at [514, 385] on button "OK" at bounding box center [508, 380] width 23 height 14
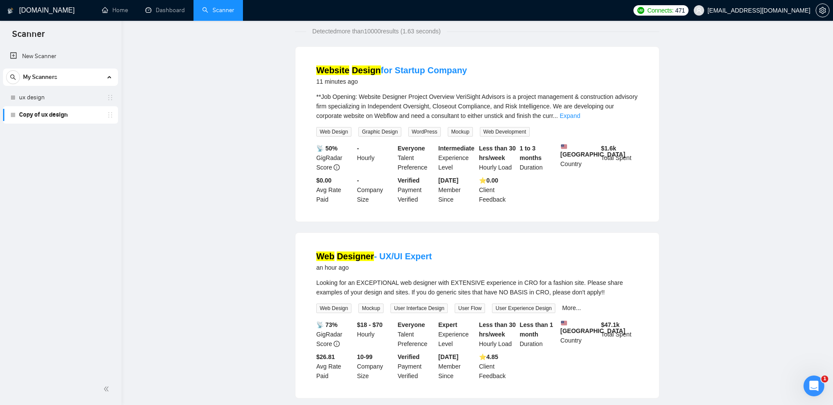
scroll to position [0, 0]
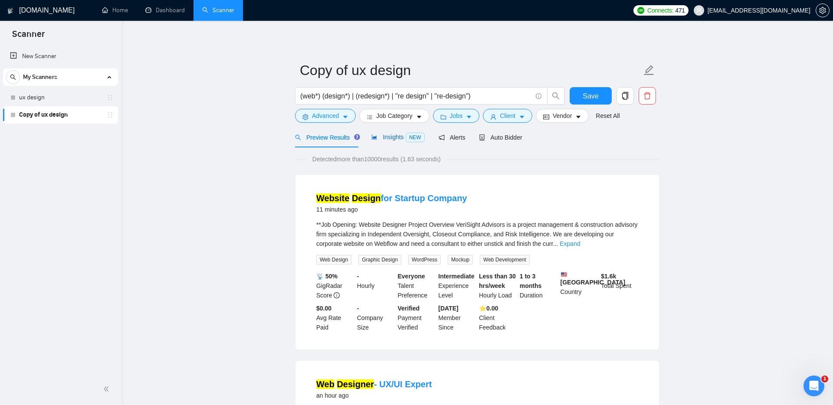
click at [398, 136] on span "Insights NEW" at bounding box center [397, 137] width 53 height 7
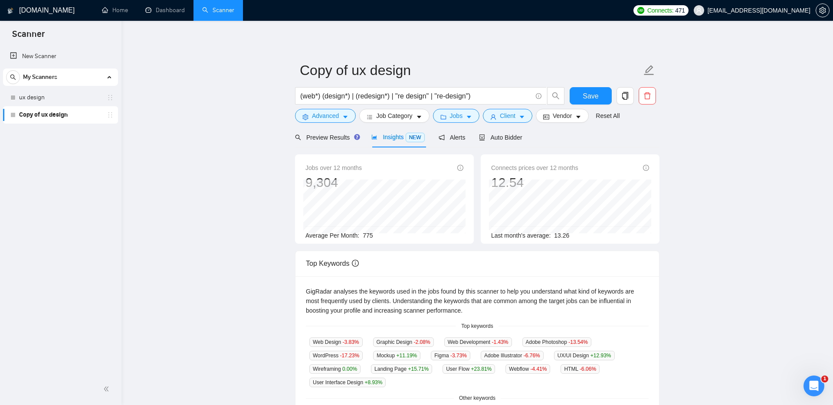
click at [328, 126] on form "Copy of ux design (web*) (design*) | (redesign*) | "re design" | "re-design") S…" at bounding box center [477, 91] width 364 height 71
click at [328, 144] on div "Preview Results" at bounding box center [326, 137] width 62 height 20
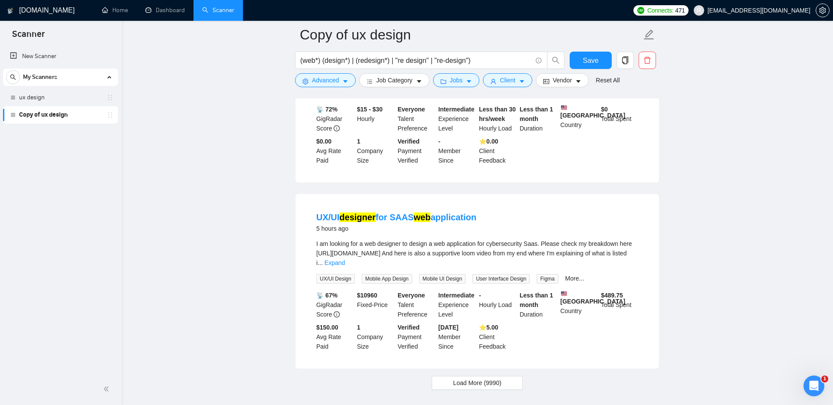
scroll to position [1745, 0]
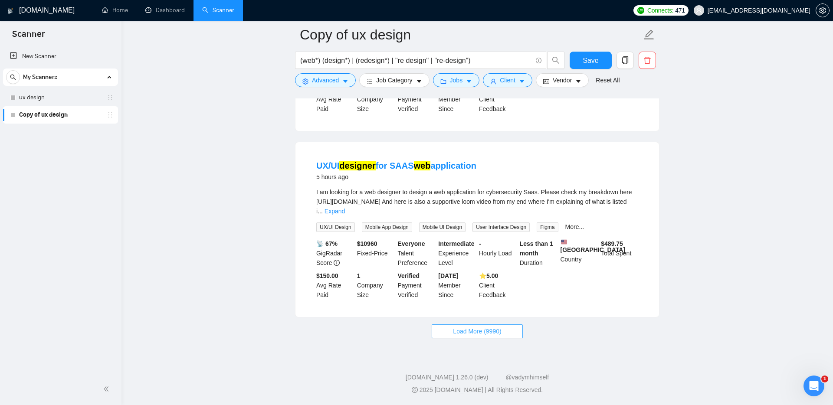
click at [464, 336] on span "Load More (9990)" at bounding box center [477, 332] width 48 height 10
click at [469, 333] on span "Loading..." at bounding box center [477, 332] width 33 height 10
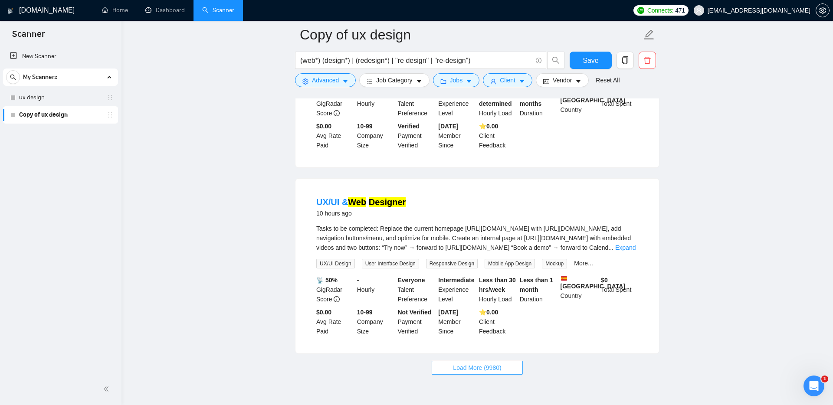
scroll to position [3642, 0]
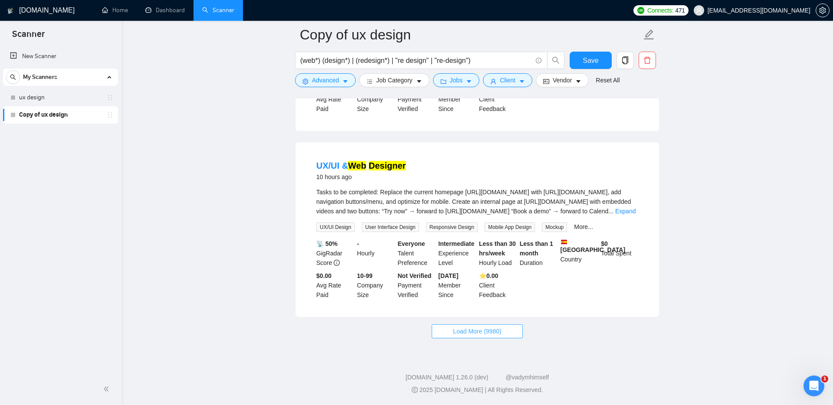
click at [447, 336] on button "Load More (9980)" at bounding box center [477, 332] width 91 height 14
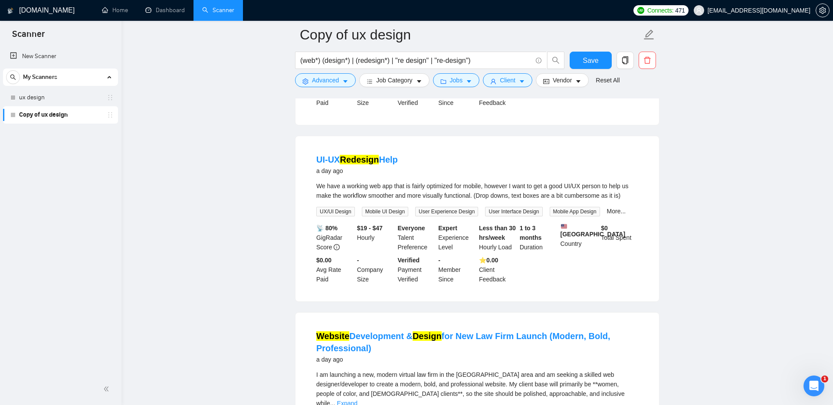
scroll to position [5546, 0]
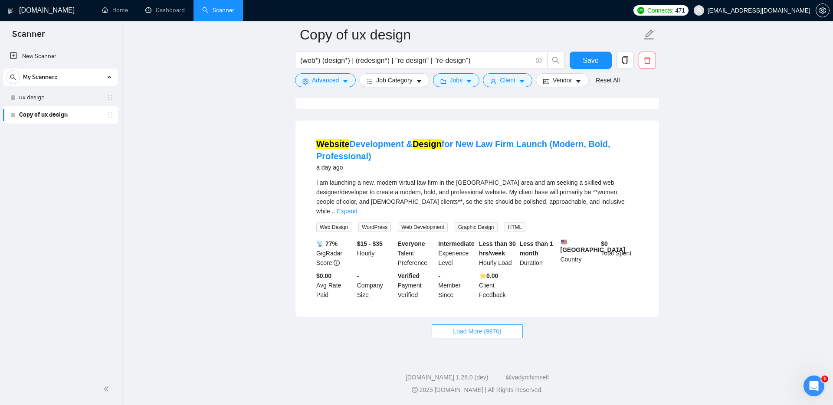
click at [461, 338] on button "Load More (9970)" at bounding box center [477, 332] width 91 height 14
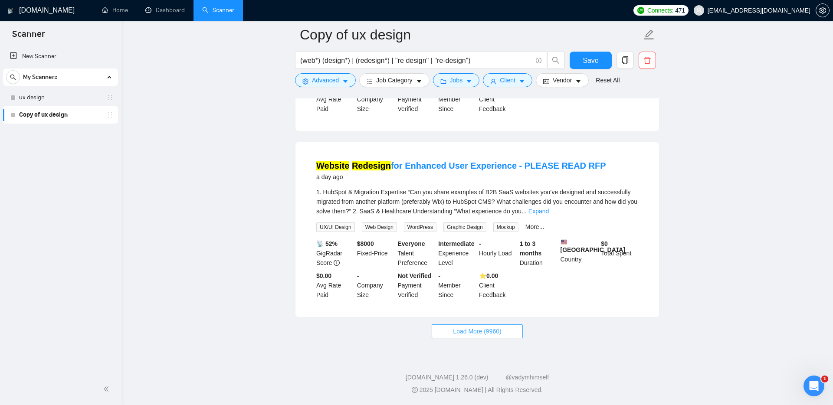
scroll to position [7438, 0]
click at [469, 327] on span "Load More (9960)" at bounding box center [477, 332] width 48 height 10
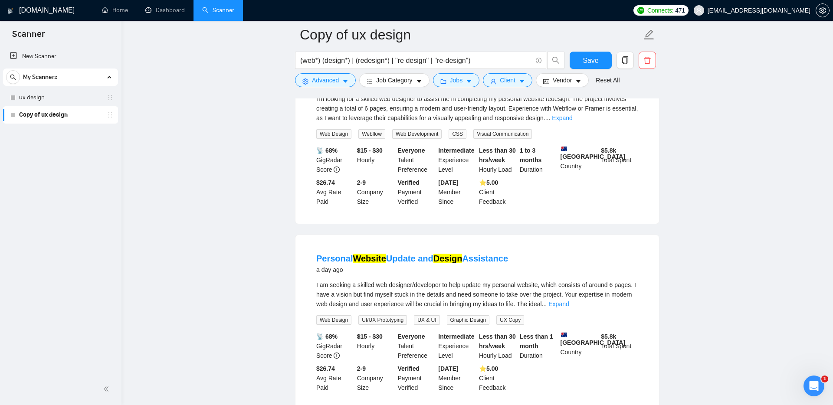
scroll to position [7073, 0]
click at [332, 78] on span "Advanced" at bounding box center [325, 80] width 27 height 10
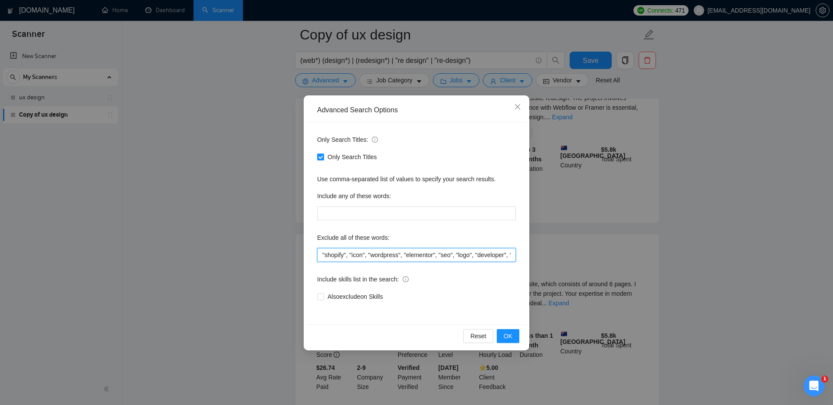
click at [321, 256] on input ""shopify", "icon", "wordpress", "elementor", "seo", "logo", "developer", "front…" at bounding box center [416, 255] width 199 height 14
click at [503, 337] on button "OK" at bounding box center [508, 336] width 23 height 14
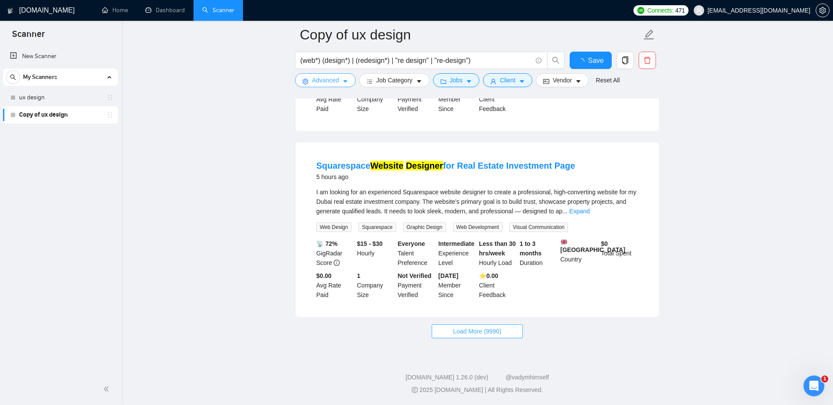
scroll to position [1751, 0]
click at [474, 332] on span "Load More (9990)" at bounding box center [477, 332] width 48 height 10
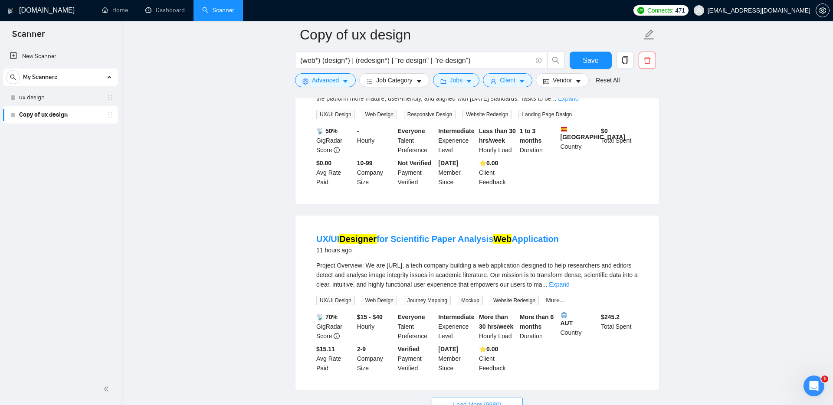
scroll to position [3642, 0]
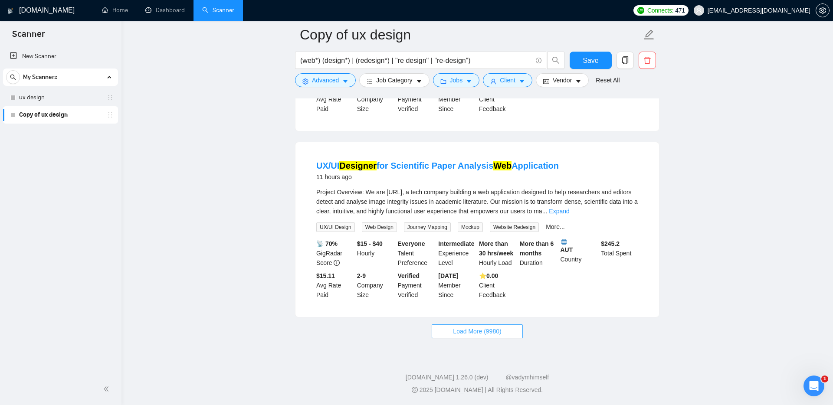
click at [473, 333] on span "Load More (9980)" at bounding box center [477, 332] width 48 height 10
click at [587, 60] on span "Save" at bounding box center [591, 60] width 16 height 11
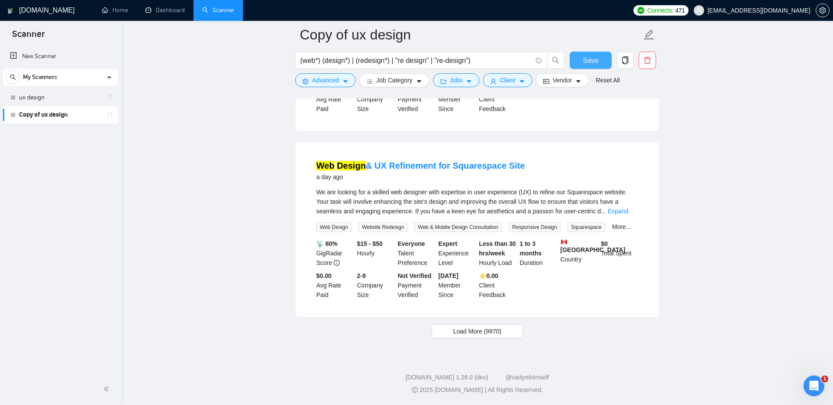
scroll to position [5565, 0]
click at [470, 331] on span "Load More (9970)" at bounding box center [477, 332] width 48 height 10
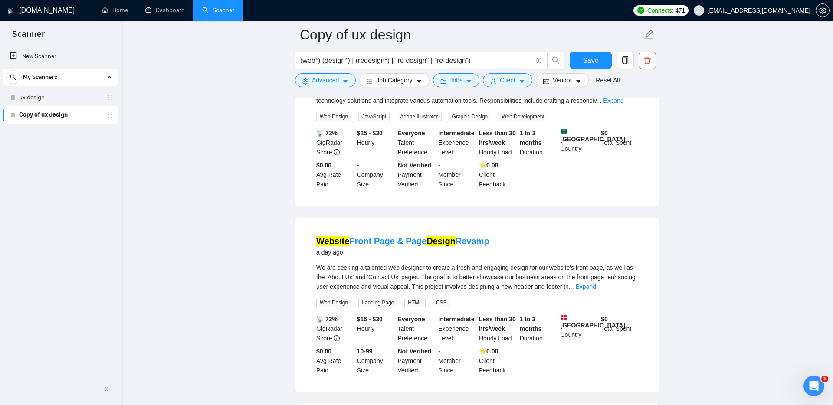
scroll to position [7444, 0]
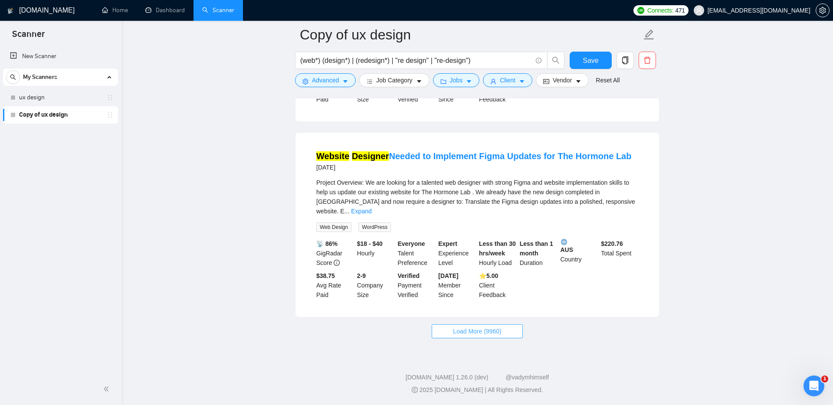
click at [480, 328] on span "Load More (9960)" at bounding box center [477, 332] width 48 height 10
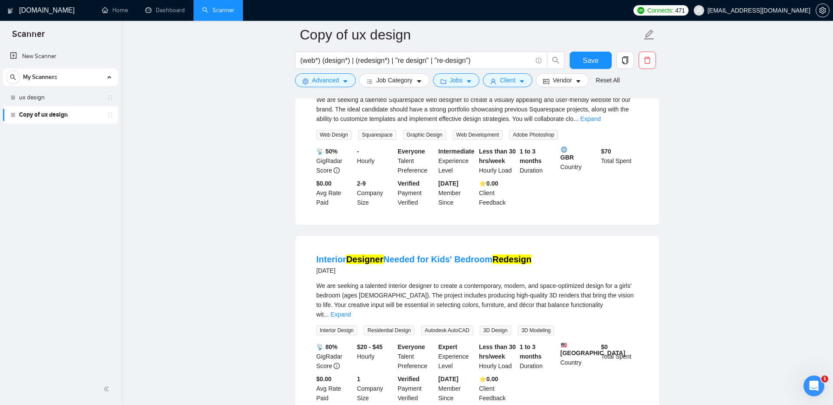
scroll to position [9358, 0]
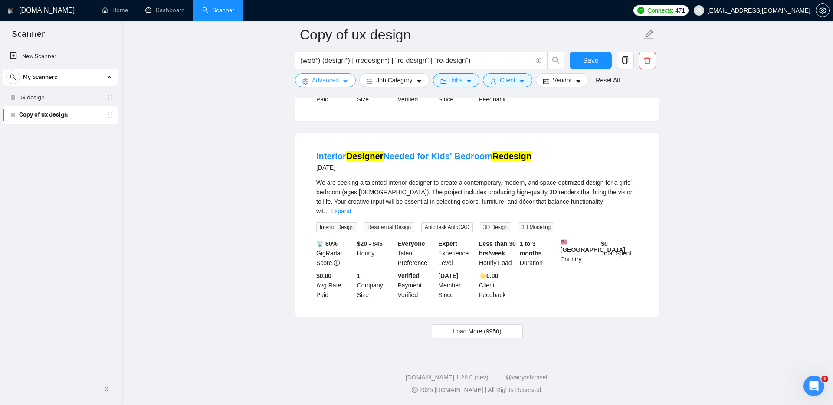
click at [321, 76] on span "Advanced" at bounding box center [325, 80] width 27 height 10
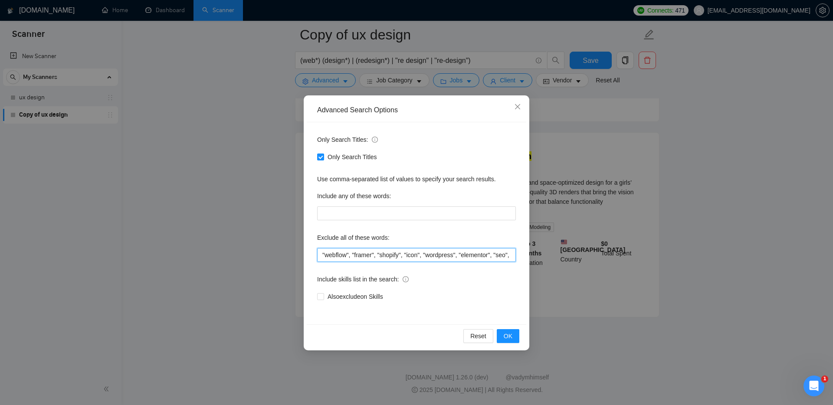
click at [320, 255] on input ""webflow", "framer", "shopify", "icon", "wordpress", "elementor", "seo", "logo"…" at bounding box center [416, 255] width 199 height 14
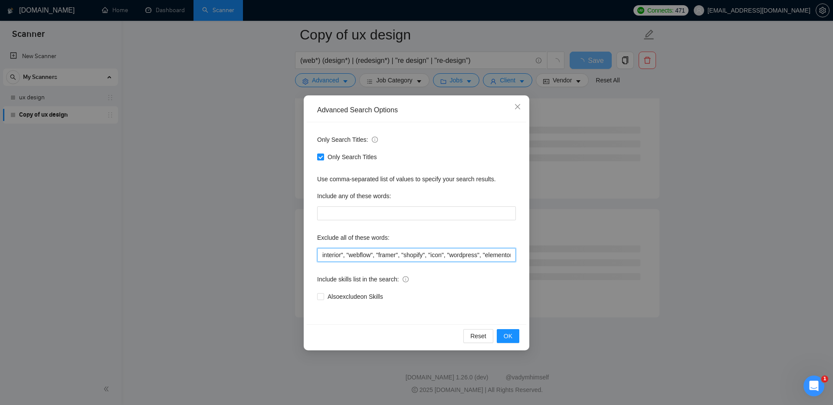
scroll to position [5797, 0]
click at [318, 255] on input "interior", "webflow", "framer", "shopify", "icon", "wordpress", "elementor", "s…" at bounding box center [416, 255] width 199 height 14
click at [505, 337] on span "OK" at bounding box center [508, 336] width 9 height 10
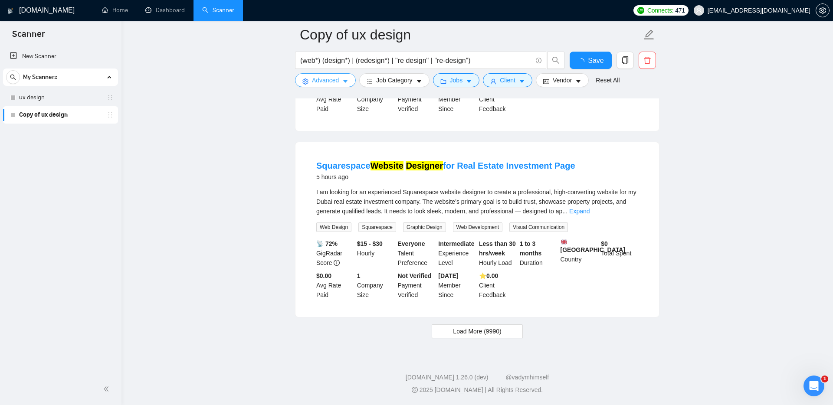
scroll to position [1751, 0]
click at [475, 331] on span "Load More (9990)" at bounding box center [477, 332] width 48 height 10
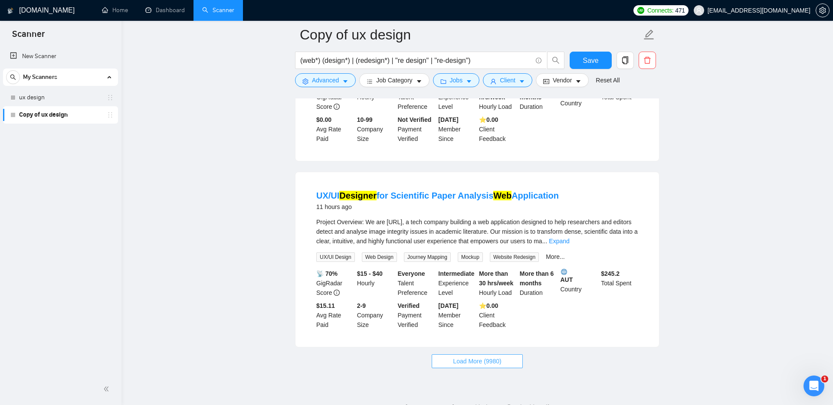
scroll to position [3642, 0]
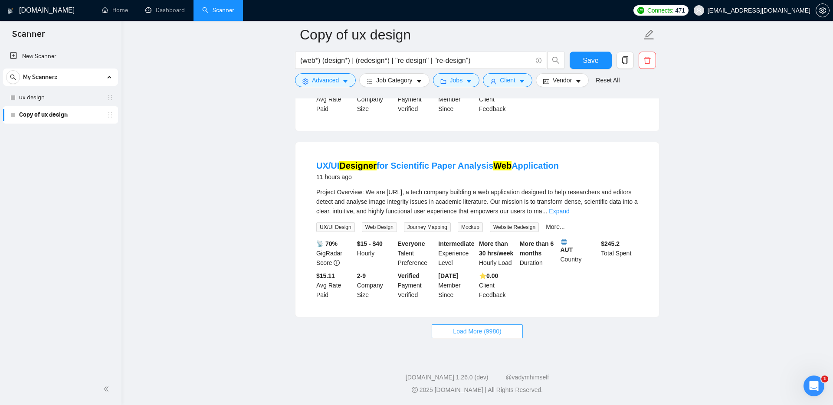
click at [475, 335] on span "Load More (9980)" at bounding box center [477, 332] width 48 height 10
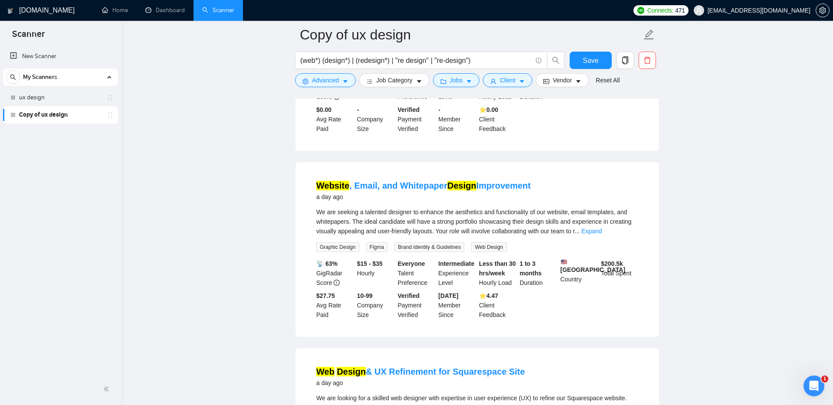
scroll to position [5565, 0]
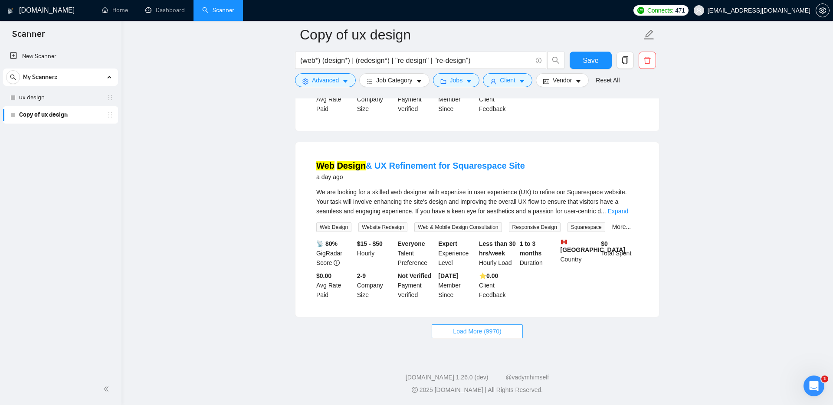
click at [470, 333] on span "Load More (9970)" at bounding box center [477, 332] width 48 height 10
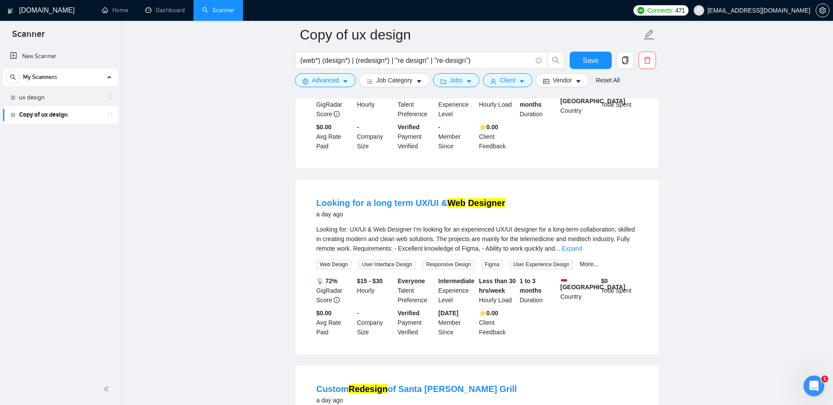
scroll to position [6003, 0]
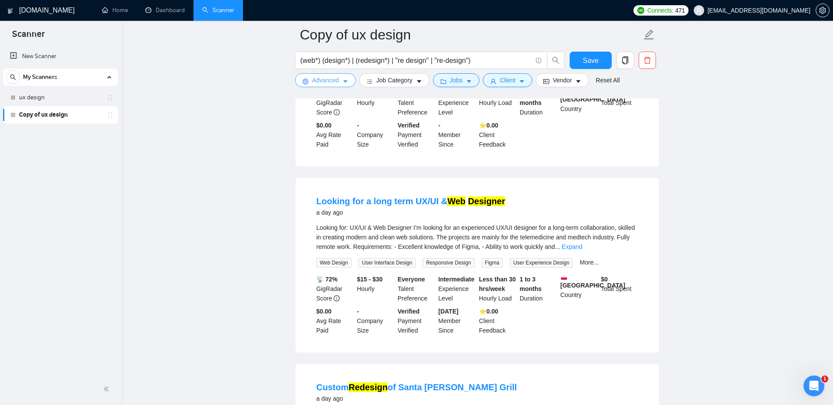
click at [323, 75] on button "Advanced" at bounding box center [325, 80] width 61 height 14
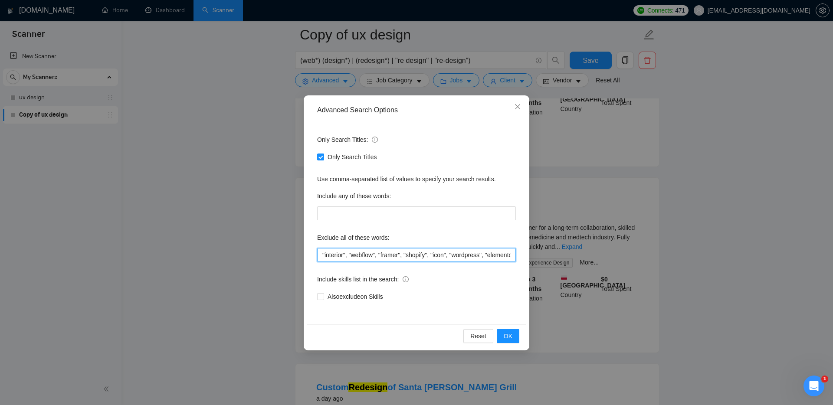
click at [321, 253] on input ""interior", "webflow", "framer", "shopify", "icon", "wordpress", "elementor", "…" at bounding box center [416, 255] width 199 height 14
click at [506, 335] on span "OK" at bounding box center [508, 336] width 9 height 10
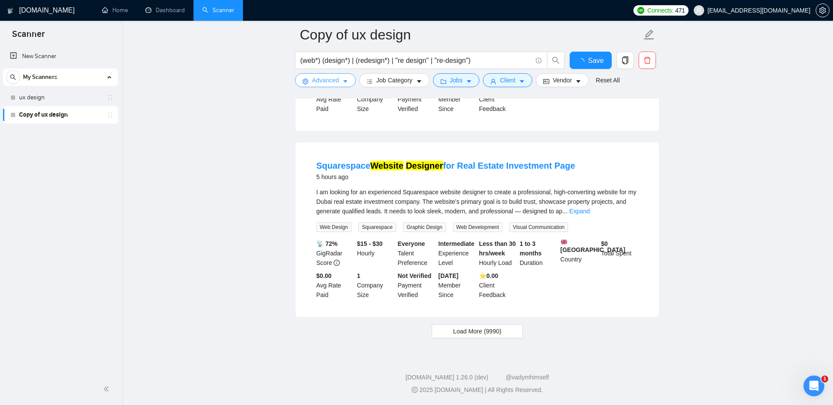
scroll to position [1751, 0]
click at [464, 332] on span "Load More (9990)" at bounding box center [477, 332] width 48 height 10
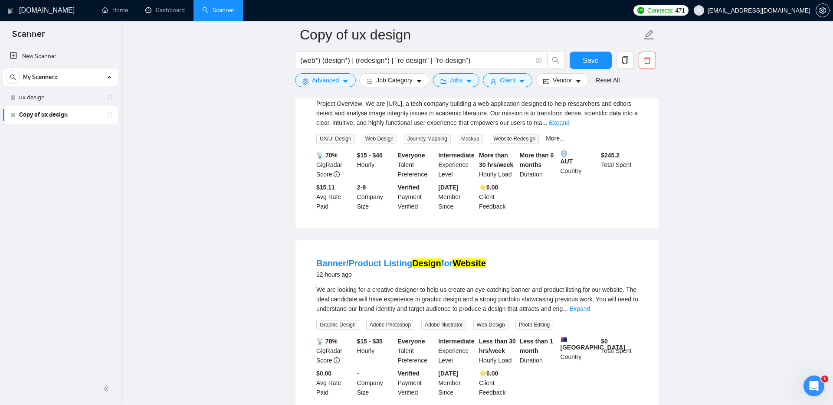
scroll to position [3636, 0]
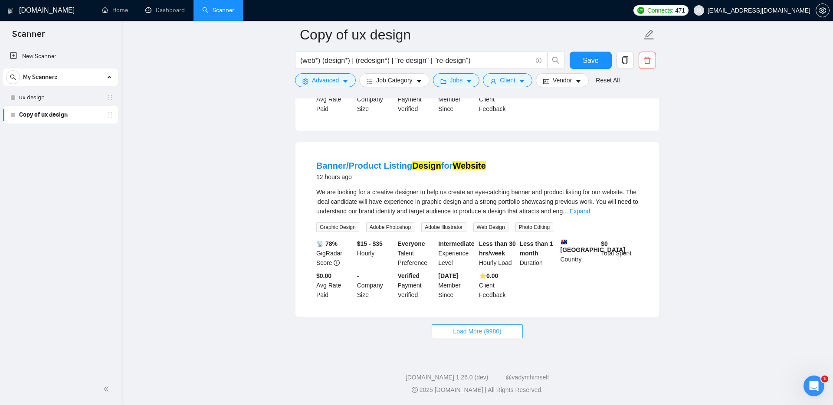
click at [463, 331] on span "Load More (9980)" at bounding box center [477, 332] width 48 height 10
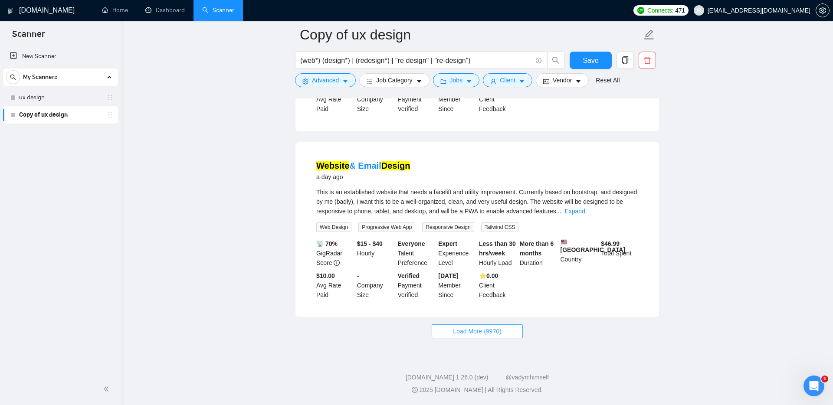
scroll to position [5565, 0]
click at [460, 329] on span "Load More (9970)" at bounding box center [477, 332] width 48 height 10
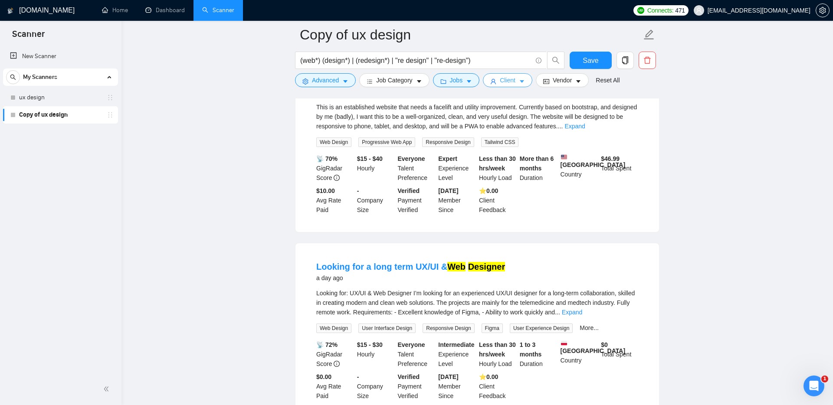
click at [511, 78] on span "Client" at bounding box center [508, 80] width 16 height 10
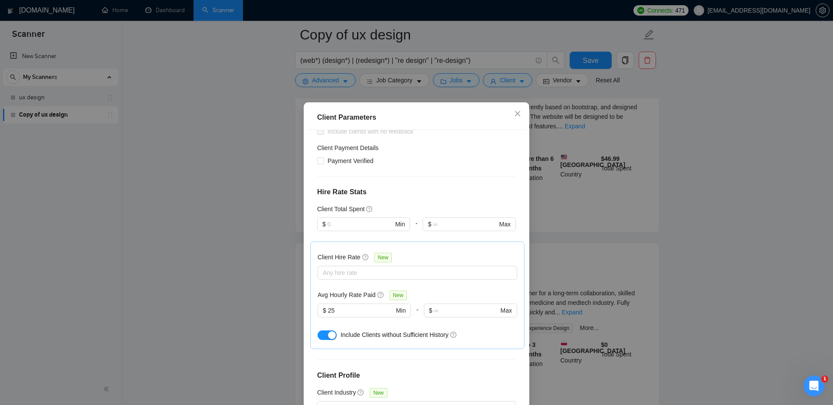
click at [328, 331] on div "button" at bounding box center [332, 335] width 8 height 8
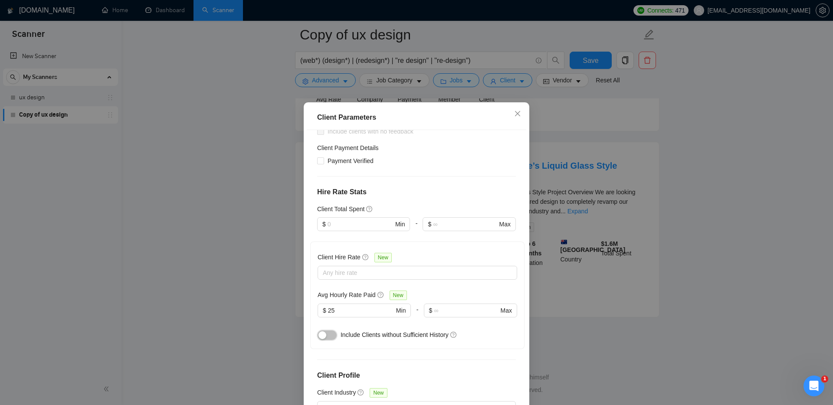
scroll to position [1739, 0]
click at [517, 116] on icon "close" at bounding box center [517, 113] width 7 height 7
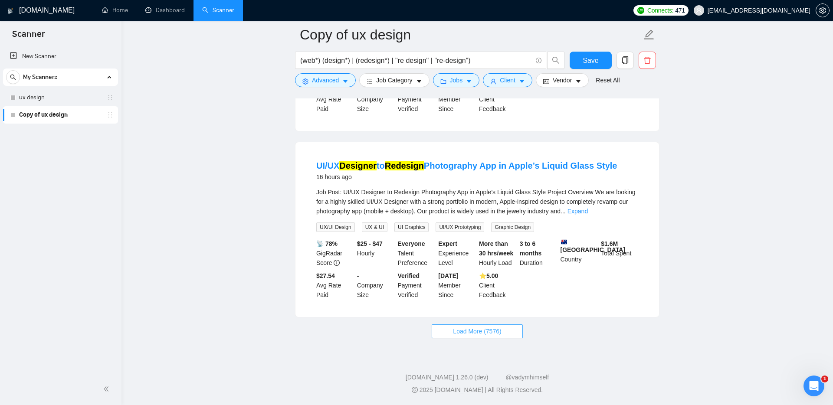
click at [468, 329] on span "Load More (7576)" at bounding box center [477, 332] width 48 height 10
click at [341, 76] on button "Advanced" at bounding box center [325, 80] width 61 height 14
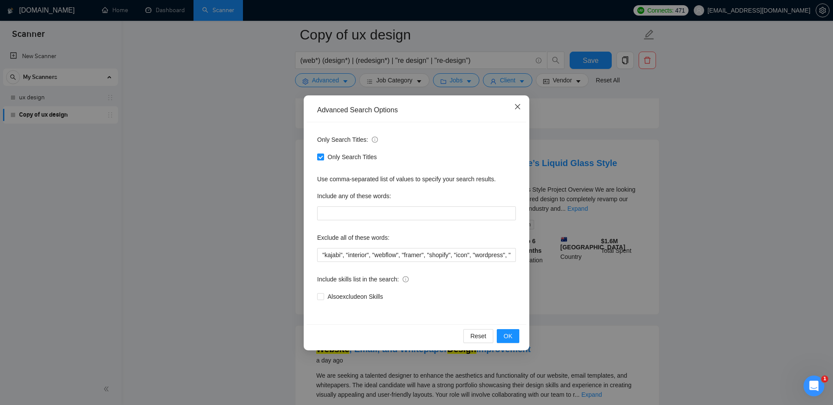
click at [516, 103] on icon "close" at bounding box center [517, 106] width 7 height 7
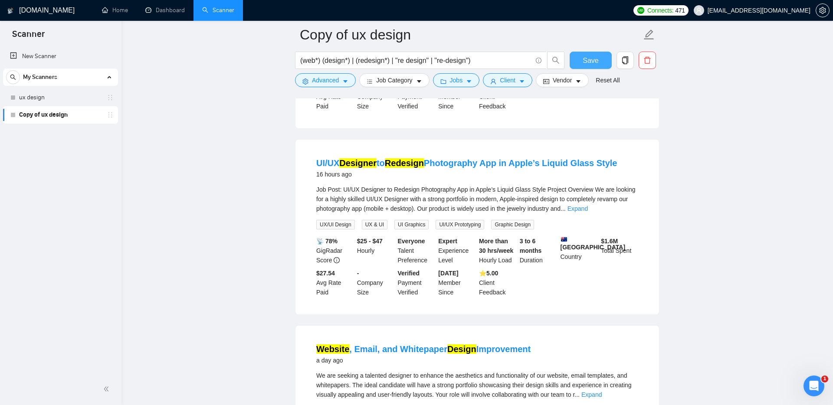
click at [597, 61] on span "Save" at bounding box center [591, 60] width 16 height 11
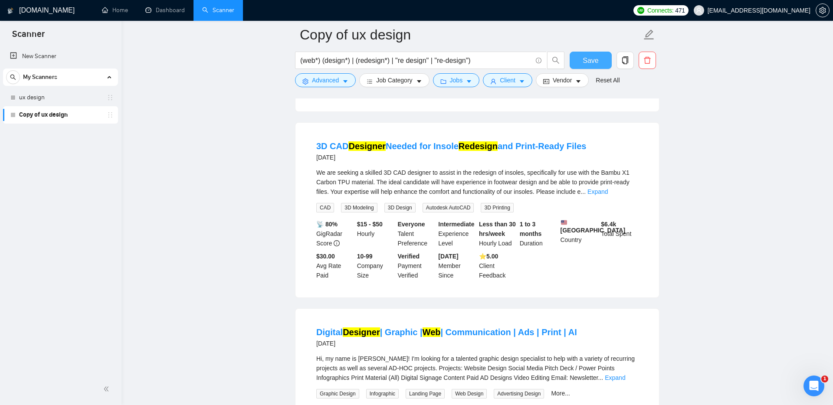
scroll to position [3286, 0]
click at [315, 82] on span "Advanced" at bounding box center [325, 80] width 27 height 10
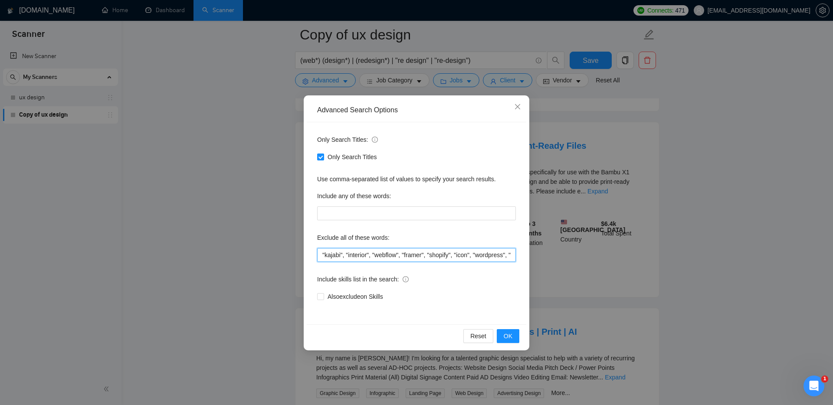
click at [321, 255] on input ""kajabi", "interior", "webflow", "framer", "shopify", "icon", "wordpress", "ele…" at bounding box center [416, 255] width 199 height 14
click at [504, 333] on span "OK" at bounding box center [508, 336] width 9 height 10
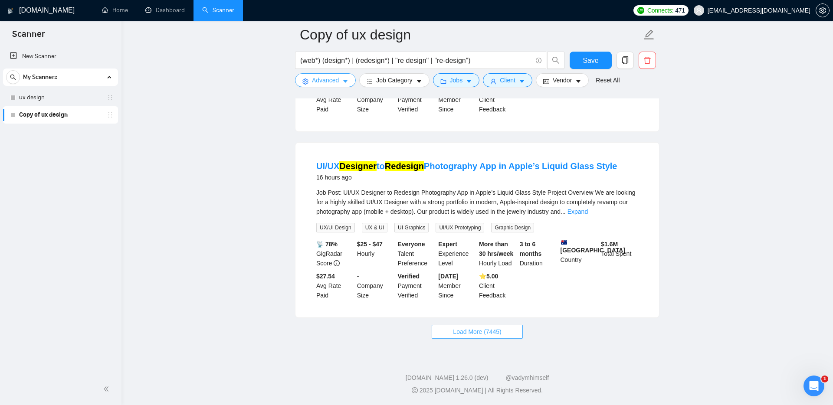
scroll to position [1737, 0]
click at [456, 338] on button "Load More (7445)" at bounding box center [477, 332] width 91 height 14
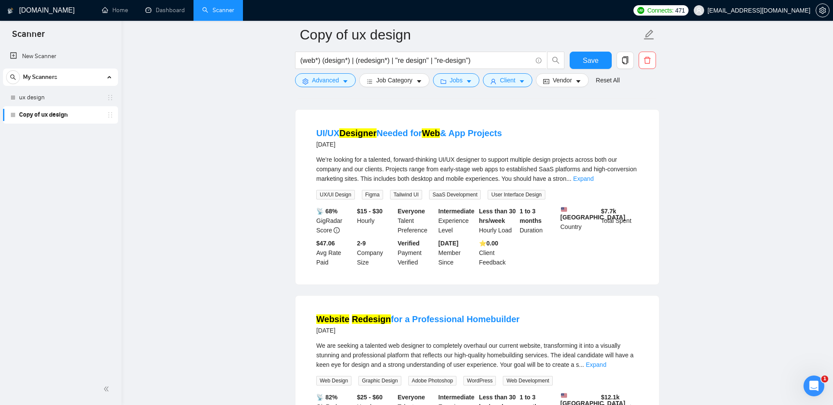
scroll to position [3640, 0]
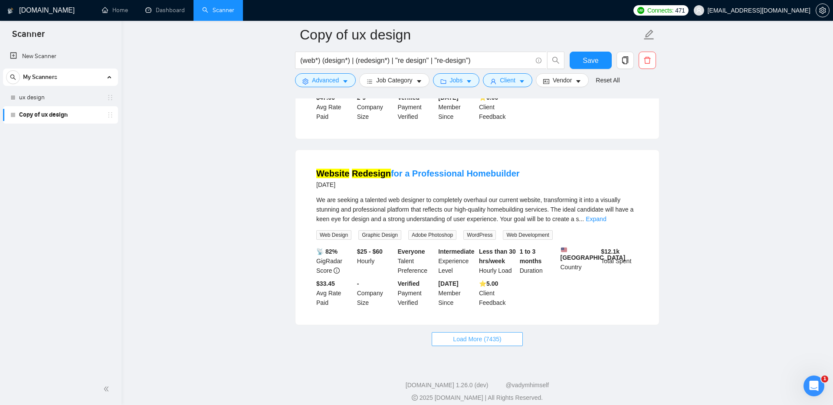
click at [465, 334] on span "Load More (7435)" at bounding box center [477, 339] width 48 height 10
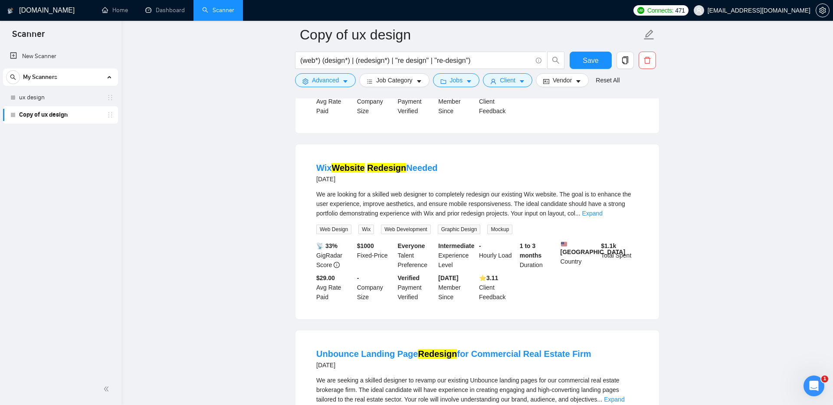
scroll to position [5532, 0]
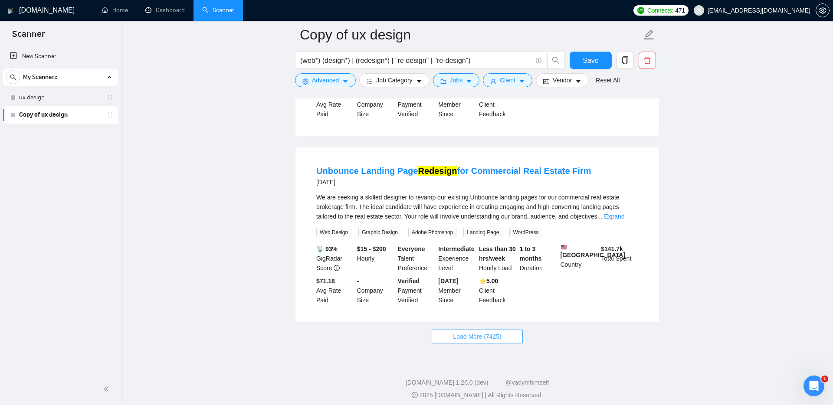
click at [454, 334] on span "Load More (7425)" at bounding box center [477, 337] width 48 height 10
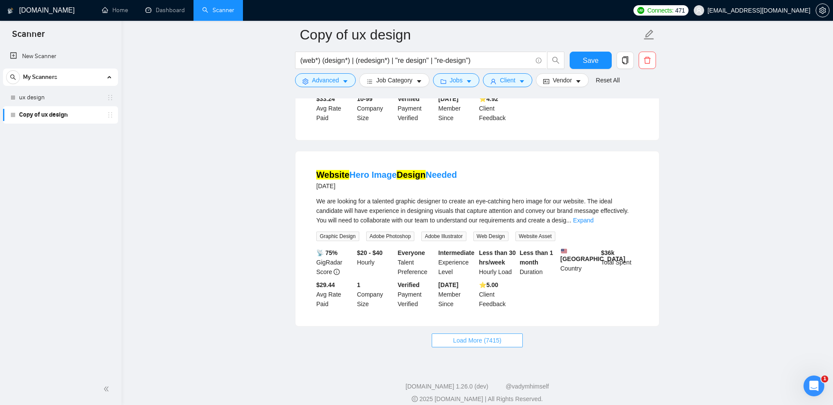
scroll to position [7458, 0]
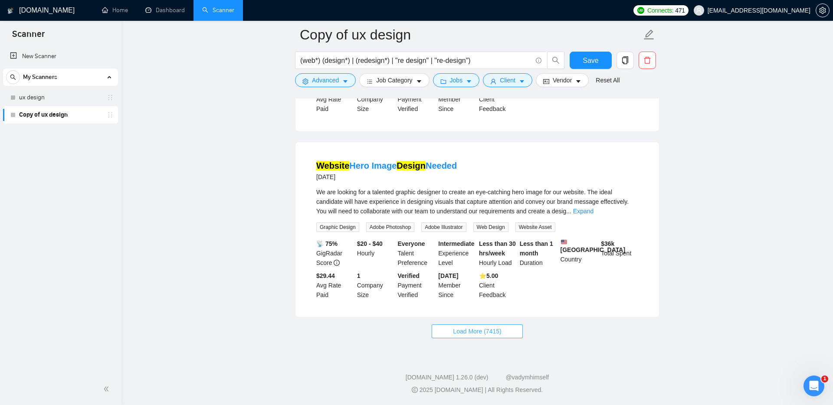
click at [453, 332] on span "Load More (7415)" at bounding box center [477, 332] width 48 height 10
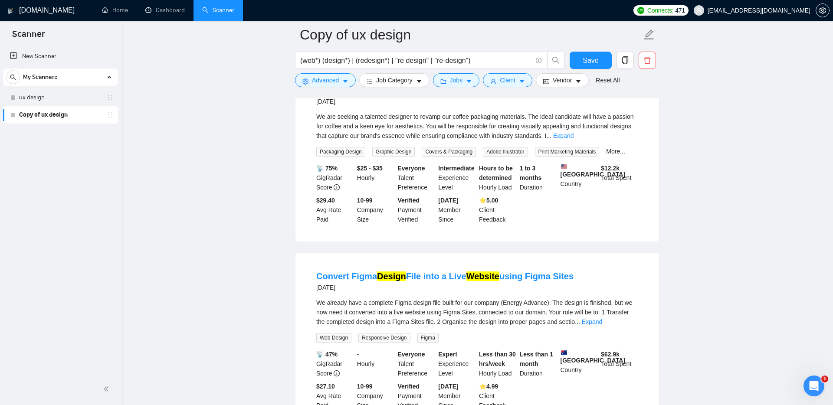
scroll to position [8834, 0]
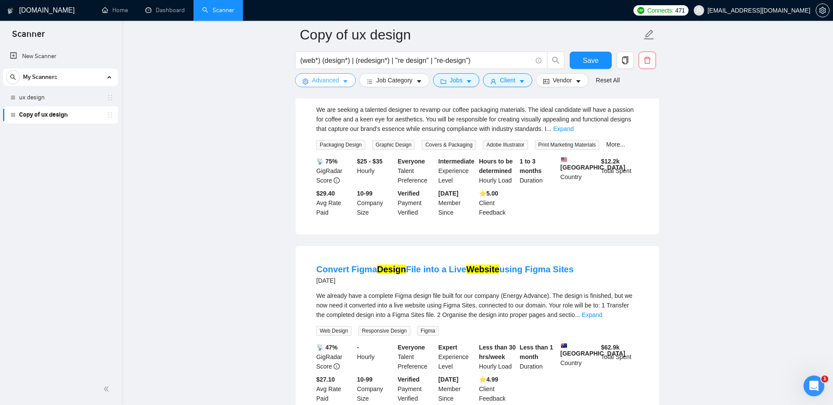
click at [318, 78] on span "Advanced" at bounding box center [325, 80] width 27 height 10
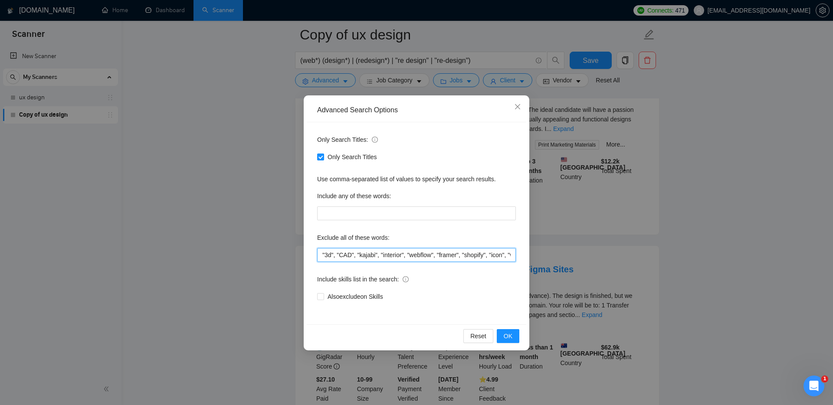
click at [321, 253] on input ""3d", "CAD", "kajabi", "interior", "webflow", "framer", "shopify", "icon", "wor…" at bounding box center [416, 255] width 199 height 14
type input ""3d", "CAD", "kajabi", "interior", "webflow", "framer", "shopify", "icon", "wor…"
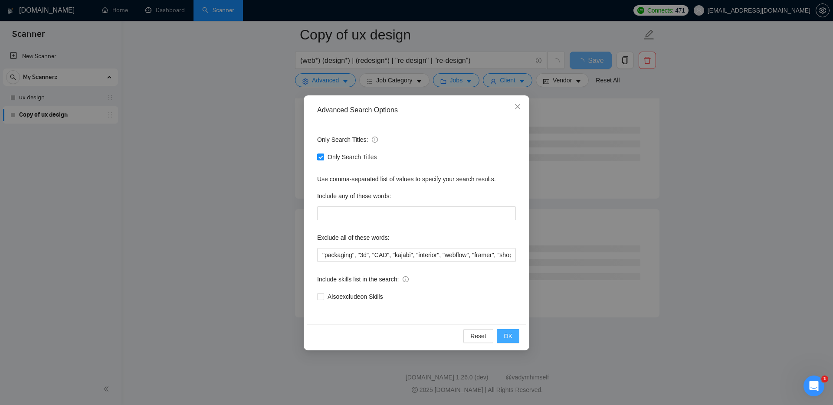
type input ""packaging", "3d", "CAD", "kajabi", "interior", "webflow", "framer", "shopify",…"
click at [505, 337] on span "OK" at bounding box center [508, 336] width 9 height 10
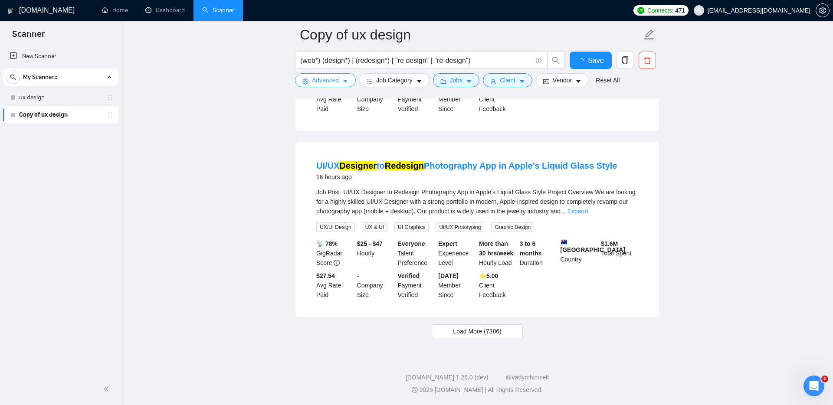
scroll to position [1739, 0]
click at [469, 326] on button "Load More (7386)" at bounding box center [477, 332] width 91 height 14
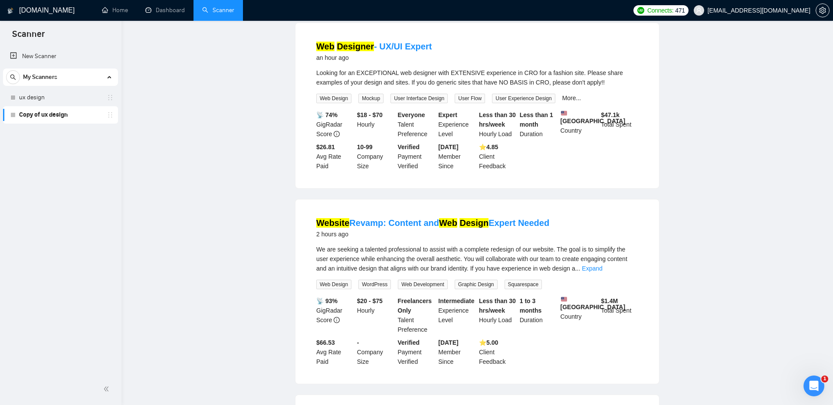
scroll to position [0, 0]
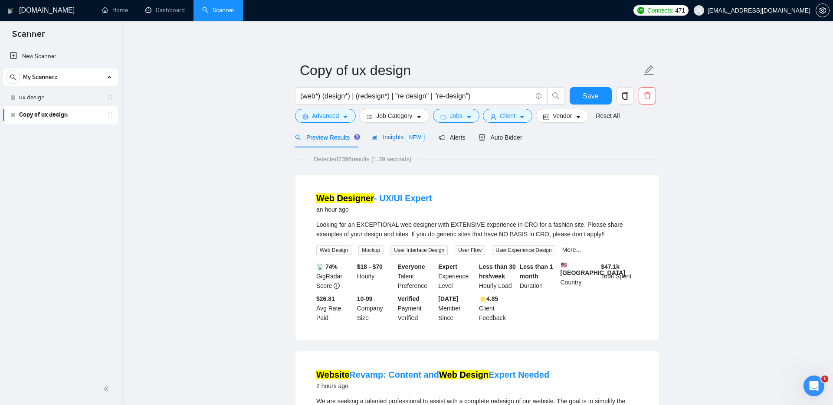
click at [390, 142] on div "Insights NEW" at bounding box center [397, 137] width 53 height 10
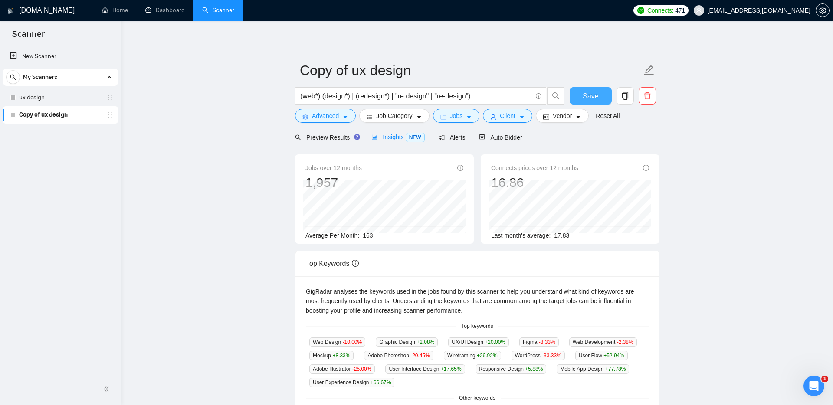
click at [580, 99] on button "Save" at bounding box center [591, 95] width 42 height 17
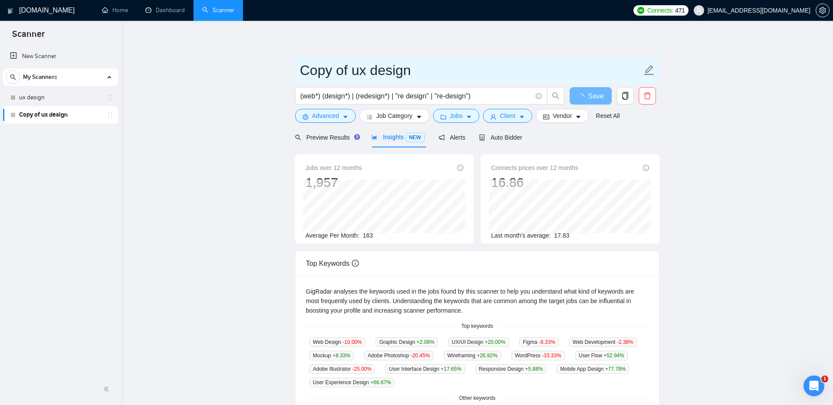
click at [379, 70] on input "Copy of ux design" at bounding box center [471, 70] width 342 height 22
drag, startPoint x: 423, startPoint y: 72, endPoint x: 294, endPoint y: 71, distance: 129.3
click at [294, 71] on main "Copy of ux design (web*) (design*) | (redesign*) | "re design" | "re-design") S…" at bounding box center [477, 332] width 684 height 595
type input "Web,design,redesign"
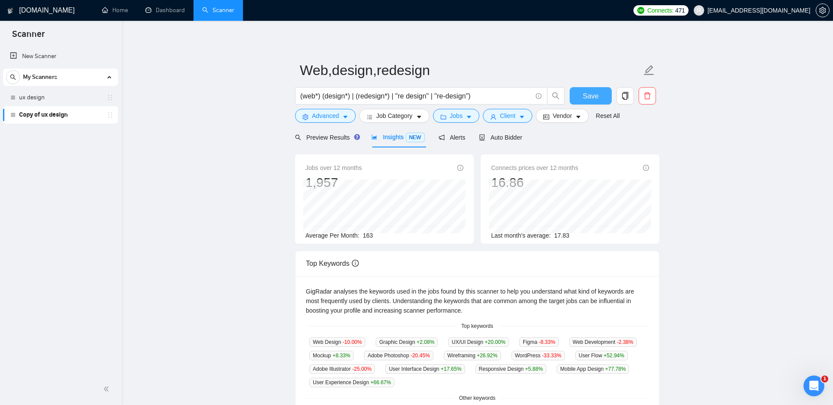
click at [594, 97] on span "Save" at bounding box center [591, 96] width 16 height 11
click at [485, 134] on icon "robot" at bounding box center [482, 137] width 6 height 6
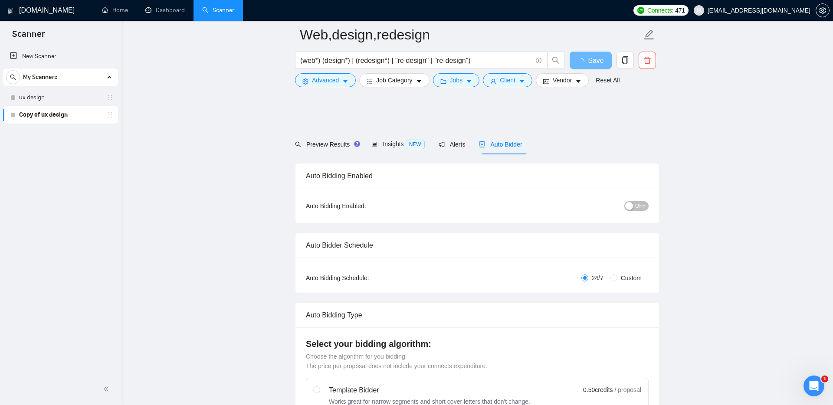
scroll to position [88, 0]
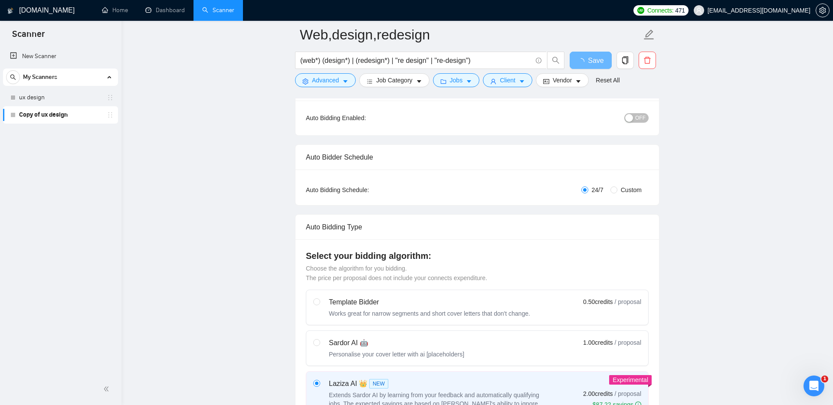
click at [635, 117] on span "OFF" at bounding box center [640, 118] width 10 height 10
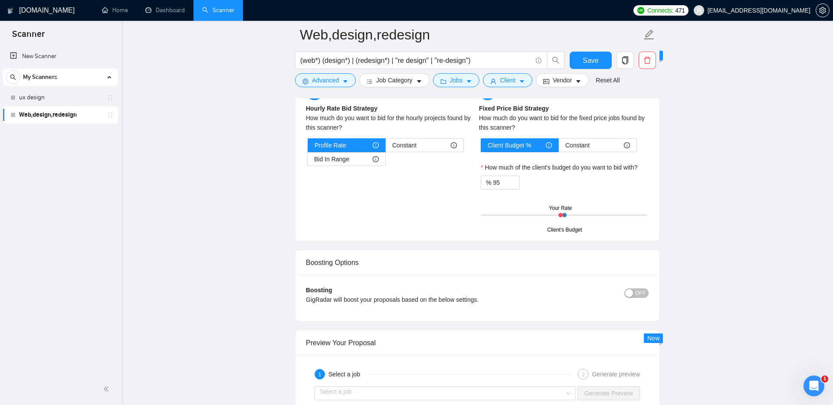
scroll to position [1361, 0]
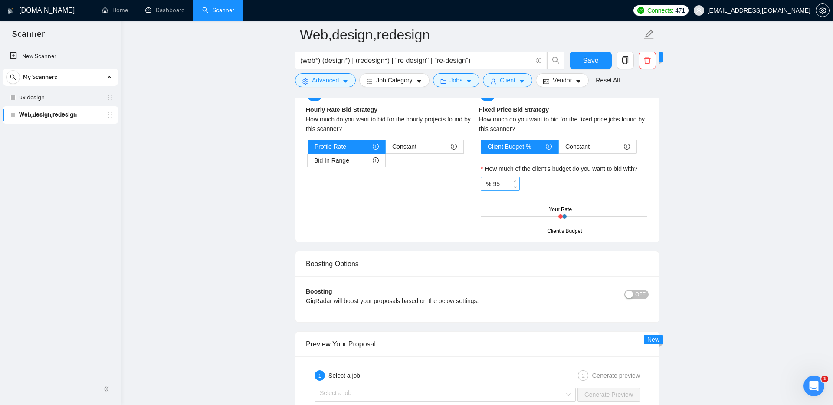
click at [505, 183] on input "95" at bounding box center [506, 183] width 26 height 13
type input "90"
click at [455, 190] on div "Hourly Rate Hourly Rate Bid Strategy How much do you want to bid for the hourly…" at bounding box center [477, 158] width 346 height 148
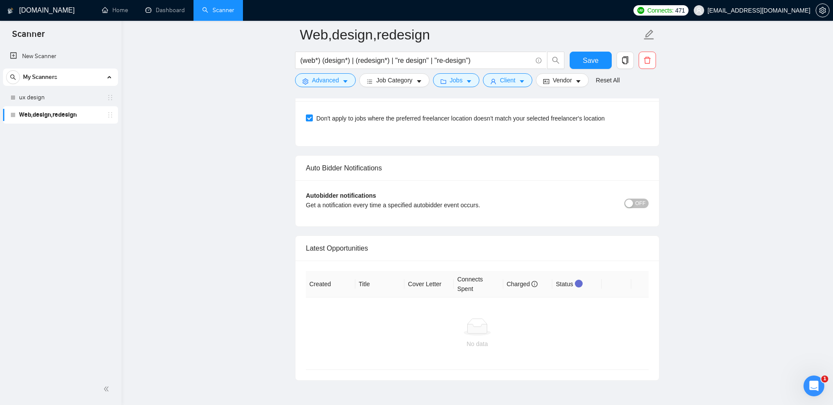
scroll to position [1998, 0]
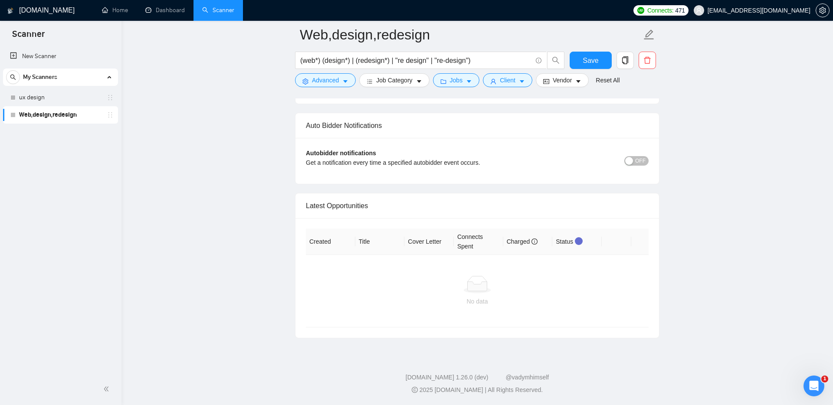
click at [629, 158] on div "button" at bounding box center [629, 161] width 8 height 8
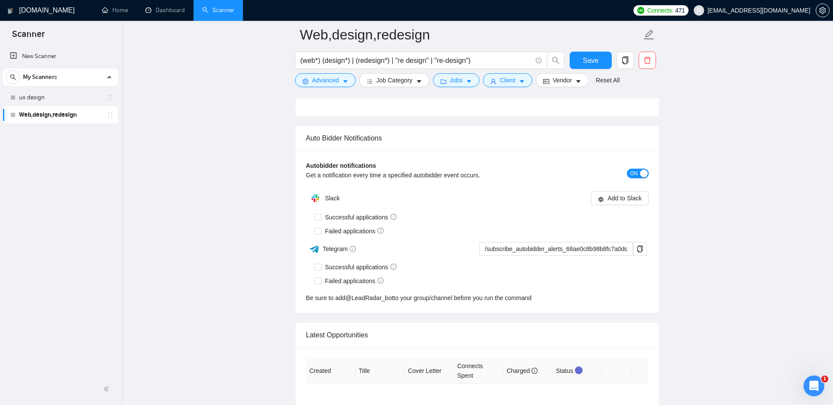
scroll to position [1986, 0]
click at [315, 282] on input "Failed applications" at bounding box center [318, 278] width 6 height 6
checkbox input "true"
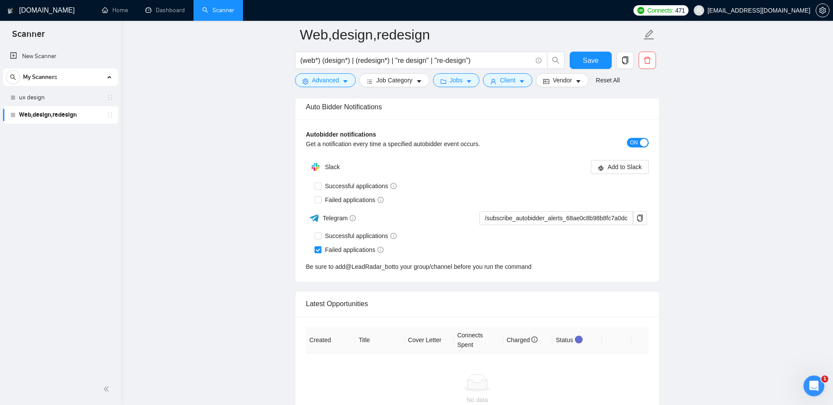
click at [318, 266] on div "Be sure to add @ LeadRadar_bot to your group/channel before you run the command" at bounding box center [477, 267] width 343 height 10
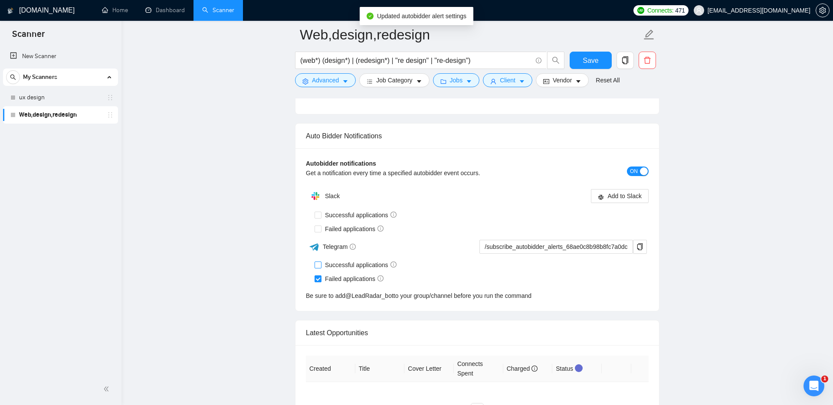
click at [318, 266] on input "Successful applications" at bounding box center [318, 265] width 6 height 6
checkbox input "true"
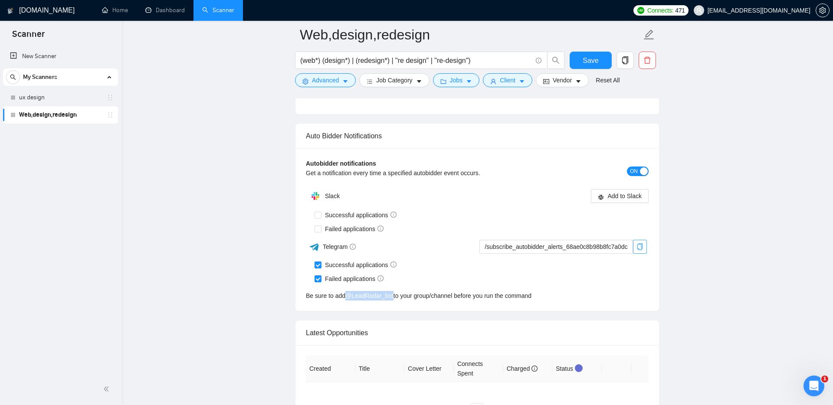
click at [641, 249] on icon "copy" at bounding box center [640, 246] width 6 height 7
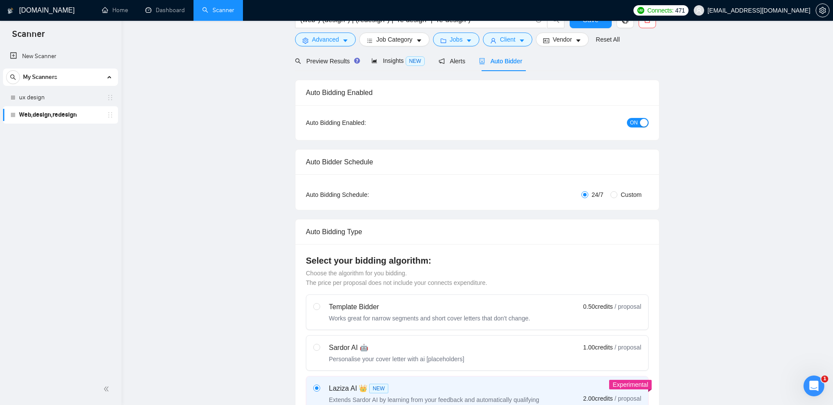
scroll to position [0, 0]
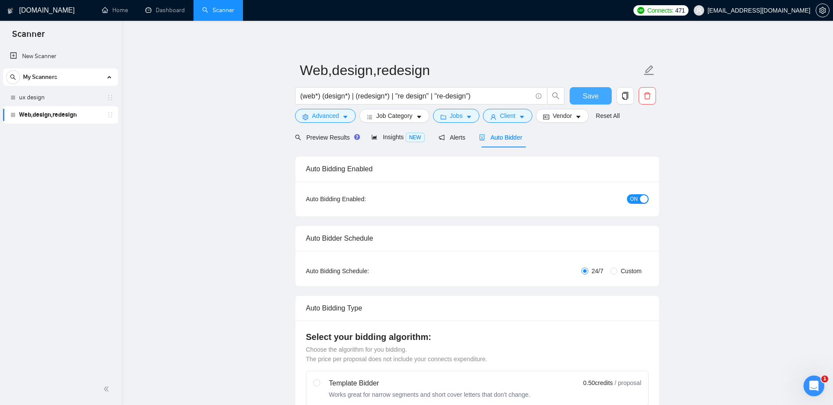
click at [583, 93] on span "Save" at bounding box center [591, 96] width 16 height 11
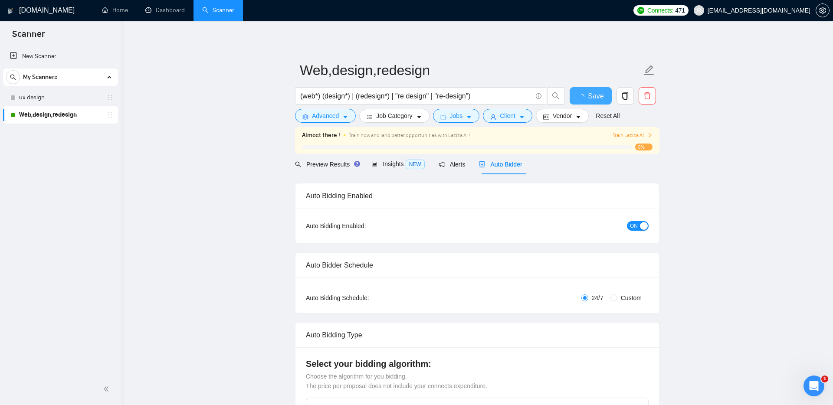
checkbox input "true"
click at [623, 136] on span "Train Laziza AI" at bounding box center [633, 135] width 40 height 8
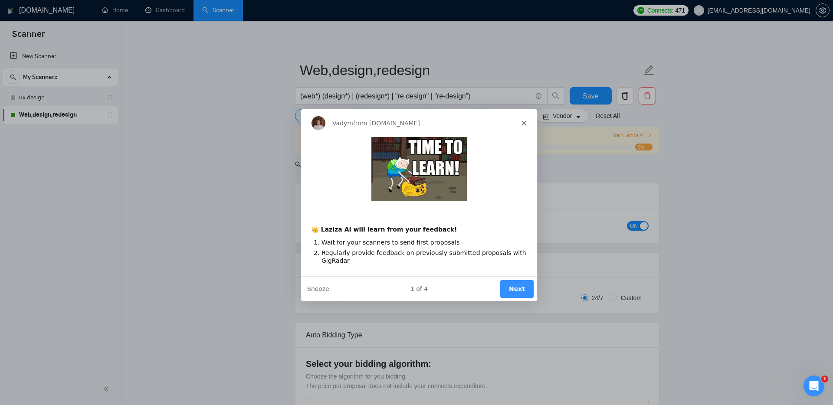
click at [528, 296] on button "Next" at bounding box center [516, 288] width 33 height 18
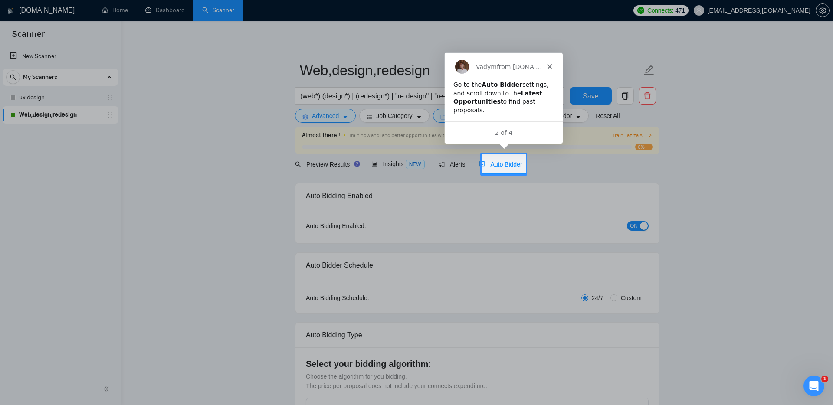
click at [515, 157] on div "Auto Bidder" at bounding box center [500, 164] width 43 height 20
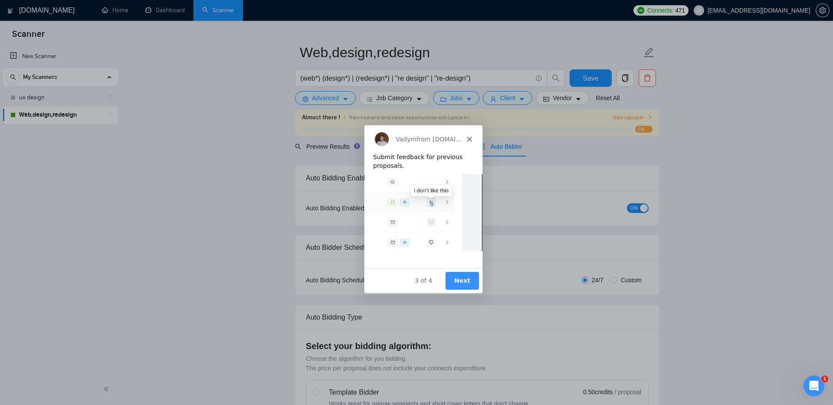
click at [457, 275] on button "Next" at bounding box center [461, 281] width 33 height 18
click at [458, 277] on button "Next" at bounding box center [461, 281] width 33 height 18
click at [460, 277] on button "Next" at bounding box center [461, 281] width 33 height 18
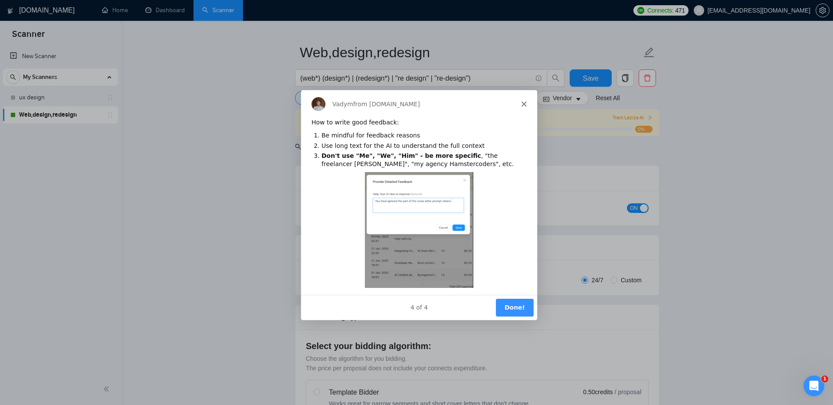
click at [512, 307] on button "Done!" at bounding box center [514, 307] width 38 height 18
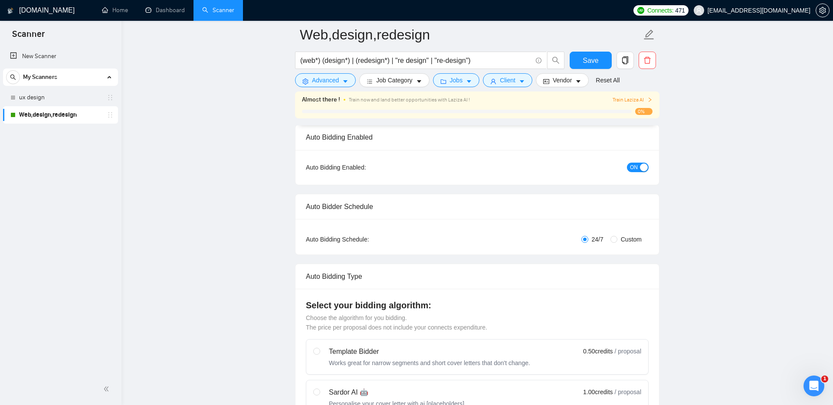
scroll to position [60, 0]
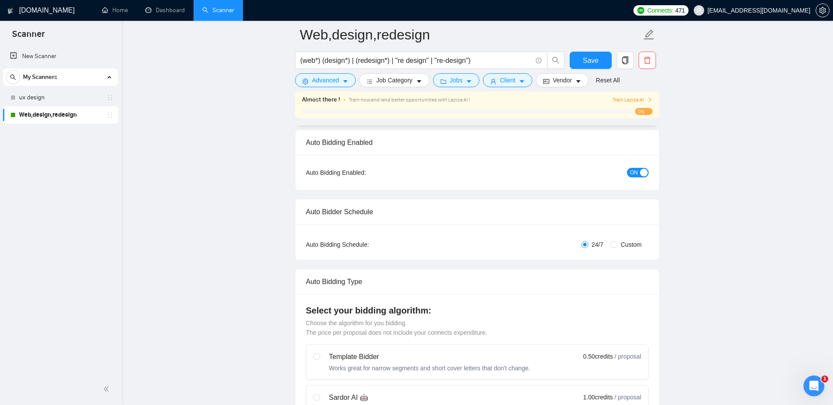
click at [640, 98] on span "Train Laziza AI" at bounding box center [633, 100] width 40 height 8
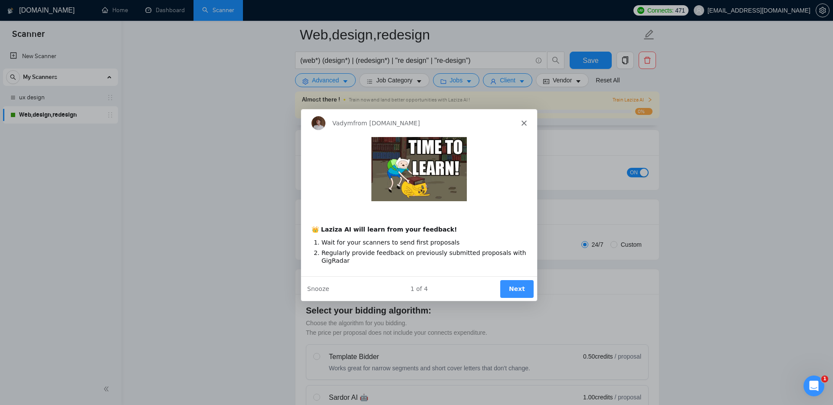
scroll to position [0, 0]
click at [522, 121] on polygon "Close" at bounding box center [523, 122] width 5 height 5
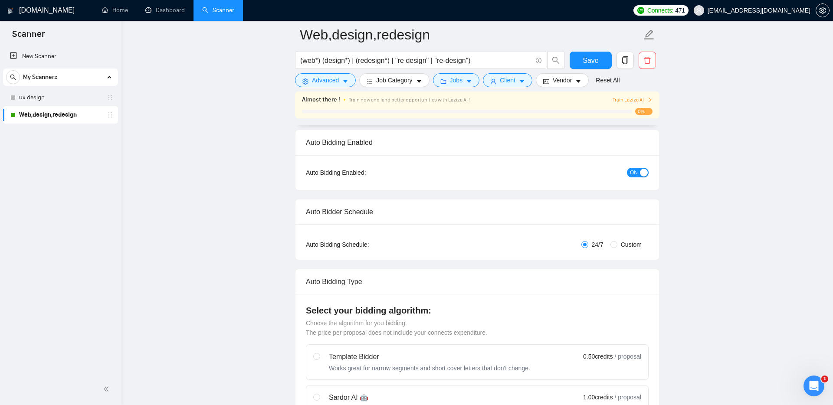
click at [631, 97] on span "Train Laziza AI" at bounding box center [633, 100] width 40 height 8
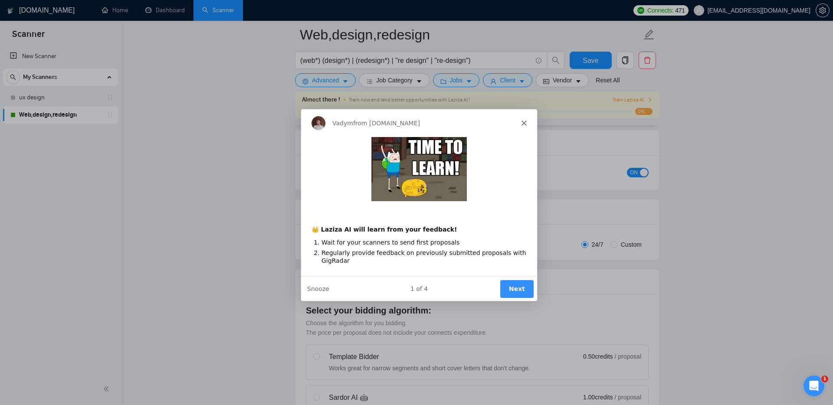
click at [515, 287] on button "Next" at bounding box center [516, 288] width 33 height 18
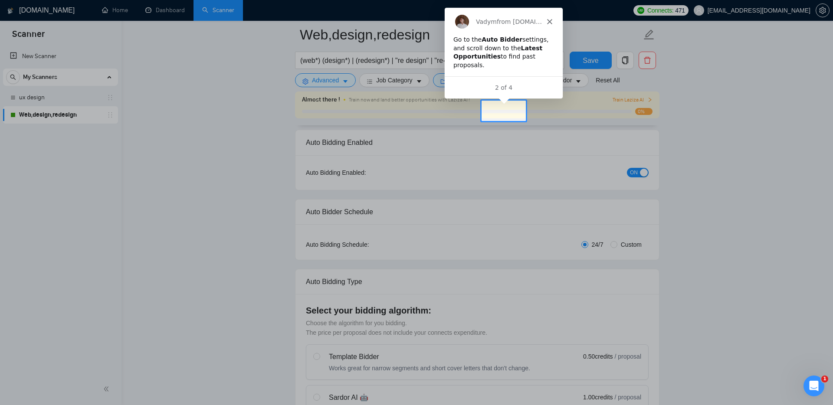
click at [511, 63] on div "Go to the Auto Bidder settings, and scroll down to the Latest Opportunities to …" at bounding box center [502, 52] width 101 height 34
click at [522, 86] on div "2 of 4" at bounding box center [503, 87] width 118 height 9
click at [549, 19] on icon "Close" at bounding box center [548, 21] width 5 height 5
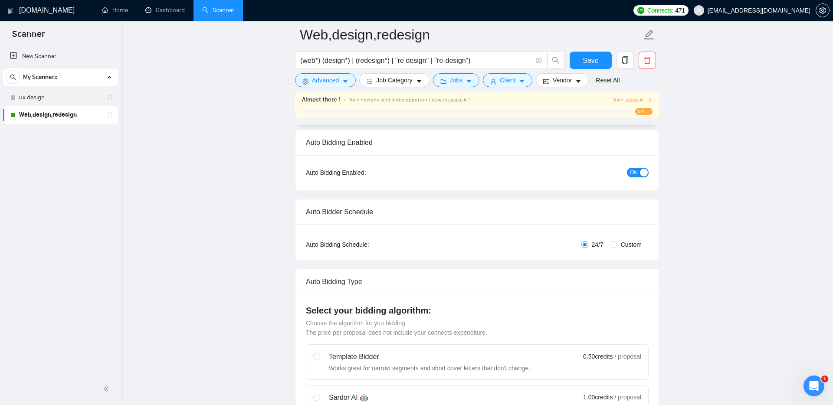
click at [502, 116] on div "Almost there ! Train now and land better opportunities with Laziza AI ! Train L…" at bounding box center [477, 105] width 364 height 27
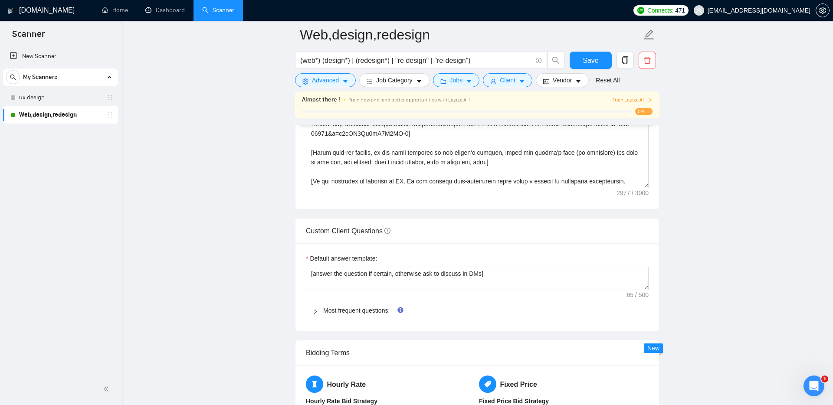
scroll to position [1113, 0]
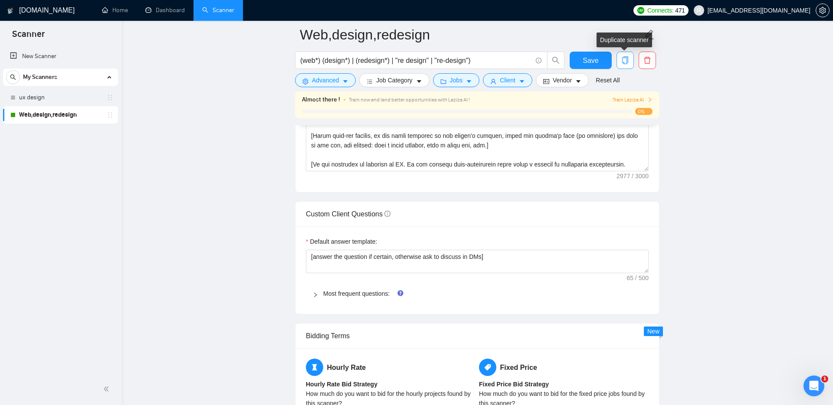
click at [627, 62] on icon "copy" at bounding box center [625, 60] width 6 height 8
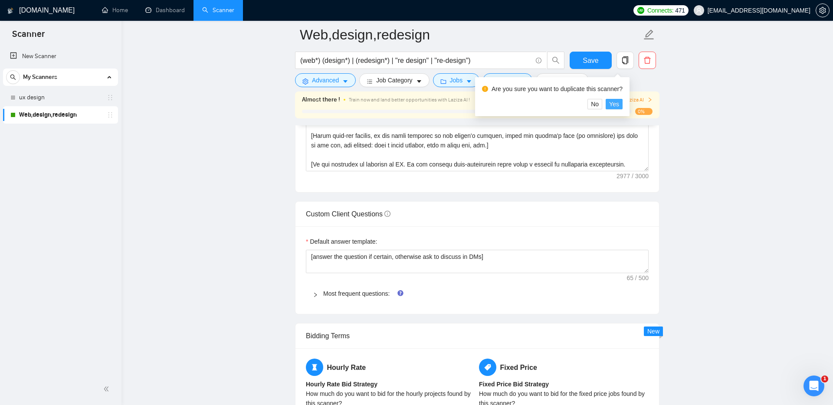
click at [614, 103] on span "Yes" at bounding box center [614, 104] width 10 height 10
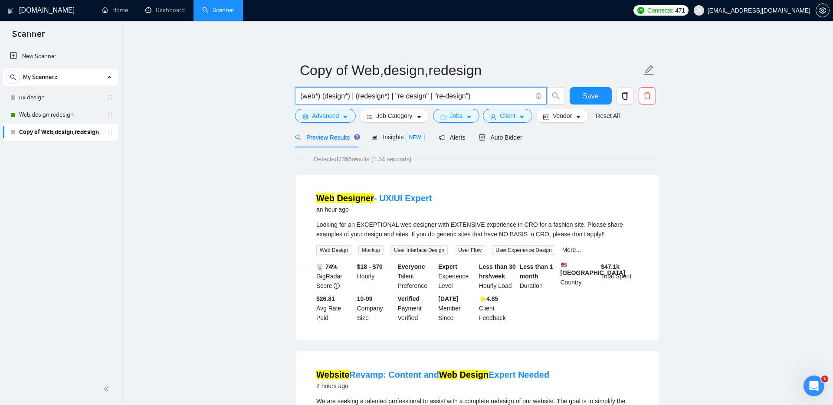
drag, startPoint x: 495, startPoint y: 97, endPoint x: 289, endPoint y: 97, distance: 206.1
paste input "UX*) | "user experience""
type input "(UX*) | "user experience""
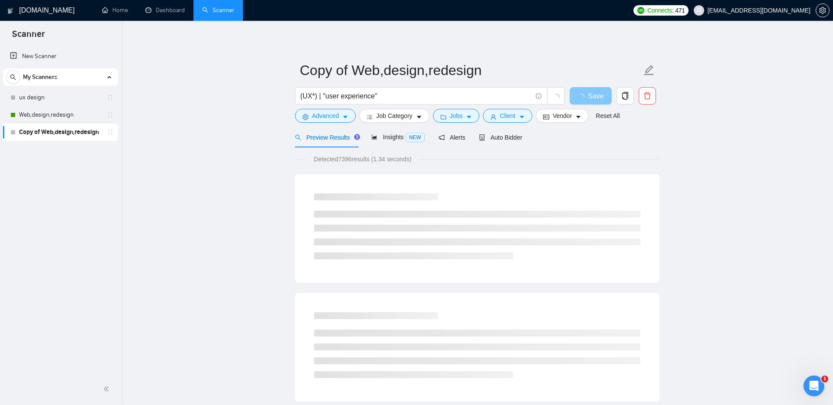
click at [584, 92] on span "button" at bounding box center [582, 96] width 10 height 11
click at [392, 132] on div "Insights NEW" at bounding box center [397, 137] width 53 height 10
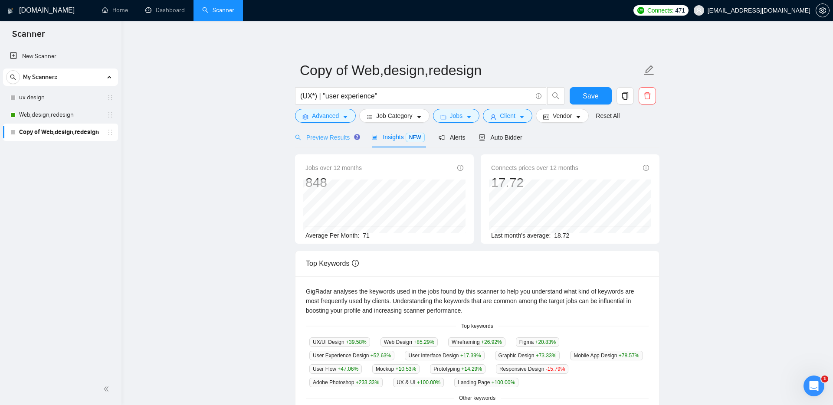
click at [323, 142] on div "Preview Results" at bounding box center [326, 137] width 62 height 20
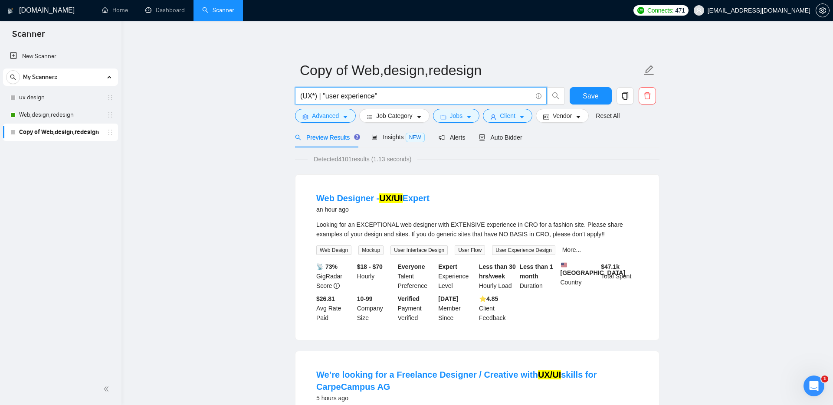
drag, startPoint x: 407, startPoint y: 93, endPoint x: 256, endPoint y: 93, distance: 151.4
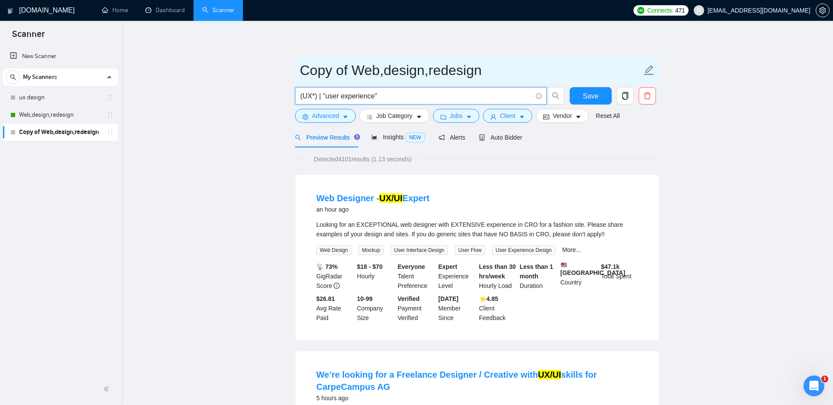
click at [355, 71] on input "Copy of Web,design,redesign" at bounding box center [471, 70] width 342 height 22
paste input "(UX*) | "user experience""
type input "(UX*) | "user experience""
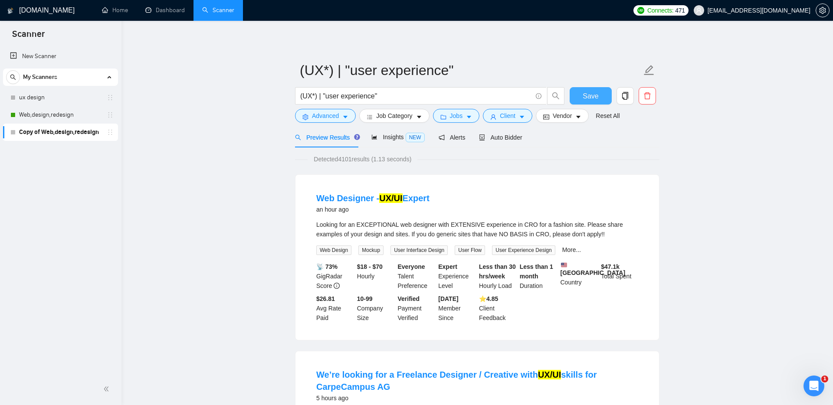
click at [596, 93] on span "Save" at bounding box center [591, 96] width 16 height 11
click at [498, 134] on span "Auto Bidder" at bounding box center [500, 137] width 43 height 7
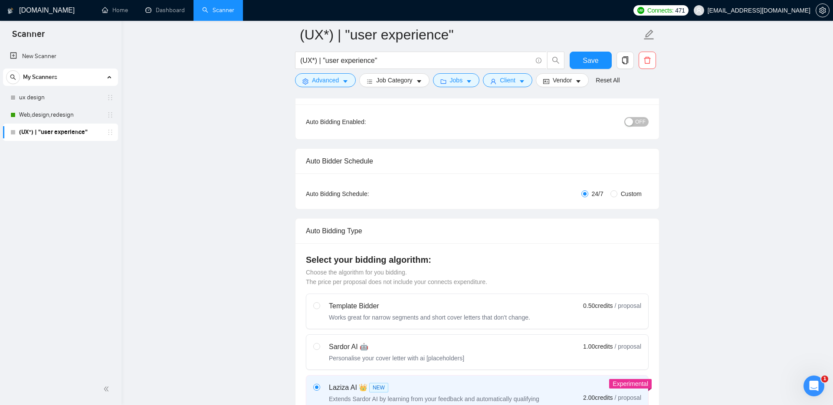
scroll to position [46, 0]
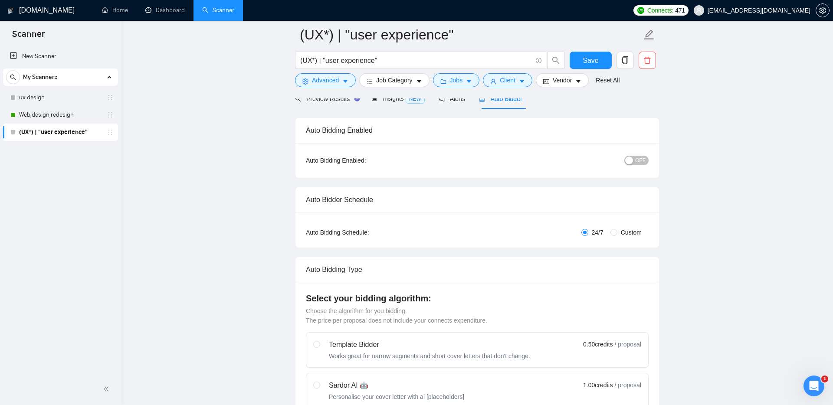
click at [636, 163] on span "OFF" at bounding box center [640, 161] width 10 height 10
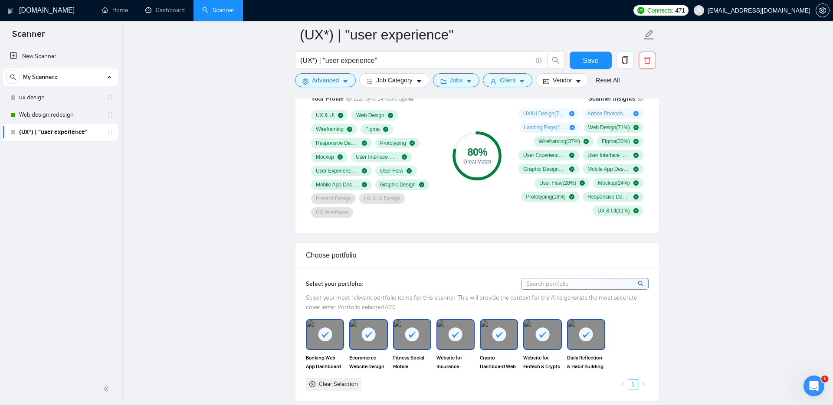
scroll to position [608, 0]
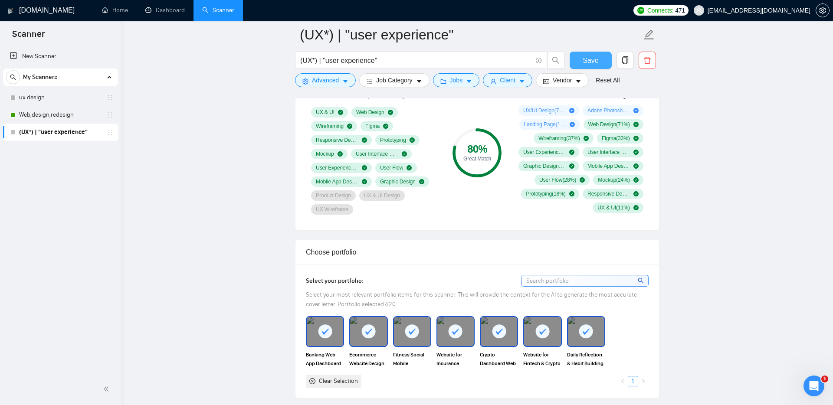
click at [593, 55] on span "Save" at bounding box center [591, 60] width 16 height 11
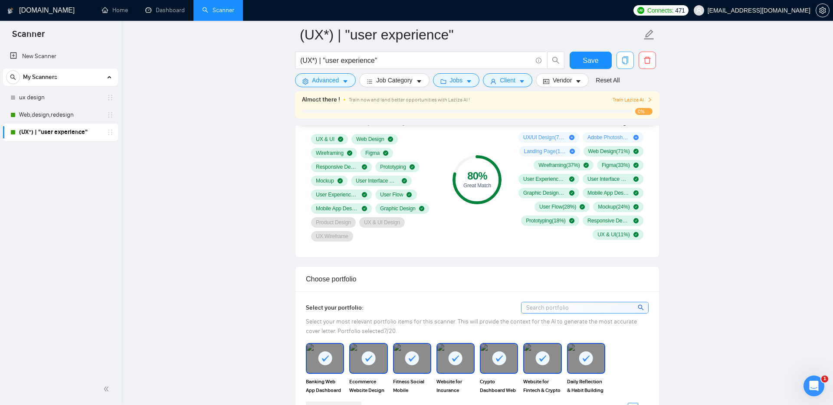
click at [623, 59] on icon "copy" at bounding box center [625, 60] width 8 height 8
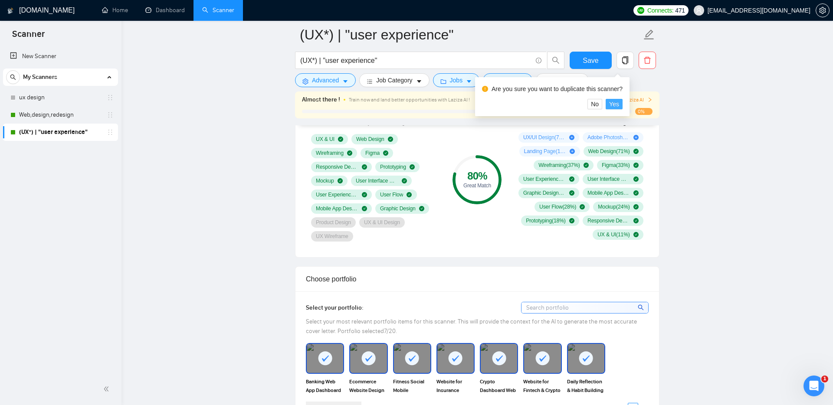
click at [616, 103] on span "Yes" at bounding box center [614, 104] width 10 height 10
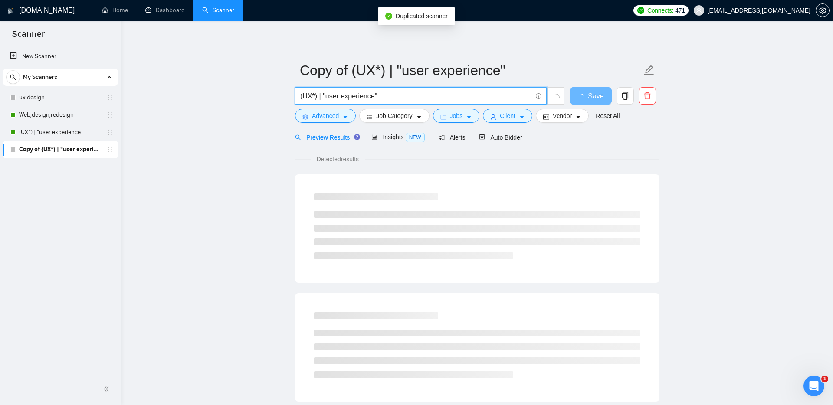
drag, startPoint x: 385, startPoint y: 94, endPoint x: 288, endPoint y: 93, distance: 97.6
click at [288, 93] on main "Copy of (UX*) | "user experience" (UX*) | "user experience" Save Advanced Job C…" at bounding box center [477, 397] width 684 height 724
paste input "I*) | "user interface""
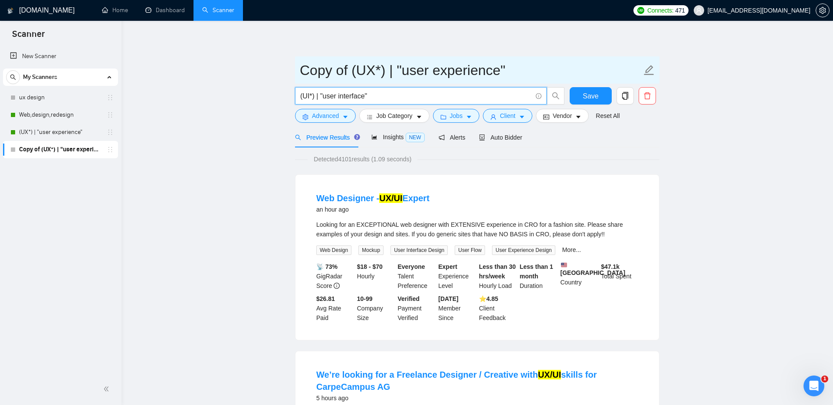
type input "(UI*) | "user interface""
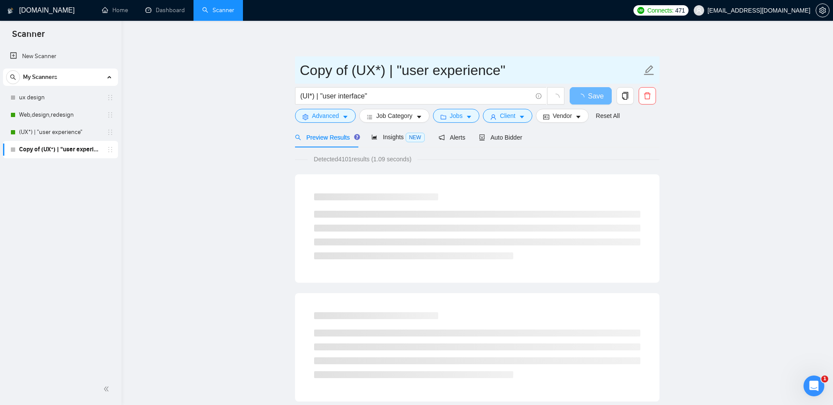
drag, startPoint x: 505, startPoint y: 69, endPoint x: 263, endPoint y: 74, distance: 241.2
paste input "(UI*) | "user interfa"
type input "(UI*) | "user interface""
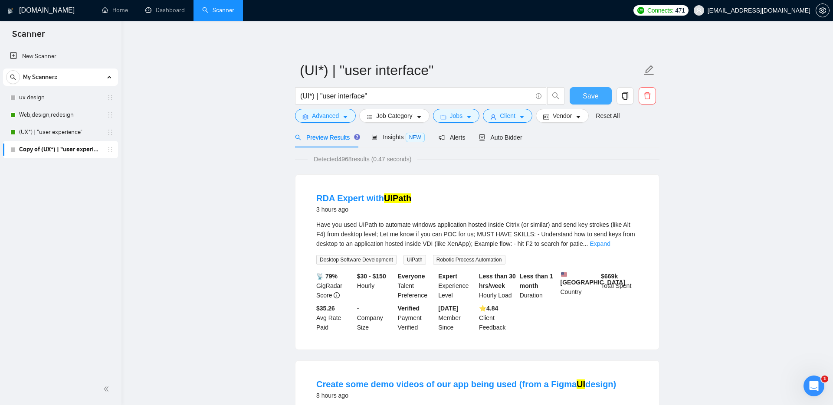
click at [587, 94] on span "Save" at bounding box center [591, 96] width 16 height 11
click at [393, 140] on span "Insights NEW" at bounding box center [397, 137] width 53 height 7
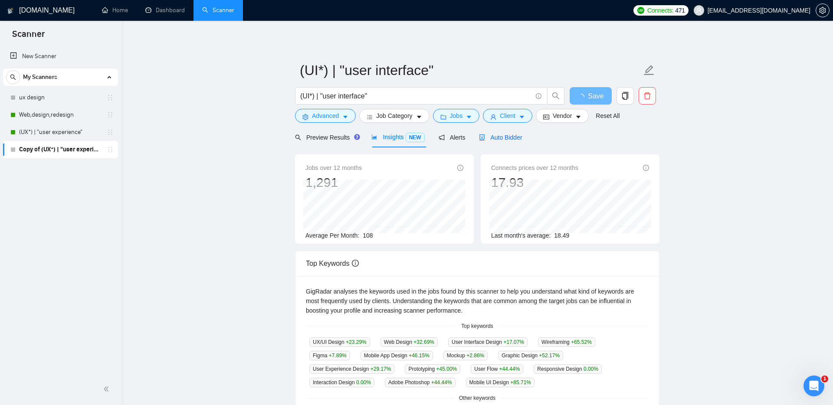
click at [512, 140] on span "Auto Bidder" at bounding box center [500, 137] width 43 height 7
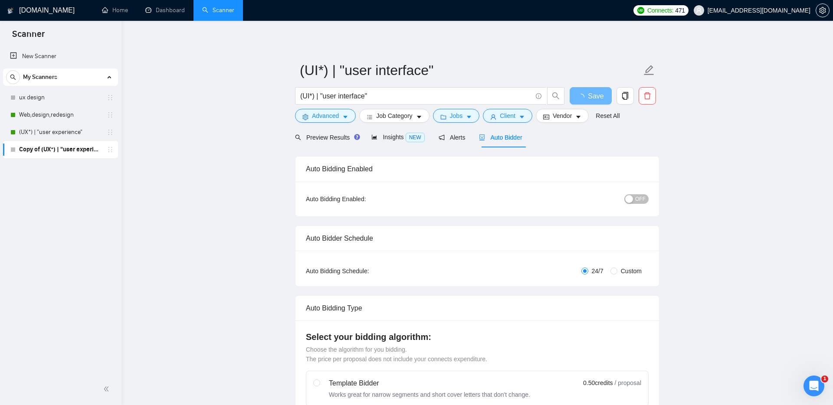
click at [640, 202] on span "OFF" at bounding box center [640, 199] width 10 height 10
drag, startPoint x: 114, startPoint y: 149, endPoint x: 113, endPoint y: 120, distance: 28.6
click at [113, 120] on div "ux design (UX*) | "user experience" Web,design,redesign (UI*) | "user interface"" at bounding box center [60, 123] width 115 height 69
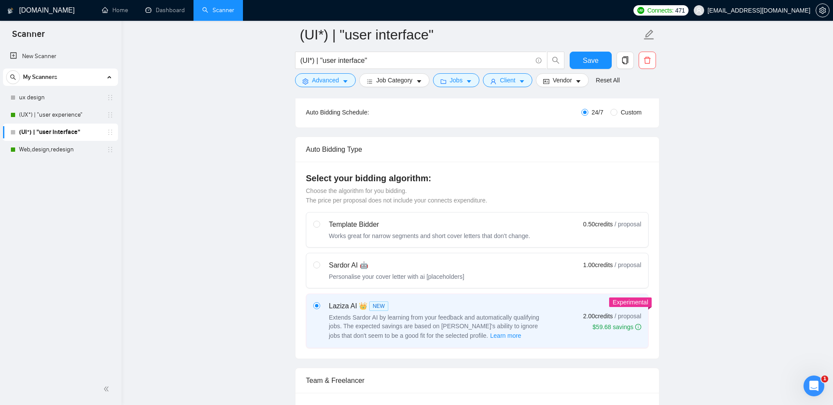
scroll to position [165, 0]
drag, startPoint x: 109, startPoint y: 154, endPoint x: 262, endPoint y: 11, distance: 210.2
click at [626, 60] on icon "copy" at bounding box center [625, 60] width 8 height 8
click at [617, 108] on span "Yes" at bounding box center [614, 104] width 10 height 10
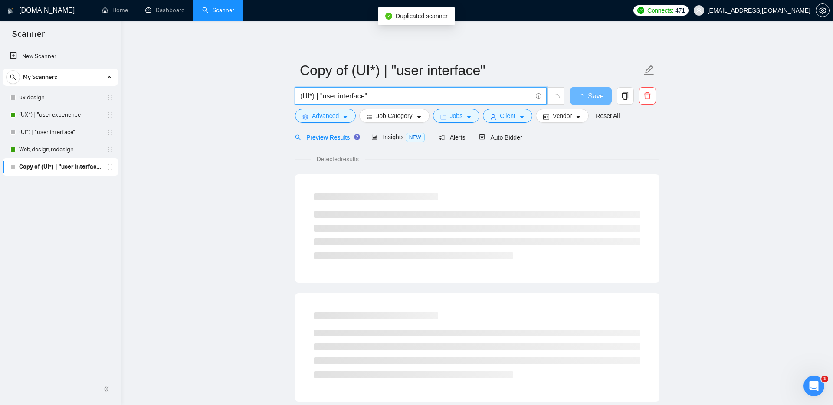
click at [382, 94] on input "(UI*) | "user interface"" at bounding box center [416, 96] width 232 height 11
drag, startPoint x: 382, startPoint y: 94, endPoint x: 276, endPoint y: 95, distance: 105.9
click at [275, 95] on main "Copy of (UI*) | "user interface" (UI*) | "user interface" Save Advanced Job Cat…" at bounding box center [477, 397] width 684 height 724
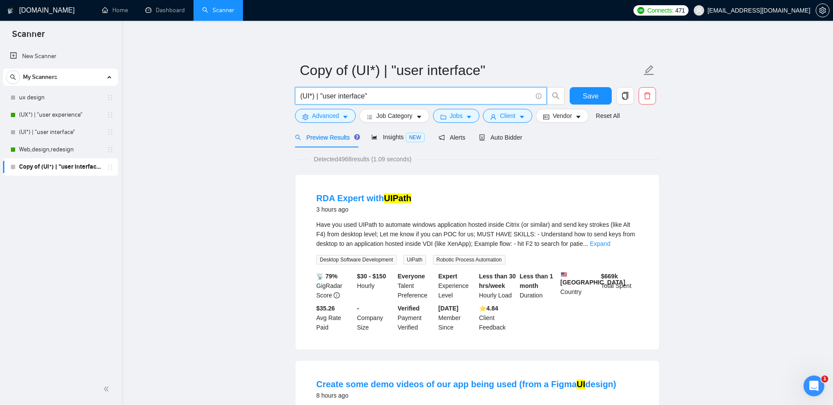
paste input ""UI/UX" | "UI UX" | "UX/UI" | (UX*) | "user experience" |"
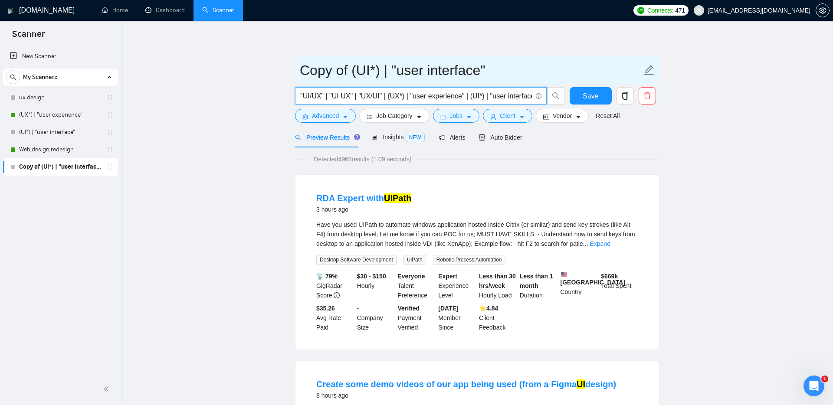
scroll to position [0, 12]
type input ""UI/UX" | "UI UX" | "UX/UI" | (UX*) | "user experience" | (UI*) | "user interfa…"
click at [486, 69] on input "Copy of (UI*) | "user interface"" at bounding box center [471, 70] width 342 height 22
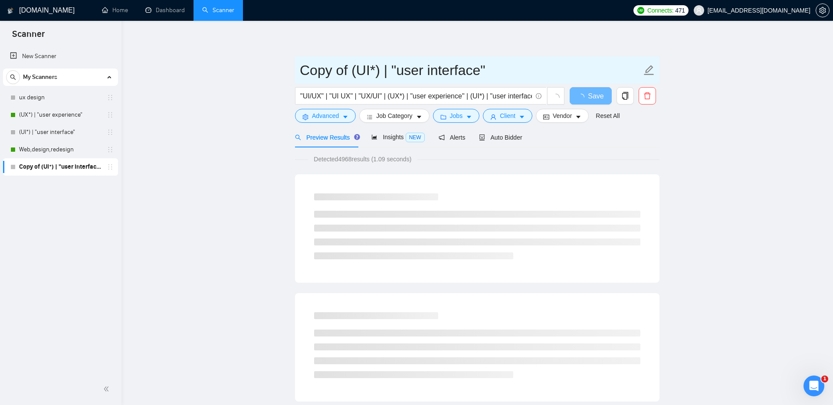
drag, startPoint x: 486, startPoint y: 69, endPoint x: 264, endPoint y: 68, distance: 222.1
paste input ""UI/UX" | "UI UX" | "UX/UI" | (UX*) | "user experience" |"
type input ""UI/UX" | "UI UX" | "UX/UI" | (UX*) | "user experience" | (UI*) | "user interfa…"
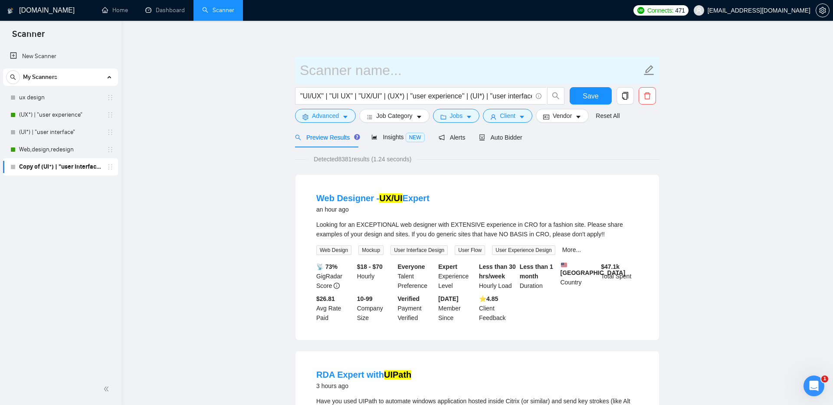
paste input "UI/UX combined"
type input "UI/UX combined"
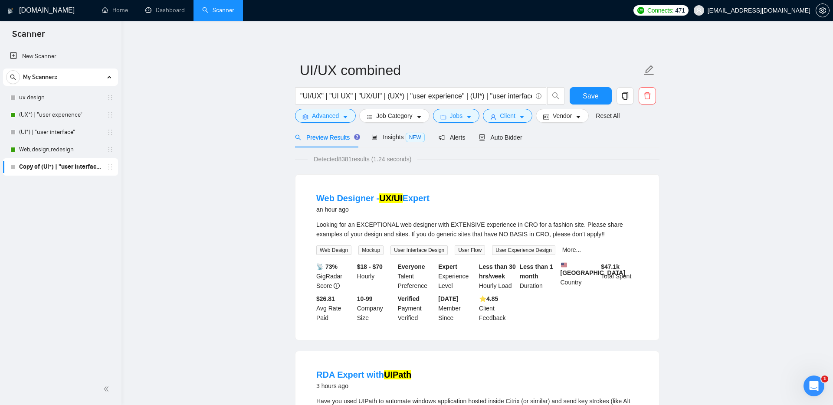
click at [572, 94] on button "Save" at bounding box center [591, 95] width 42 height 17
click at [43, 133] on link "(UI*) | "user interface"" at bounding box center [60, 132] width 82 height 17
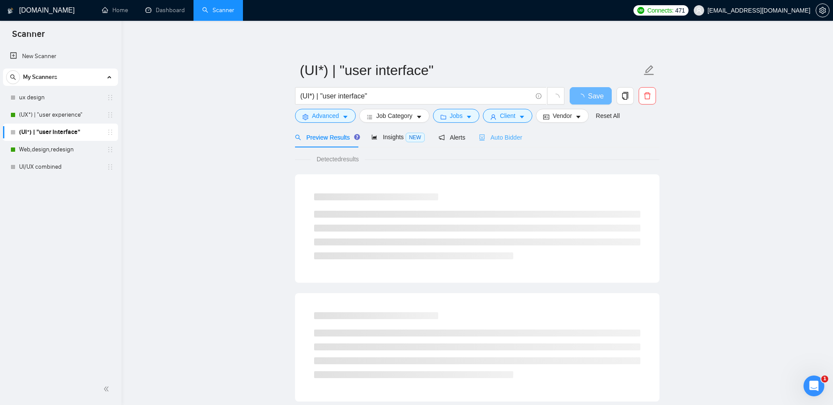
click at [504, 131] on div "Auto Bidder" at bounding box center [500, 137] width 43 height 20
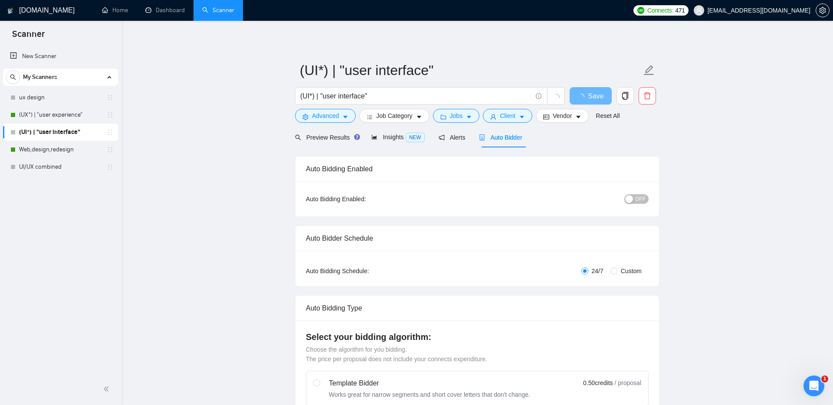
click at [639, 197] on span "OFF" at bounding box center [640, 199] width 10 height 10
click at [593, 97] on span "Save" at bounding box center [591, 96] width 16 height 11
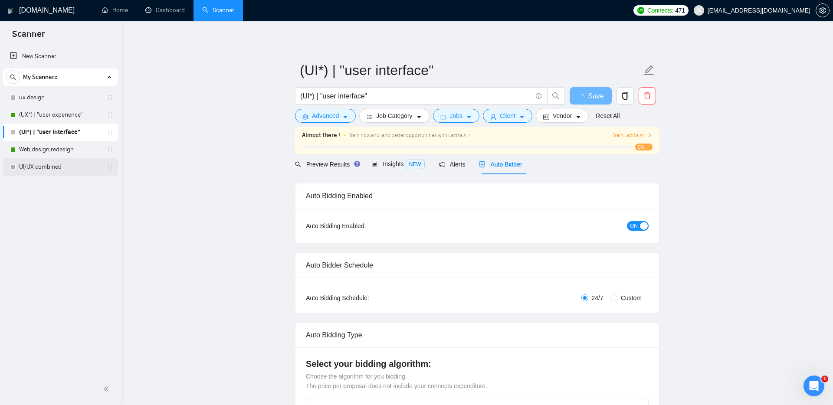
click at [43, 164] on link "UI/UX combined" at bounding box center [60, 166] width 82 height 17
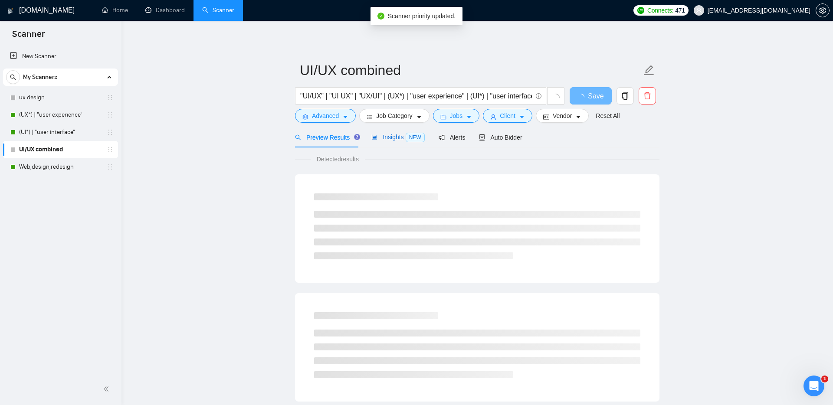
click at [389, 136] on span "Insights NEW" at bounding box center [397, 137] width 53 height 7
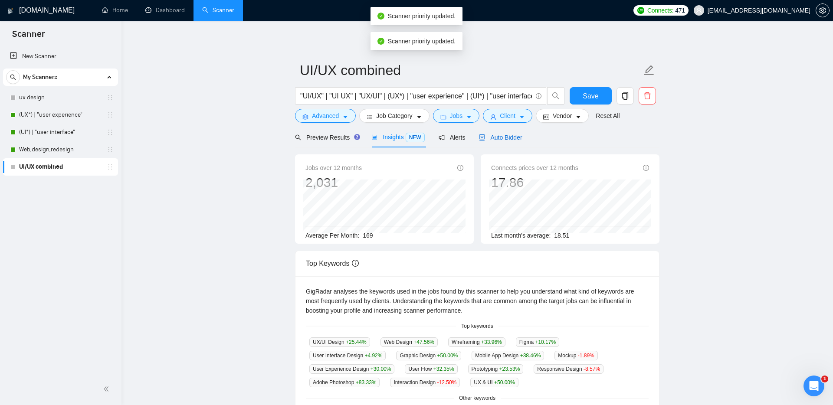
click at [497, 135] on span "Auto Bidder" at bounding box center [500, 137] width 43 height 7
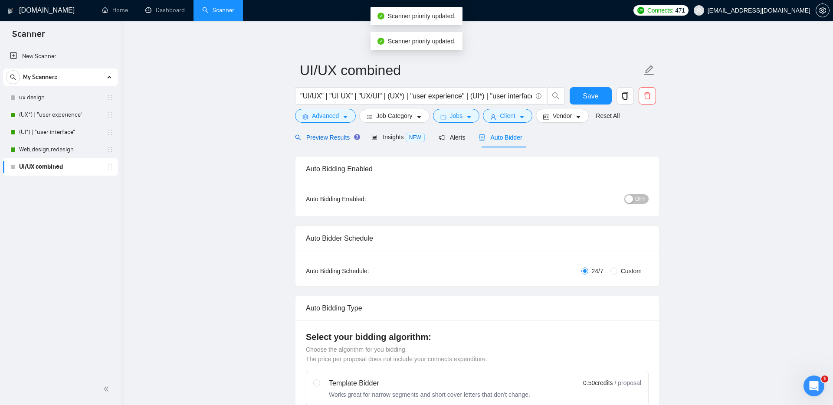
click at [333, 140] on span "Preview Results" at bounding box center [326, 137] width 62 height 7
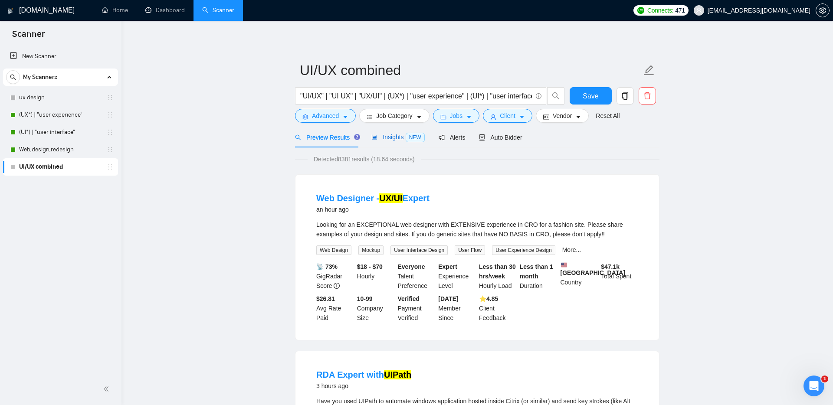
click at [388, 134] on span "Insights NEW" at bounding box center [397, 137] width 53 height 7
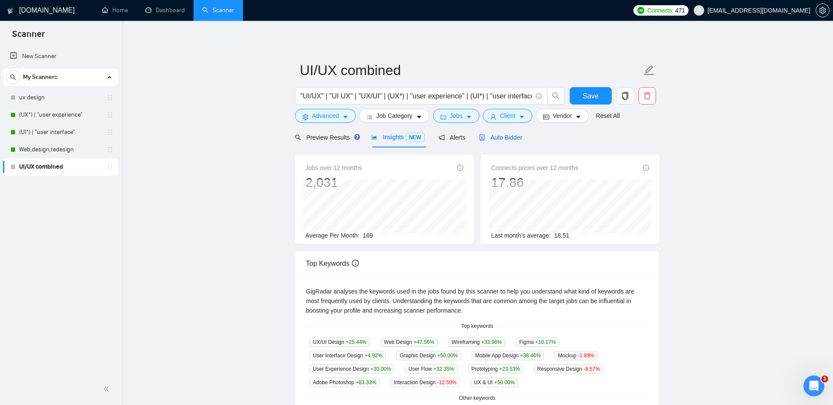
click at [511, 137] on span "Auto Bidder" at bounding box center [500, 137] width 43 height 7
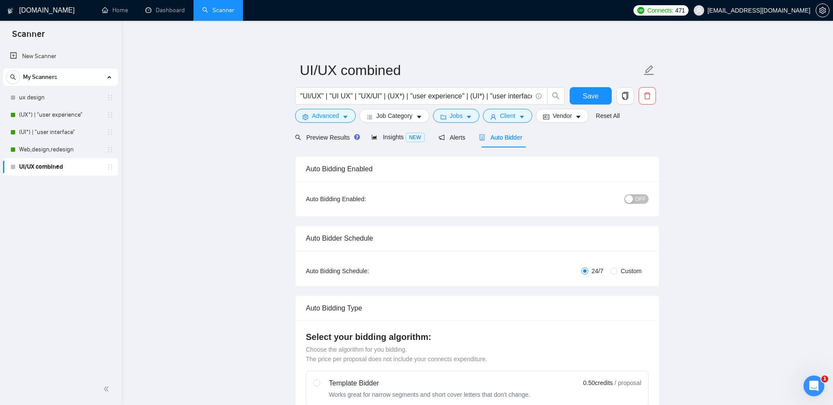
click at [642, 202] on span "OFF" at bounding box center [640, 199] width 10 height 10
click at [590, 98] on span "Save" at bounding box center [591, 96] width 16 height 11
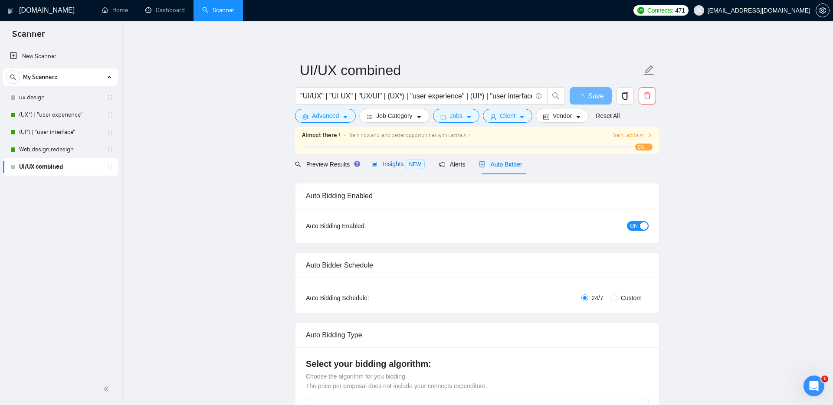
click at [395, 167] on div "Insights NEW" at bounding box center [397, 164] width 53 height 20
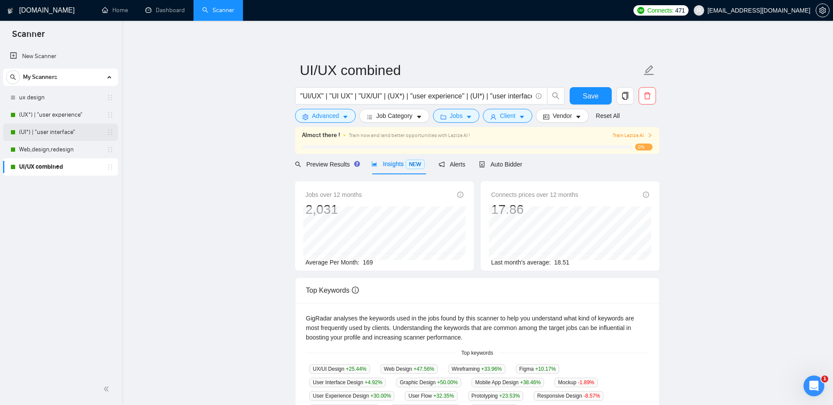
click at [52, 132] on link "(UI*) | "user interface"" at bounding box center [60, 132] width 82 height 17
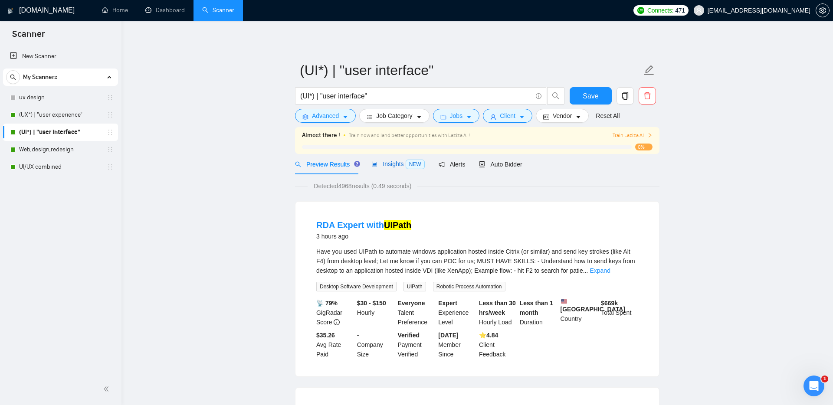
click at [396, 168] on div "Insights NEW" at bounding box center [397, 164] width 53 height 10
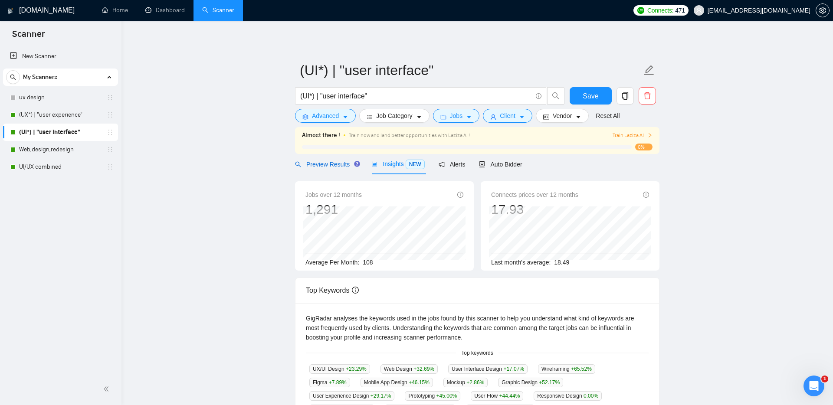
click at [328, 162] on span "Preview Results" at bounding box center [326, 164] width 62 height 7
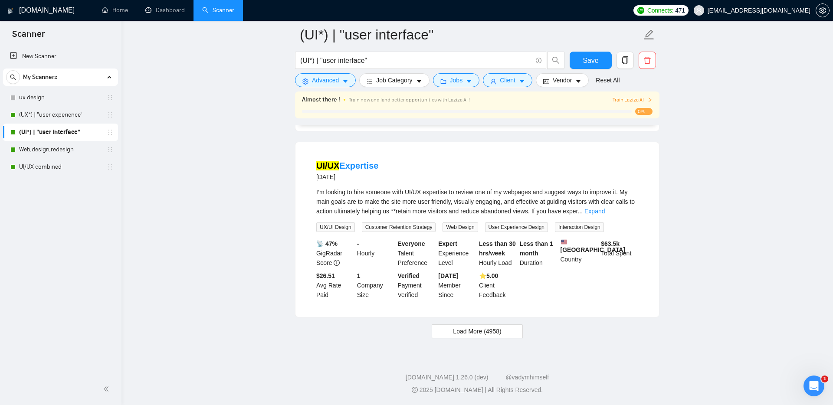
scroll to position [1797, 0]
click at [453, 331] on span "Load More (4958)" at bounding box center [477, 332] width 48 height 10
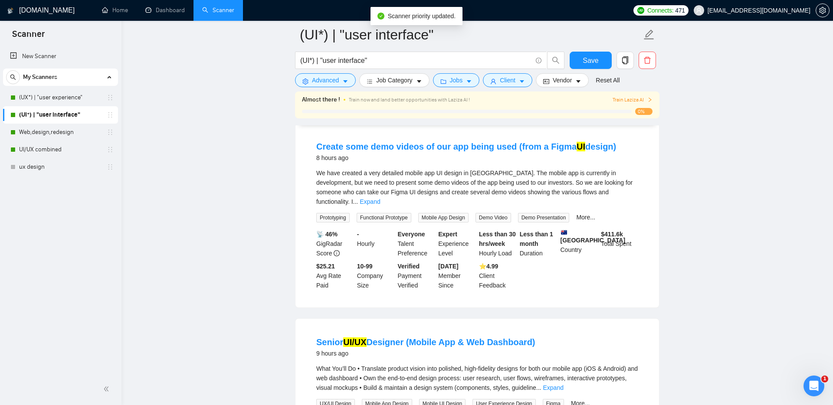
scroll to position [0, 0]
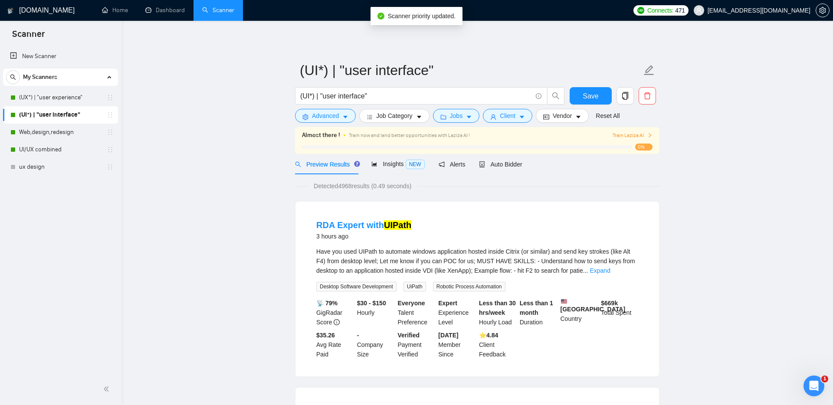
click at [384, 151] on div "Almost there ! Train now and land better opportunities with Laziza AI ! Train L…" at bounding box center [477, 140] width 364 height 27
click at [388, 163] on span "Insights NEW" at bounding box center [397, 164] width 53 height 7
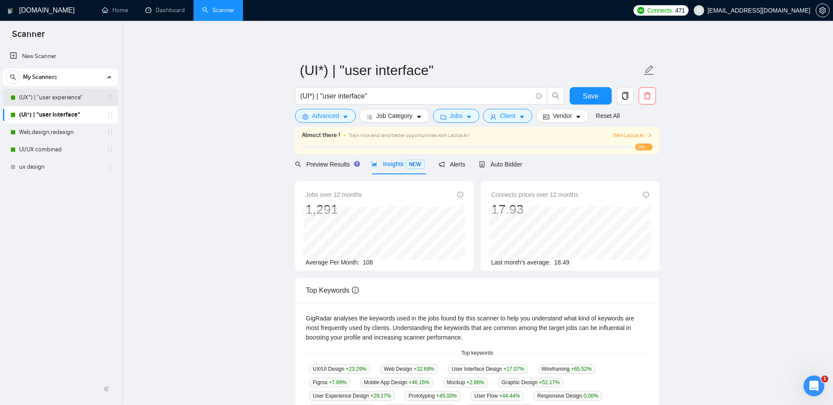
click at [45, 94] on link "(UX*) | "user experience"" at bounding box center [60, 97] width 82 height 17
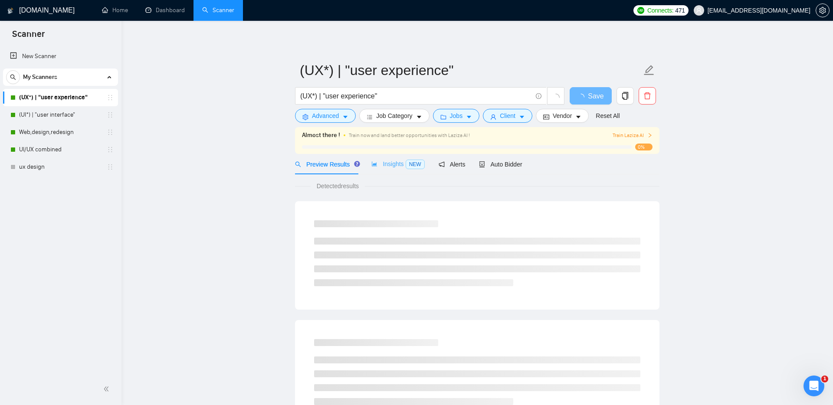
click at [400, 169] on div "Insights NEW" at bounding box center [397, 164] width 53 height 20
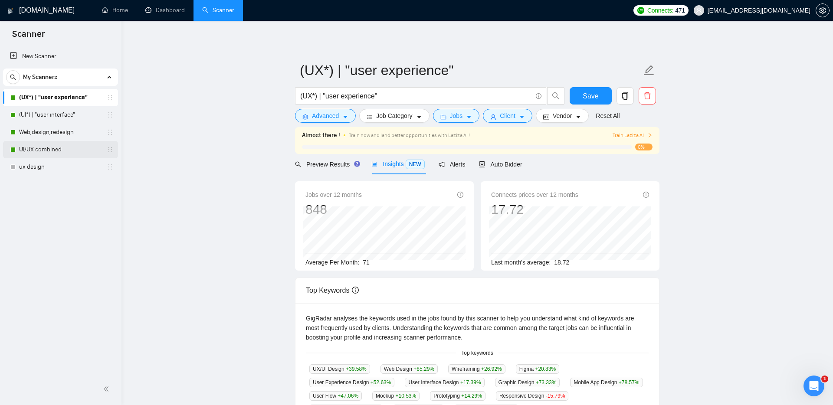
click at [51, 146] on link "UI/UX combined" at bounding box center [60, 149] width 82 height 17
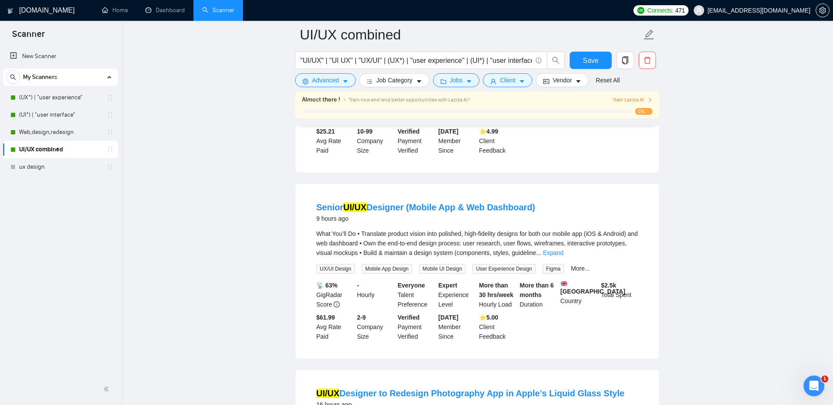
scroll to position [983, 0]
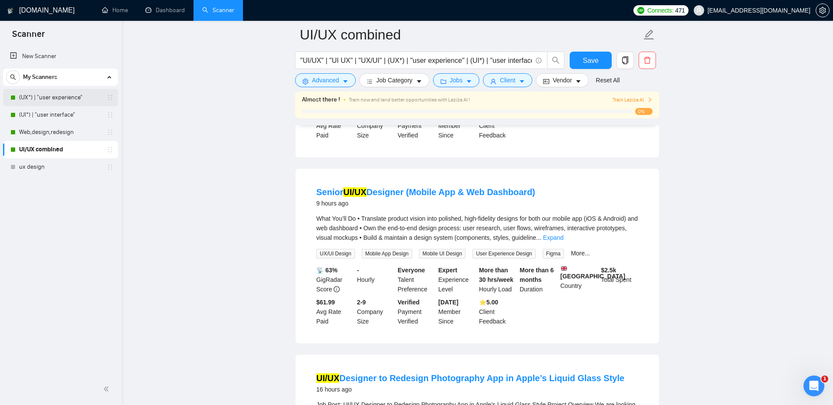
click at [53, 98] on link "(UX*) | "user experience"" at bounding box center [60, 97] width 82 height 17
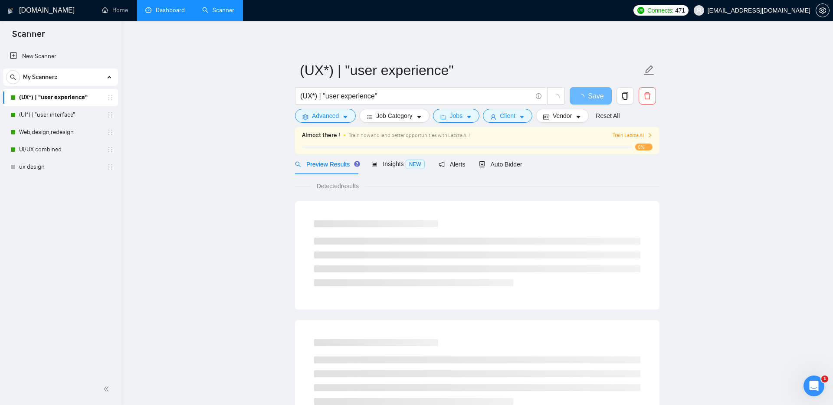
click at [168, 8] on link "Dashboard" at bounding box center [164, 10] width 39 height 7
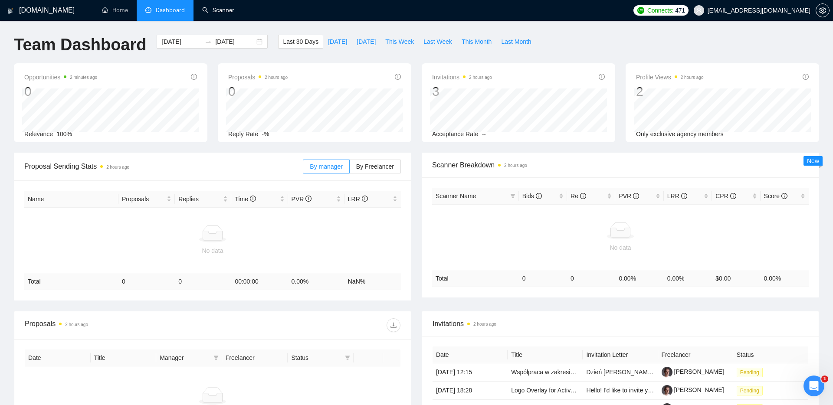
click at [218, 10] on link "Scanner" at bounding box center [218, 10] width 32 height 7
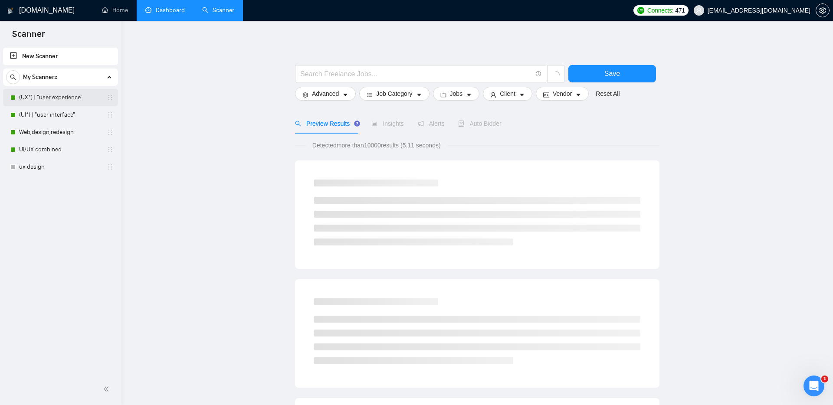
click at [49, 104] on link "(UX*) | "user experience"" at bounding box center [60, 97] width 82 height 17
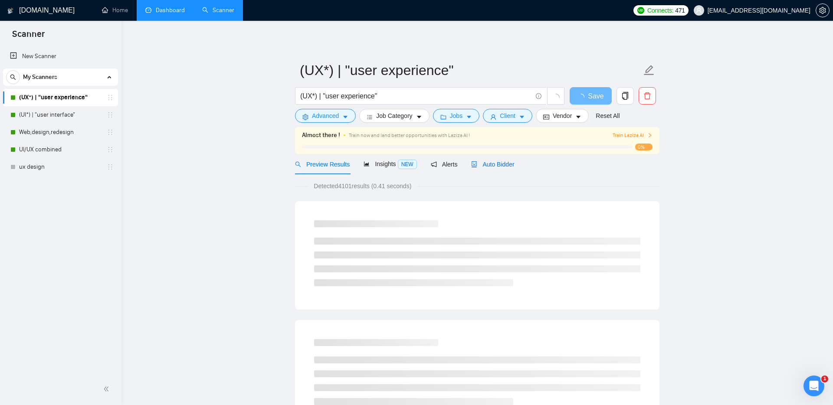
click at [484, 161] on span "Auto Bidder" at bounding box center [492, 164] width 43 height 7
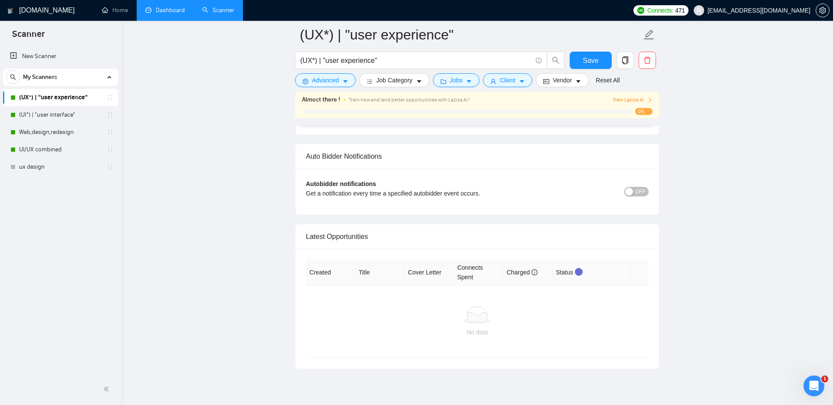
scroll to position [2025, 0]
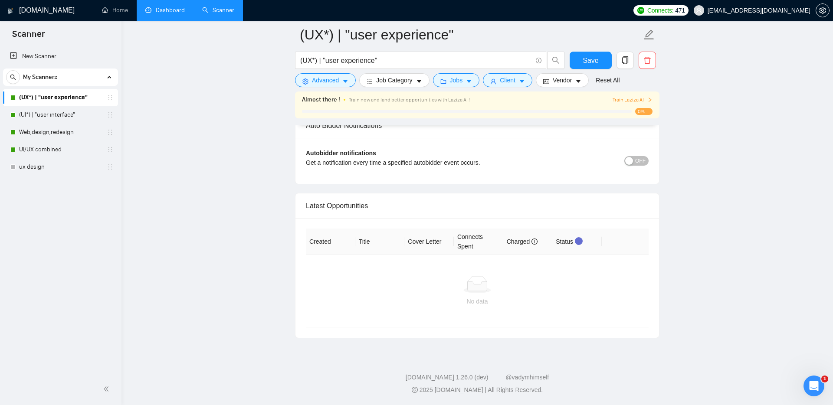
click at [635, 161] on button "OFF" at bounding box center [636, 161] width 24 height 10
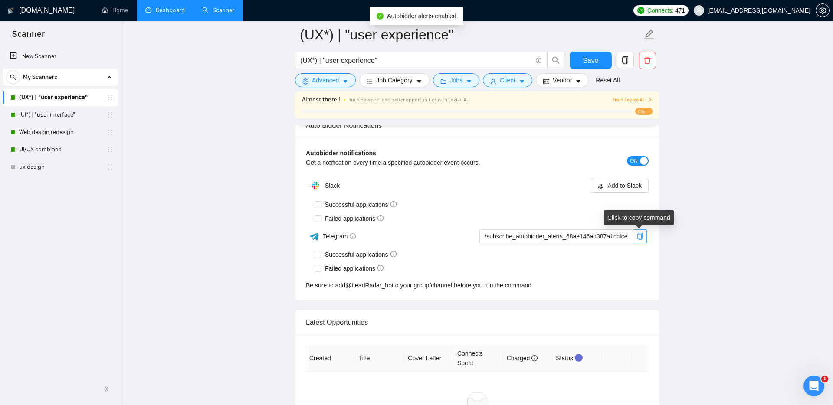
click at [639, 238] on icon "copy" at bounding box center [639, 236] width 7 height 7
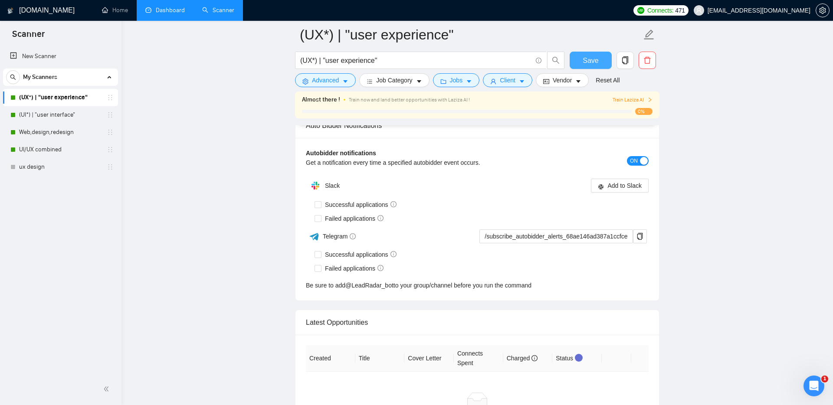
click at [593, 58] on span "Save" at bounding box center [591, 60] width 16 height 11
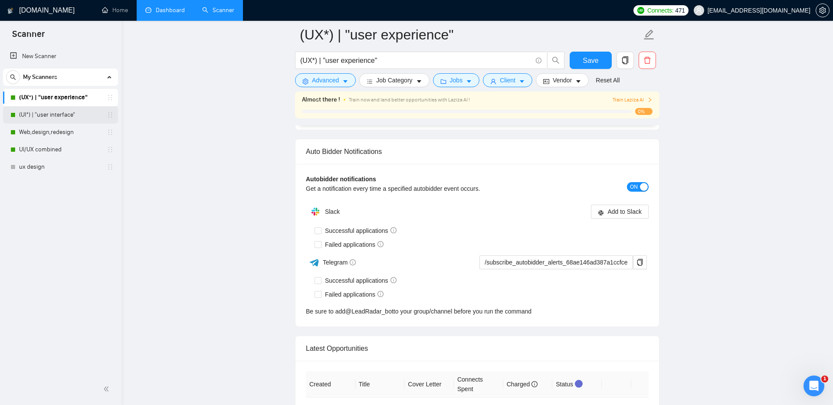
click at [43, 116] on link "(UI*) | "user interface"" at bounding box center [60, 114] width 82 height 17
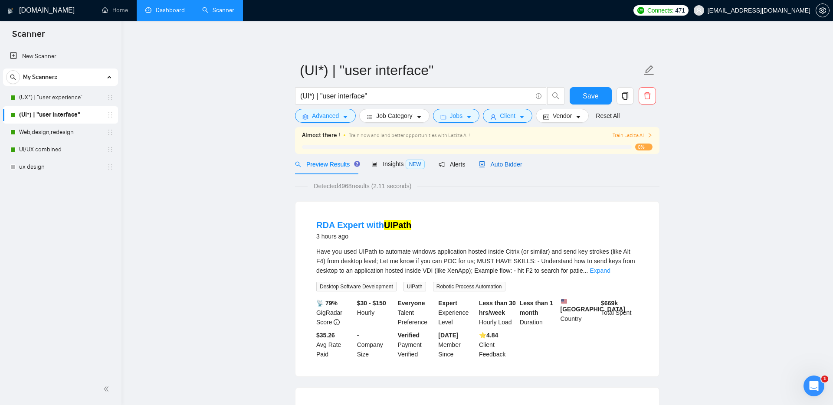
click at [508, 162] on span "Auto Bidder" at bounding box center [500, 164] width 43 height 7
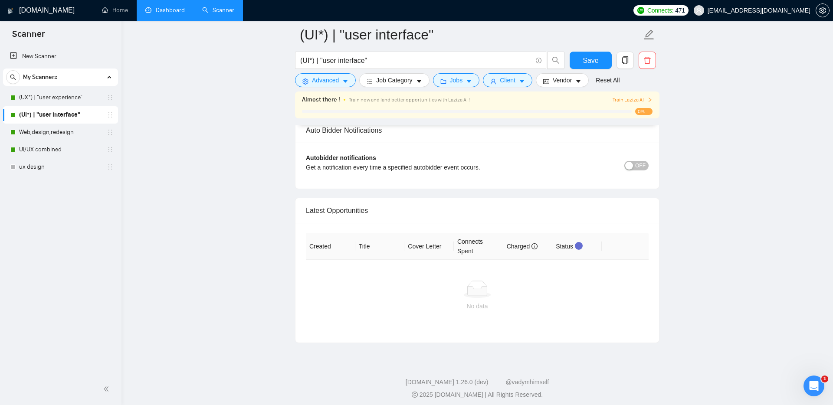
scroll to position [2025, 0]
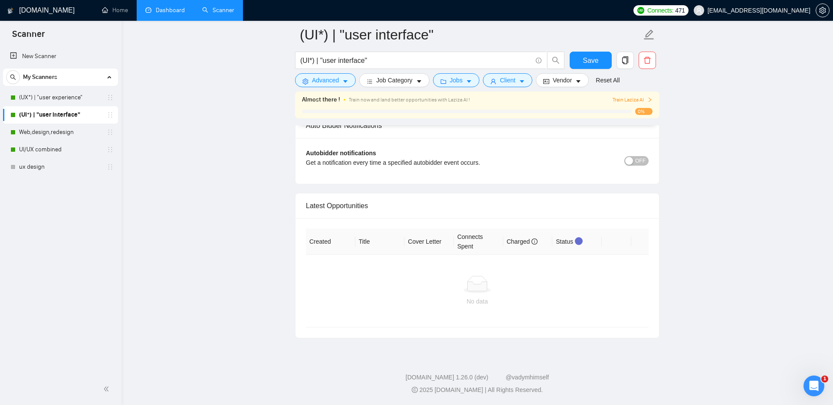
click at [640, 157] on span "OFF" at bounding box center [640, 161] width 10 height 10
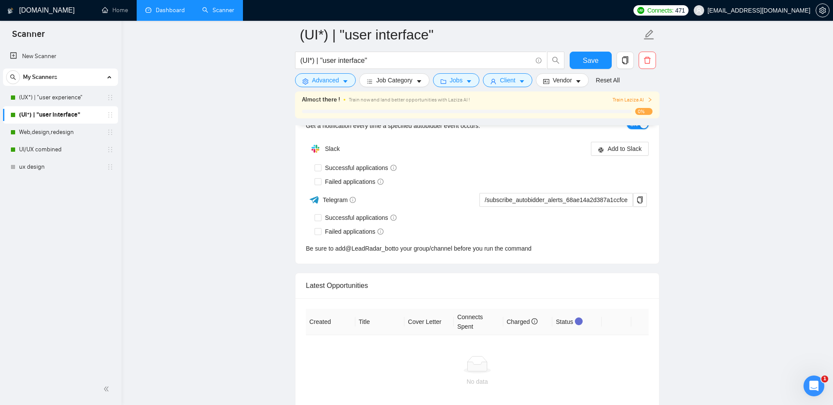
scroll to position [2038, 0]
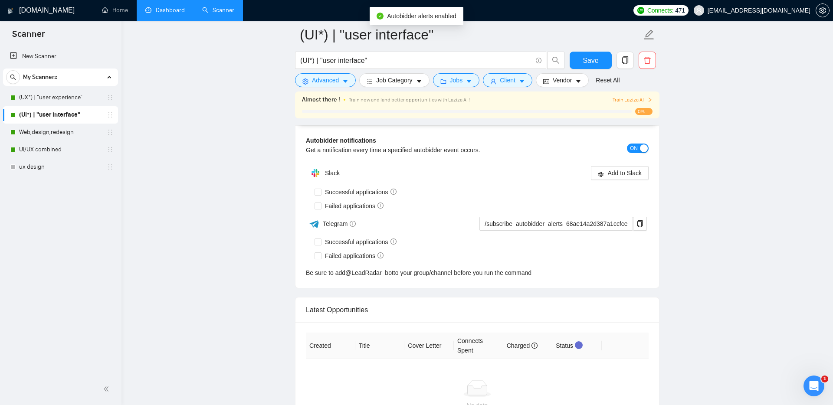
click at [319, 246] on label "Successful applications" at bounding box center [357, 242] width 85 height 10
click at [319, 245] on input "Successful applications" at bounding box center [318, 242] width 6 height 6
checkbox input "true"
click at [318, 252] on input "Failed applications" at bounding box center [318, 255] width 6 height 6
checkbox input "true"
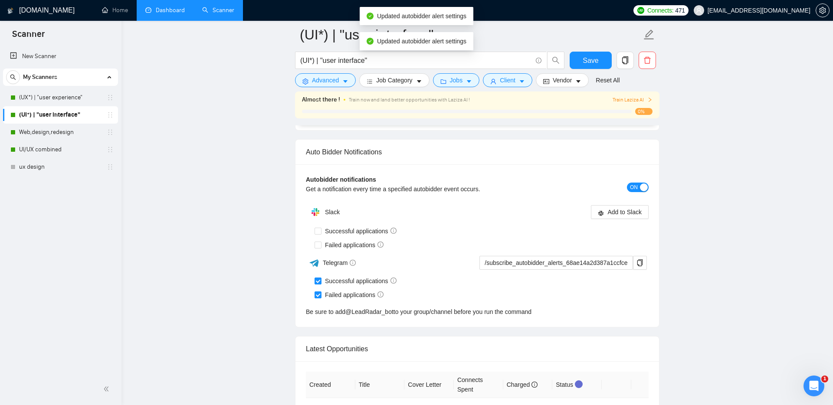
scroll to position [1996, 0]
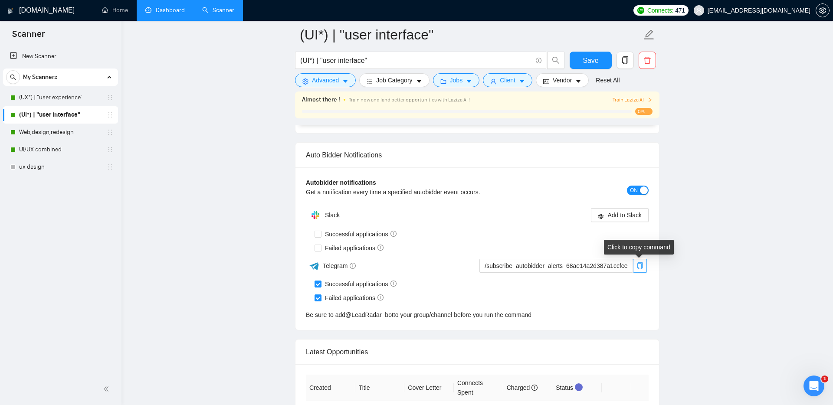
click at [639, 268] on icon "copy" at bounding box center [639, 265] width 7 height 7
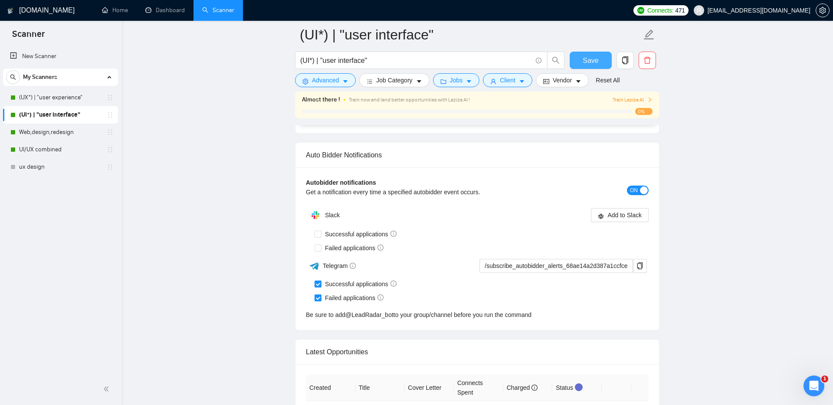
click at [593, 61] on span "Save" at bounding box center [591, 60] width 16 height 11
click at [43, 145] on link "UI/UX combined" at bounding box center [60, 149] width 82 height 17
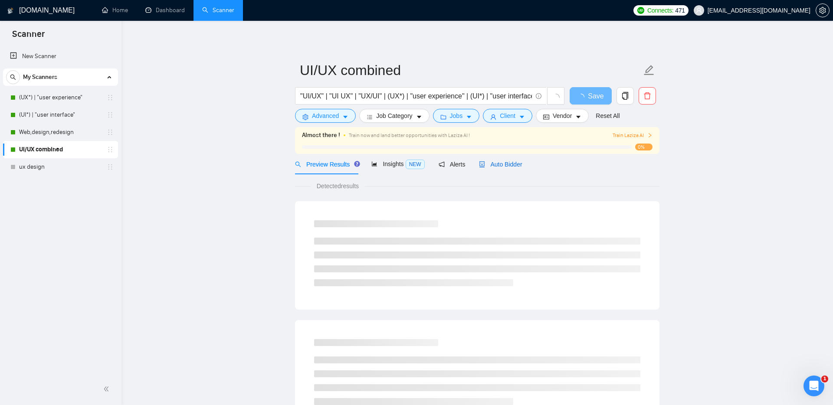
click at [503, 166] on span "Auto Bidder" at bounding box center [500, 164] width 43 height 7
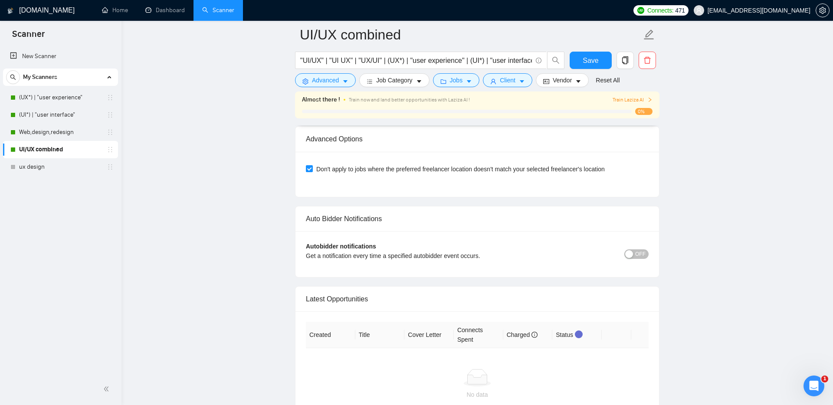
scroll to position [1933, 0]
click at [631, 252] on div "button" at bounding box center [629, 253] width 8 height 8
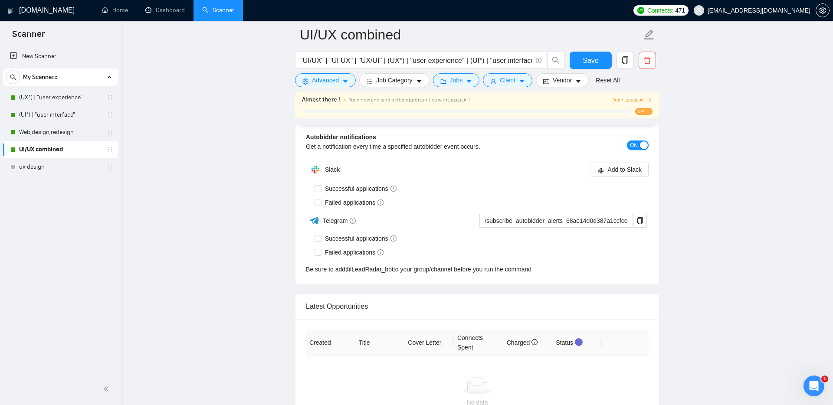
scroll to position [2024, 0]
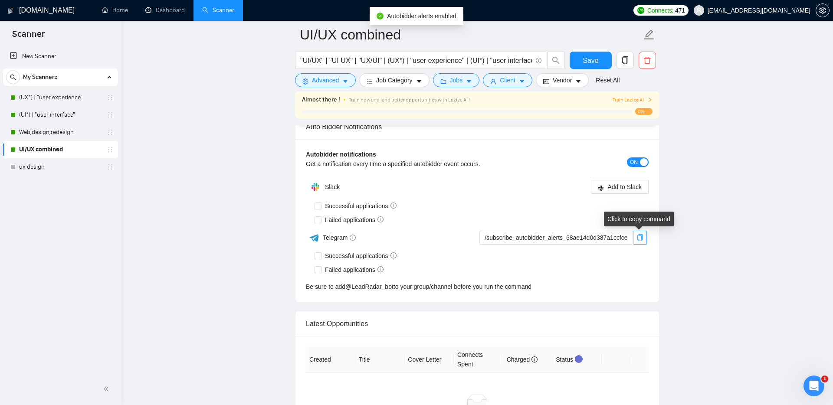
click at [637, 235] on icon "copy" at bounding box center [639, 237] width 7 height 7
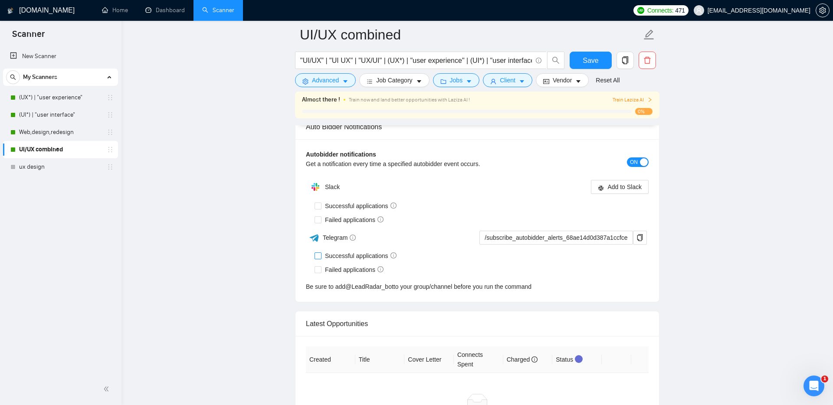
click at [323, 257] on span "Successful applications" at bounding box center [360, 256] width 79 height 10
click at [321, 257] on input "Successful applications" at bounding box center [318, 255] width 6 height 6
checkbox input "true"
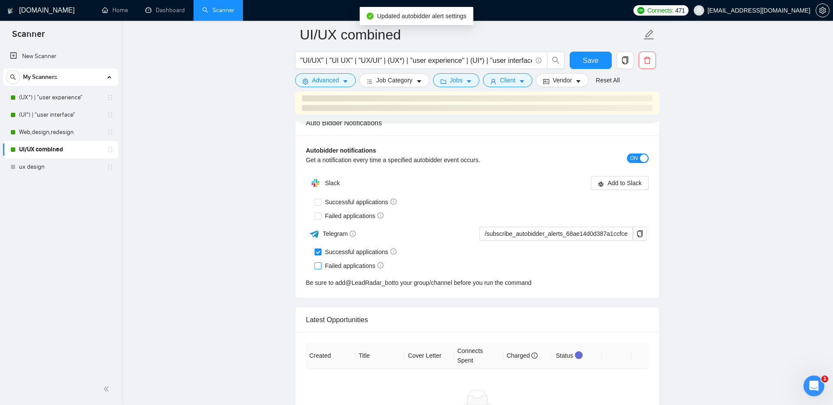
click at [319, 262] on input "Failed applications" at bounding box center [318, 265] width 6 height 6
checkbox input "true"
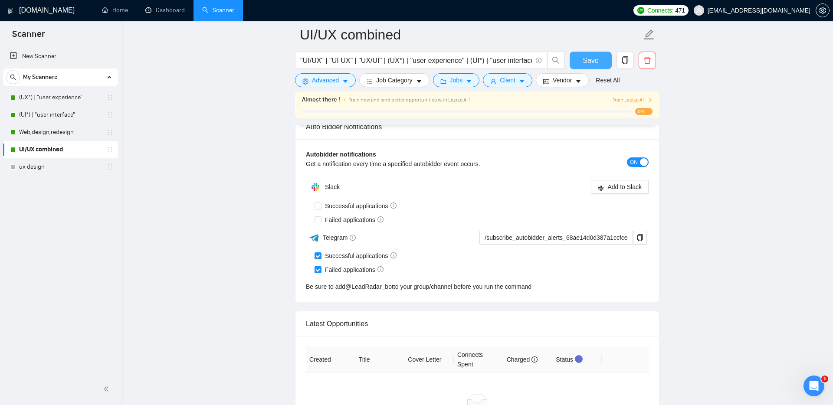
click at [580, 56] on button "Save" at bounding box center [591, 60] width 42 height 17
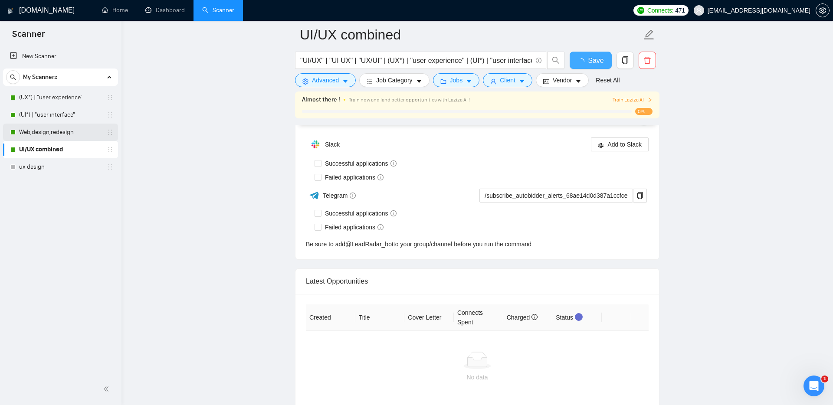
checkbox input "true"
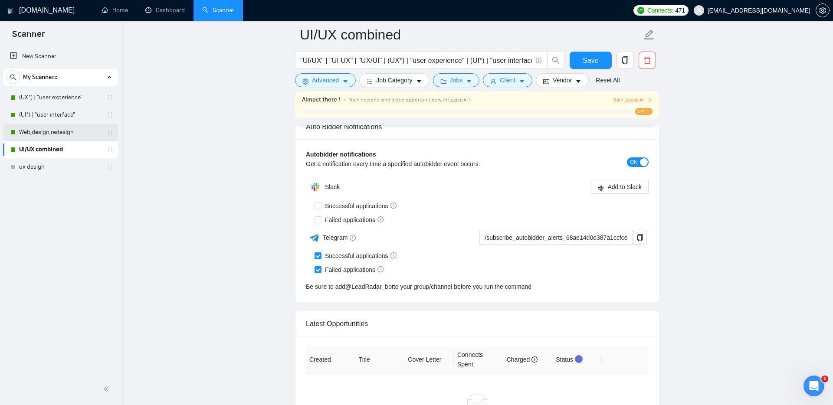
click at [51, 131] on link "Web,design,redesign" at bounding box center [60, 132] width 82 height 17
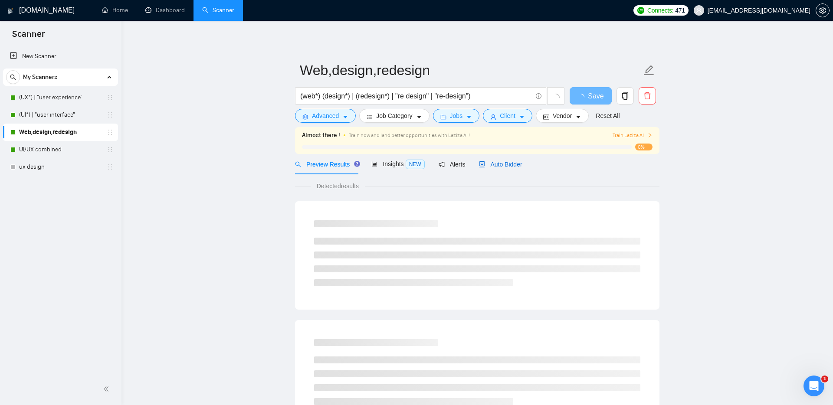
click at [505, 165] on span "Auto Bidder" at bounding box center [500, 164] width 43 height 7
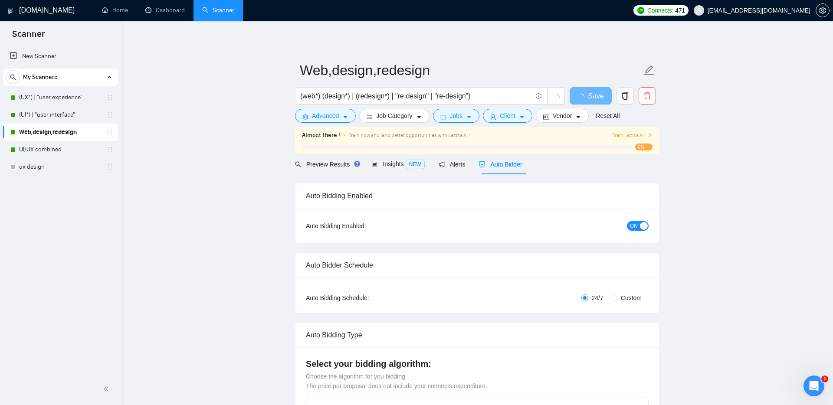
checkbox input "true"
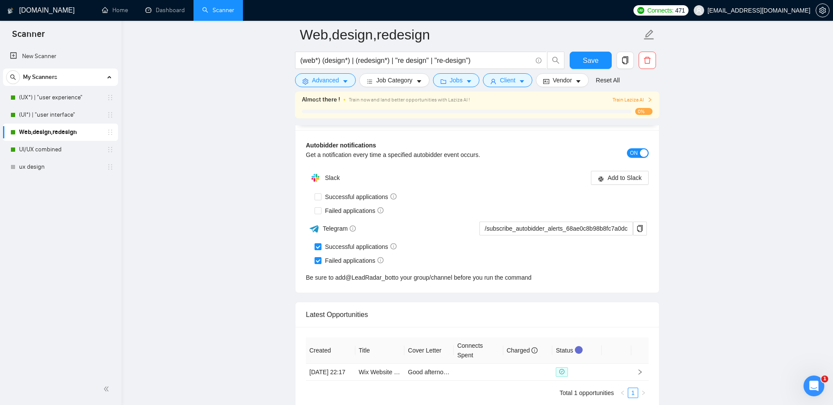
scroll to position [2032, 0]
click at [58, 115] on link "(UI*) | "user interface"" at bounding box center [60, 114] width 82 height 17
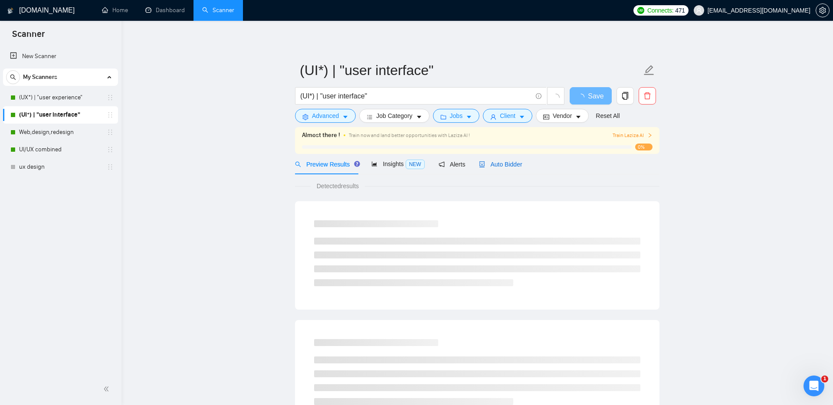
click at [494, 166] on span "Auto Bidder" at bounding box center [500, 164] width 43 height 7
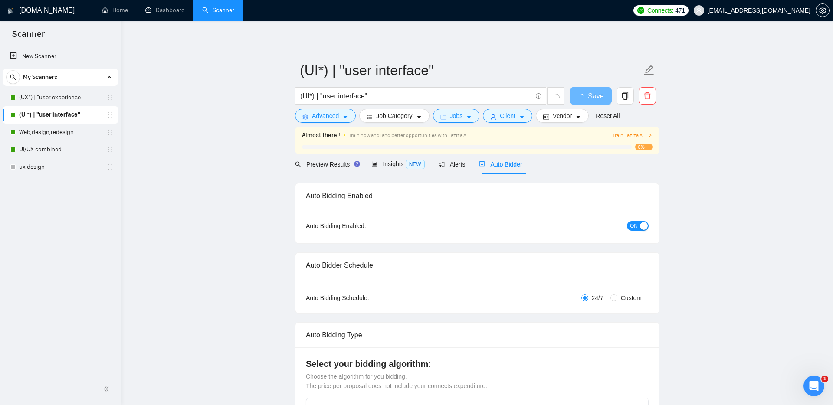
checkbox input "true"
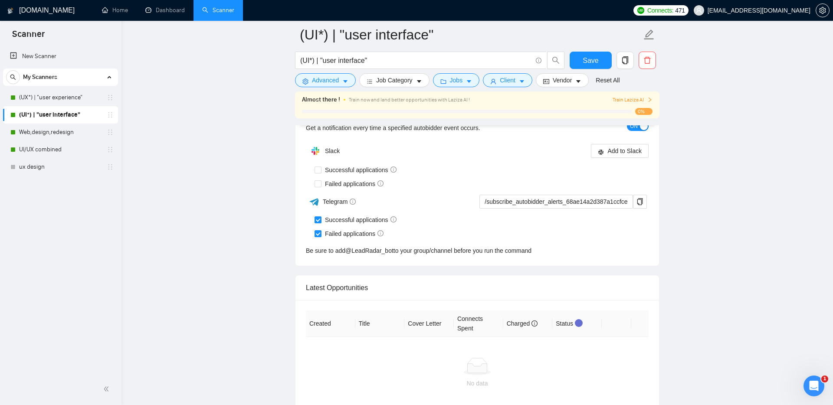
scroll to position [2059, 0]
click at [72, 97] on link "(UX*) | "user experience"" at bounding box center [60, 97] width 82 height 17
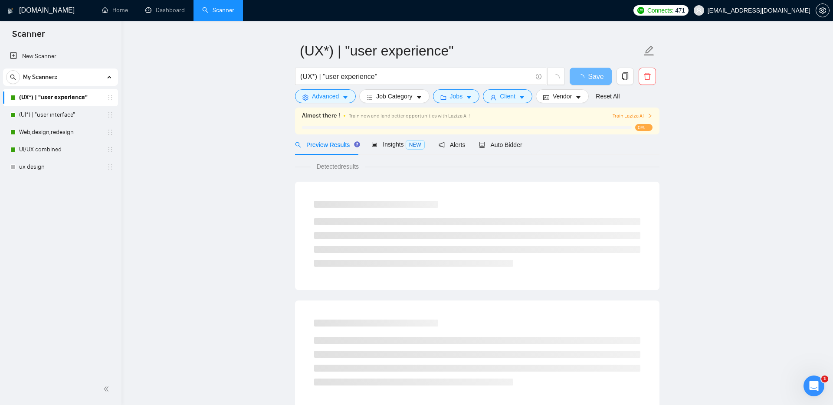
scroll to position [21, 0]
click at [503, 145] on span "Auto Bidder" at bounding box center [500, 143] width 43 height 7
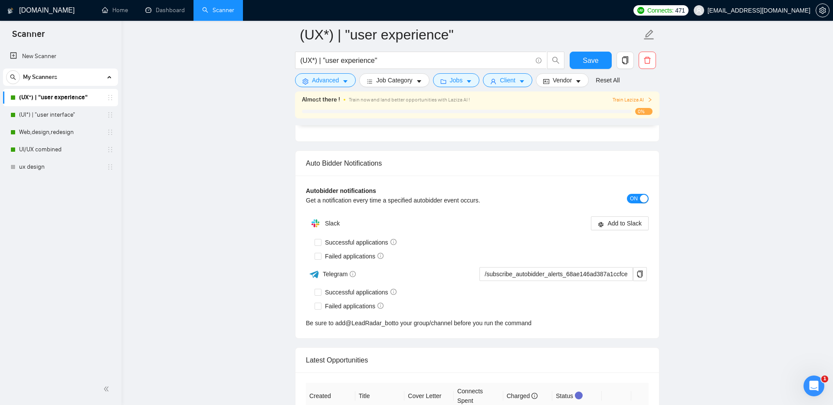
scroll to position [1990, 0]
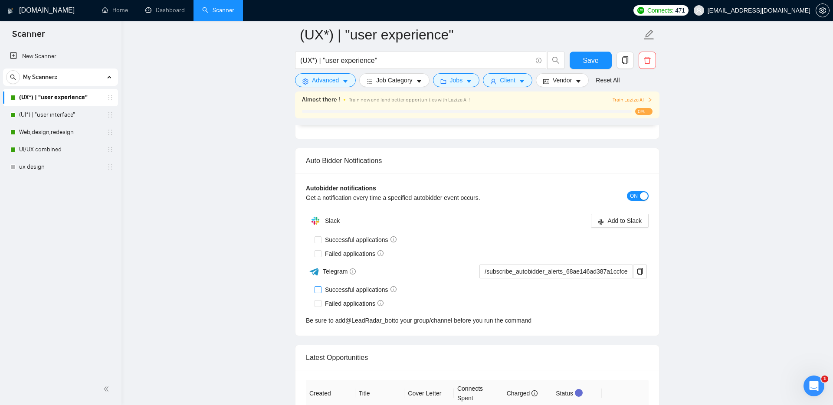
click at [360, 289] on span "Successful applications" at bounding box center [360, 290] width 79 height 10
click at [321, 289] on input "Successful applications" at bounding box center [318, 289] width 6 height 6
checkbox input "true"
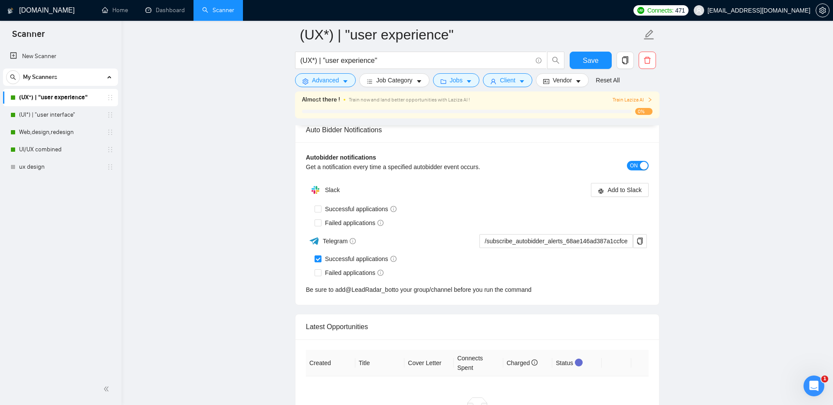
click at [351, 302] on div "Autobidder notifications Get a notification every time a specified autobidder e…" at bounding box center [477, 223] width 364 height 163
click at [340, 274] on span "Failed applications" at bounding box center [354, 273] width 66 height 10
click at [321, 274] on input "Failed applications" at bounding box center [318, 272] width 6 height 6
checkbox input "true"
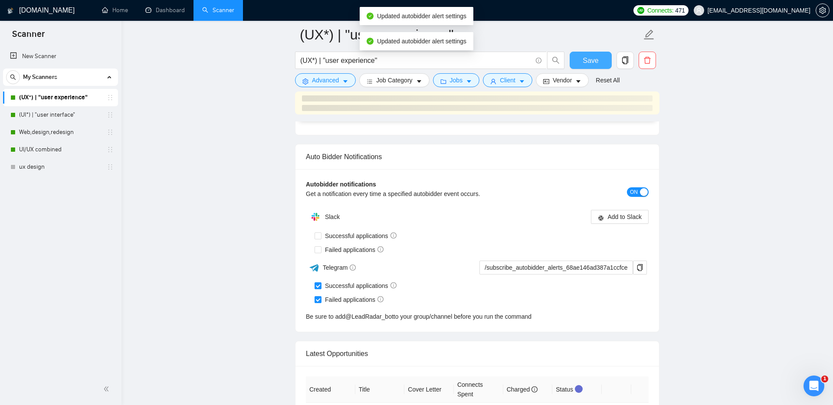
click at [593, 62] on span "Save" at bounding box center [591, 60] width 16 height 11
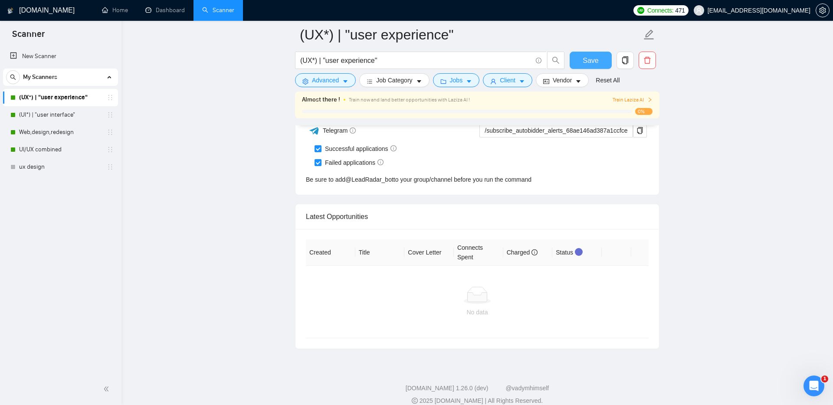
scroll to position [2142, 0]
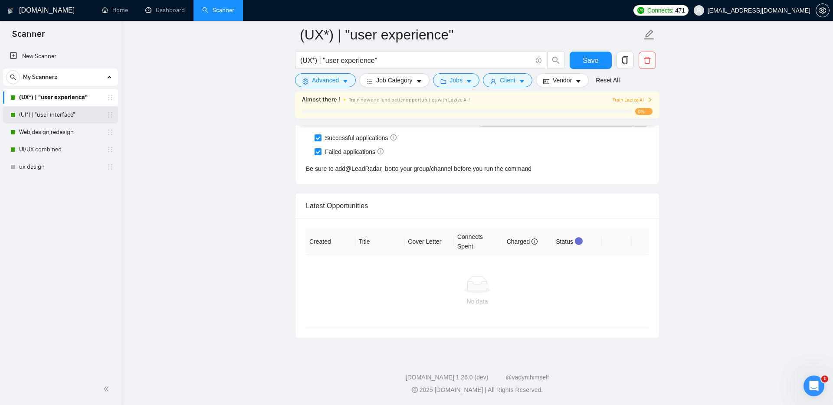
click at [60, 117] on link "(UI*) | "user interface"" at bounding box center [60, 114] width 82 height 17
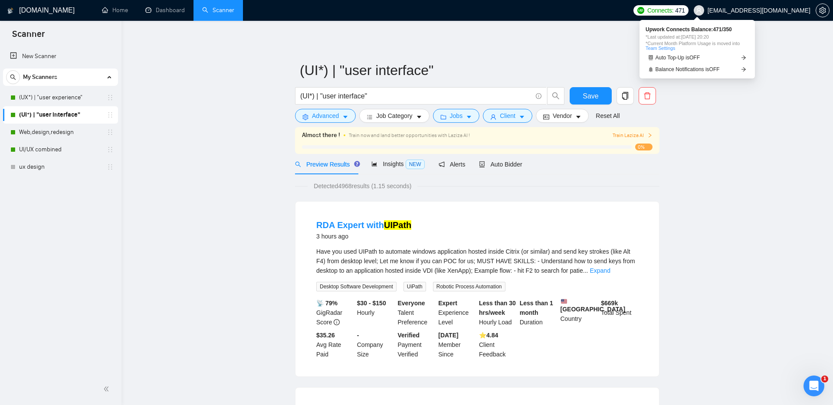
click at [673, 11] on span "Connects:" at bounding box center [660, 11] width 26 height 10
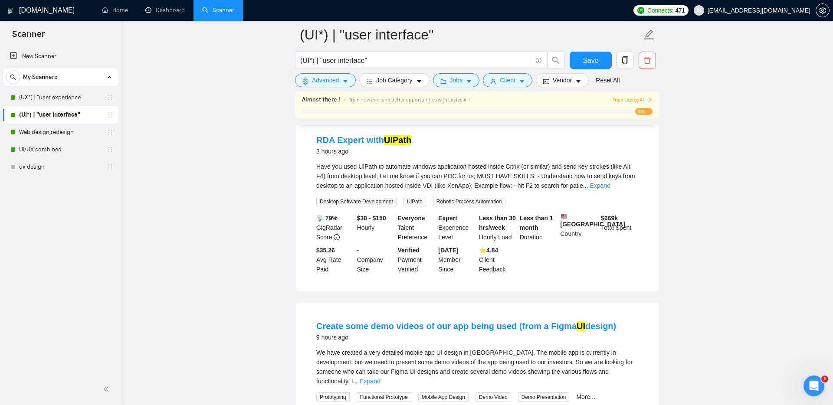
scroll to position [86, 0]
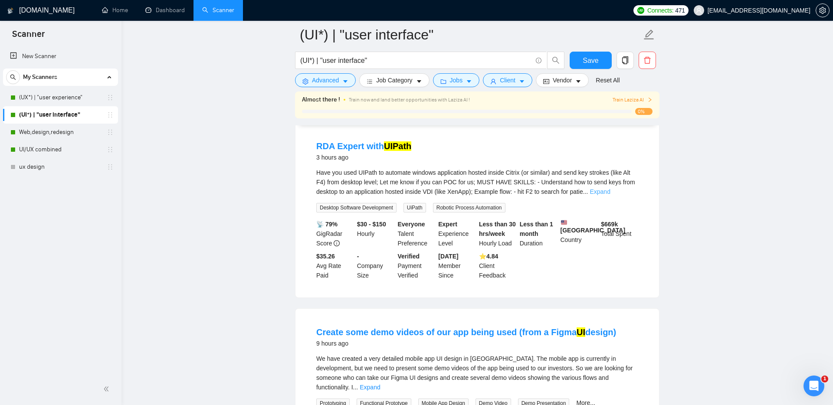
click at [610, 194] on link "Expand" at bounding box center [600, 191] width 20 height 7
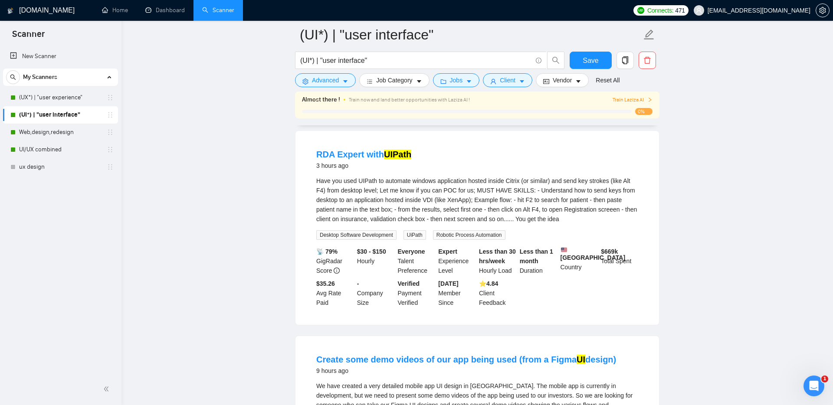
scroll to position [77, 0]
click at [328, 76] on span "Advanced" at bounding box center [325, 80] width 27 height 10
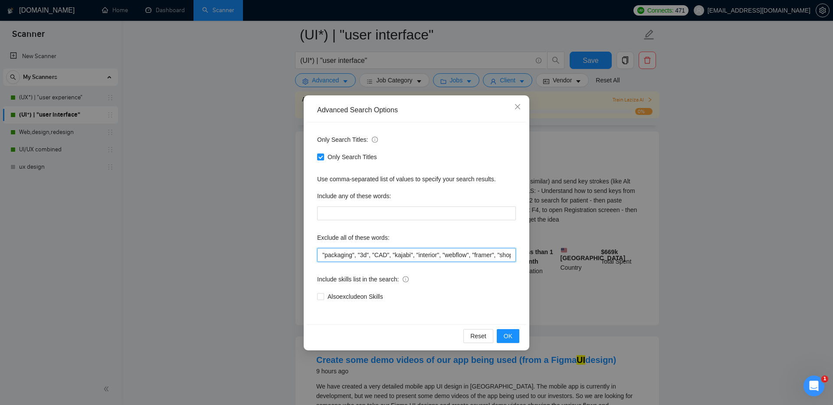
click at [319, 256] on input ""packaging", "3d", "CAD", "kajabi", "interior", "webflow", "framer", "shopify",…" at bounding box center [416, 255] width 199 height 14
click at [322, 257] on input "RDA", "packaging", "3d", "CAD", "kajabi", "interior", "webflow", "framer", "sho…" at bounding box center [416, 255] width 199 height 14
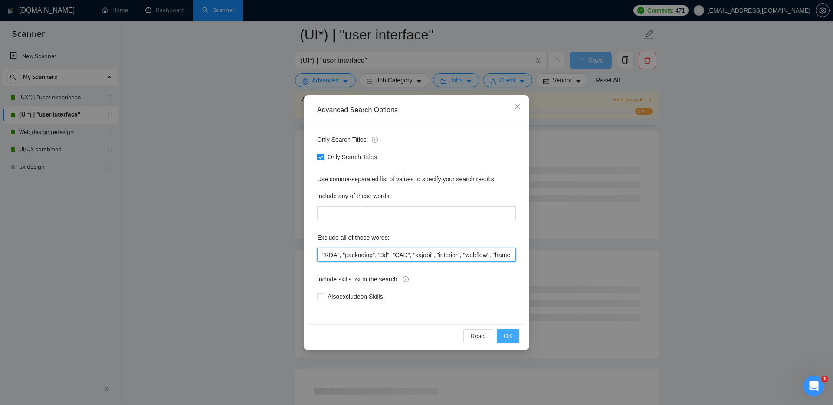
type input ""RDA", "packaging", "3d", "CAD", "kajabi", "interior", "webflow", "framer", "sh…"
click at [508, 337] on span "OK" at bounding box center [508, 336] width 9 height 10
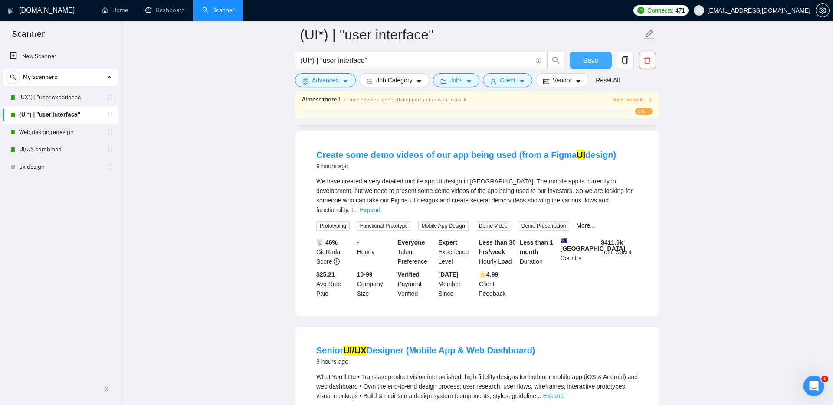
click at [583, 62] on span "Save" at bounding box center [591, 60] width 16 height 11
click at [39, 100] on link "(UX*) | "user experience"" at bounding box center [60, 97] width 82 height 17
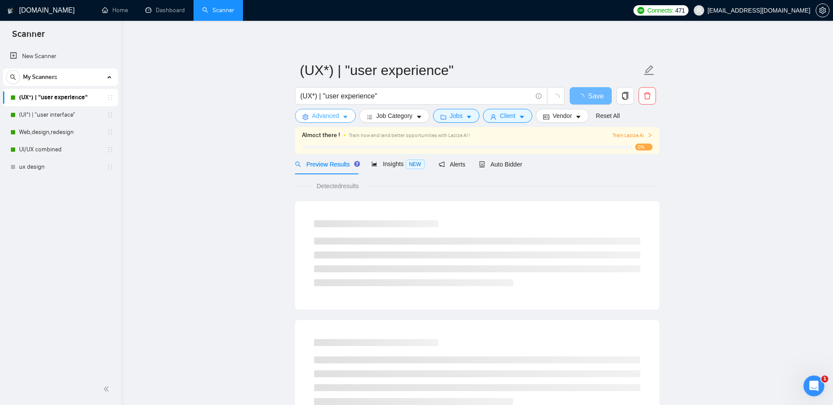
click at [333, 118] on span "Advanced" at bounding box center [325, 116] width 27 height 10
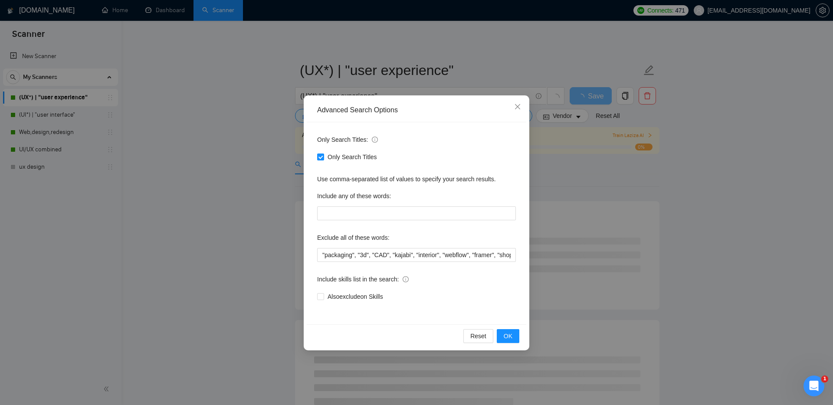
click at [315, 257] on div "Only Search Titles: Only Search Titles Use comma-separated list of values to sp…" at bounding box center [417, 223] width 220 height 202
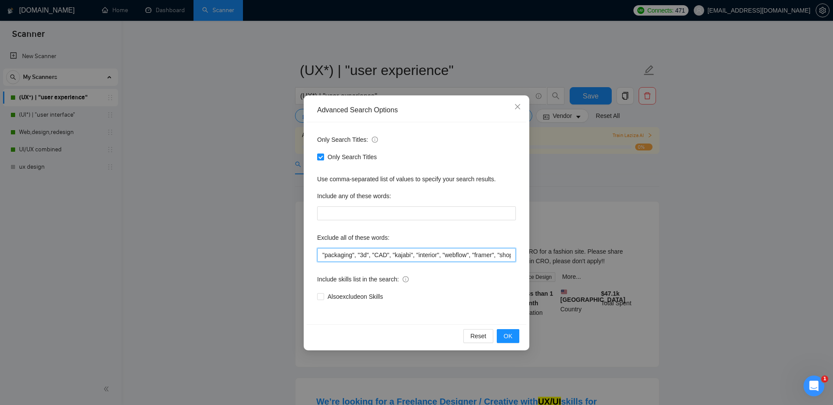
click at [321, 257] on input ""packaging", "3d", "CAD", "kajabi", "interior", "webflow", "framer", "shopify",…" at bounding box center [416, 255] width 199 height 14
click at [322, 256] on input "RDA", "packaging", "3d", "CAD", "kajabi", "interior", "webflow", "framer", "sho…" at bounding box center [416, 255] width 199 height 14
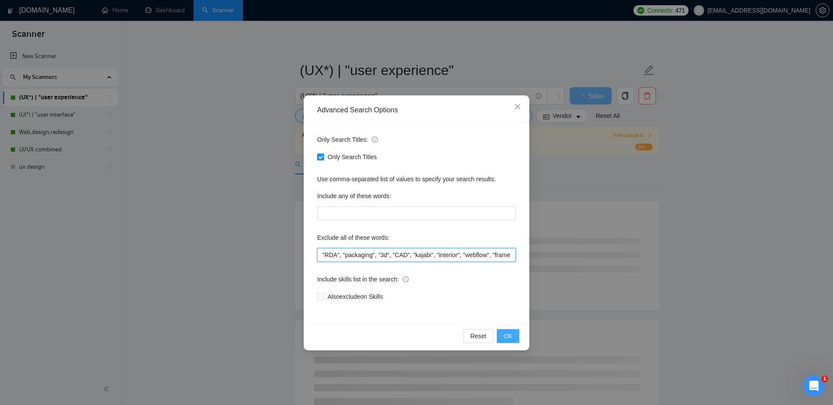
type input ""RDA", "packaging", "3d", "CAD", "kajabi", "interior", "webflow", "framer", "sh…"
click at [513, 338] on button "OK" at bounding box center [508, 336] width 23 height 14
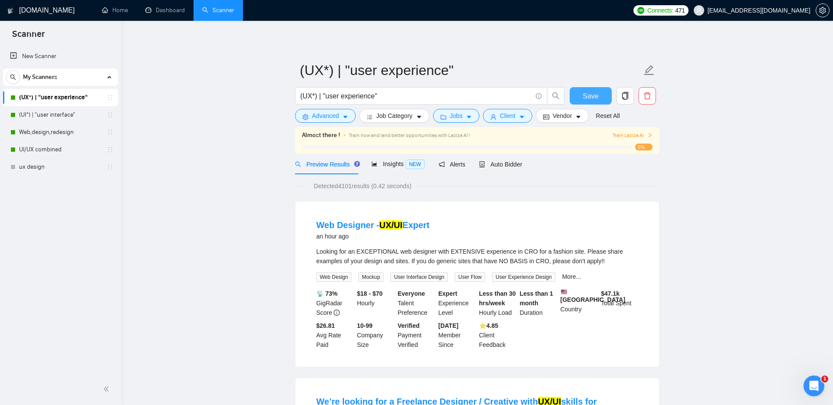
click at [591, 102] on button "Save" at bounding box center [591, 95] width 42 height 17
click at [44, 130] on link "Web,design,redesign" at bounding box center [60, 132] width 82 height 17
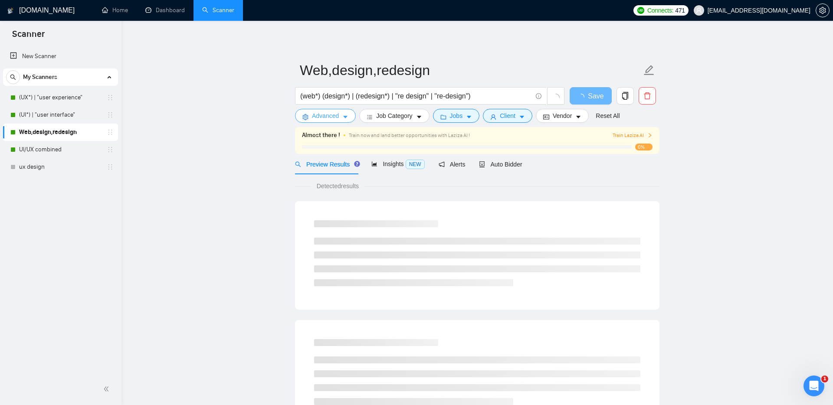
click at [320, 117] on span "Advanced" at bounding box center [325, 116] width 27 height 10
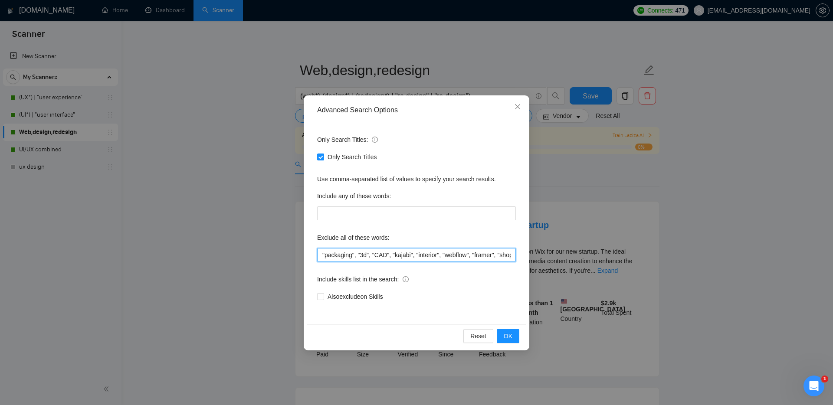
click at [320, 255] on input ""packaging", "3d", "CAD", "kajabi", "interior", "webflow", "framer", "shopify",…" at bounding box center [416, 255] width 199 height 14
click at [507, 336] on span "OK" at bounding box center [508, 336] width 9 height 10
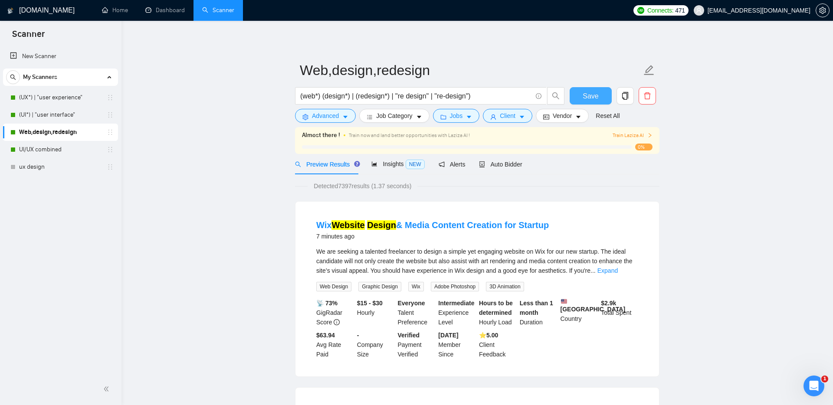
click at [587, 96] on span "Save" at bounding box center [591, 96] width 16 height 11
click at [315, 118] on span "Advanced" at bounding box center [325, 116] width 27 height 10
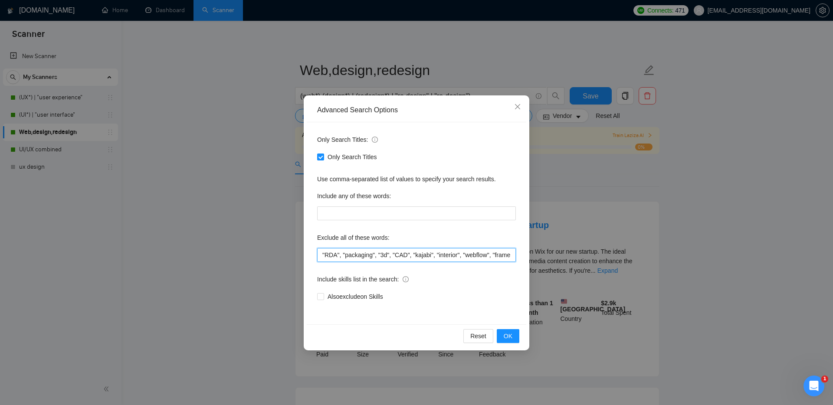
click at [323, 255] on input ""RDA", "packaging", "3d", "CAD", "kajabi", "interior", "webflow", "framer", "sh…" at bounding box center [416, 255] width 199 height 14
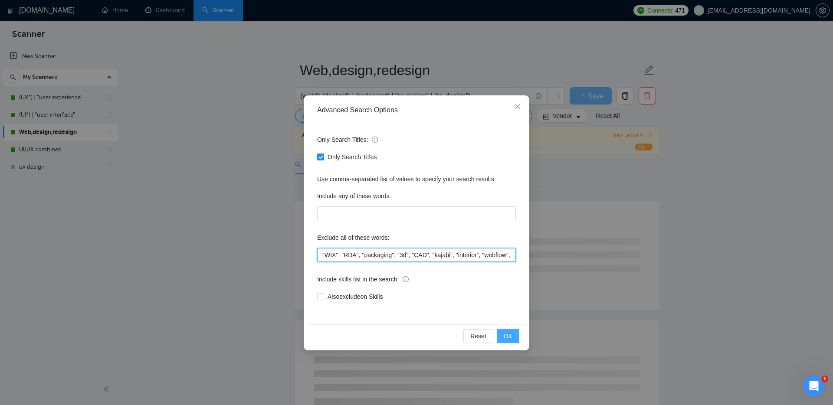
type input ""WIX", "RDA", "packaging", "3d", "CAD", "kajabi", "interior", "webflow", "frame…"
click at [511, 337] on span "OK" at bounding box center [508, 336] width 9 height 10
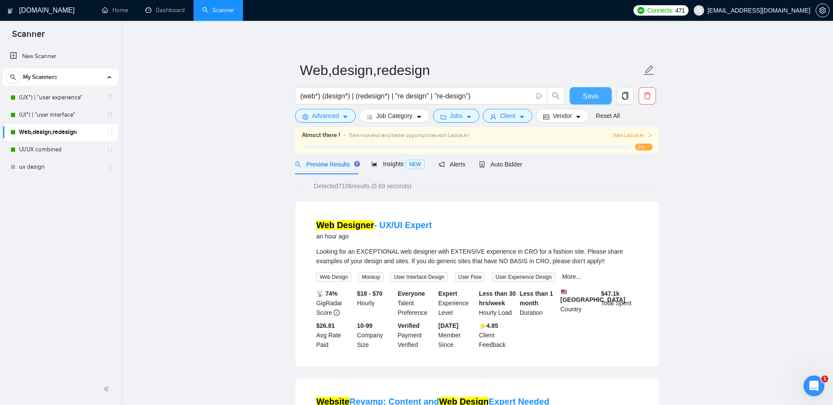
click at [590, 97] on span "Save" at bounding box center [591, 96] width 16 height 11
click at [49, 147] on link "UI/UX combined" at bounding box center [60, 149] width 82 height 17
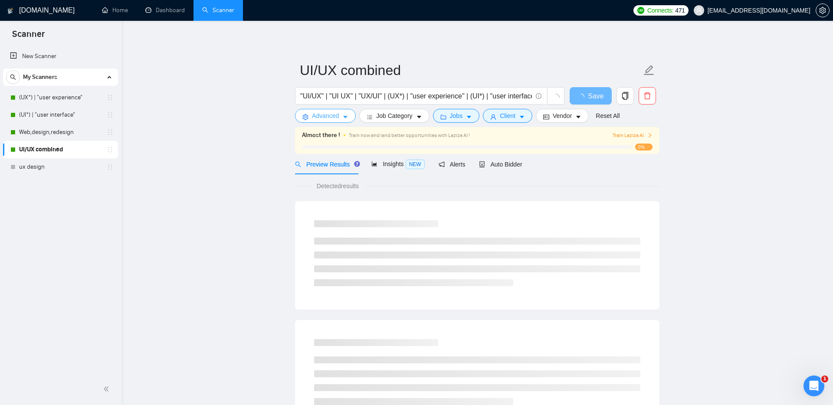
click at [308, 118] on icon "setting" at bounding box center [305, 117] width 6 height 6
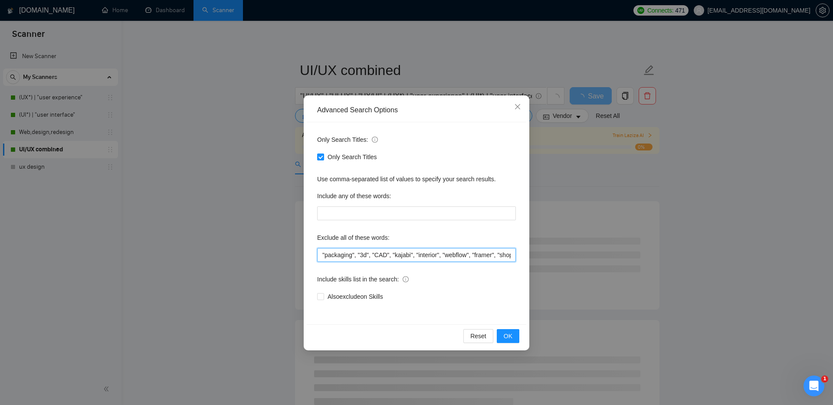
click at [321, 256] on input ""packaging", "3d", "CAD", "kajabi", "interior", "webflow", "framer", "shopify",…" at bounding box center [416, 255] width 199 height 14
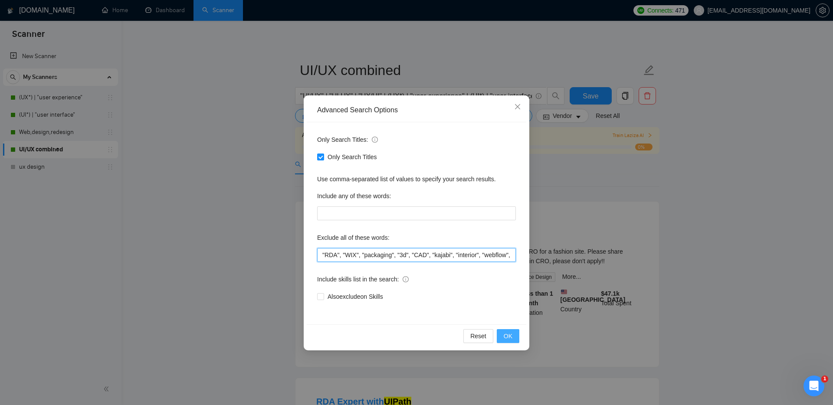
type input ""RDA", "WIX", "packaging", "3d", "CAD", "kajabi", "interior", "webflow", "frame…"
click at [516, 335] on button "OK" at bounding box center [508, 336] width 23 height 14
